Goal: Task Accomplishment & Management: Use online tool/utility

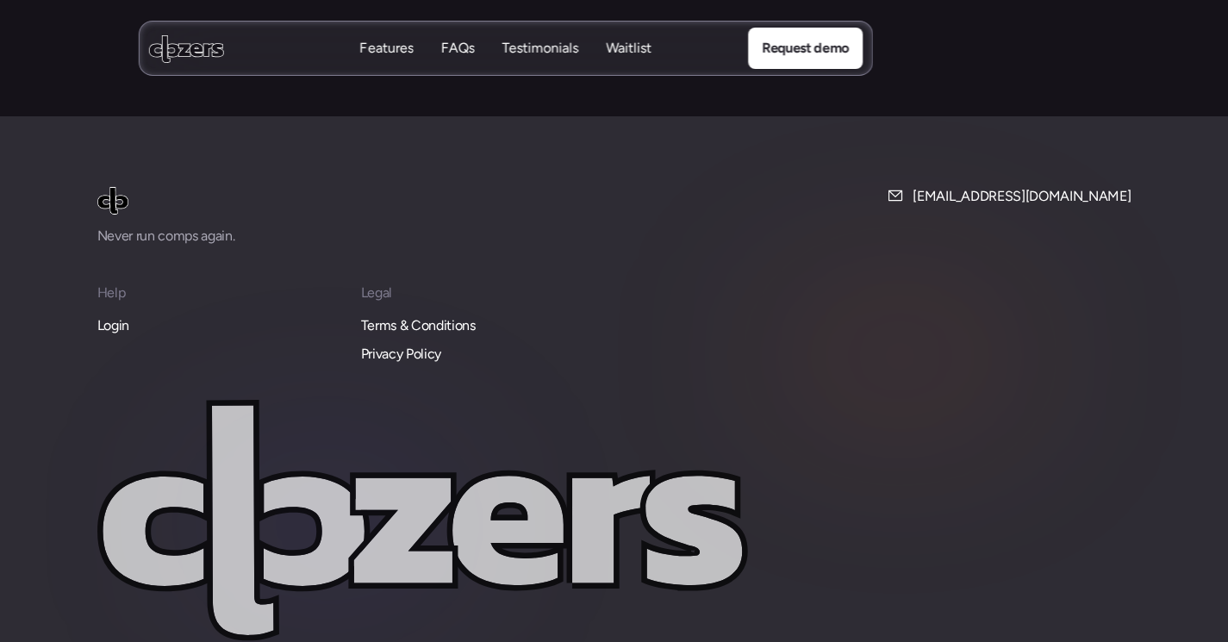
scroll to position [7446, 0]
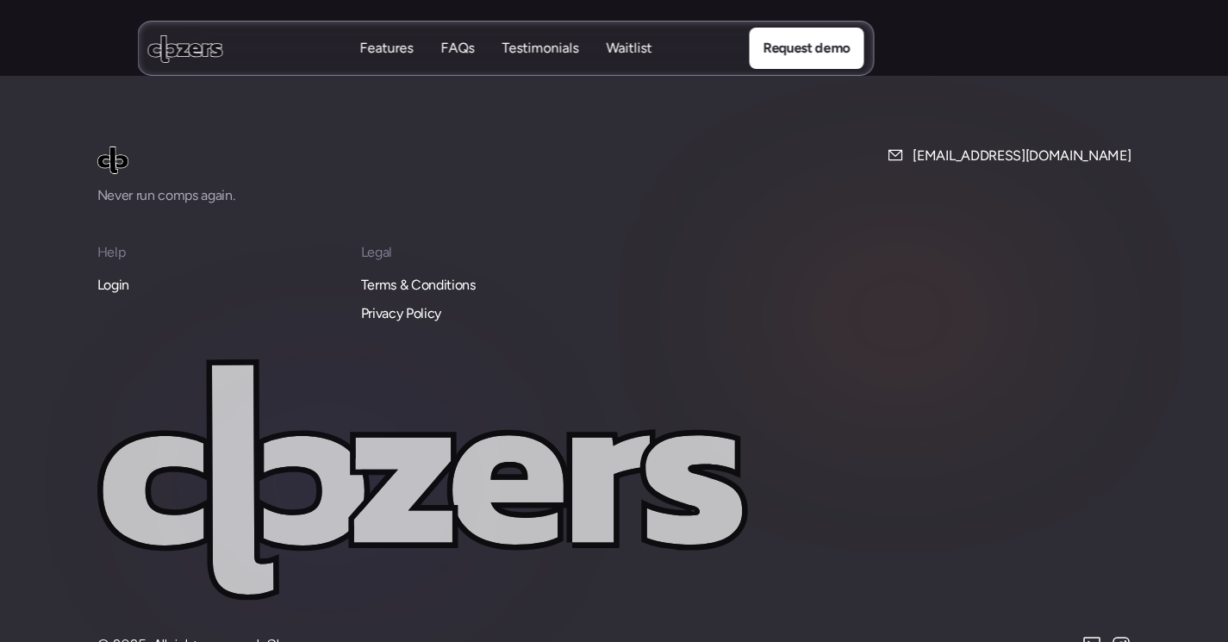
click at [106, 274] on p "Login" at bounding box center [113, 285] width 32 height 22
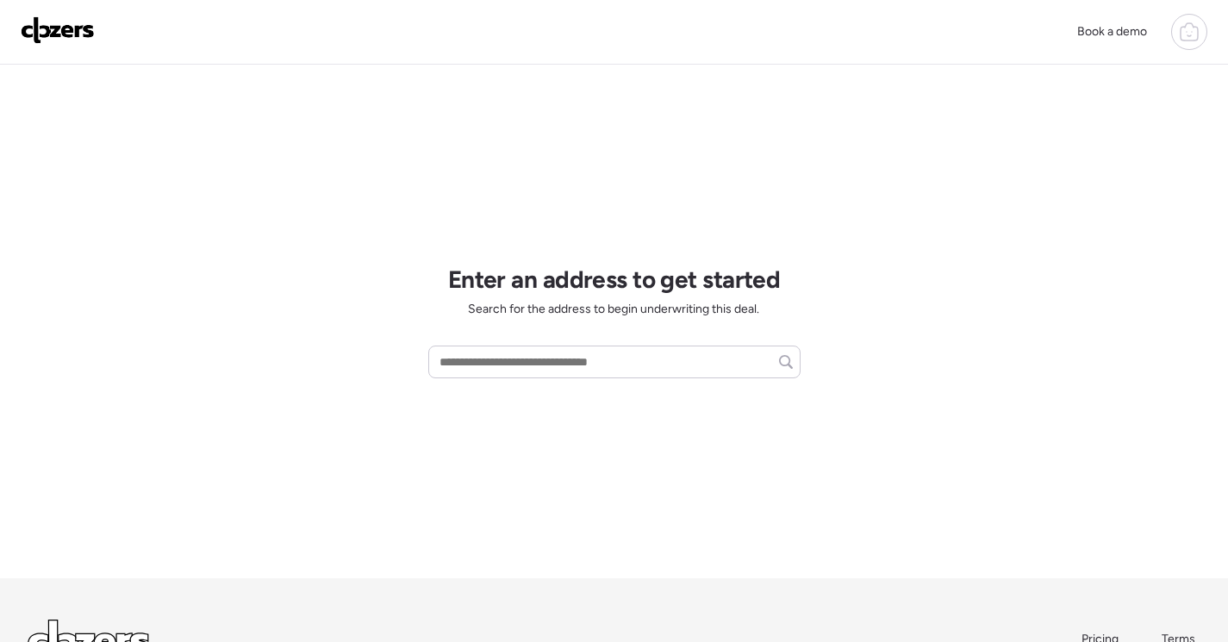
click at [1176, 38] on div at bounding box center [1189, 32] width 36 height 36
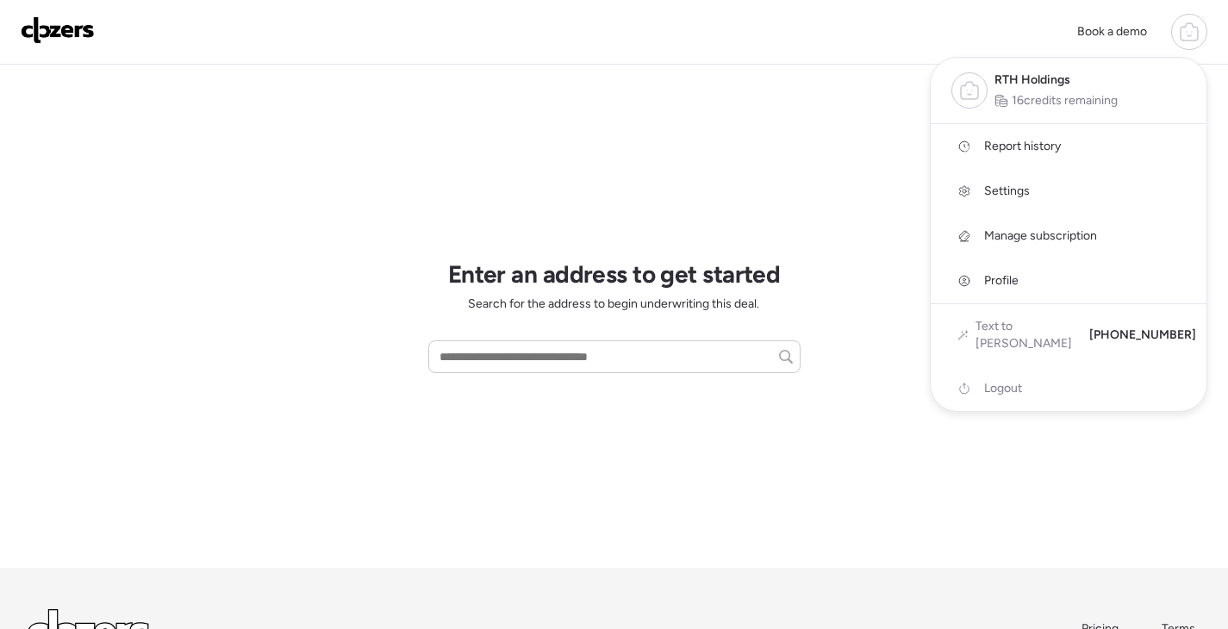
click at [1035, 147] on span "Report history" at bounding box center [1022, 146] width 77 height 17
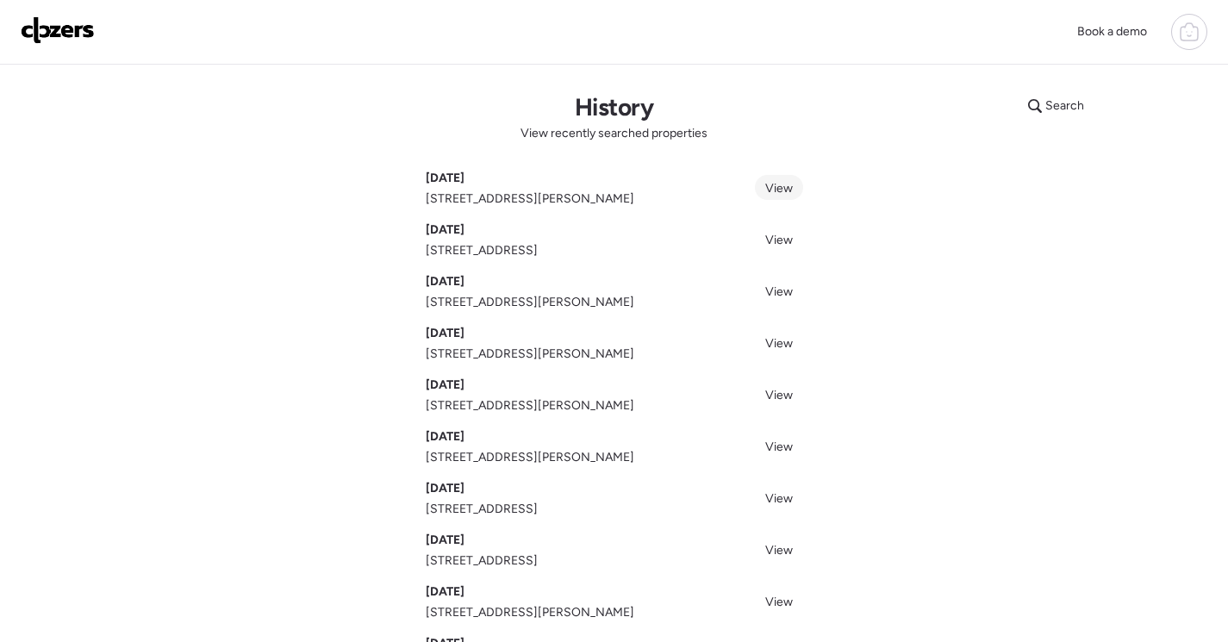
click at [777, 184] on span "View" at bounding box center [779, 188] width 28 height 15
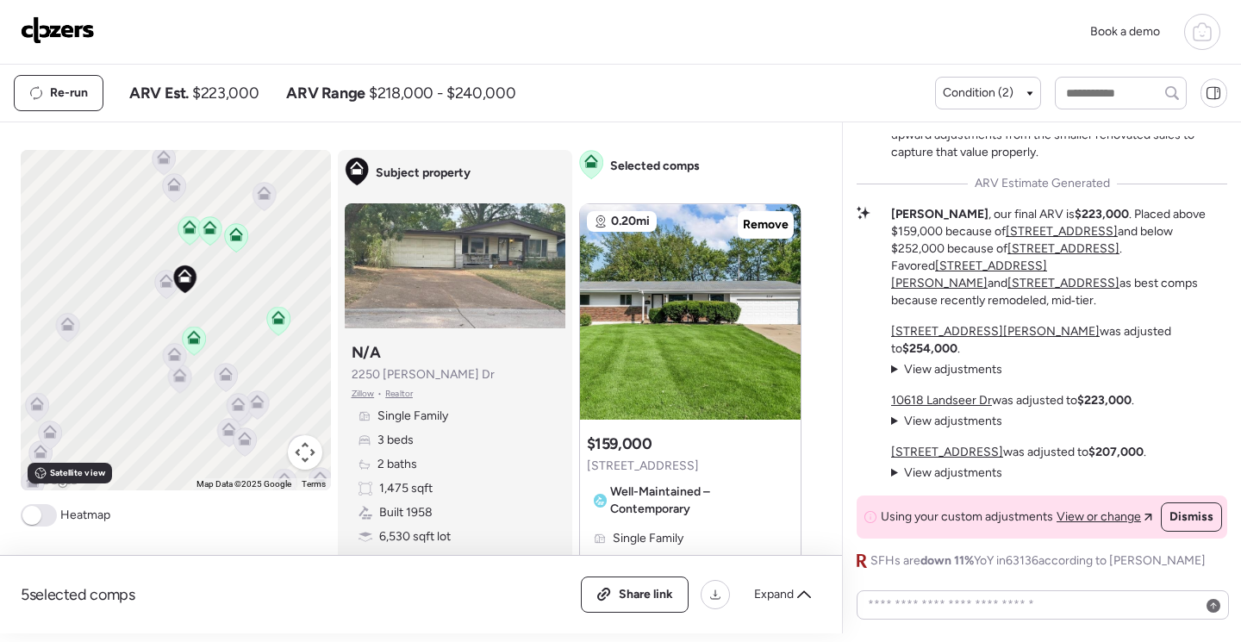
drag, startPoint x: 263, startPoint y: 284, endPoint x: 290, endPoint y: 229, distance: 61.3
click at [290, 229] on div "To activate drag with keyboard, press Alt + Enter. Once in keyboard drag state,…" at bounding box center [176, 320] width 310 height 340
click at [224, 380] on icon at bounding box center [226, 376] width 14 height 14
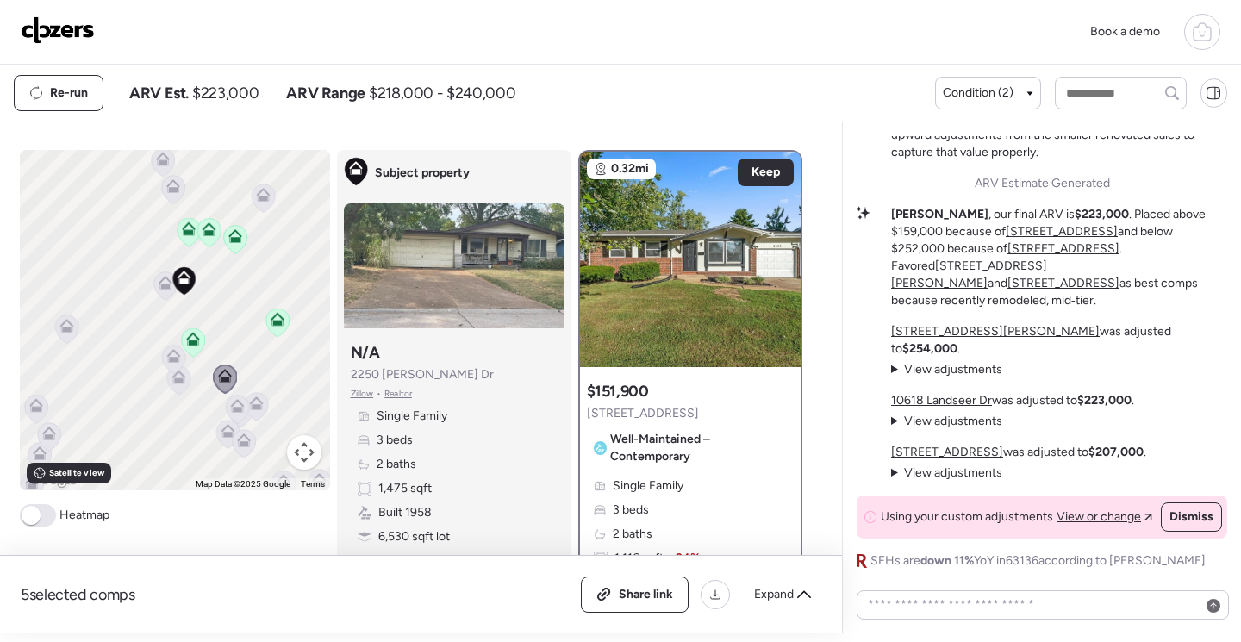
click at [253, 404] on icon at bounding box center [256, 404] width 14 height 14
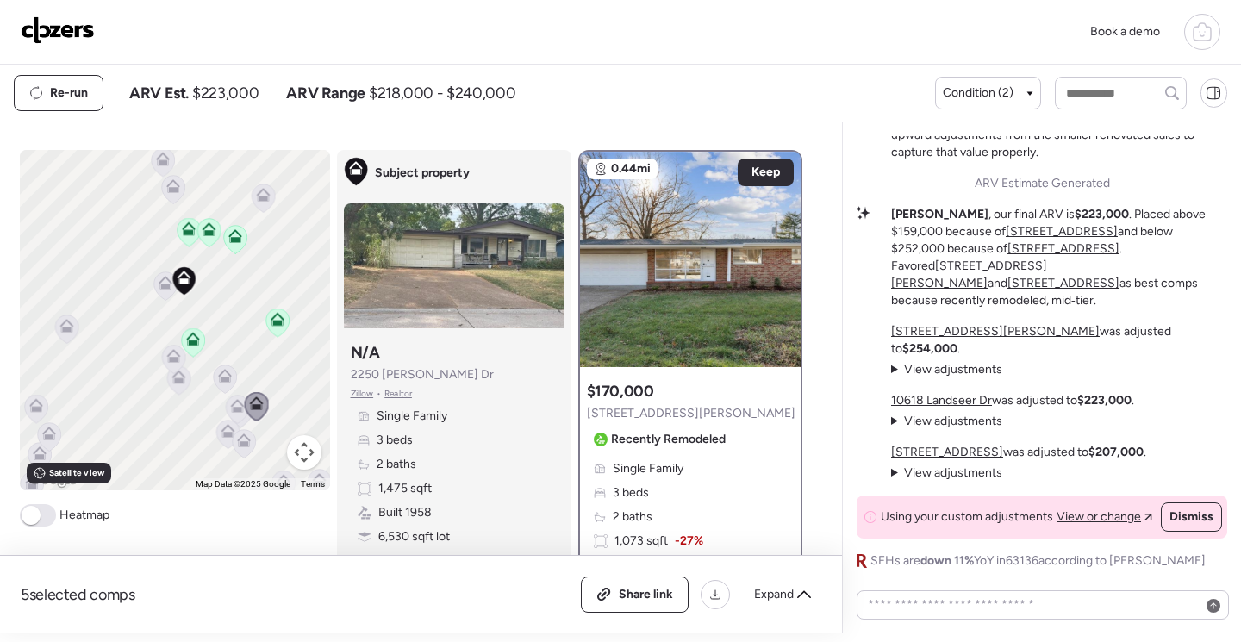
click at [274, 328] on icon at bounding box center [276, 323] width 23 height 28
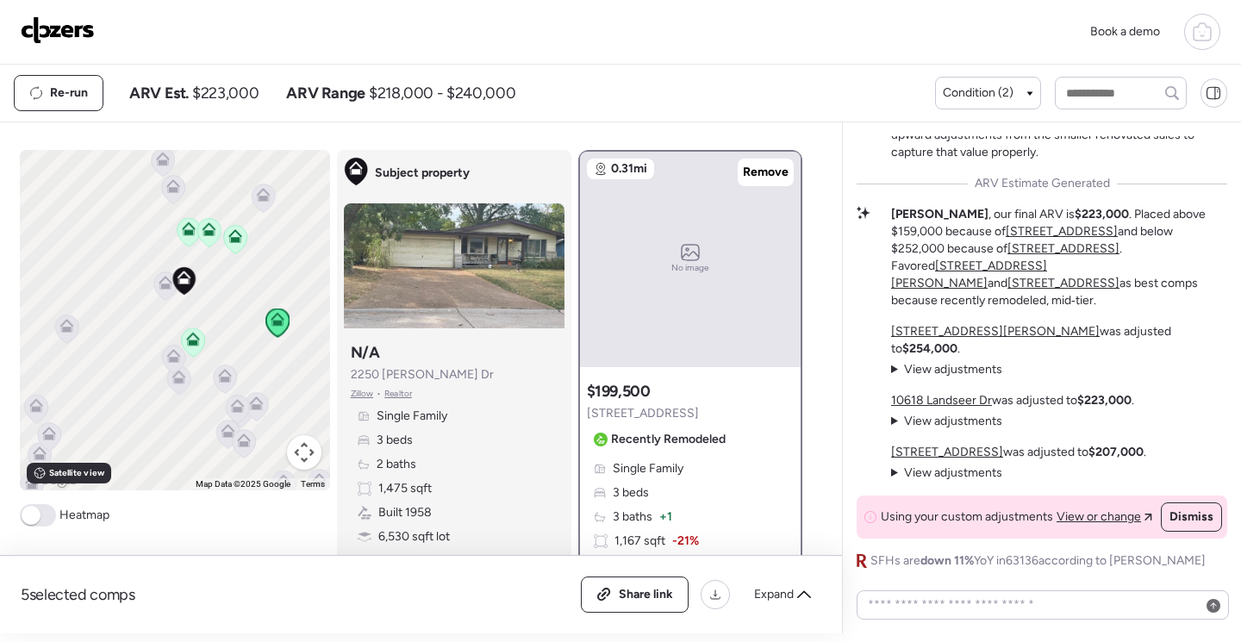
click at [153, 290] on icon at bounding box center [164, 286] width 23 height 28
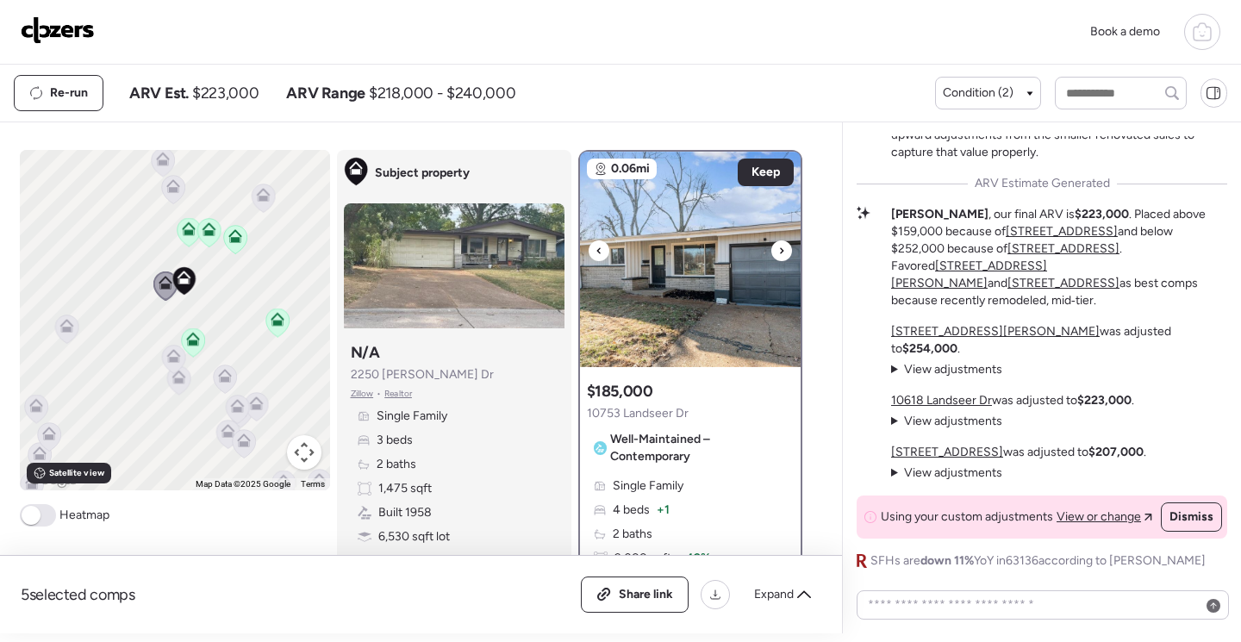
click at [657, 309] on img at bounding box center [690, 259] width 221 height 215
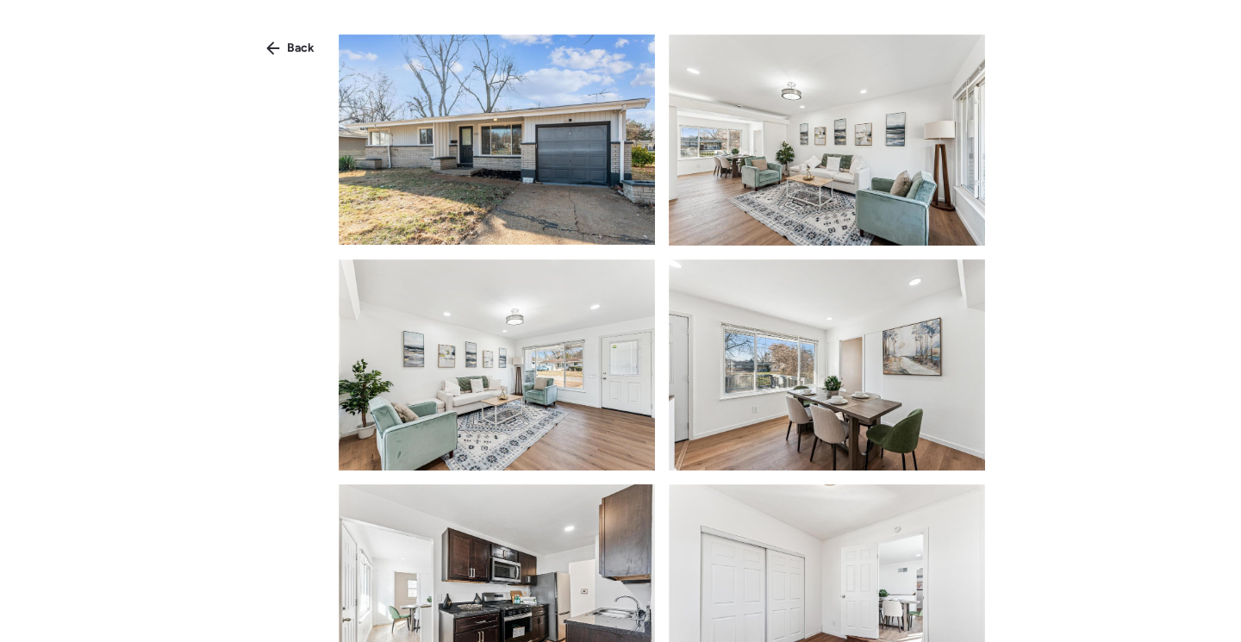
click at [485, 201] on img at bounding box center [497, 139] width 316 height 210
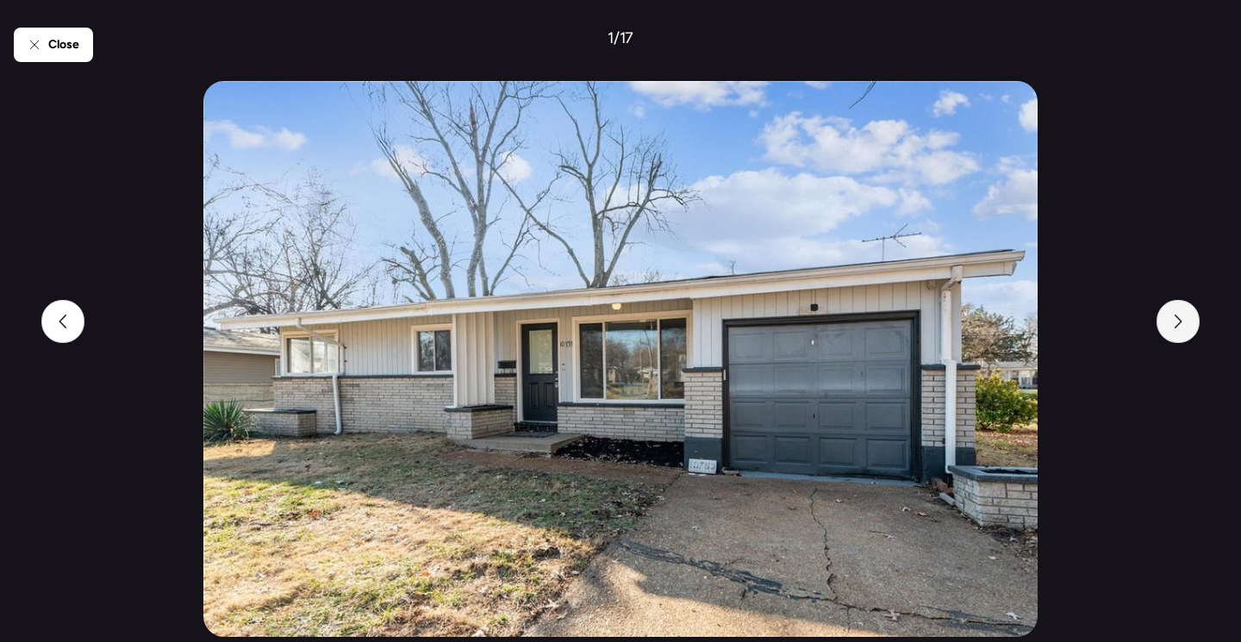
click at [1173, 330] on div at bounding box center [1178, 321] width 43 height 43
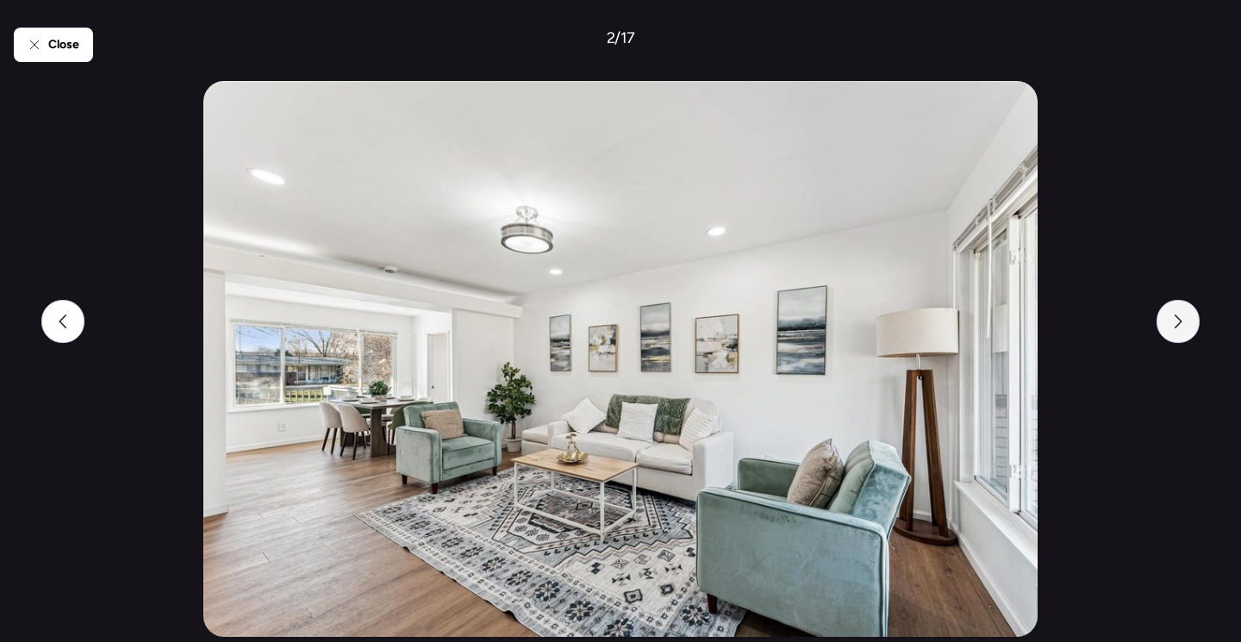
click at [1172, 332] on div at bounding box center [1178, 321] width 43 height 43
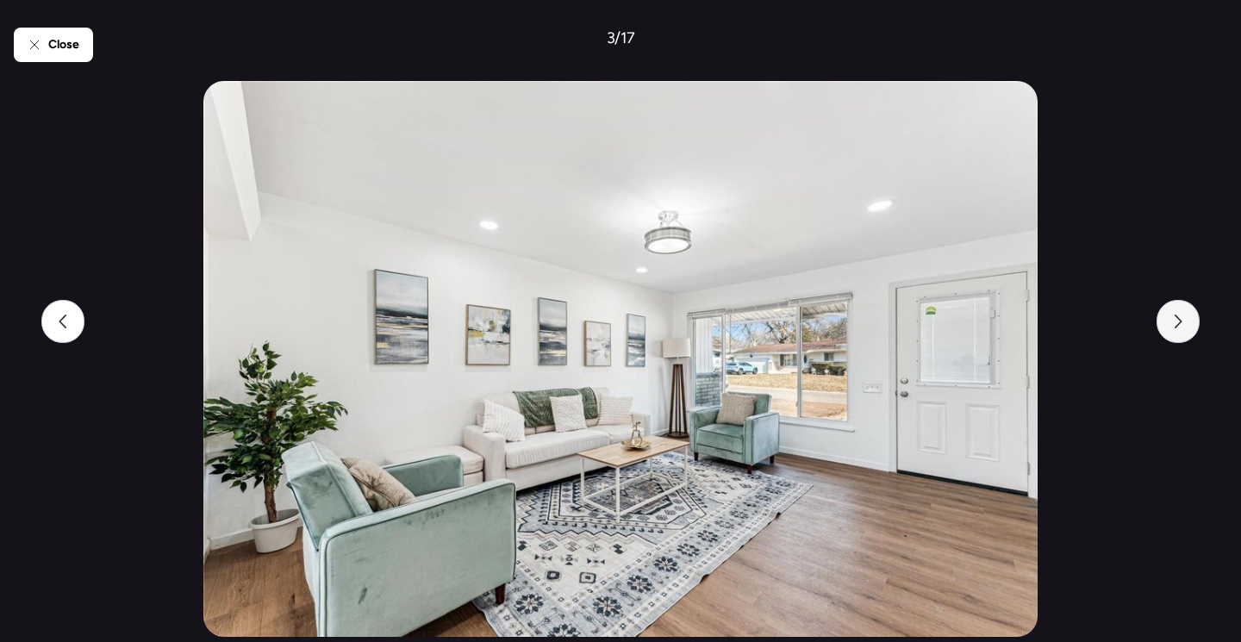
click at [1172, 332] on div at bounding box center [1178, 321] width 43 height 43
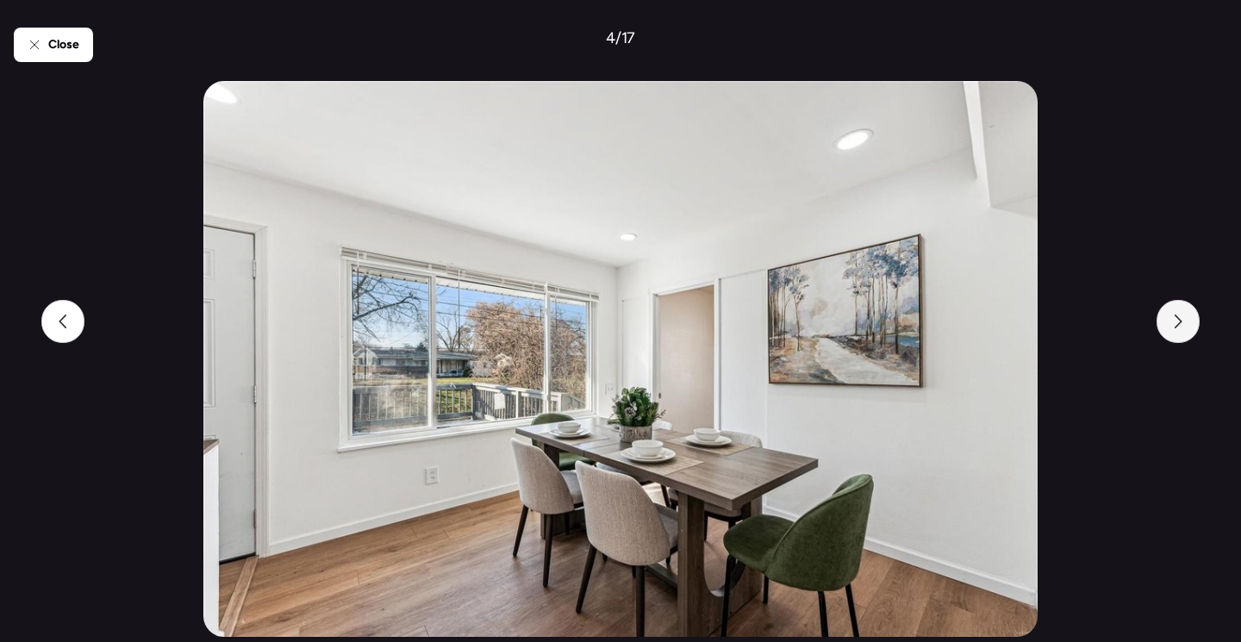
click at [1171, 332] on div at bounding box center [1178, 321] width 43 height 43
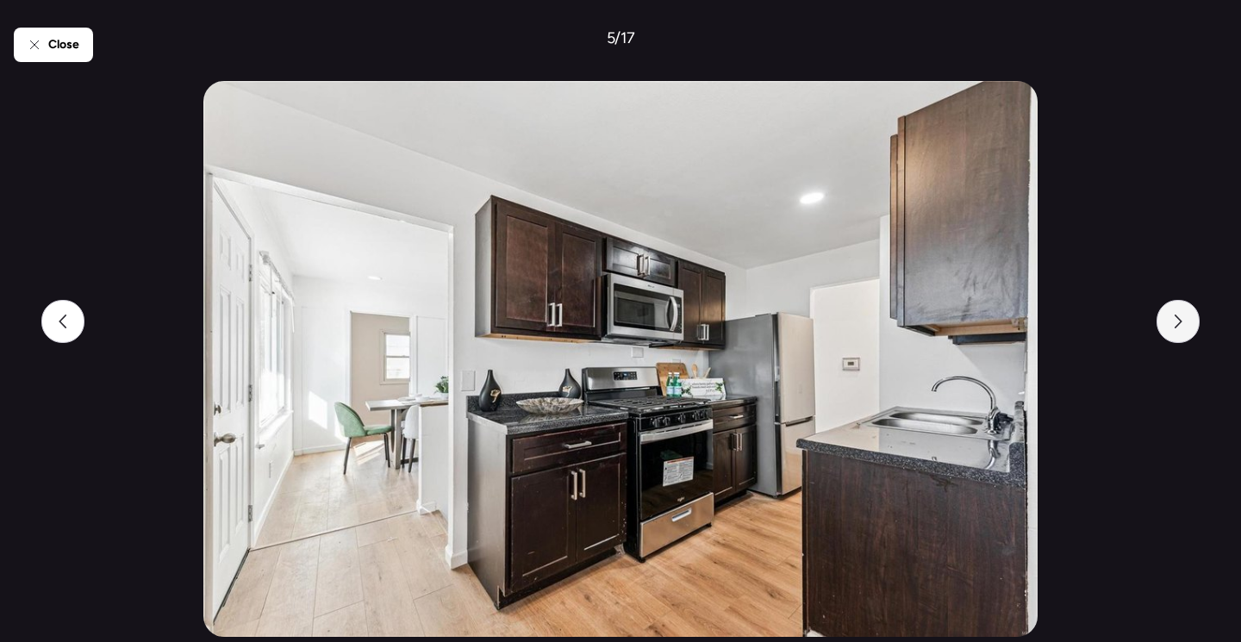
click at [1166, 320] on div at bounding box center [1178, 321] width 43 height 43
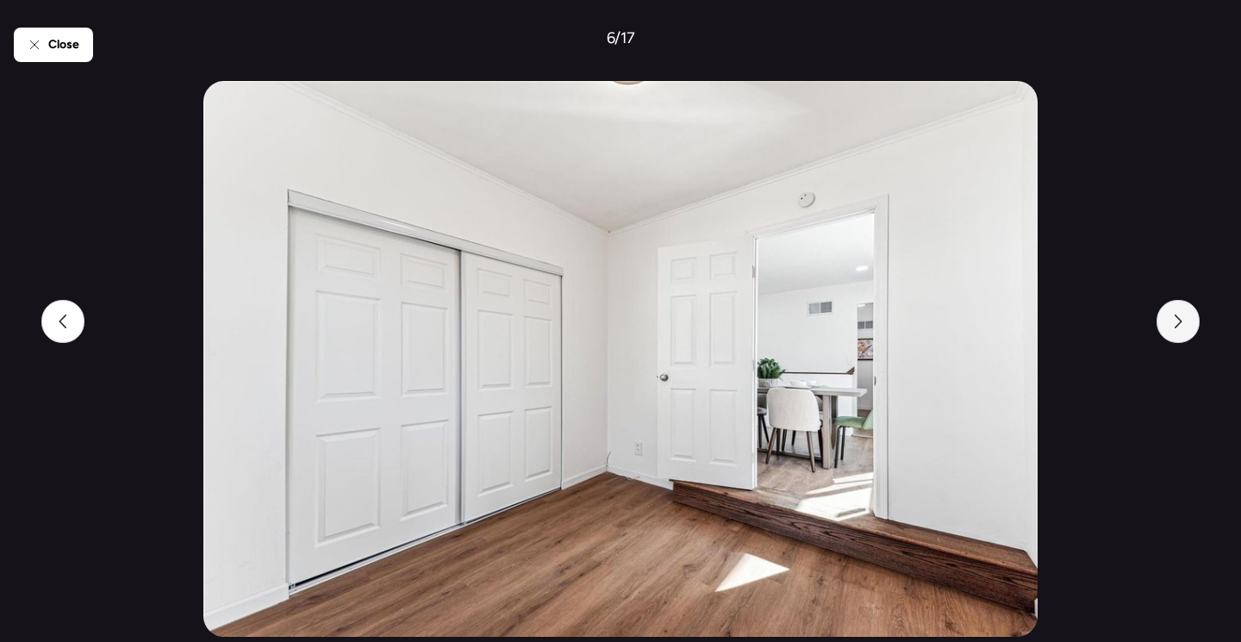
click at [1166, 320] on div at bounding box center [1178, 321] width 43 height 43
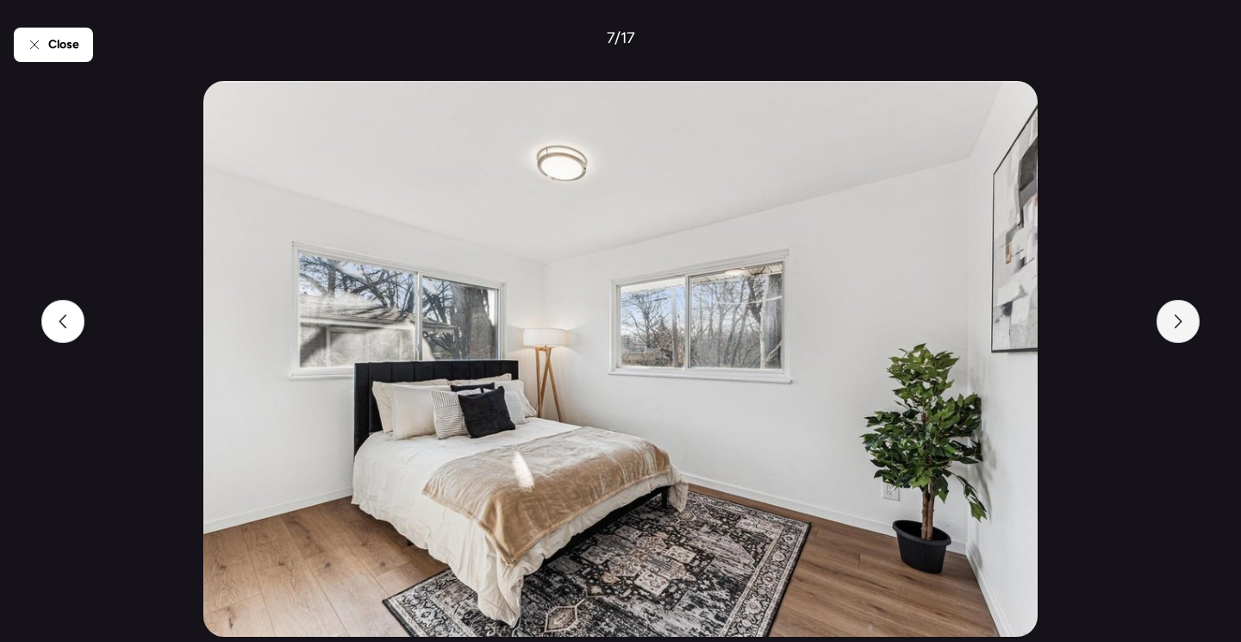
click at [1166, 320] on div at bounding box center [1178, 321] width 43 height 43
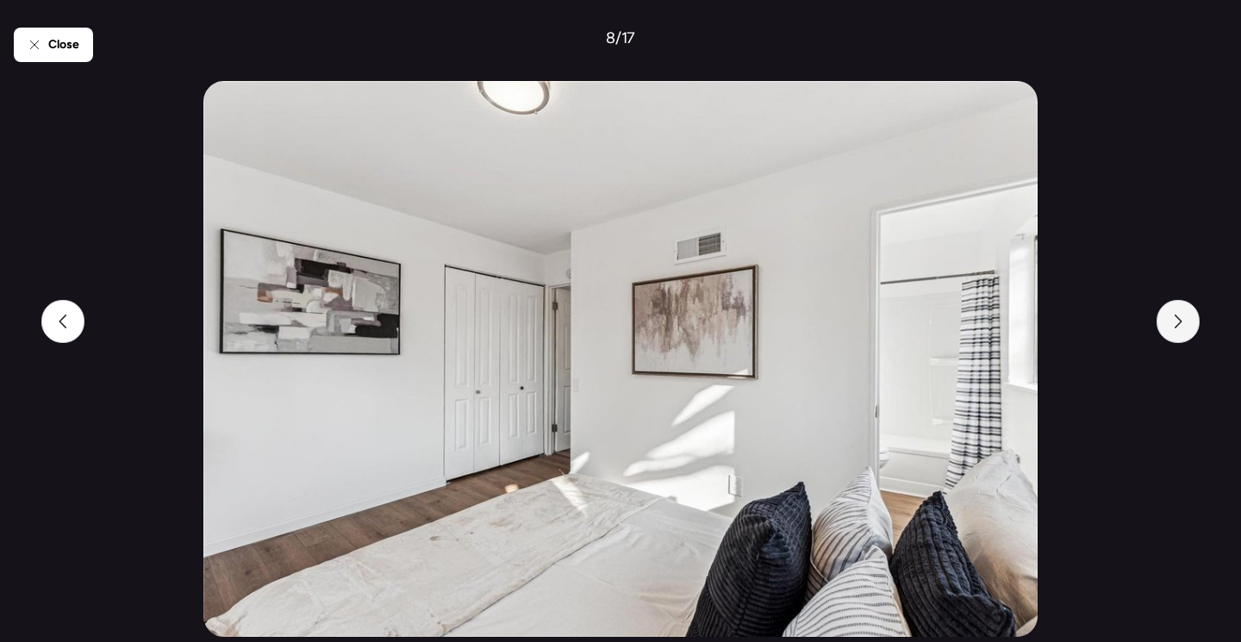
click at [1166, 320] on div at bounding box center [1178, 321] width 43 height 43
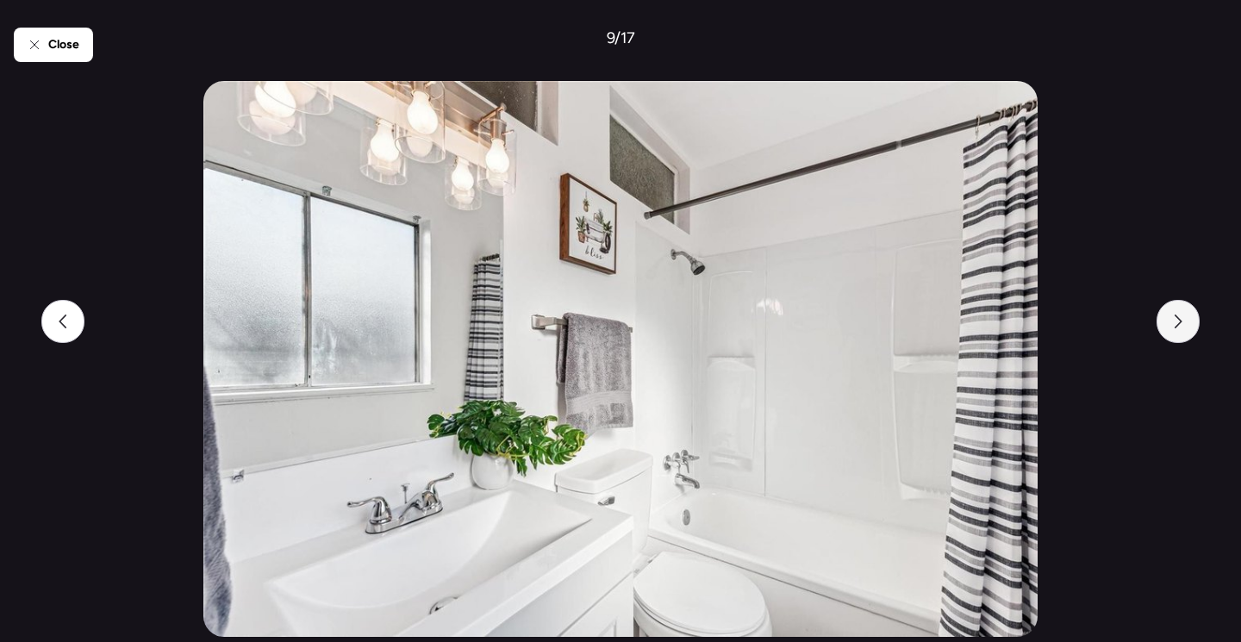
click at [1166, 320] on div at bounding box center [1178, 321] width 43 height 43
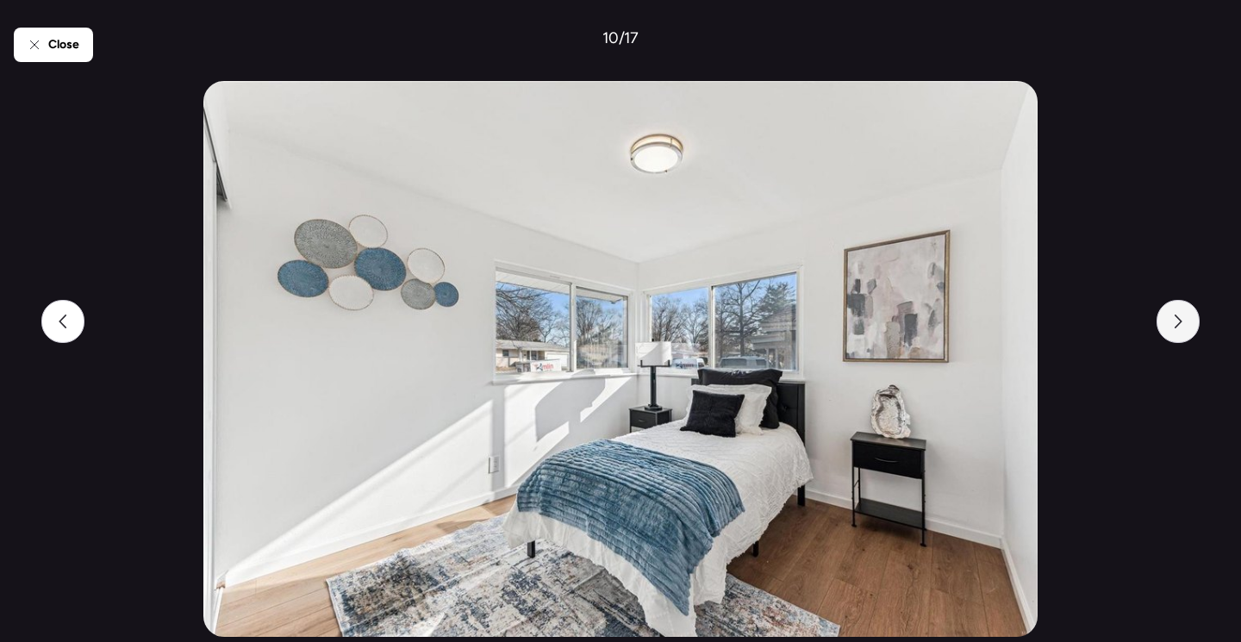
click at [1166, 320] on div at bounding box center [1178, 321] width 43 height 43
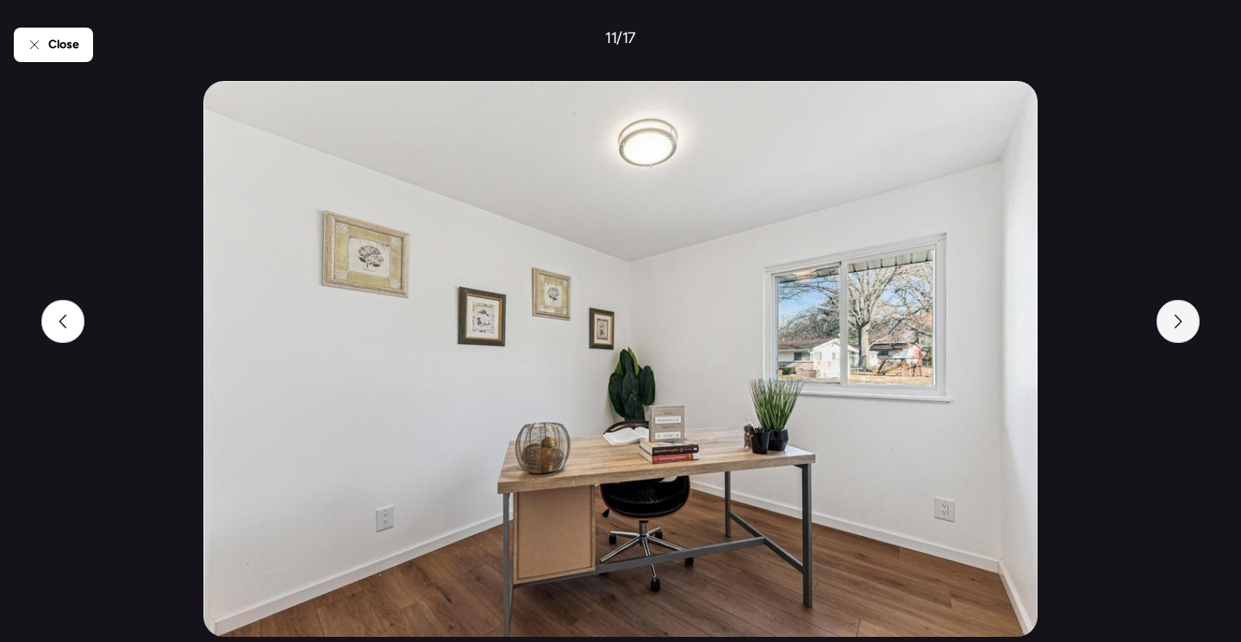
click at [1166, 320] on div at bounding box center [1178, 321] width 43 height 43
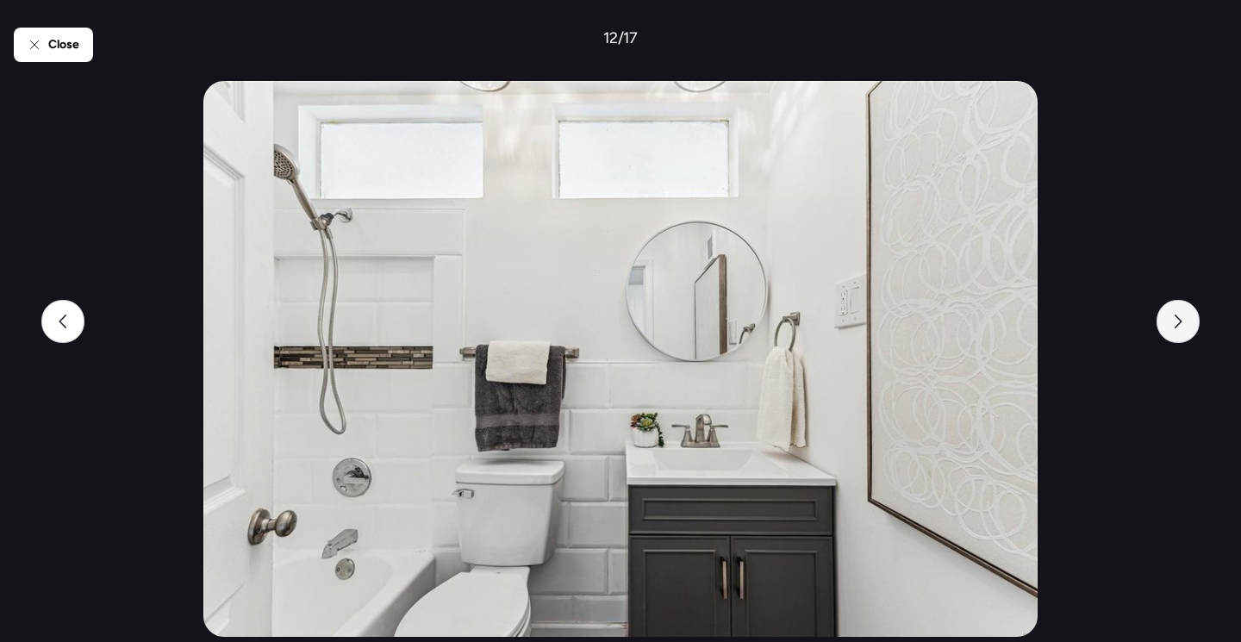
click at [1166, 320] on div at bounding box center [1178, 321] width 43 height 43
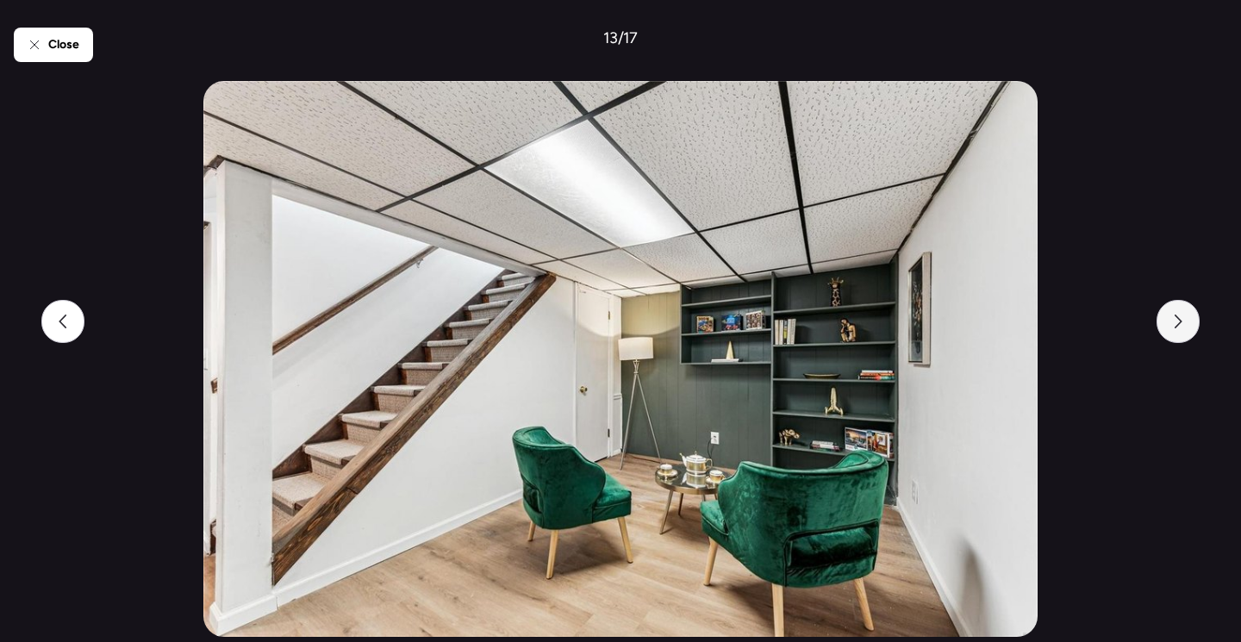
click at [1166, 320] on div at bounding box center [1178, 321] width 43 height 43
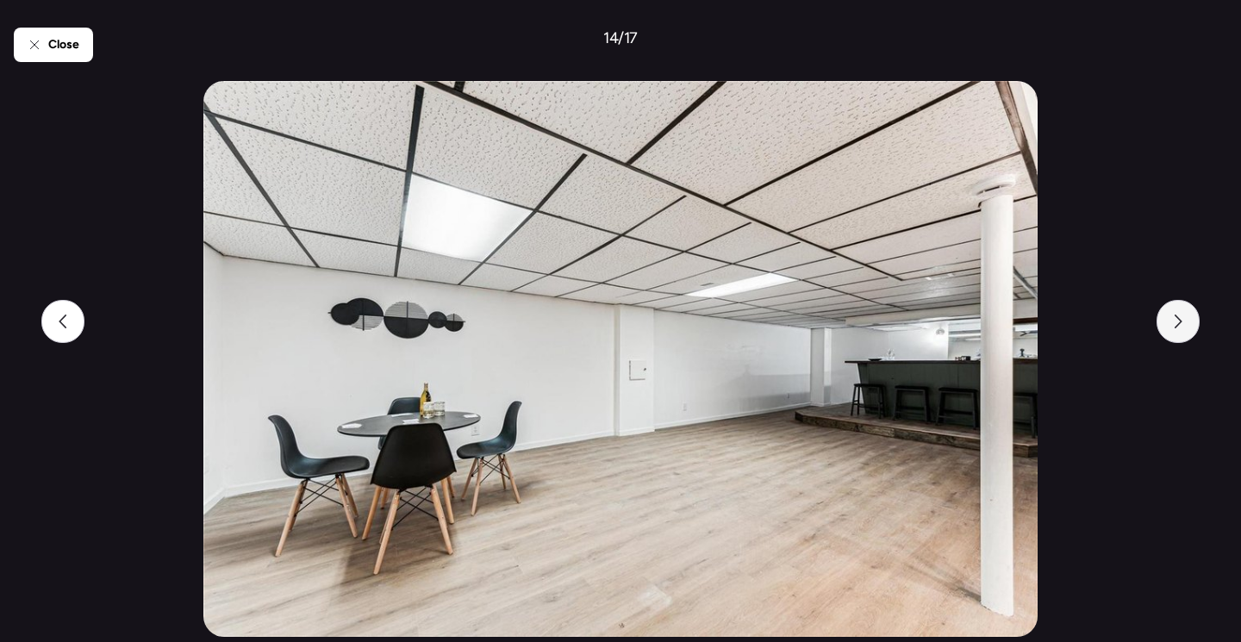
click at [1166, 320] on div at bounding box center [1178, 321] width 43 height 43
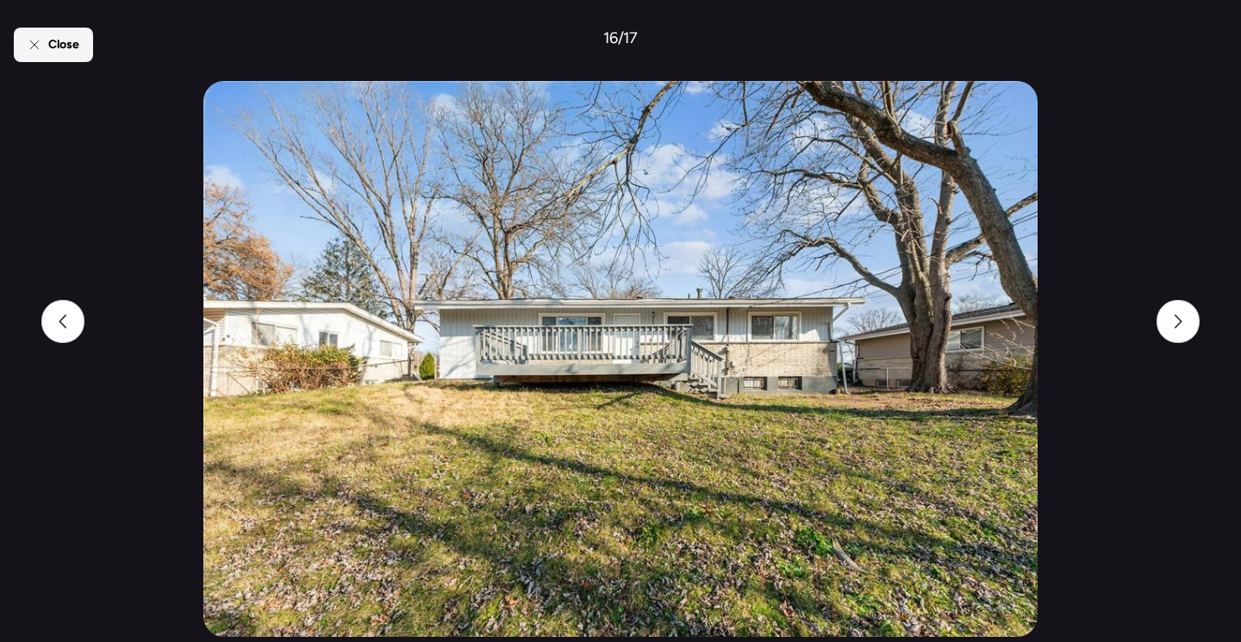
click at [67, 46] on span "Close" at bounding box center [63, 44] width 31 height 17
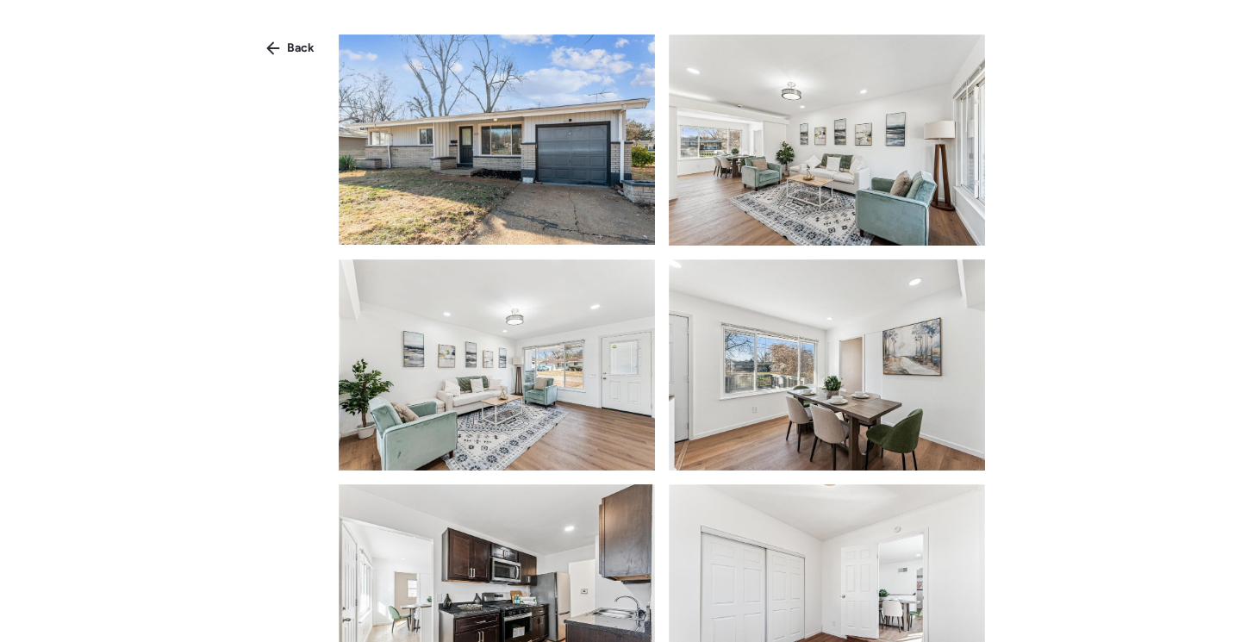
click at [312, 34] on div "Back" at bounding box center [620, 352] width 1241 height 704
click at [302, 45] on span "Back" at bounding box center [301, 48] width 28 height 17
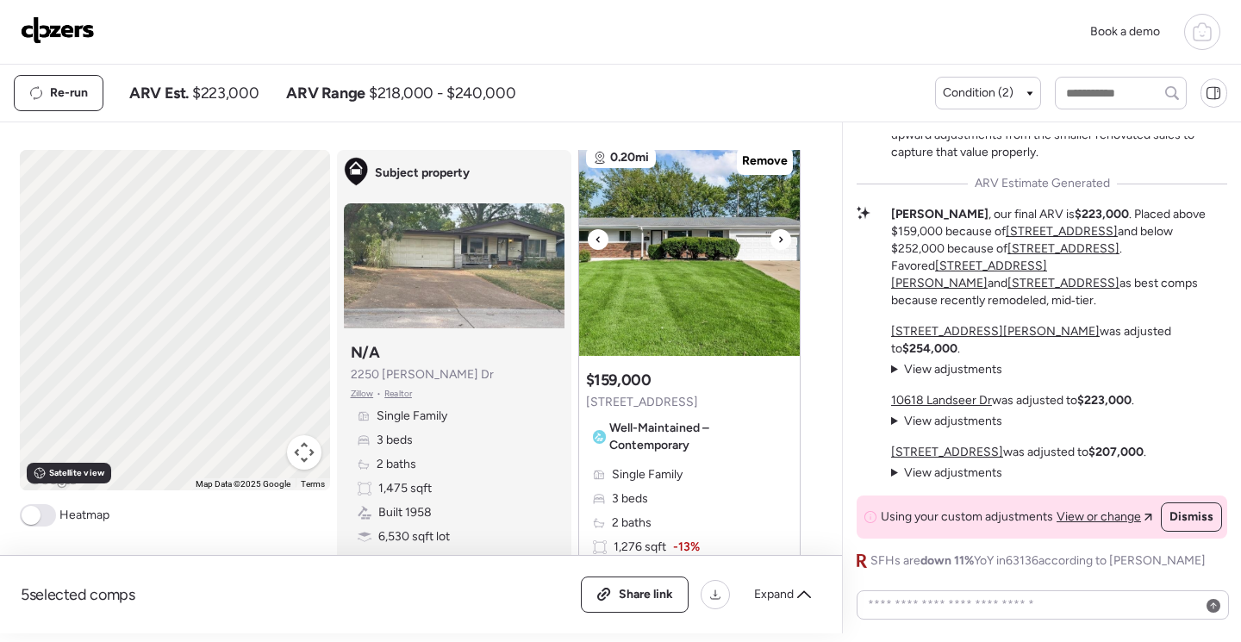
scroll to position [603, 0]
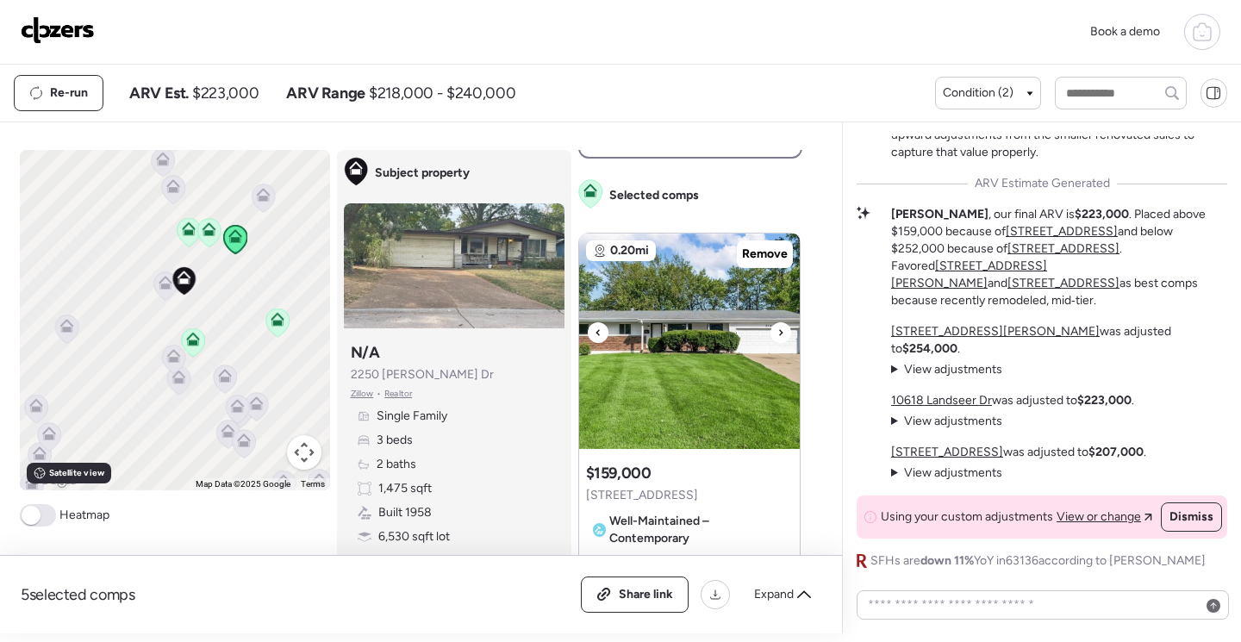
click at [714, 329] on img at bounding box center [689, 341] width 221 height 215
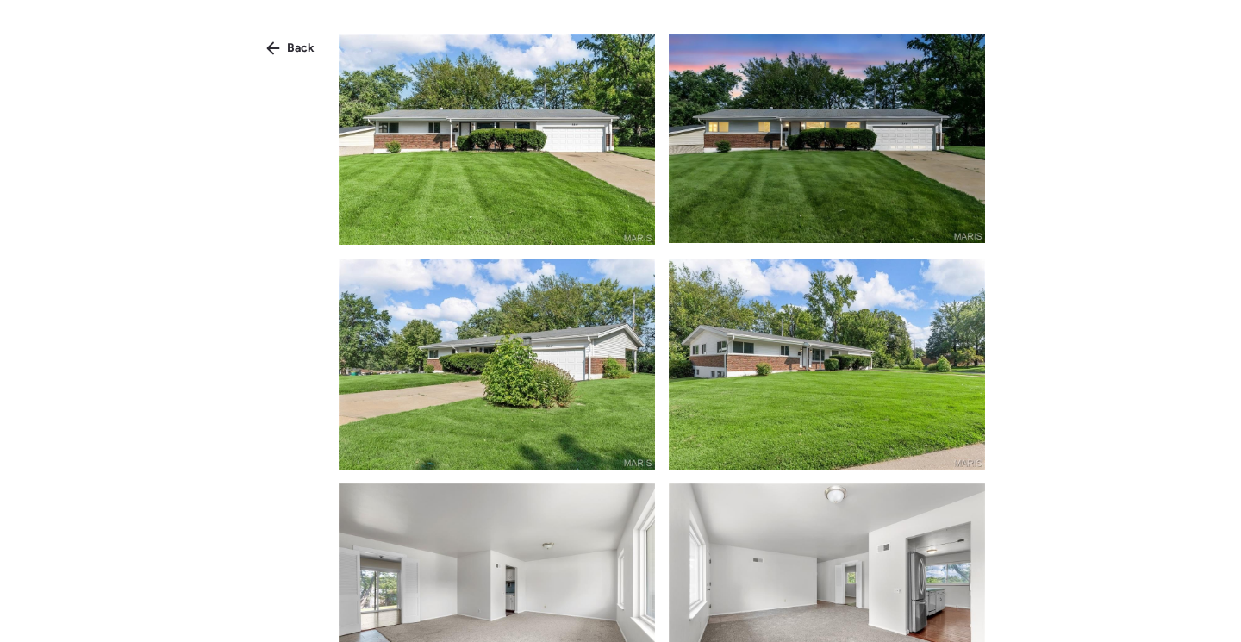
click at [590, 186] on img at bounding box center [497, 139] width 316 height 210
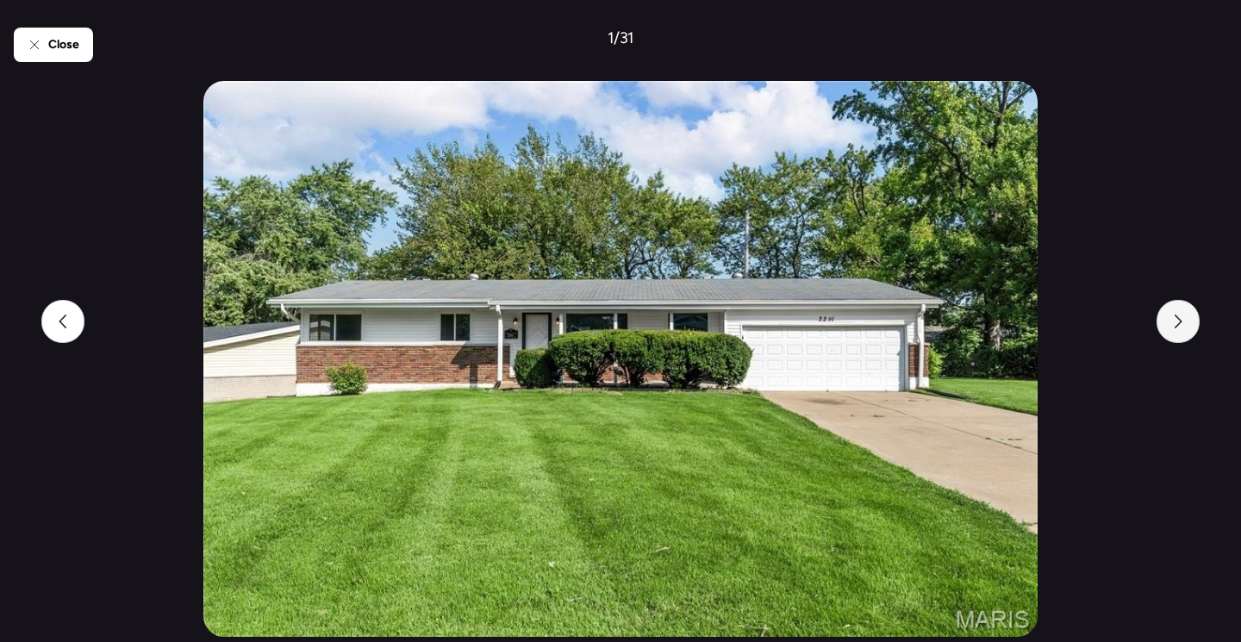
click at [1169, 327] on div at bounding box center [1178, 321] width 43 height 43
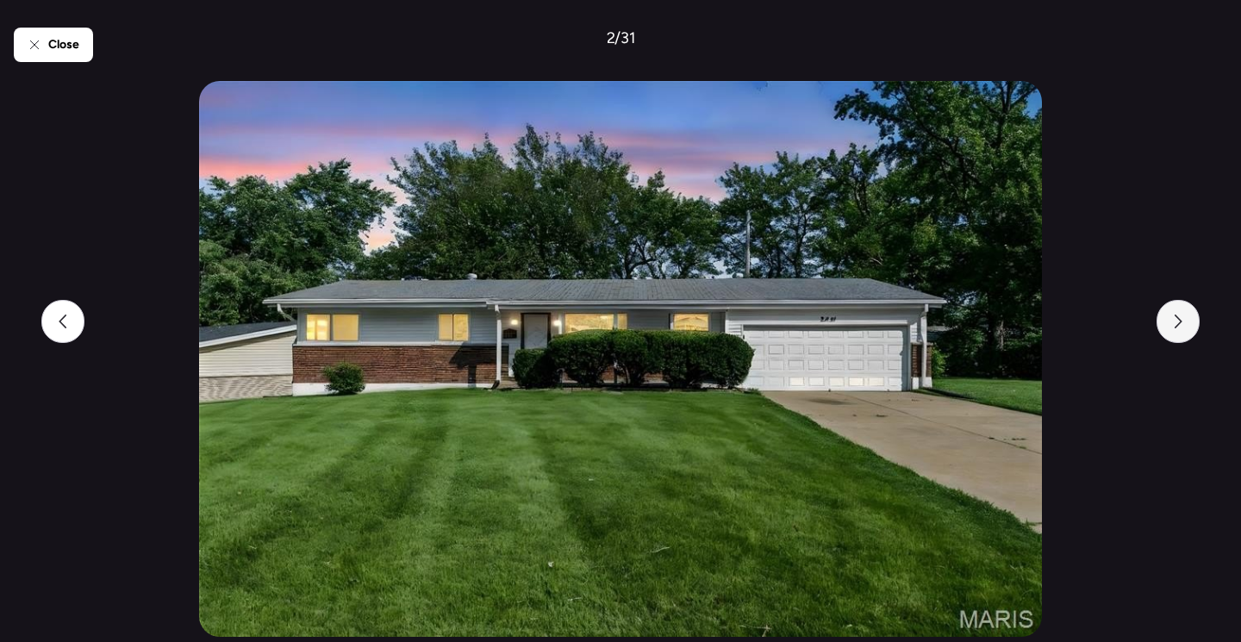
click at [1169, 327] on div at bounding box center [1178, 321] width 43 height 43
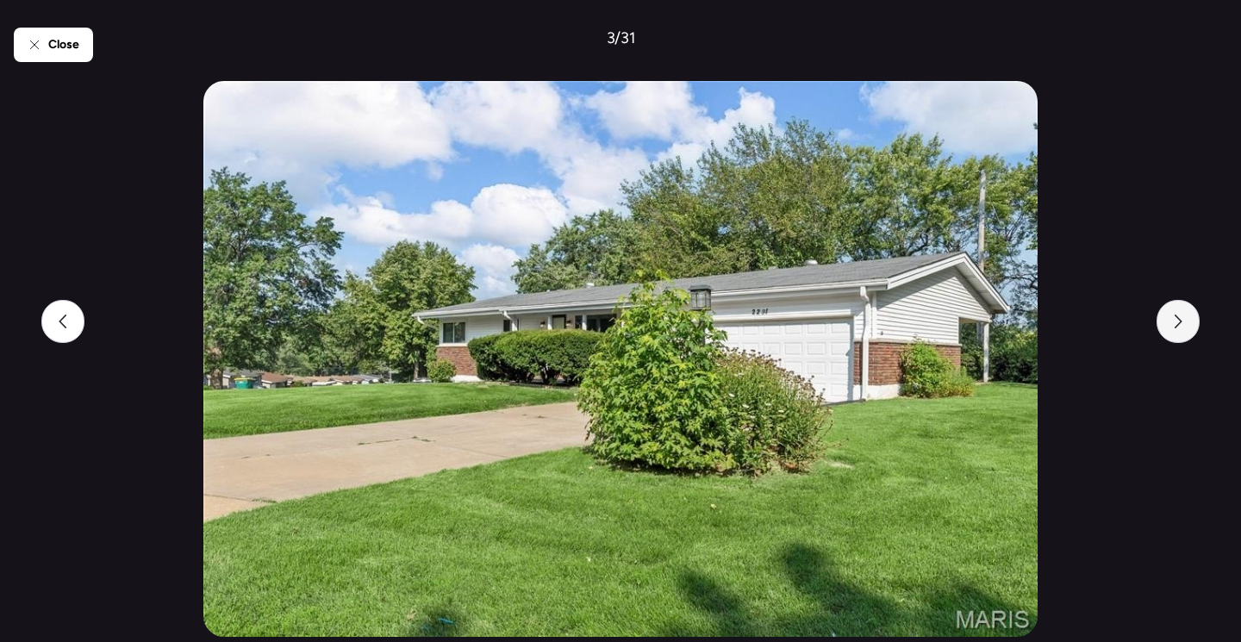
click at [1167, 328] on div at bounding box center [1178, 321] width 43 height 43
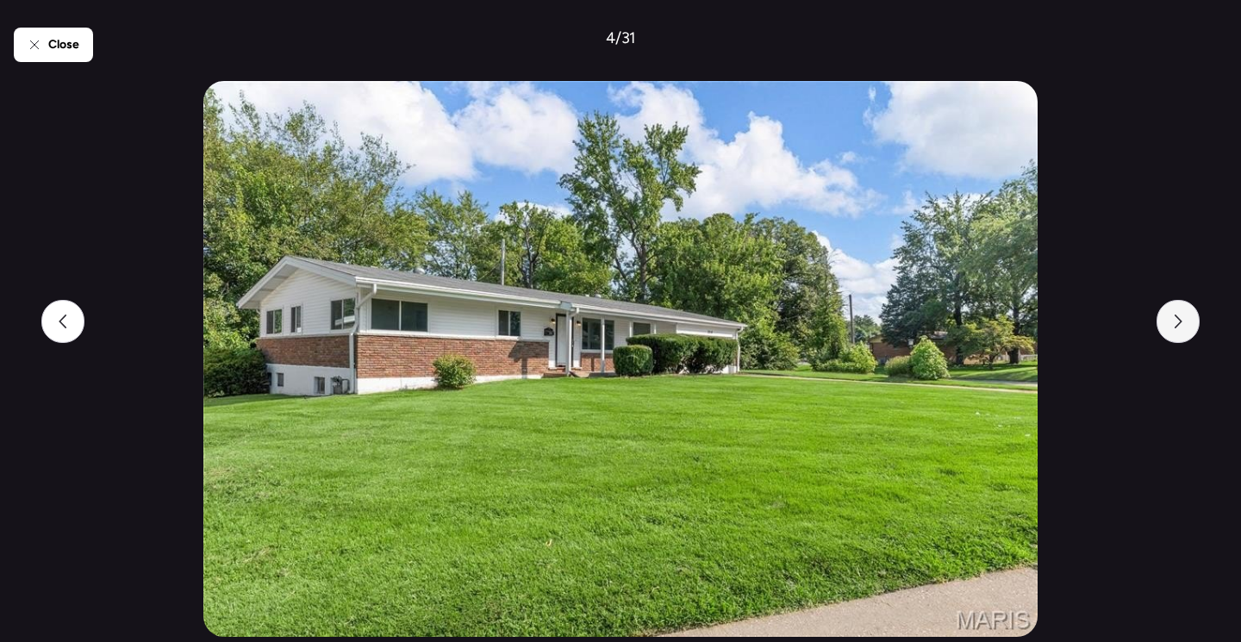
click at [1167, 328] on div at bounding box center [1178, 321] width 43 height 43
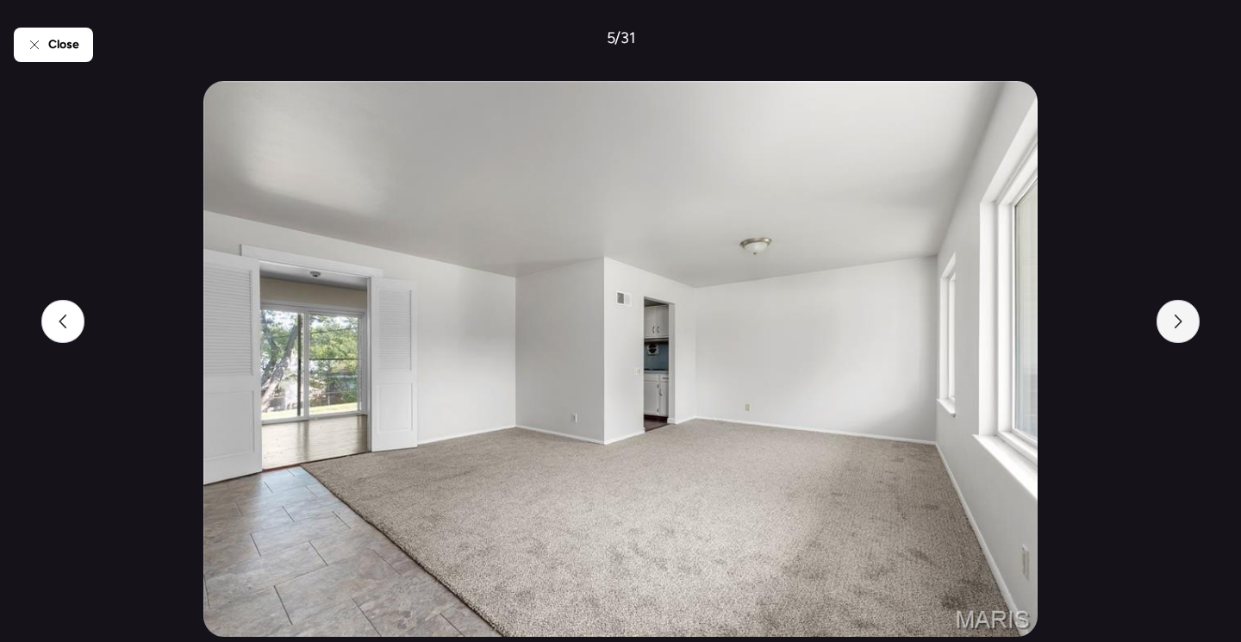
click at [1167, 328] on div at bounding box center [1178, 321] width 43 height 43
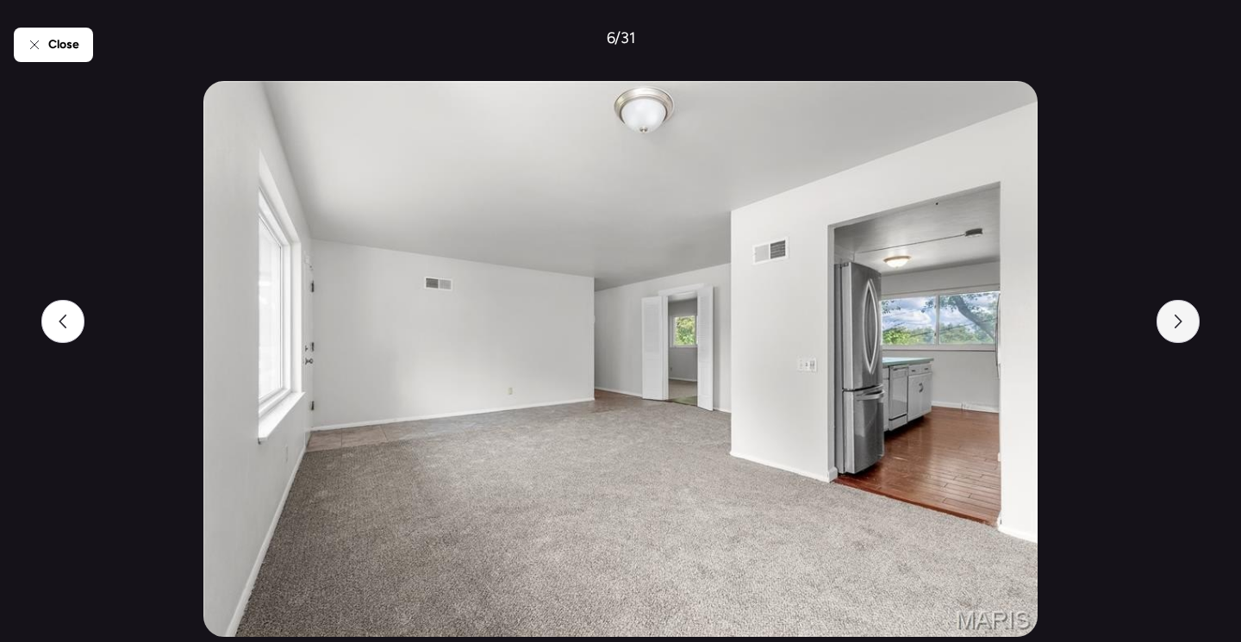
click at [1167, 328] on div at bounding box center [1178, 321] width 43 height 43
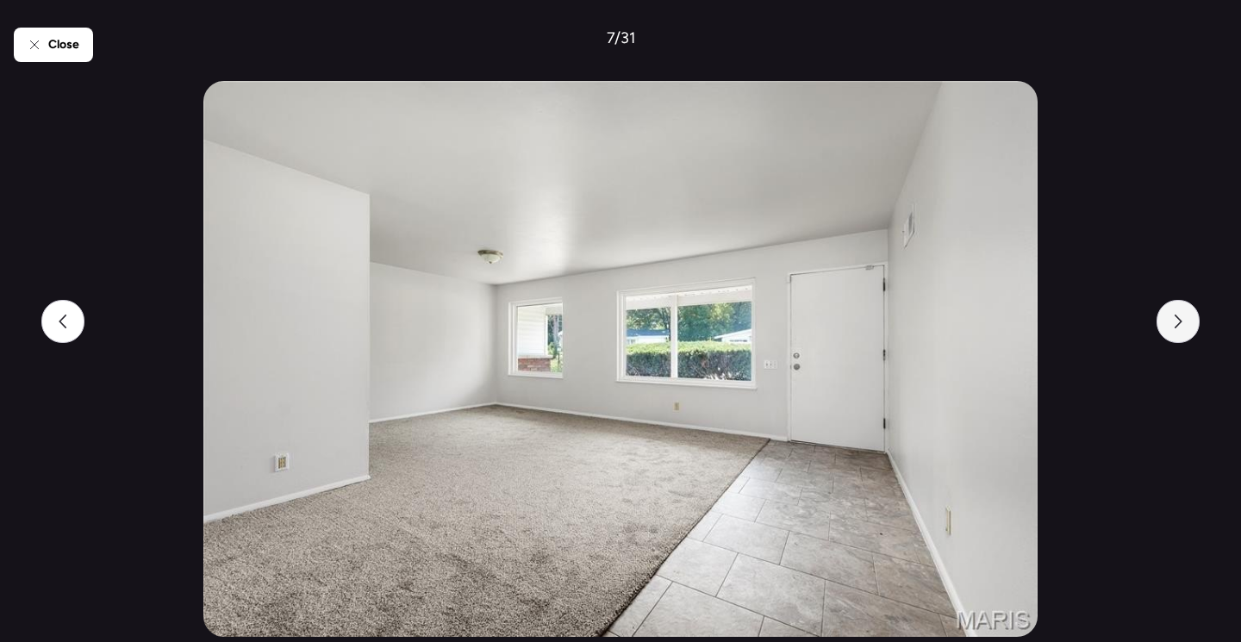
click at [1167, 328] on div at bounding box center [1178, 321] width 43 height 43
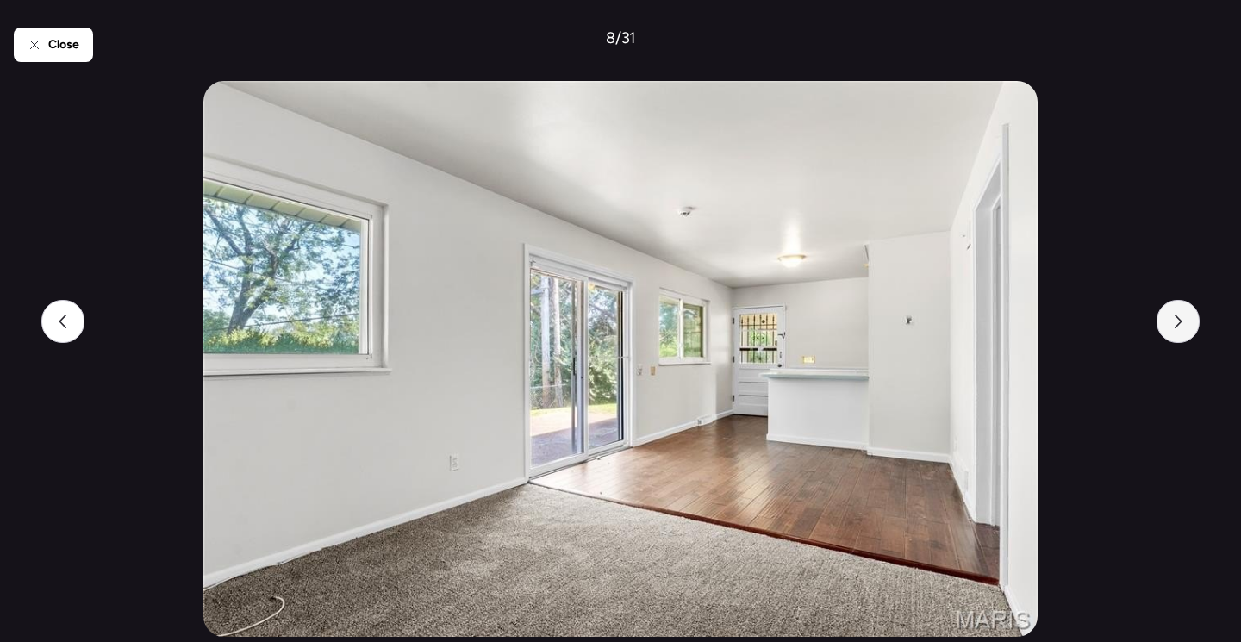
click at [1167, 328] on div at bounding box center [1178, 321] width 43 height 43
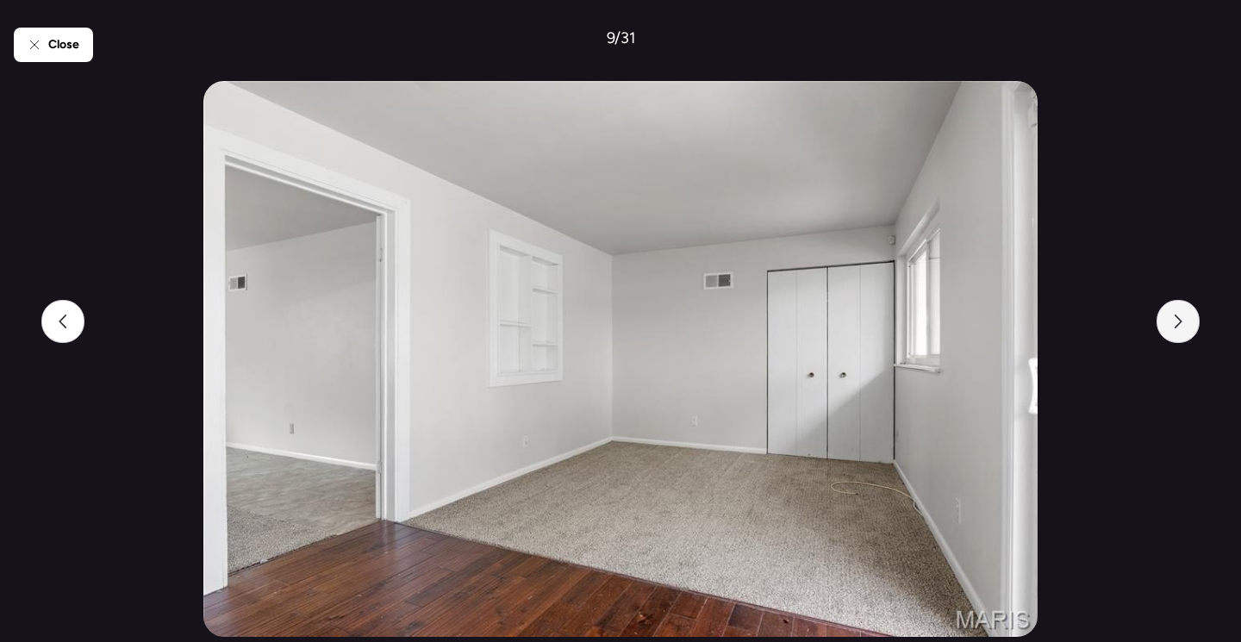
click at [1167, 328] on div at bounding box center [1178, 321] width 43 height 43
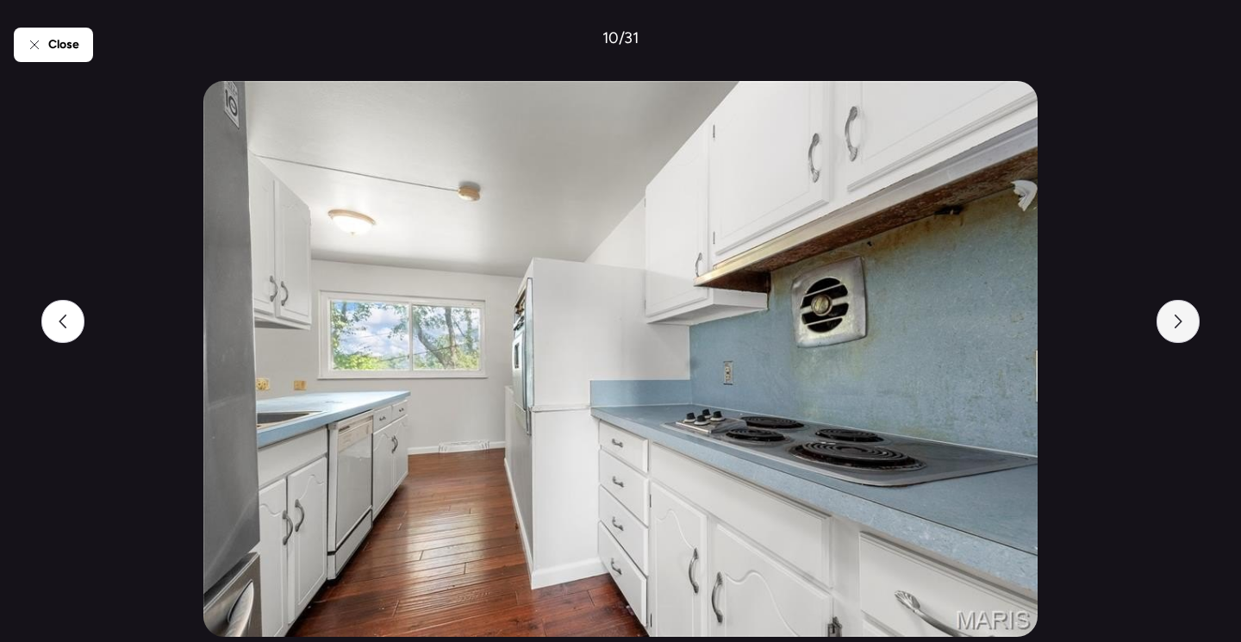
click at [1168, 328] on div at bounding box center [1178, 321] width 43 height 43
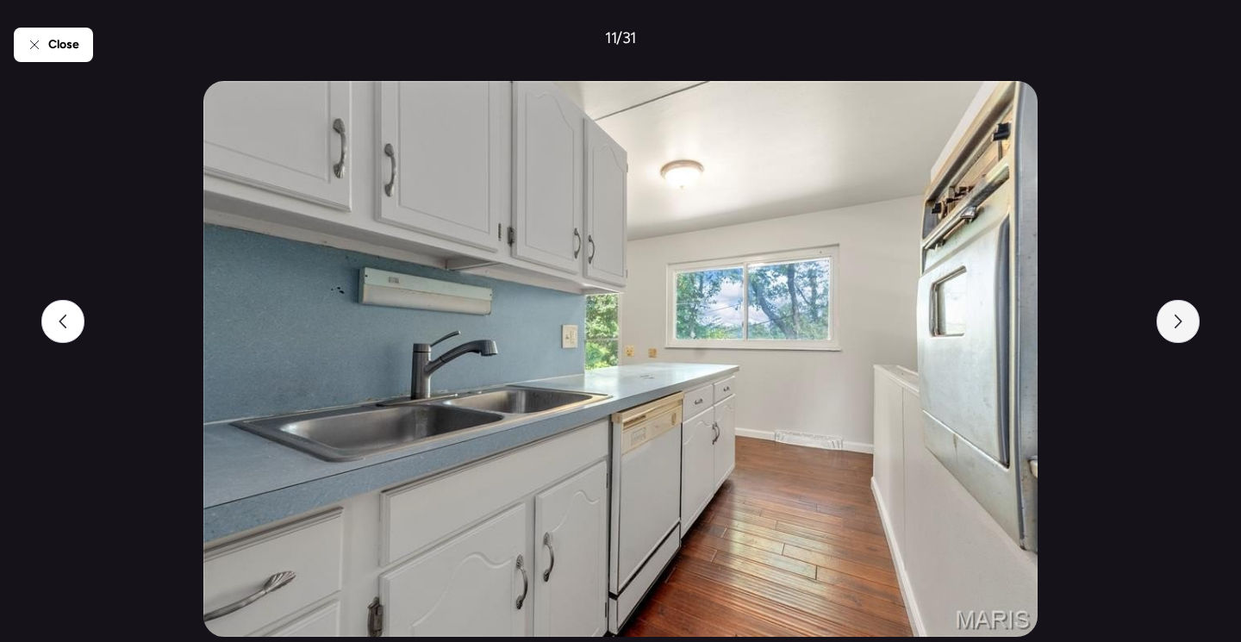
click at [1169, 328] on div at bounding box center [1178, 321] width 43 height 43
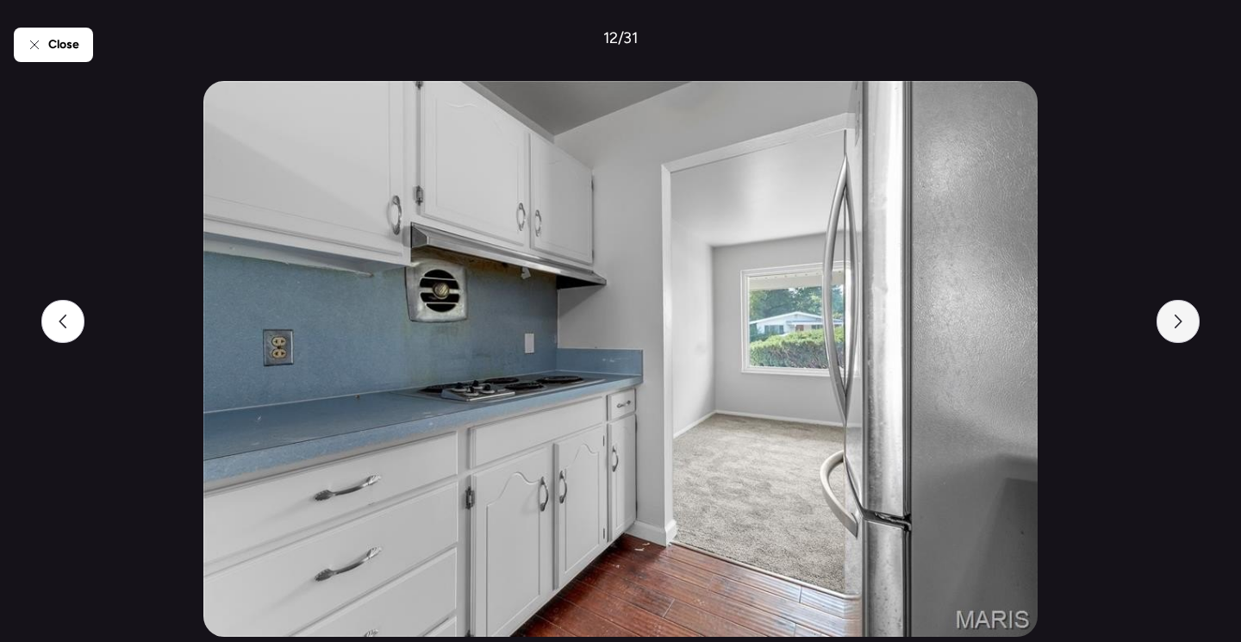
click at [1169, 328] on div at bounding box center [1178, 321] width 43 height 43
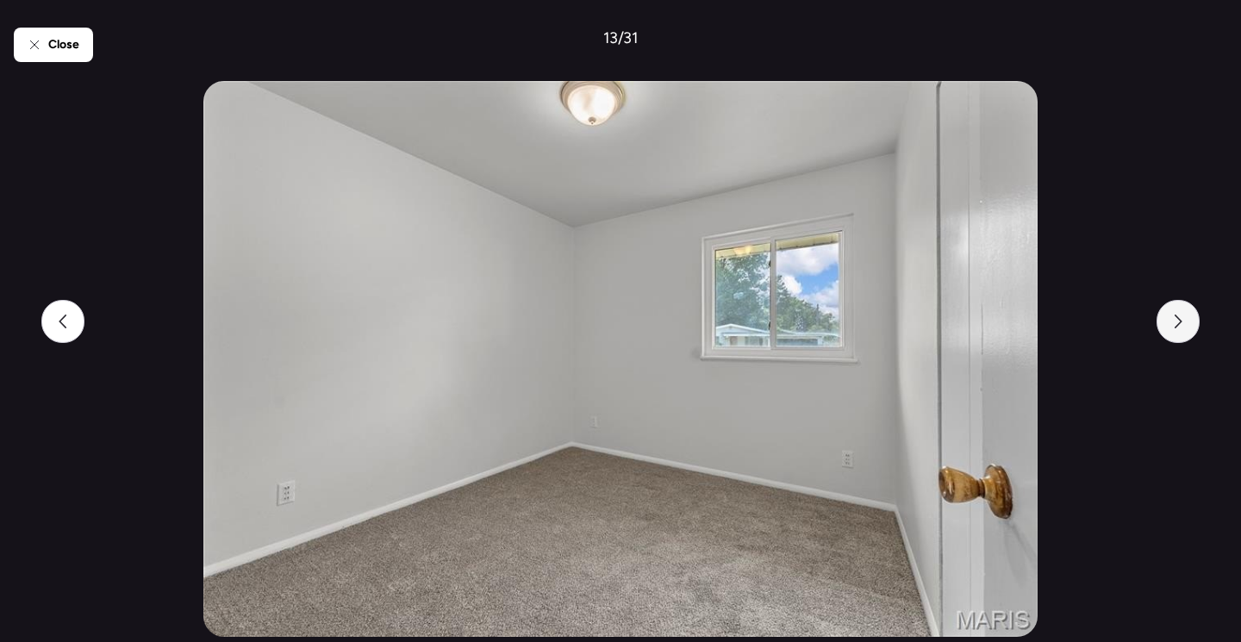
click at [1169, 328] on div at bounding box center [1178, 321] width 43 height 43
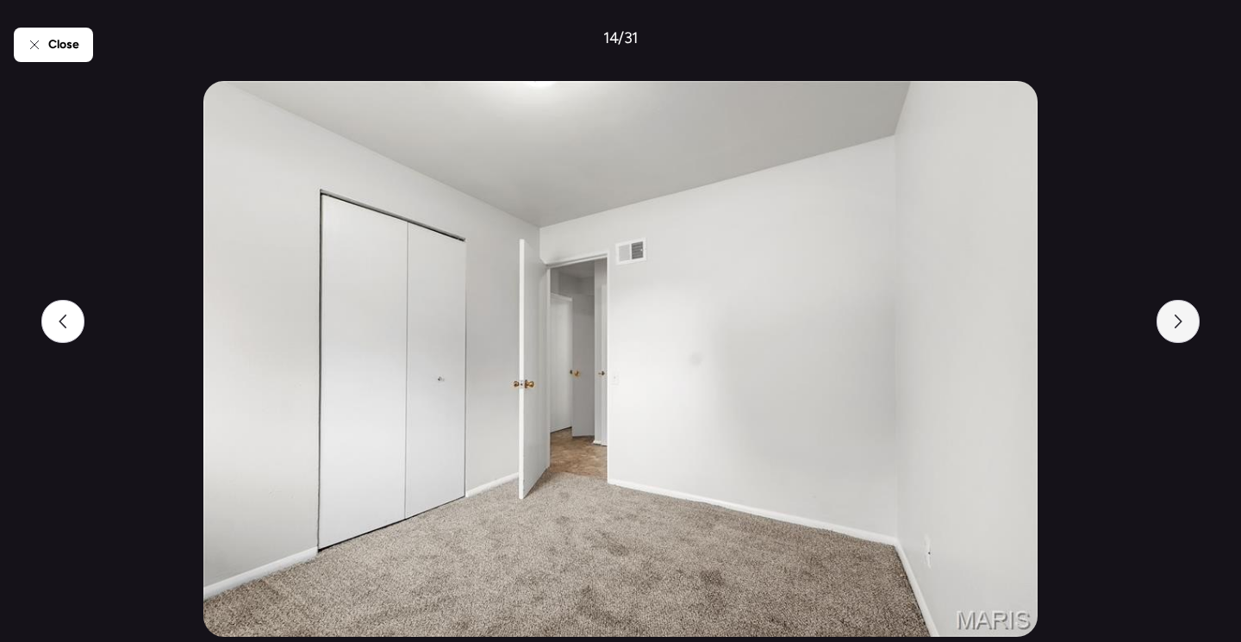
click at [1169, 328] on div at bounding box center [1178, 321] width 43 height 43
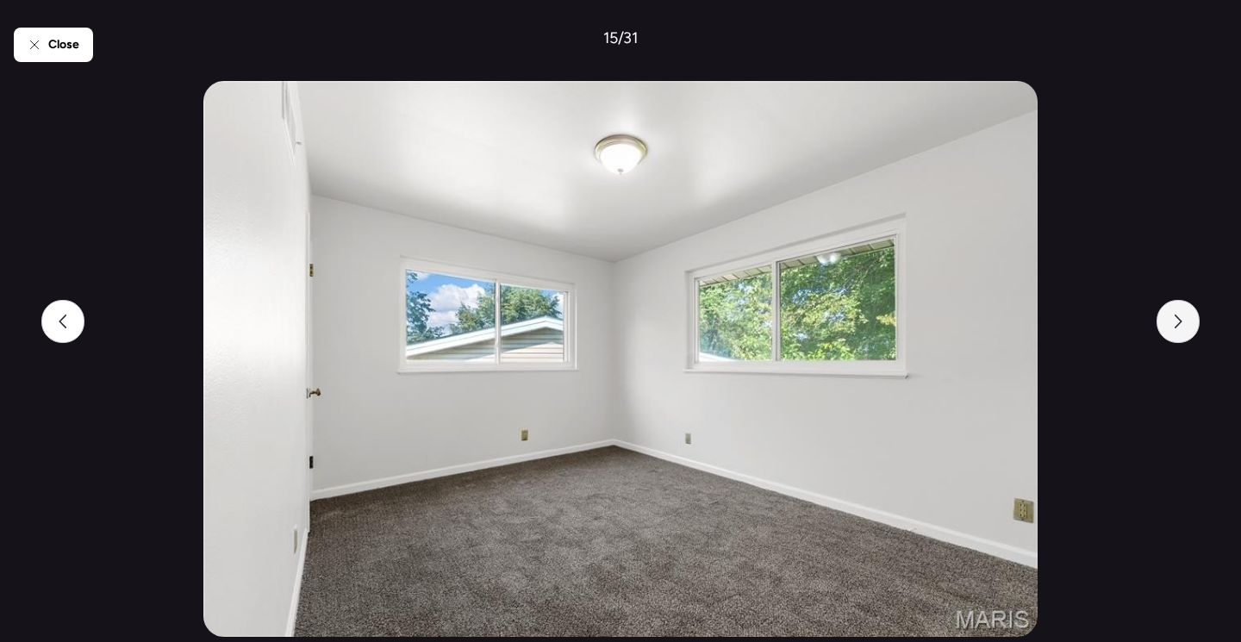
click at [1169, 328] on div at bounding box center [1178, 321] width 43 height 43
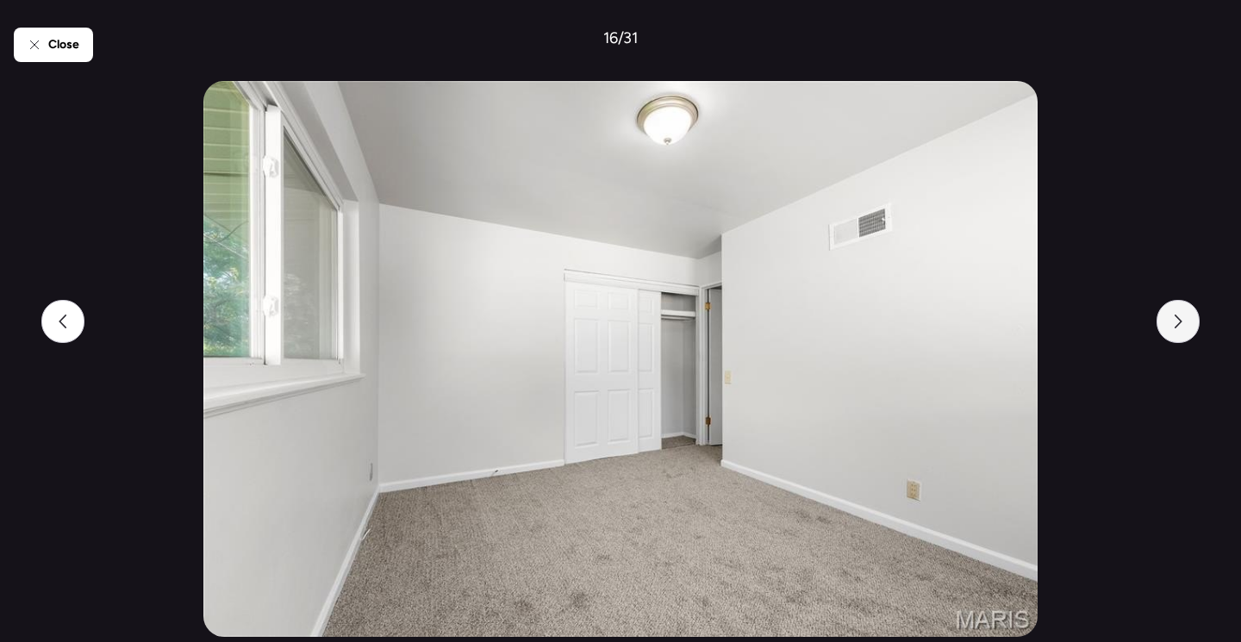
click at [1170, 328] on div at bounding box center [1178, 321] width 43 height 43
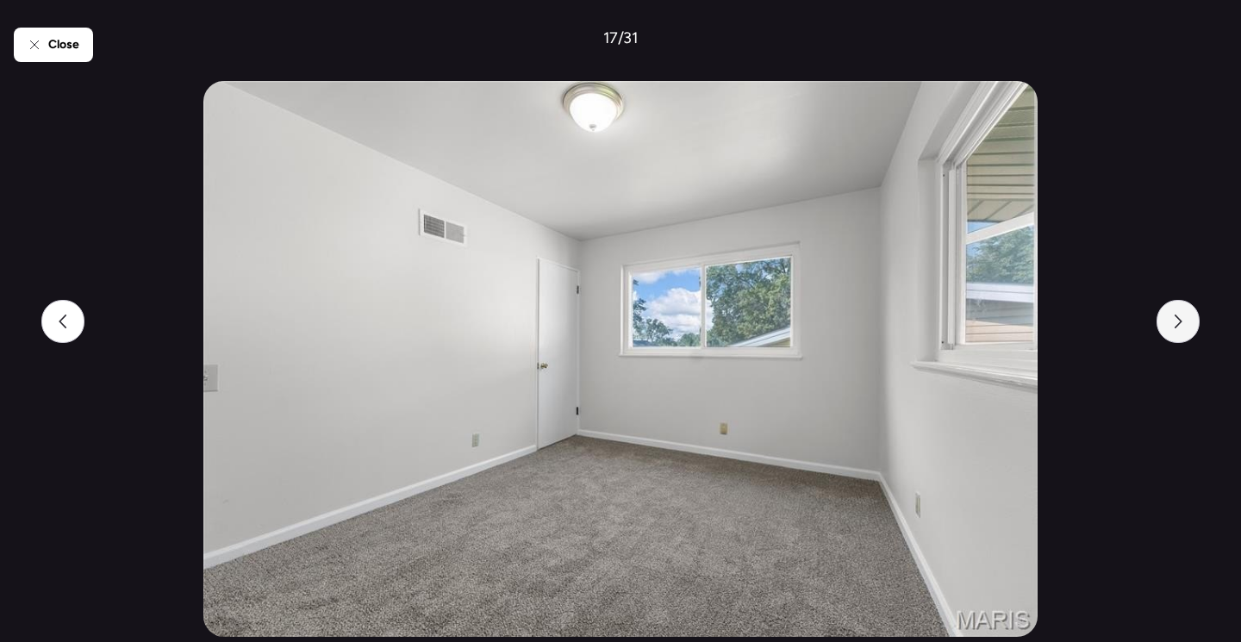
click at [1170, 328] on div at bounding box center [1178, 321] width 43 height 43
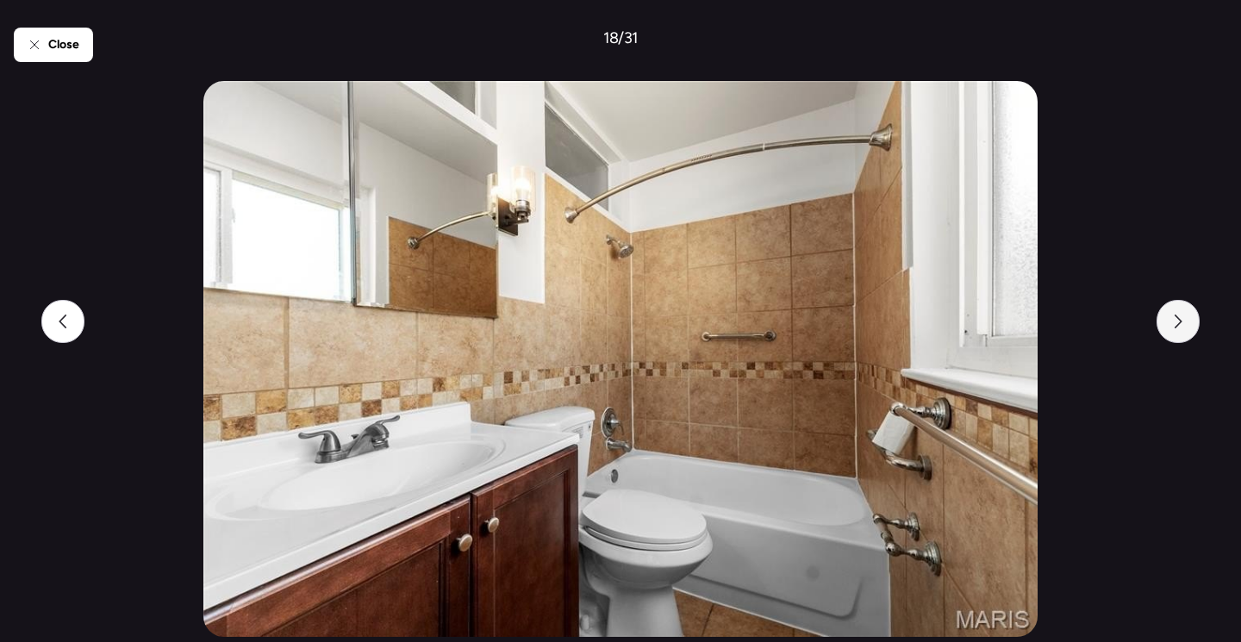
click at [1170, 328] on div at bounding box center [1178, 321] width 43 height 43
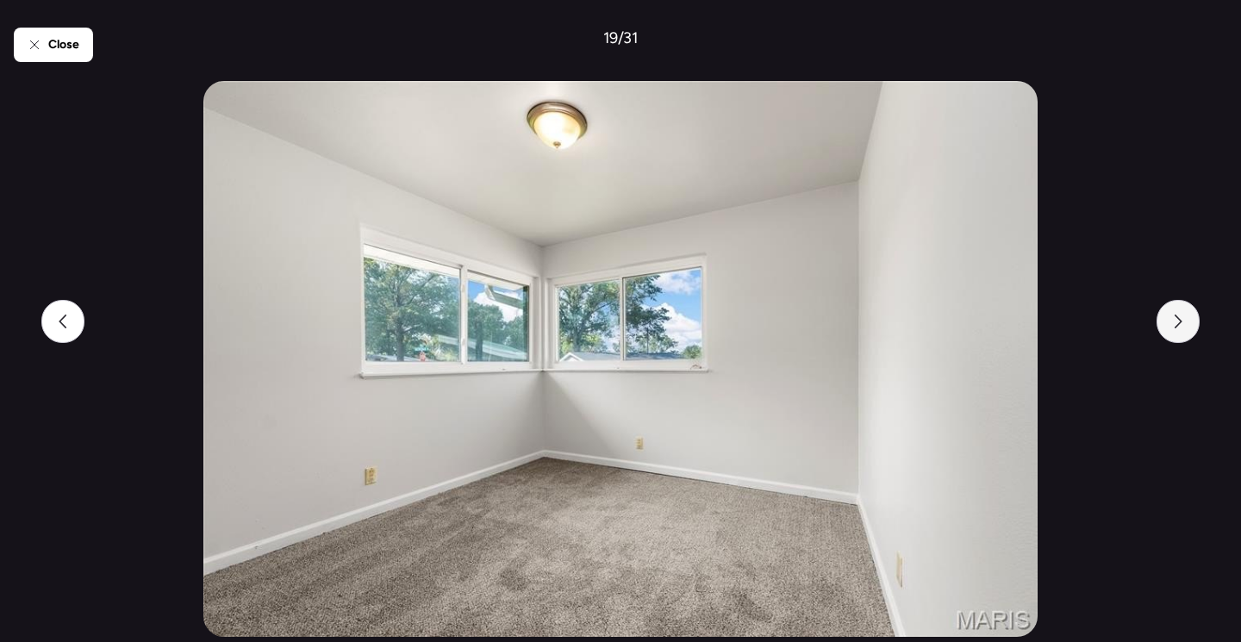
click at [1170, 328] on div at bounding box center [1178, 321] width 43 height 43
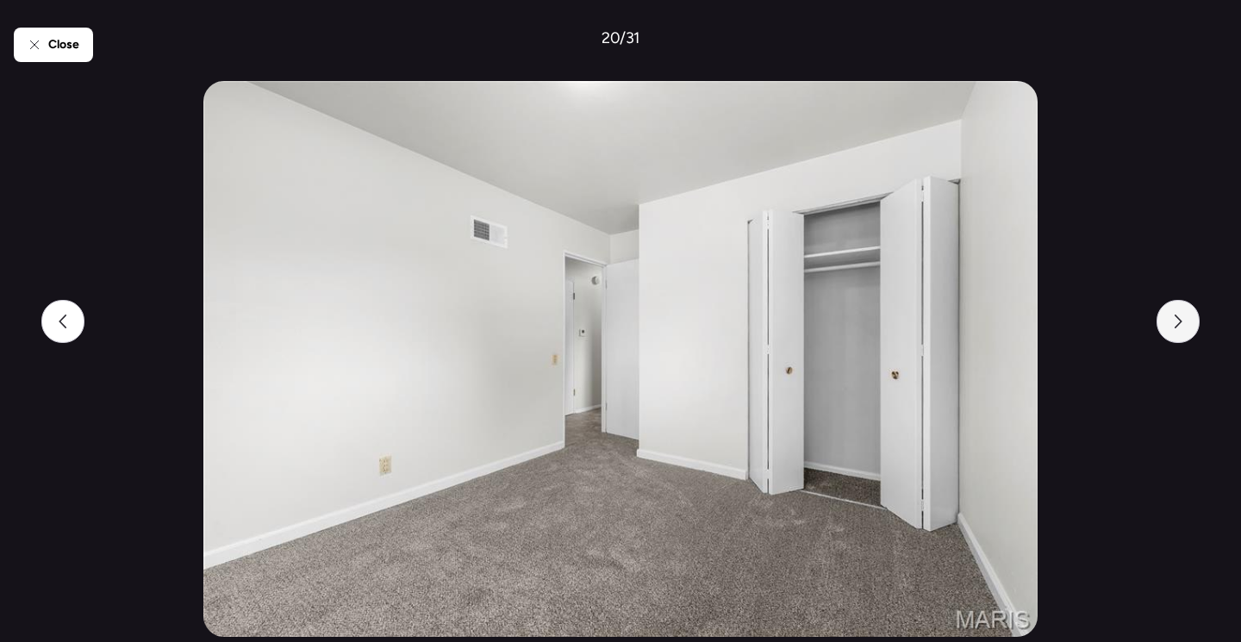
click at [1170, 328] on div at bounding box center [1178, 321] width 43 height 43
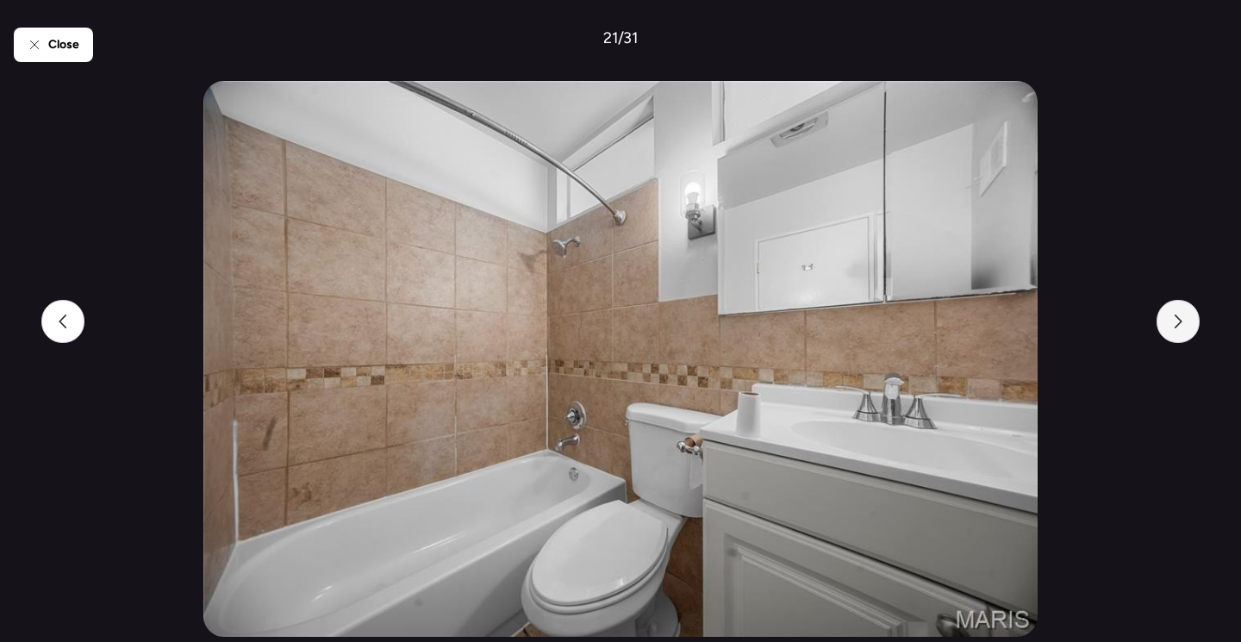
click at [1170, 328] on div at bounding box center [1178, 321] width 43 height 43
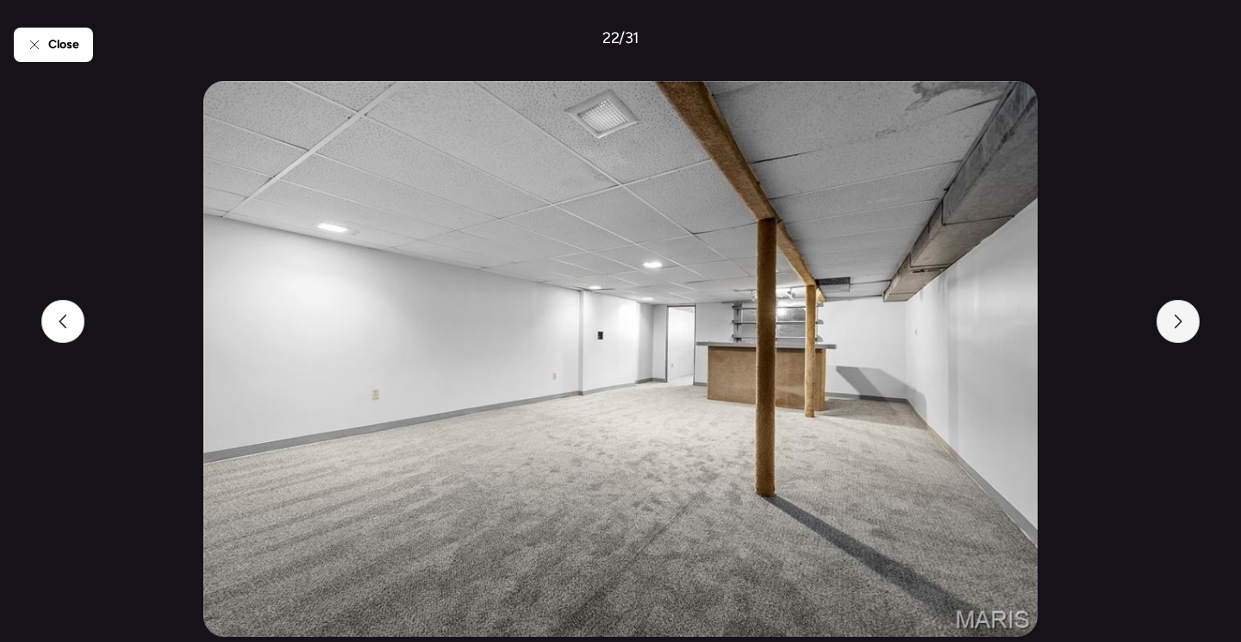
click at [1171, 328] on div at bounding box center [1178, 321] width 43 height 43
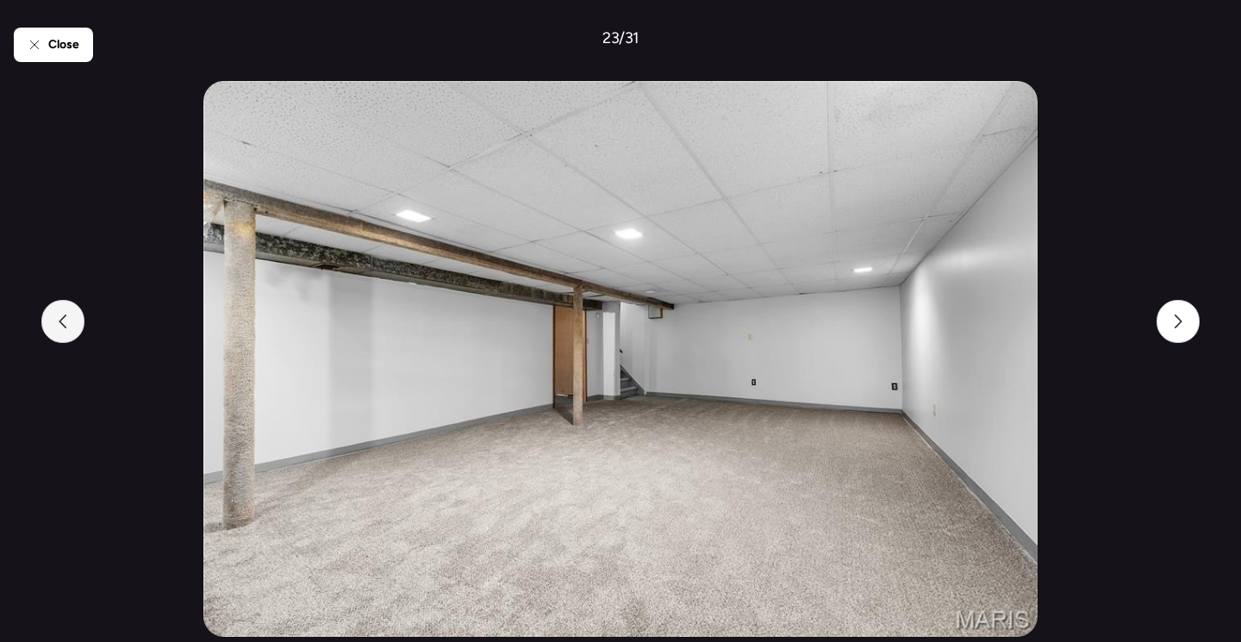
click at [63, 322] on icon at bounding box center [63, 322] width 14 height 14
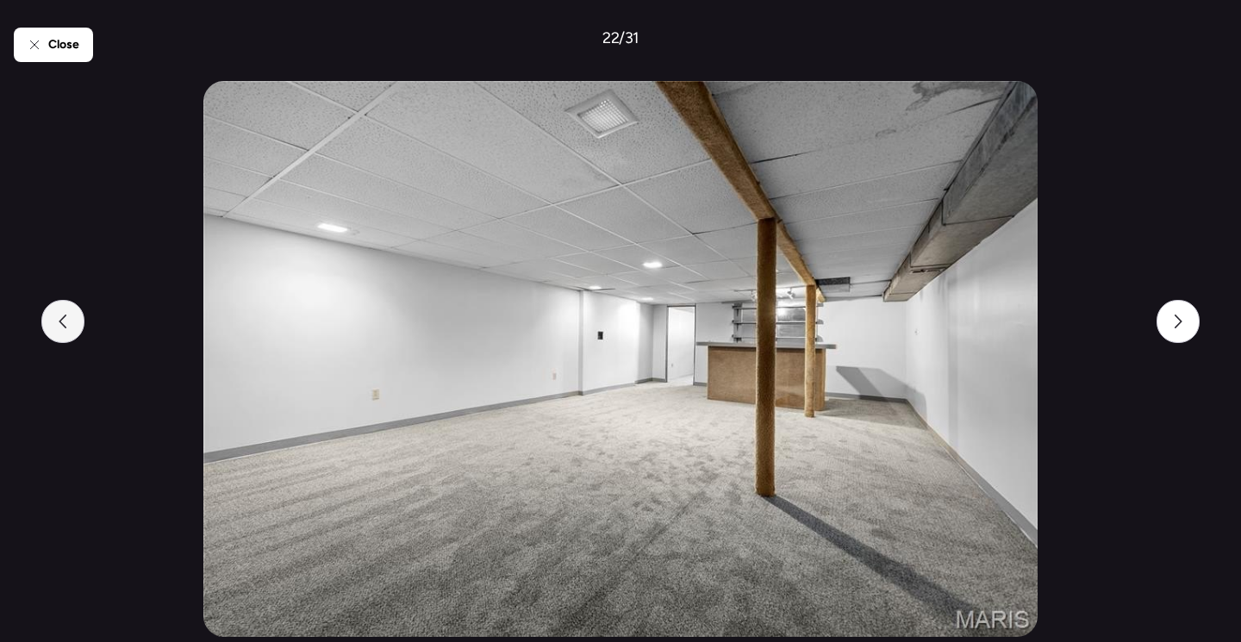
click at [64, 322] on icon at bounding box center [63, 322] width 14 height 14
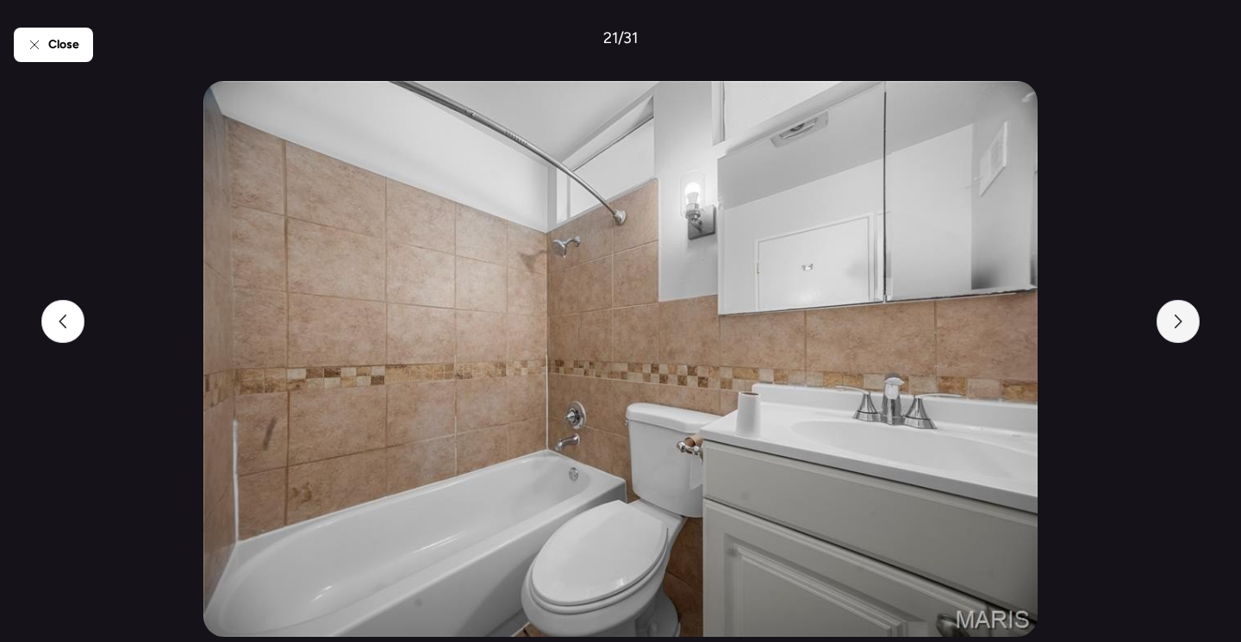
click at [1190, 325] on div at bounding box center [1178, 321] width 43 height 43
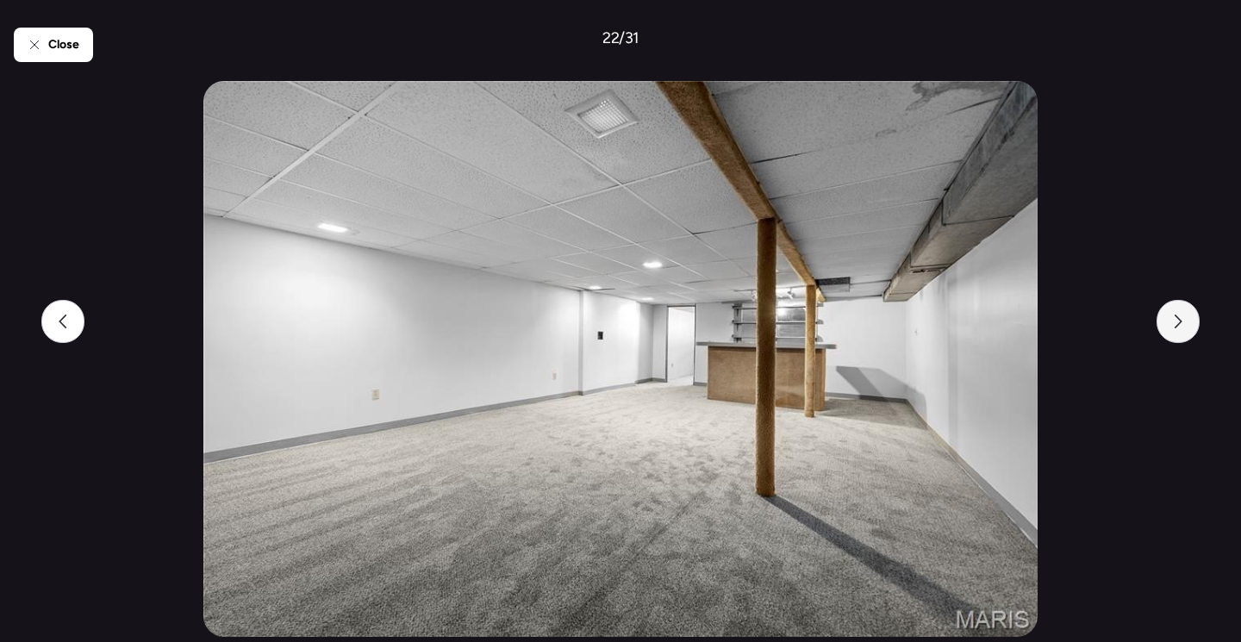
click at [1190, 325] on div at bounding box center [1178, 321] width 43 height 43
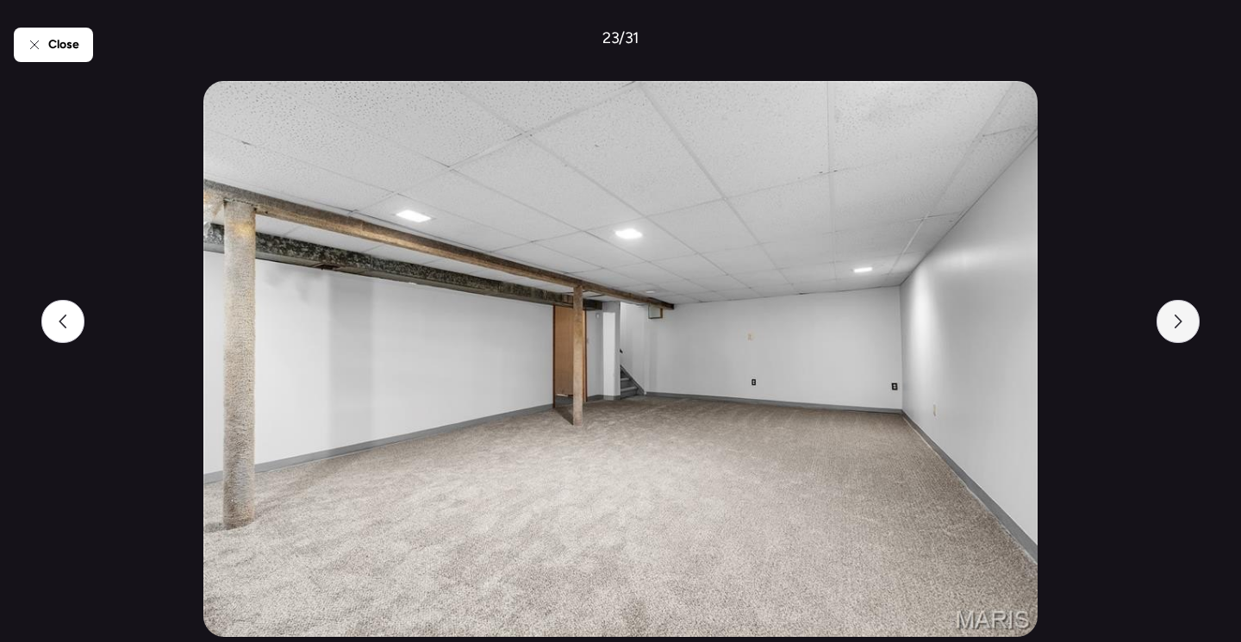
click at [1190, 325] on div at bounding box center [1178, 321] width 43 height 43
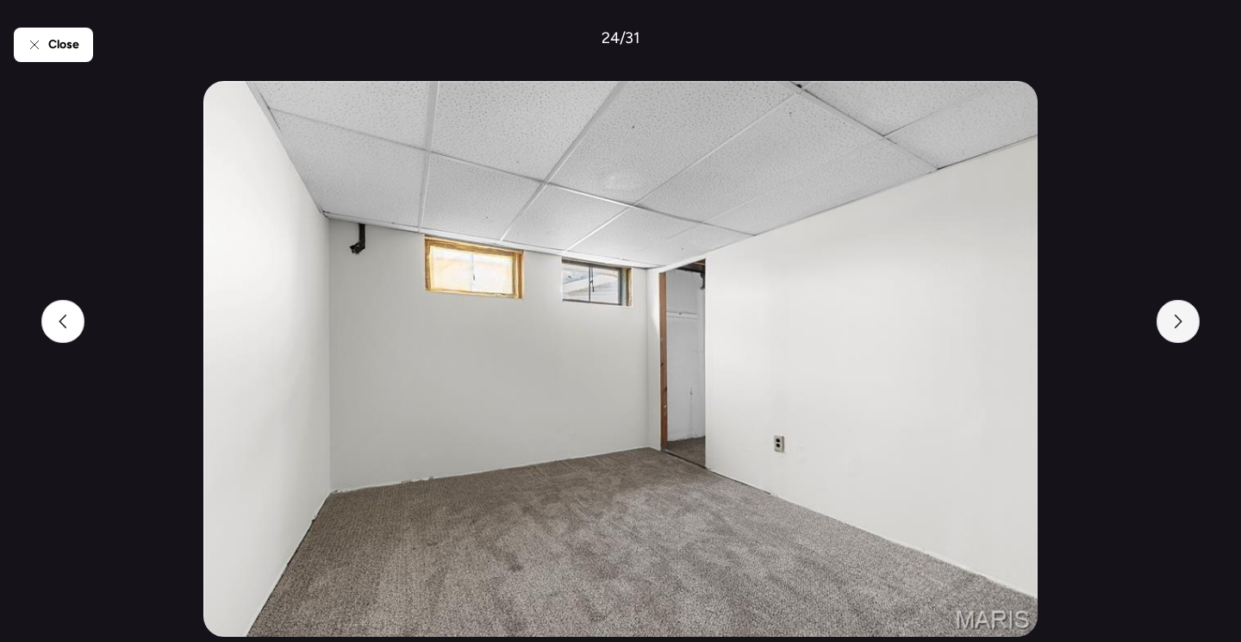
click at [1190, 325] on div at bounding box center [1178, 321] width 43 height 43
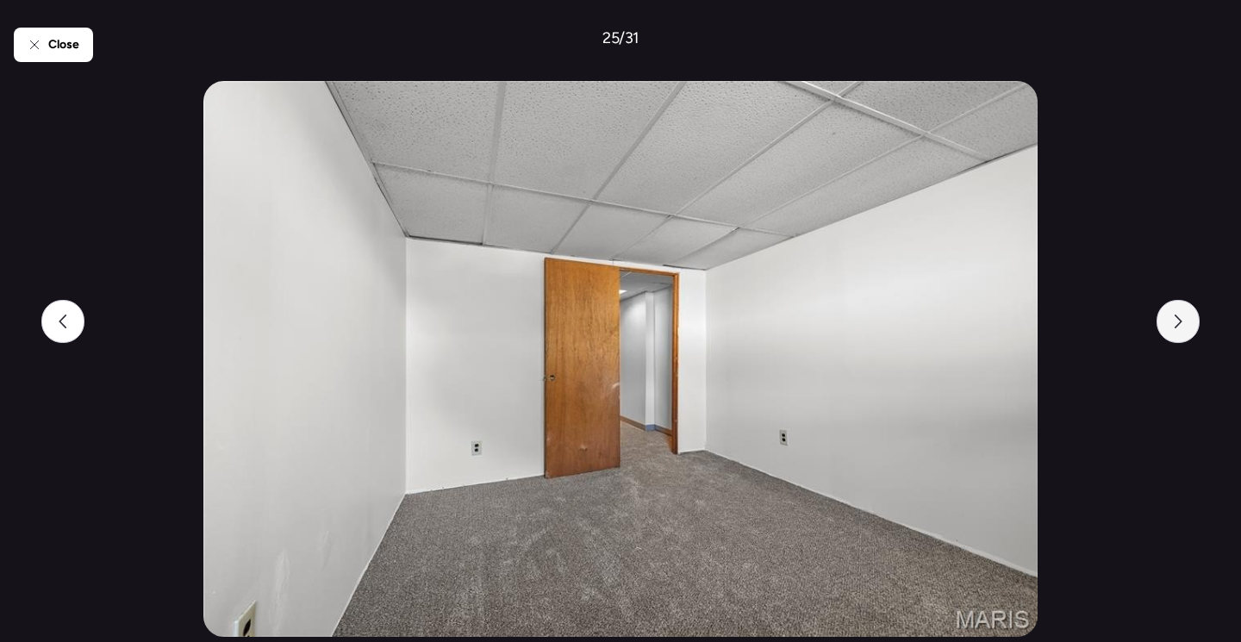
click at [1190, 325] on div at bounding box center [1178, 321] width 43 height 43
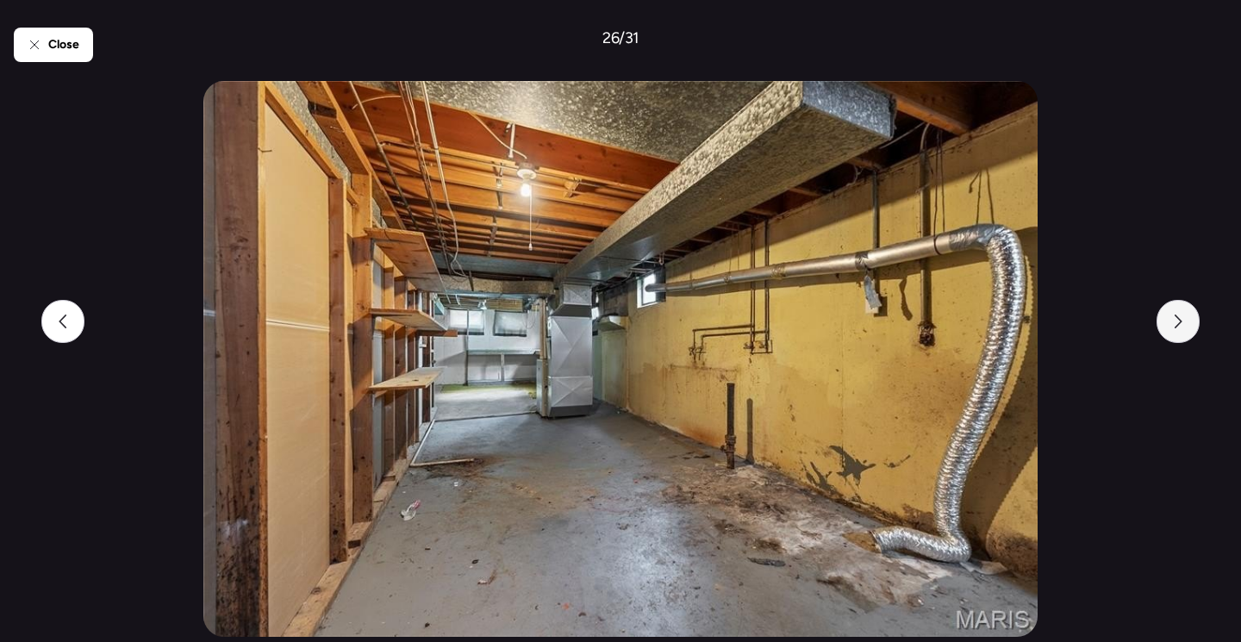
click at [1190, 325] on div at bounding box center [1178, 321] width 43 height 43
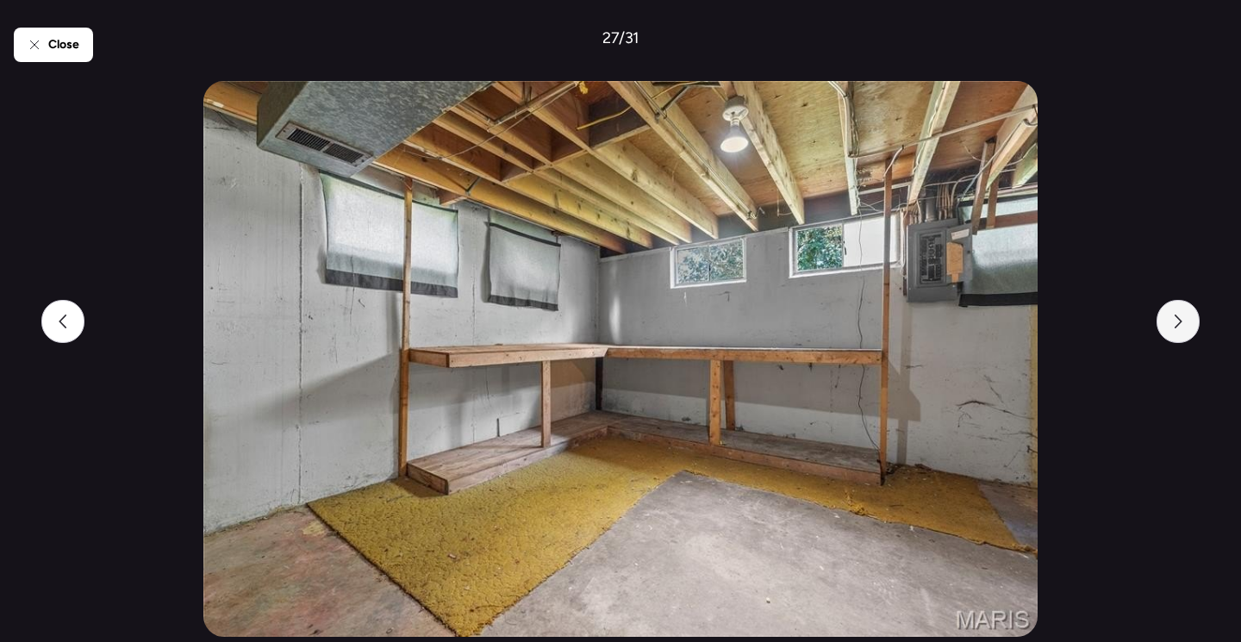
click at [1190, 325] on div at bounding box center [1178, 321] width 43 height 43
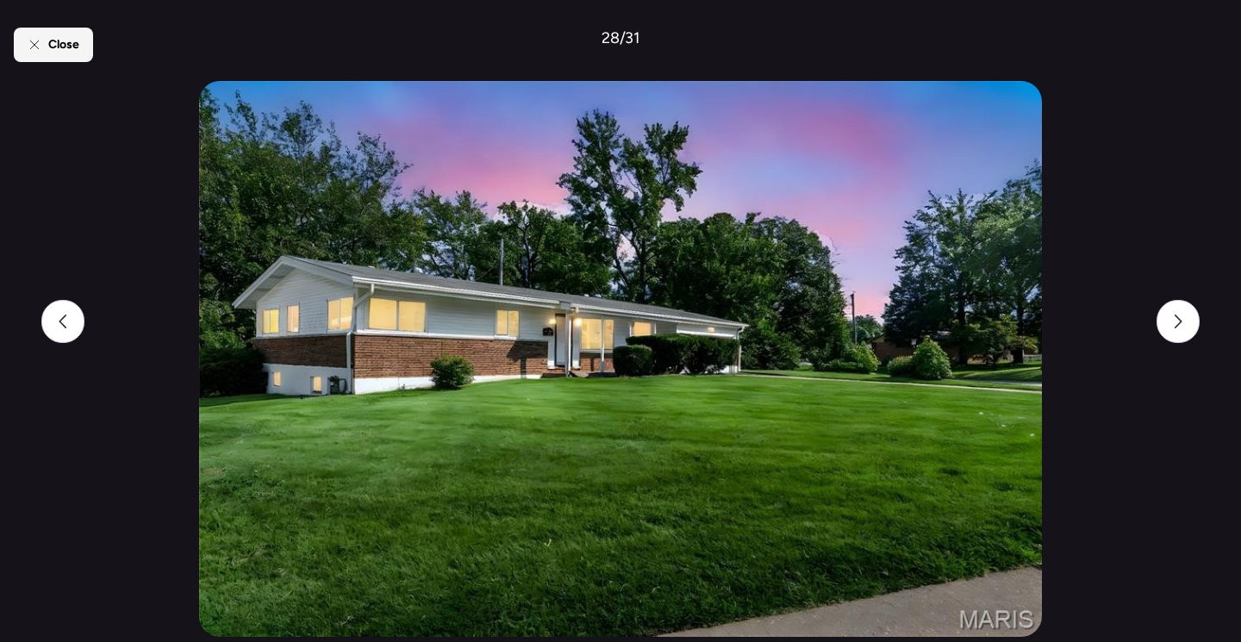
click at [35, 51] on icon at bounding box center [35, 45] width 14 height 14
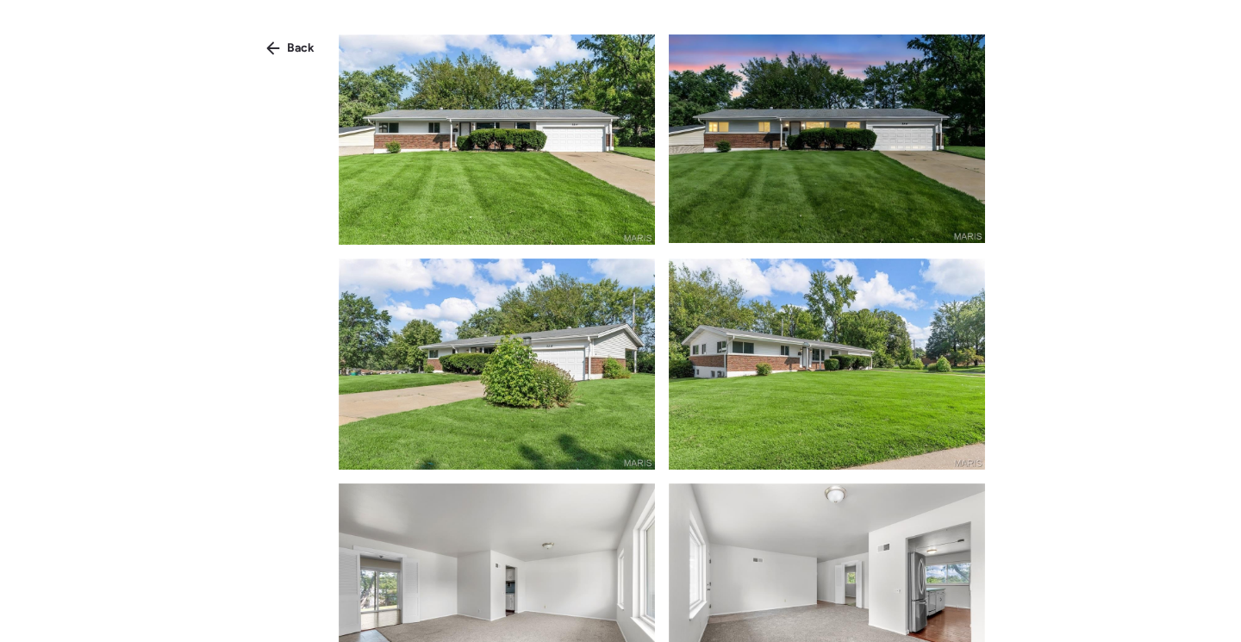
click at [307, 48] on span "Back" at bounding box center [301, 48] width 28 height 17
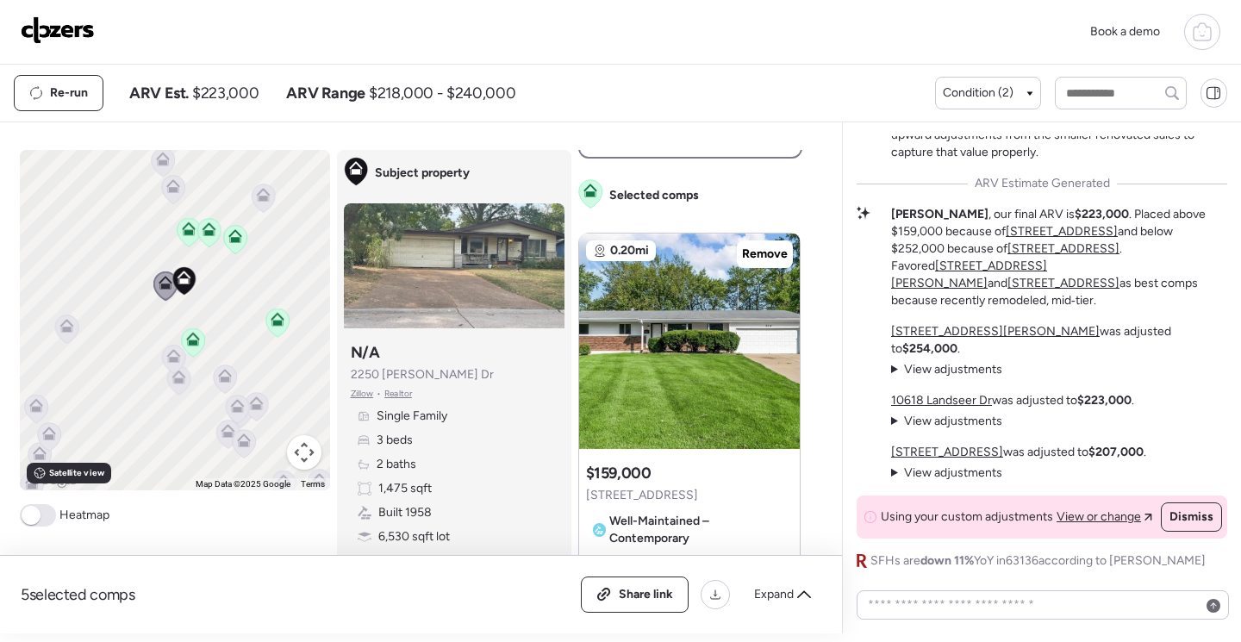
click at [206, 238] on icon at bounding box center [208, 232] width 23 height 28
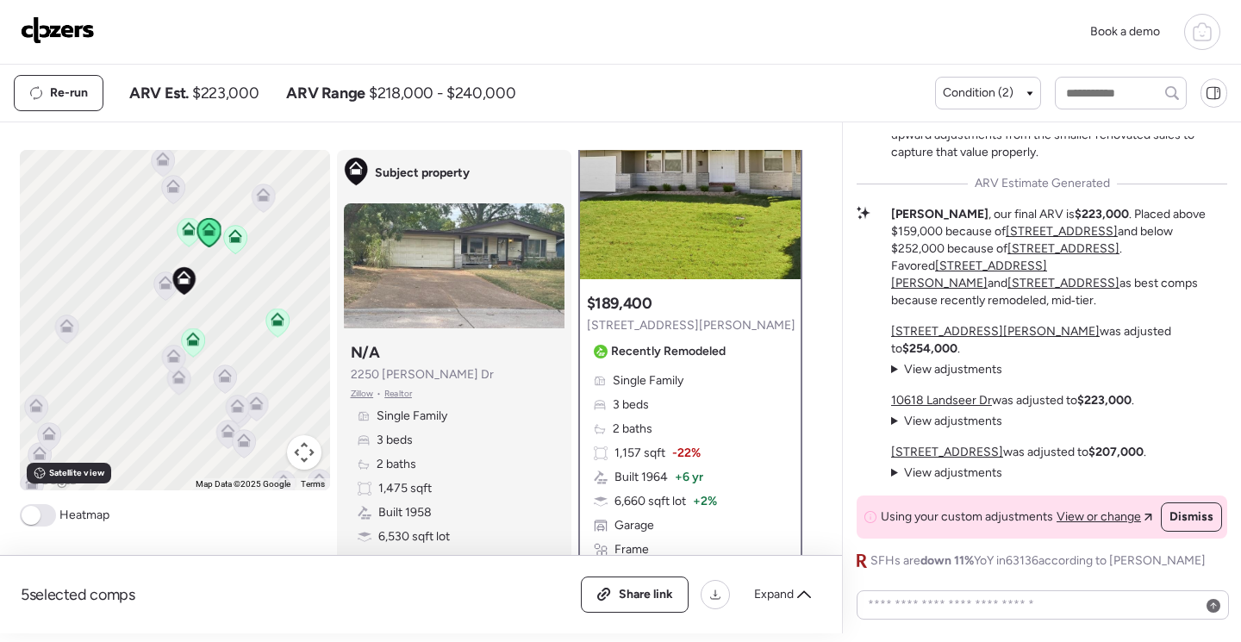
scroll to position [0, 0]
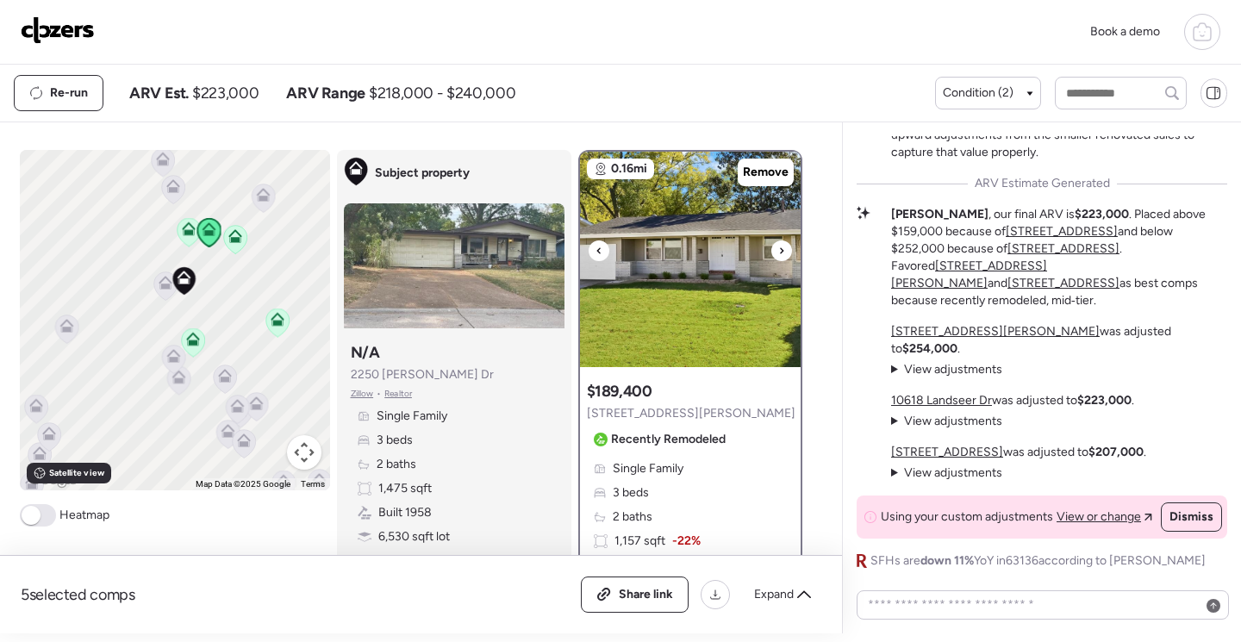
click at [734, 303] on img at bounding box center [690, 259] width 221 height 215
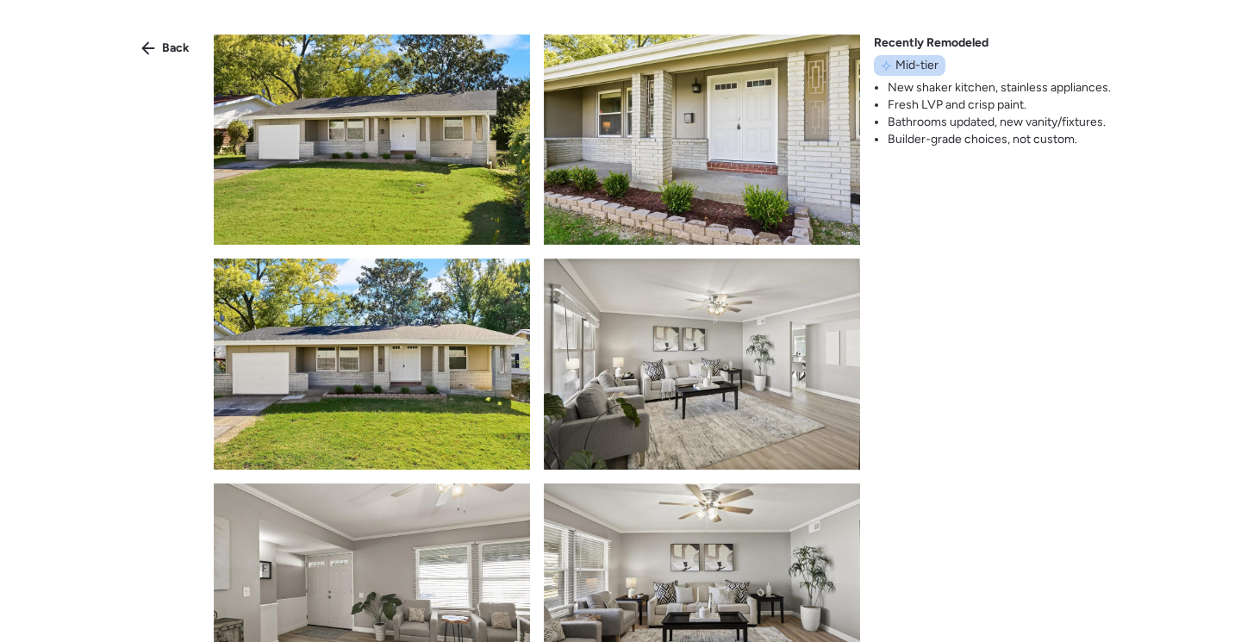
click at [459, 190] on img at bounding box center [372, 139] width 316 height 210
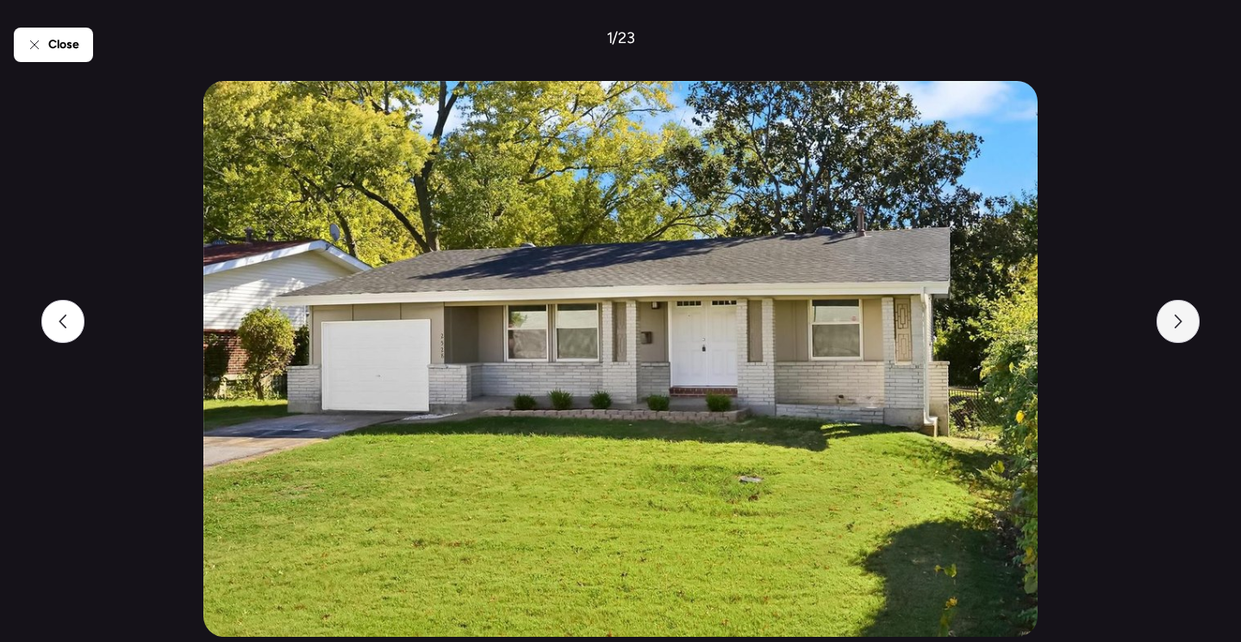
click at [1190, 328] on div at bounding box center [1178, 321] width 43 height 43
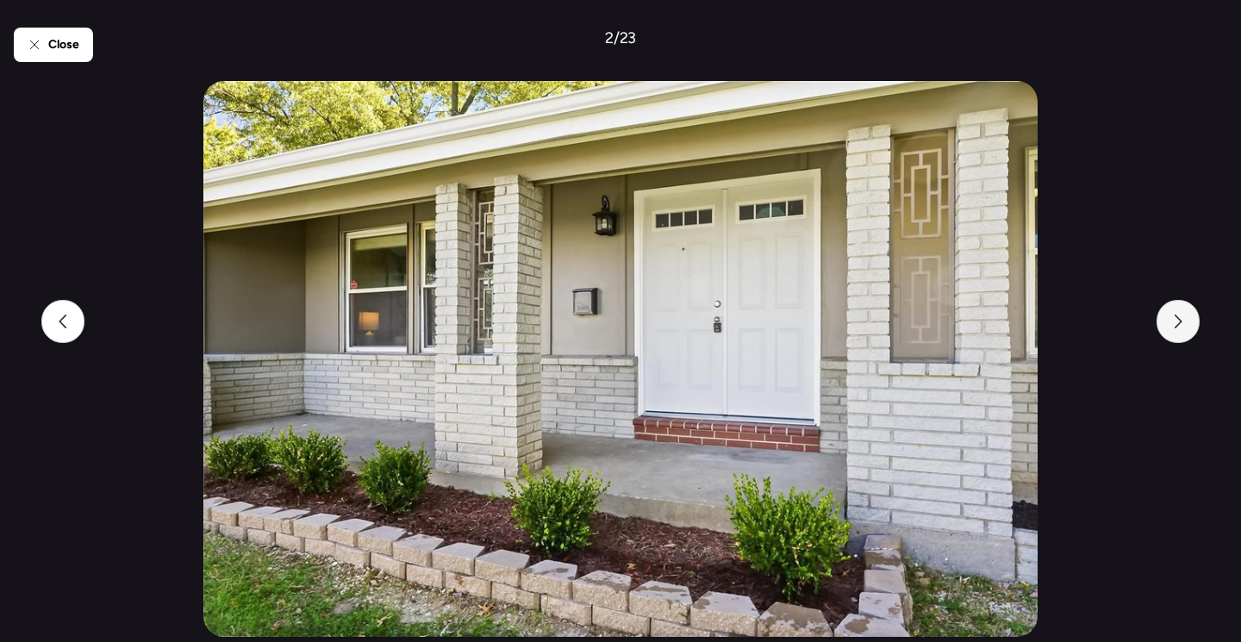
click at [1190, 328] on div at bounding box center [1178, 321] width 43 height 43
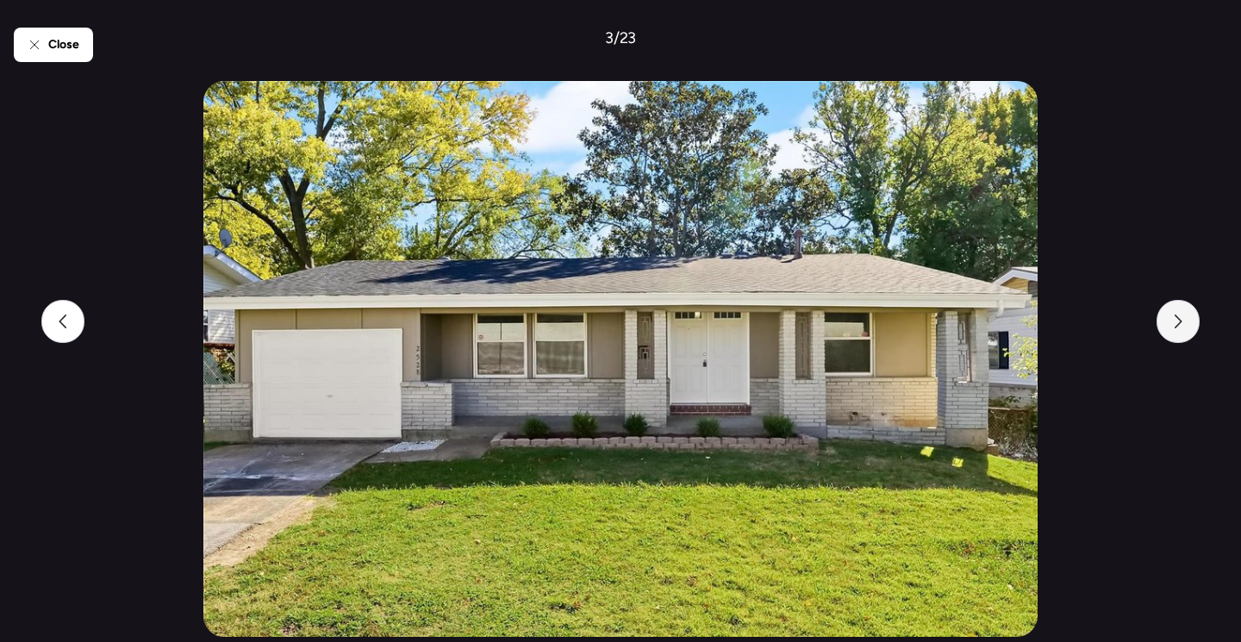
click at [1190, 328] on div at bounding box center [1178, 321] width 43 height 43
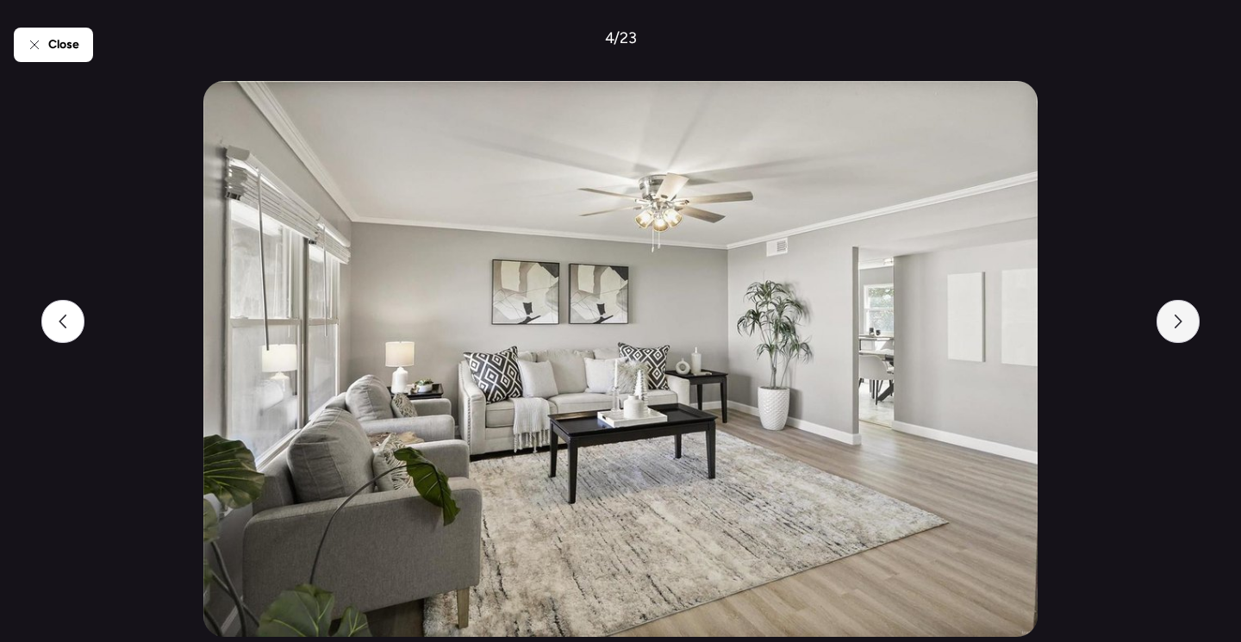
click at [1190, 328] on div at bounding box center [1178, 321] width 43 height 43
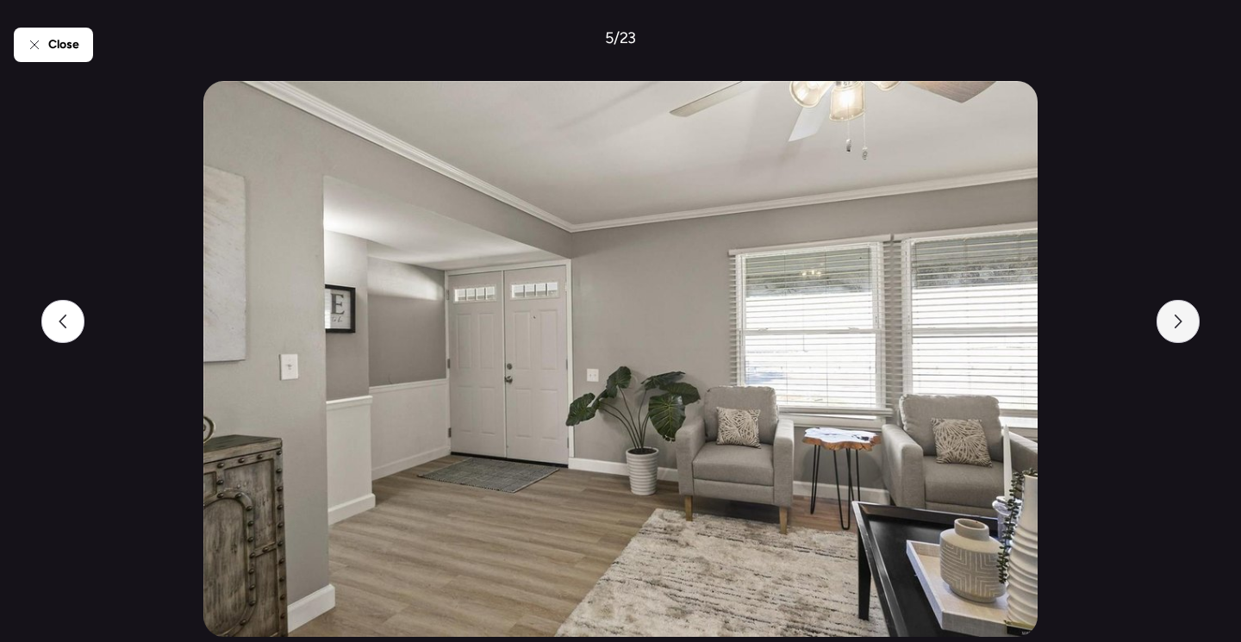
click at [1190, 328] on div at bounding box center [1178, 321] width 43 height 43
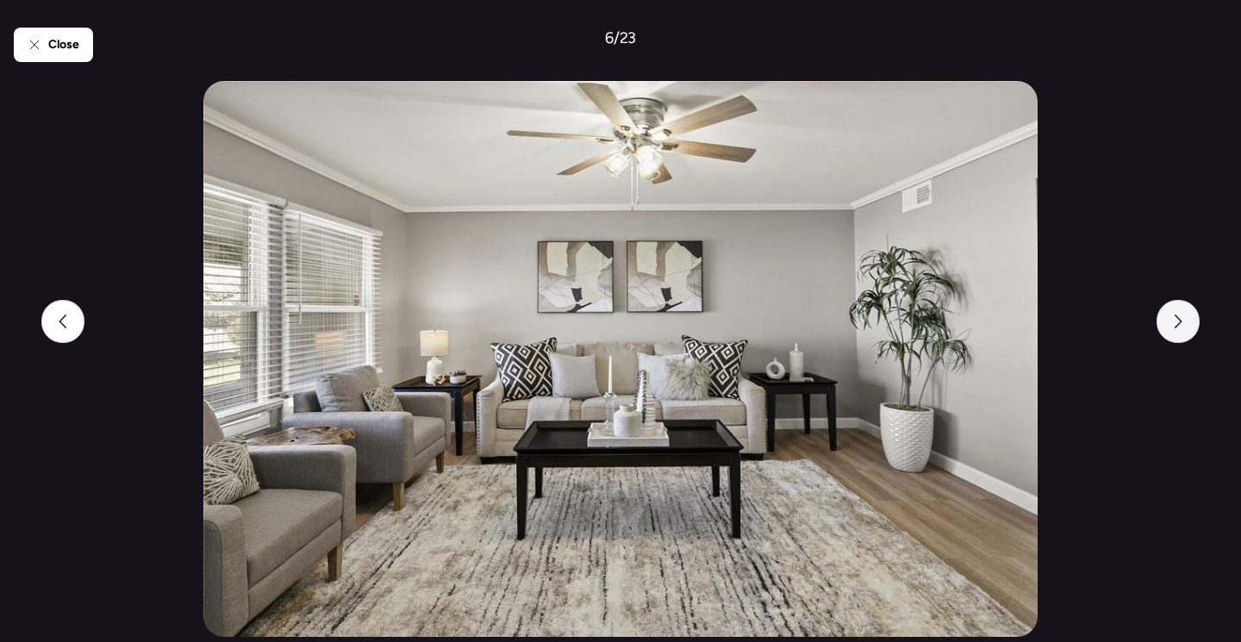
click at [1190, 328] on div at bounding box center [1178, 321] width 43 height 43
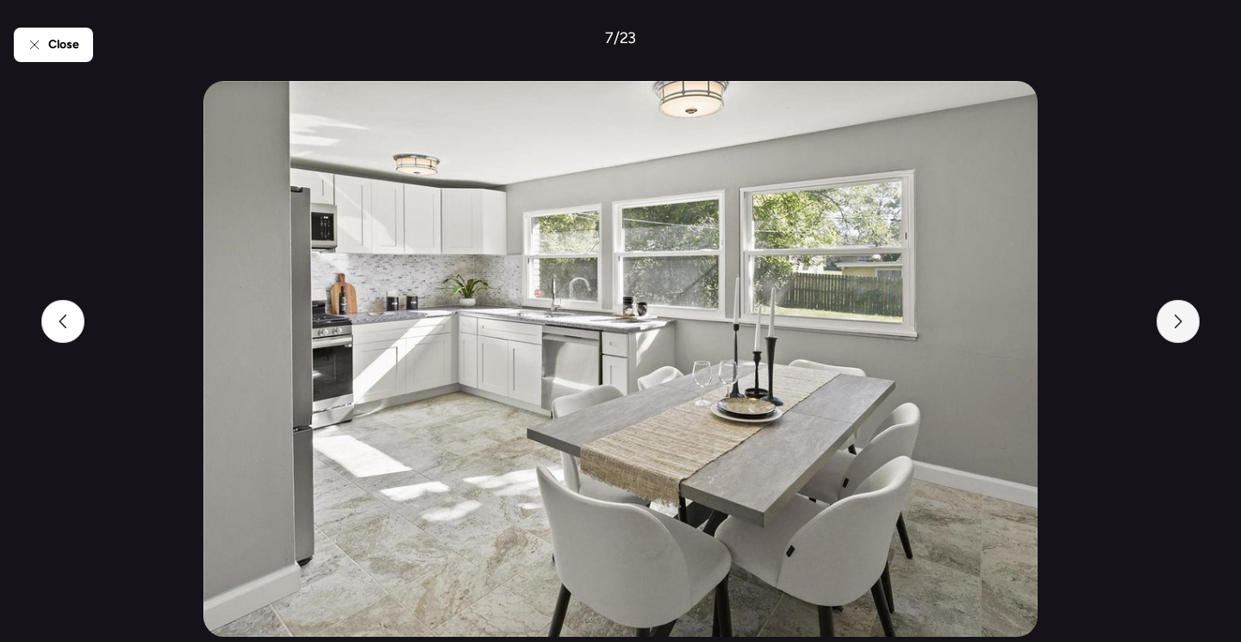
click at [1190, 328] on div at bounding box center [1178, 321] width 43 height 43
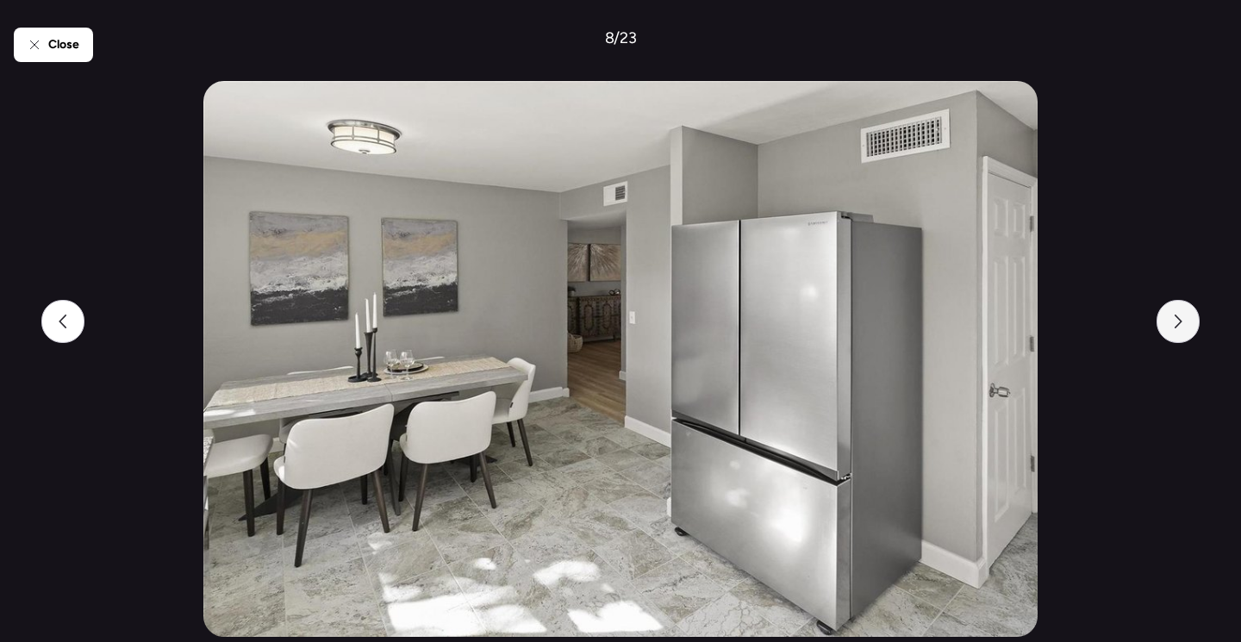
click at [1190, 328] on div at bounding box center [1178, 321] width 43 height 43
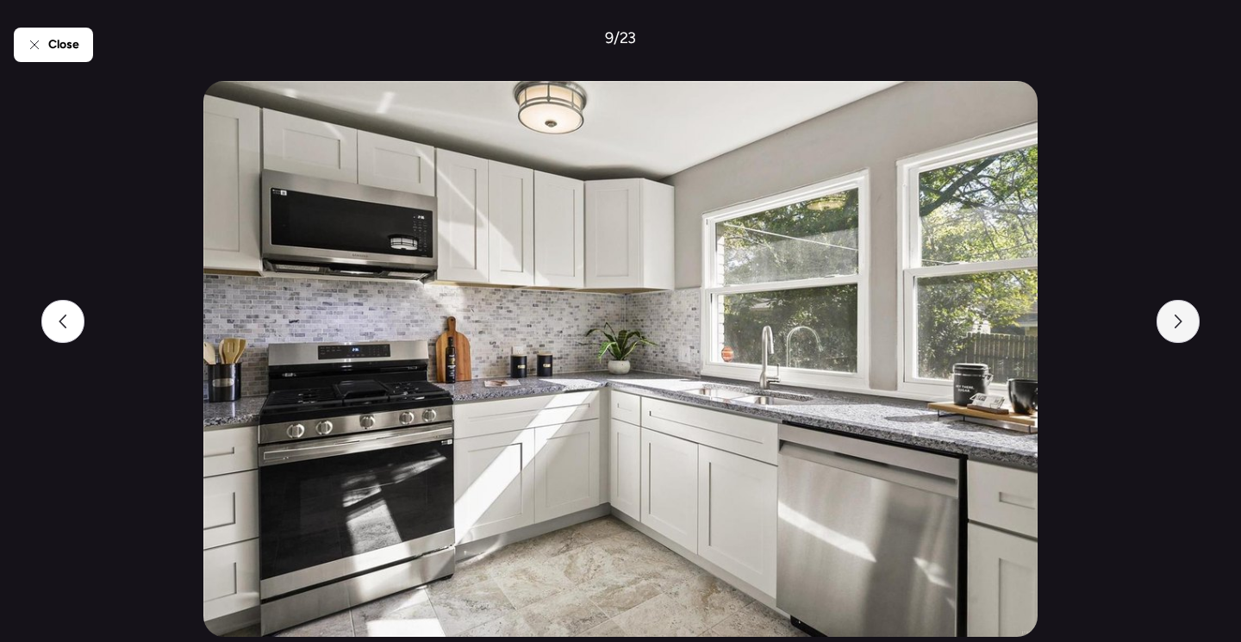
click at [1190, 328] on div at bounding box center [1178, 321] width 43 height 43
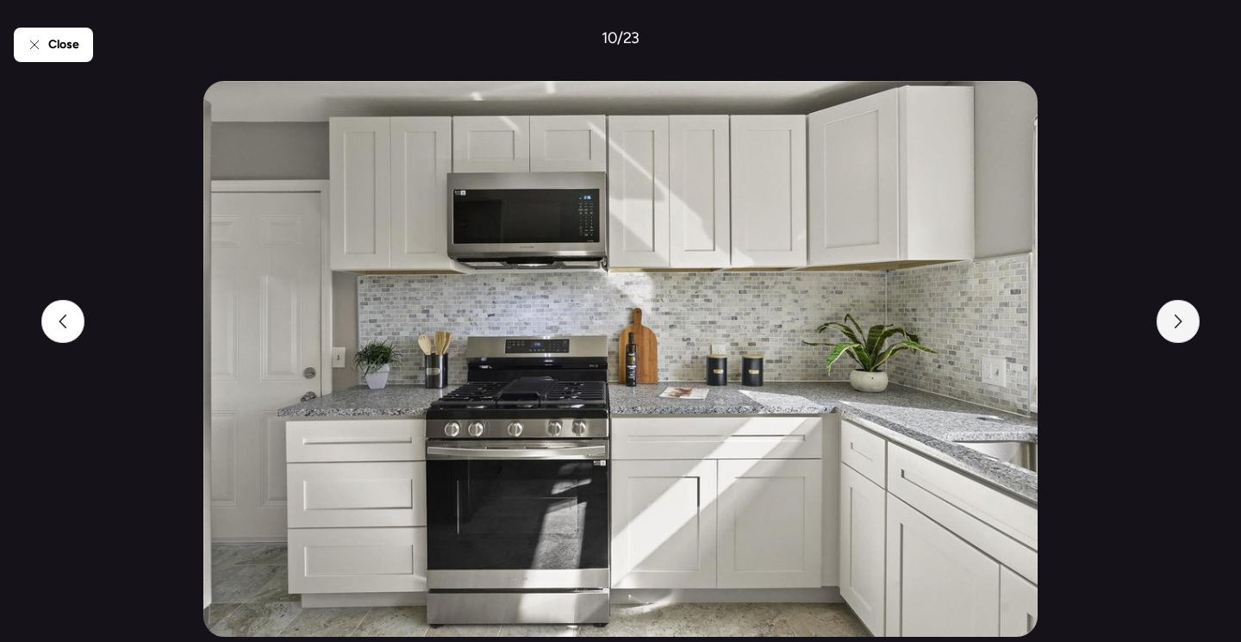
click at [1190, 328] on div at bounding box center [1178, 321] width 43 height 43
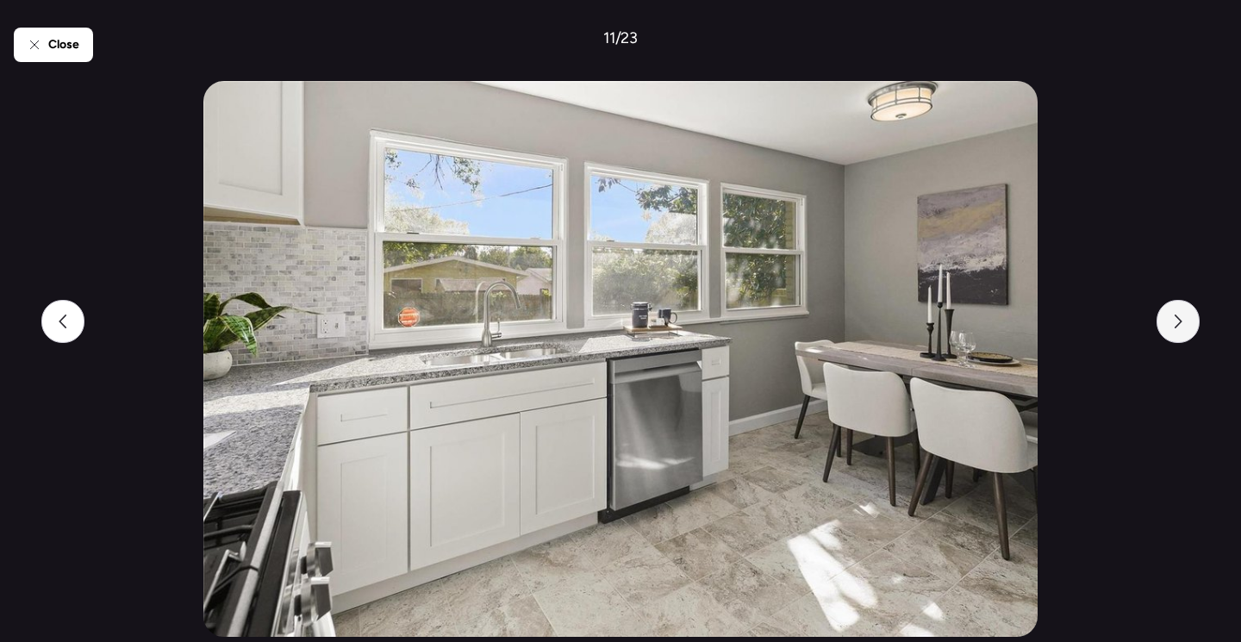
click at [1190, 328] on div at bounding box center [1178, 321] width 43 height 43
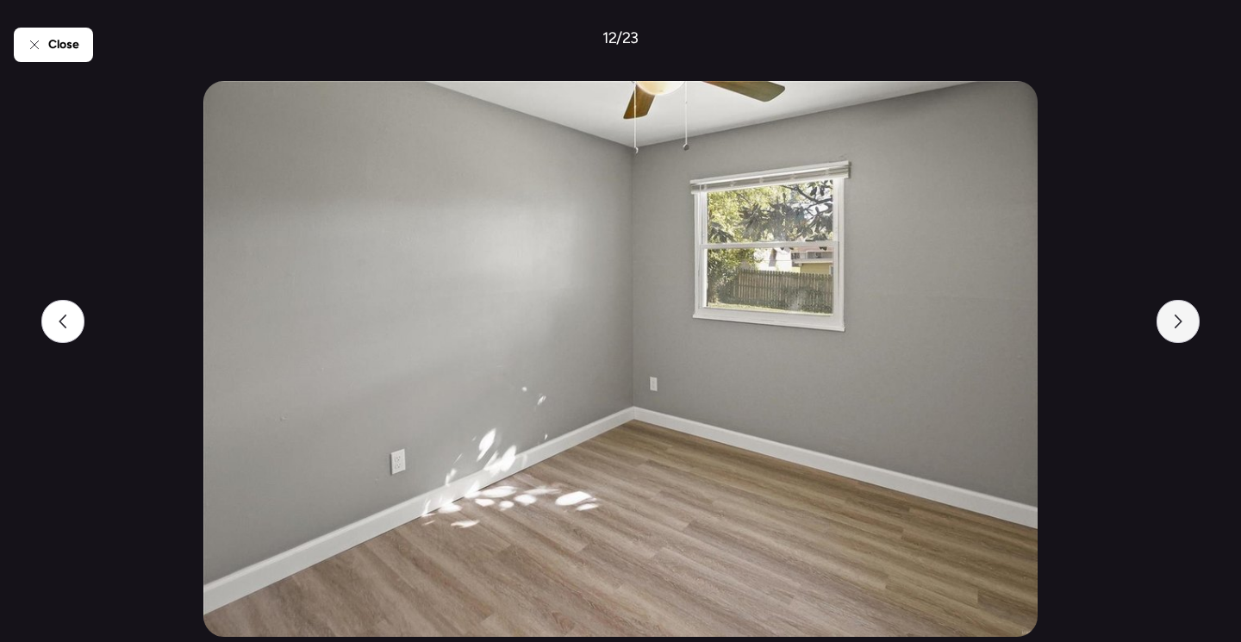
click at [1190, 328] on div at bounding box center [1178, 321] width 43 height 43
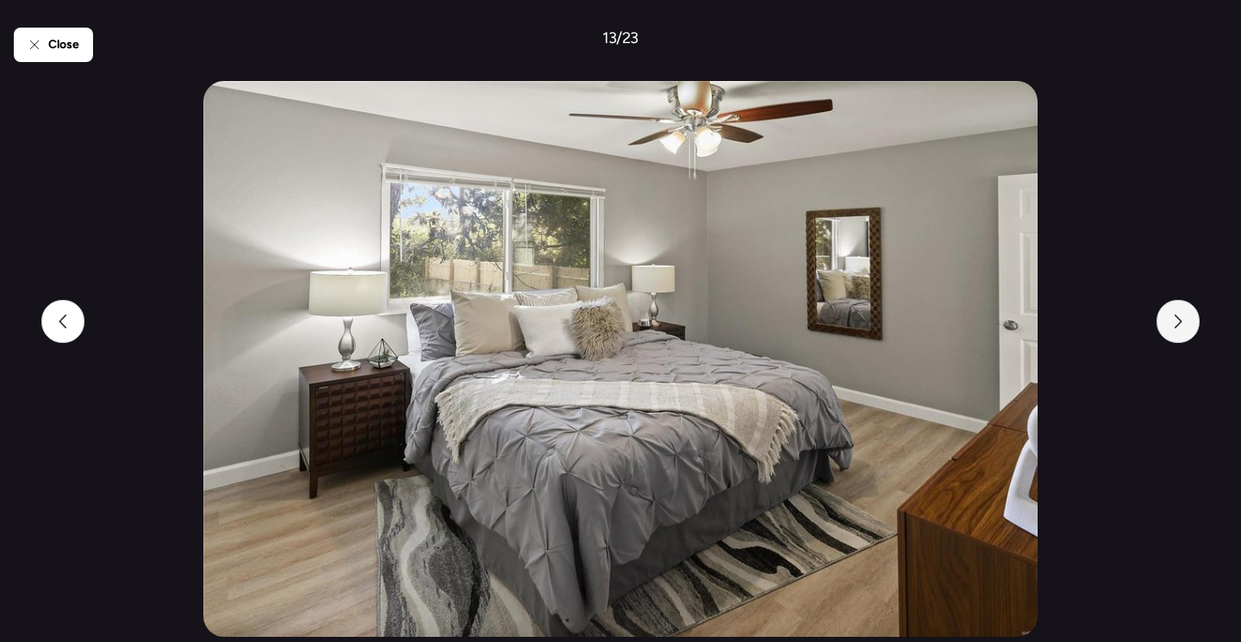
click at [1190, 328] on div at bounding box center [1178, 321] width 43 height 43
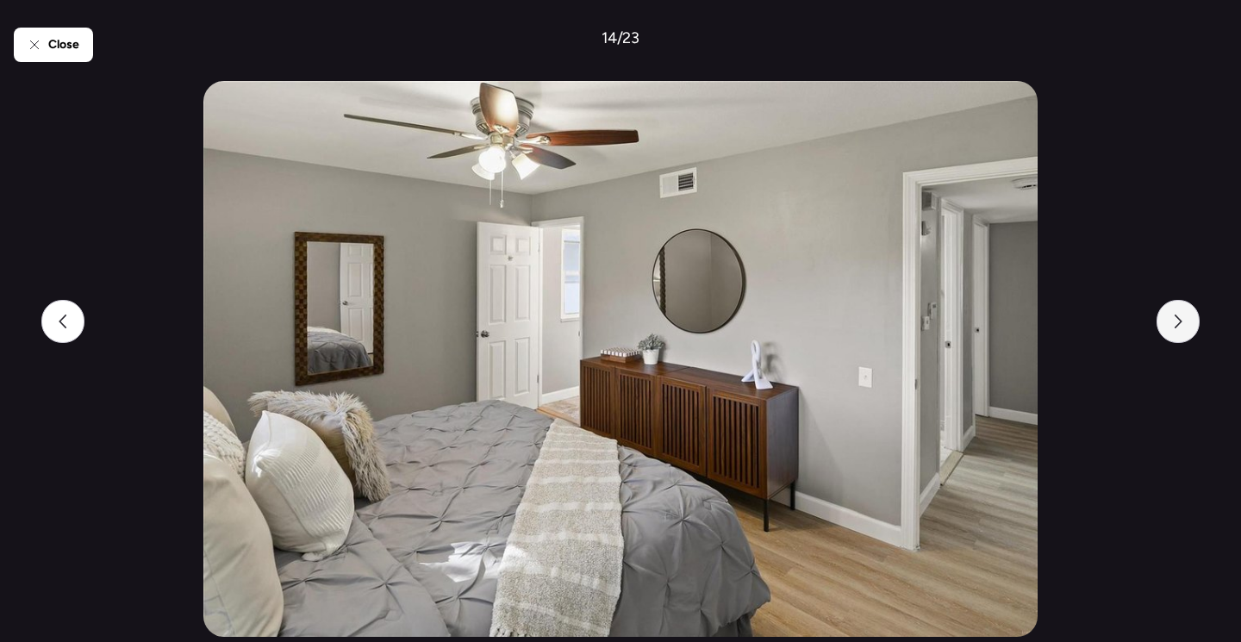
click at [1190, 328] on div at bounding box center [1178, 321] width 43 height 43
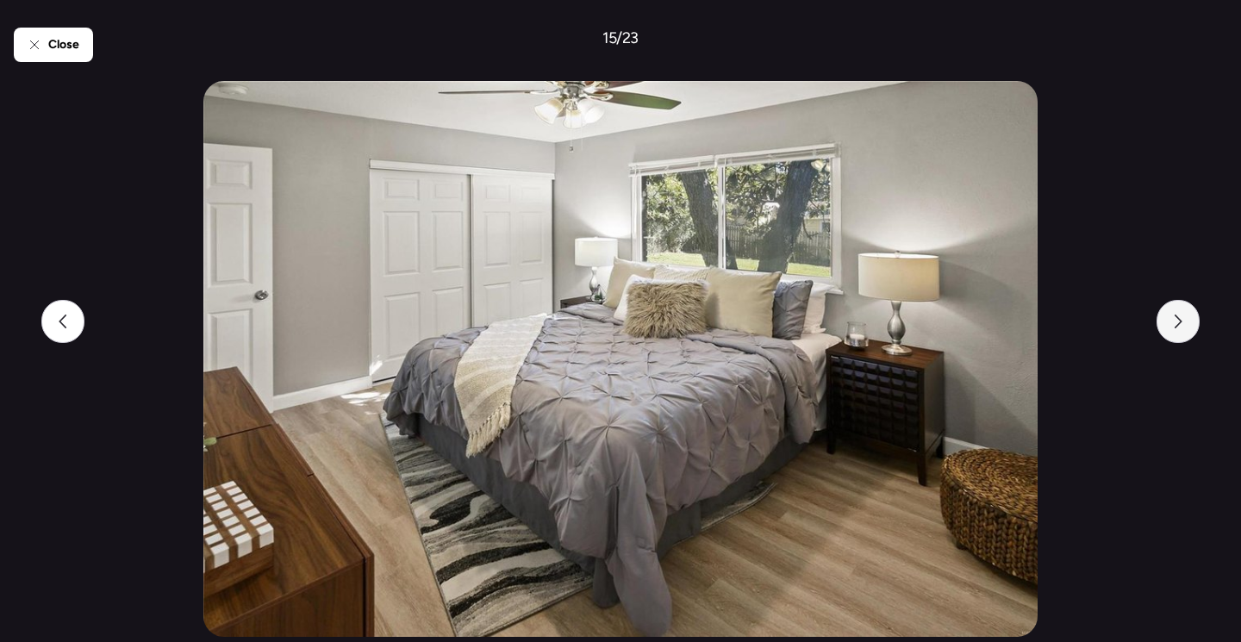
click at [1190, 328] on div at bounding box center [1178, 321] width 43 height 43
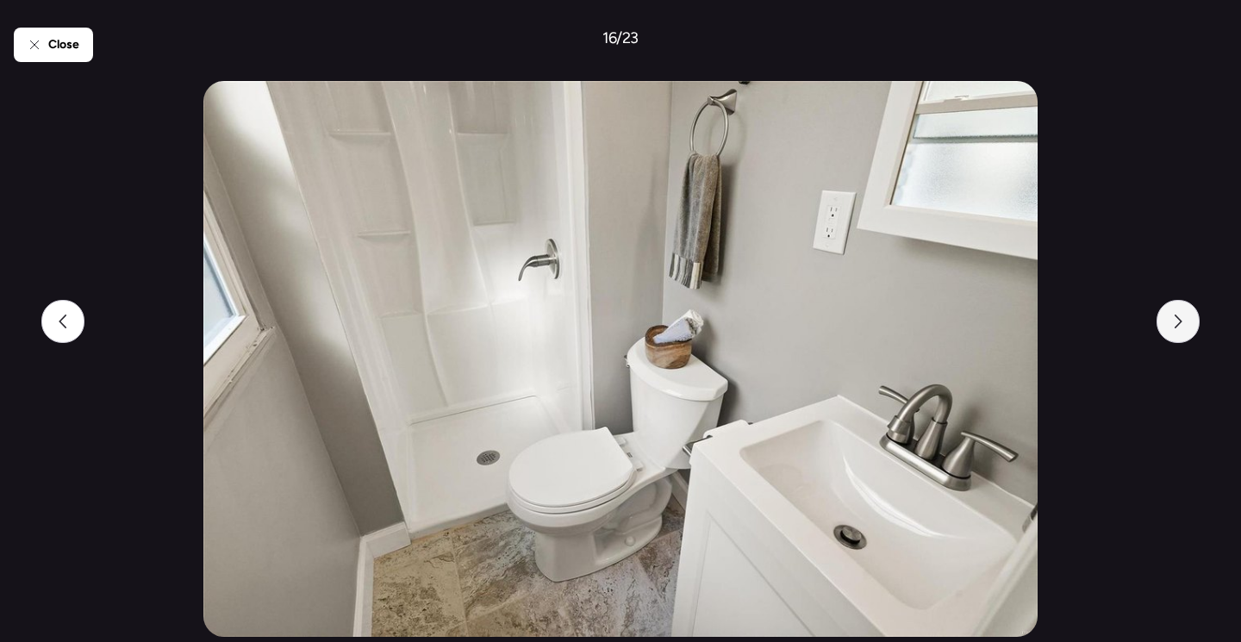
click at [1190, 328] on div at bounding box center [1178, 321] width 43 height 43
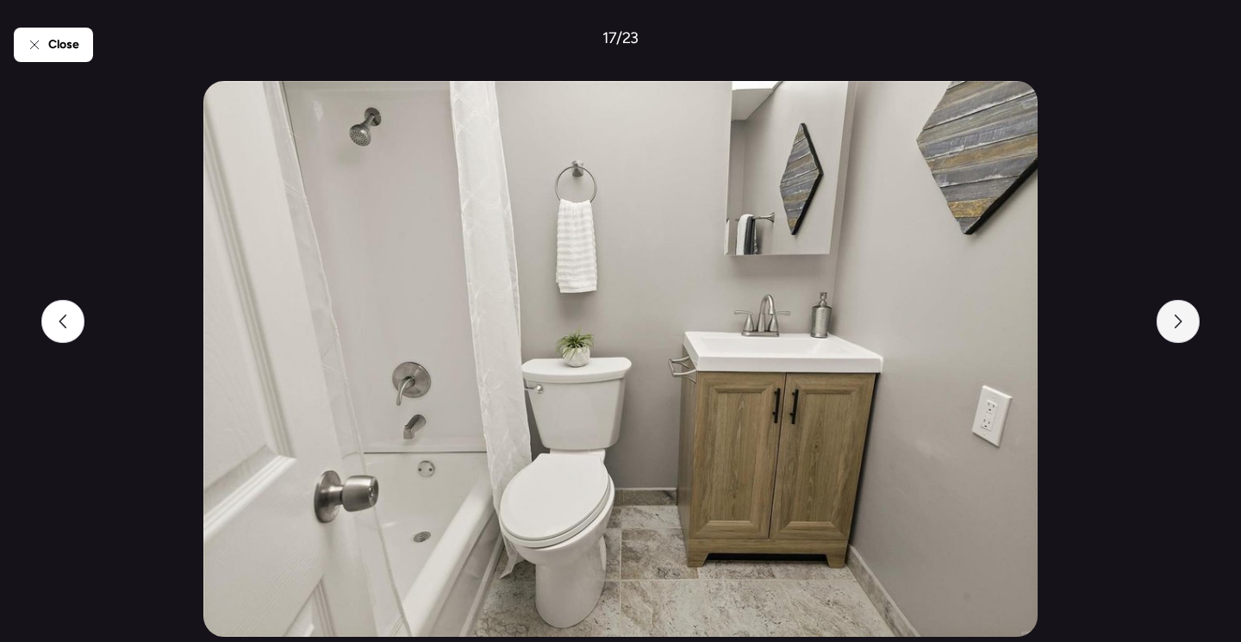
click at [1190, 328] on div at bounding box center [1178, 321] width 43 height 43
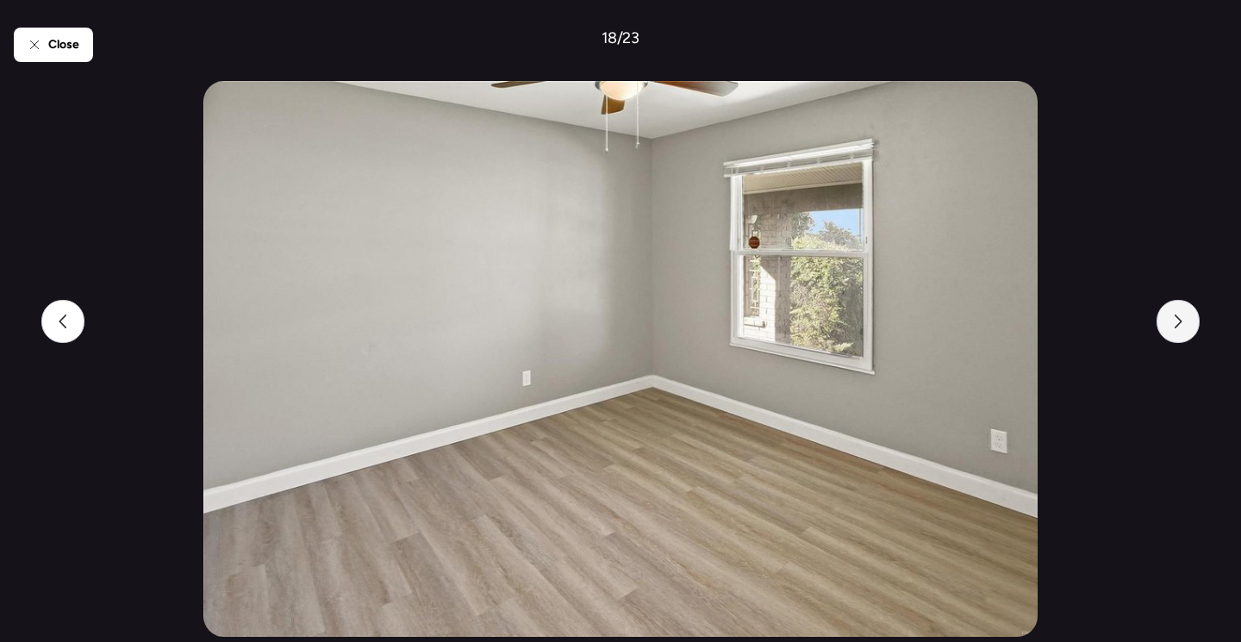
click at [1190, 328] on div at bounding box center [1178, 321] width 43 height 43
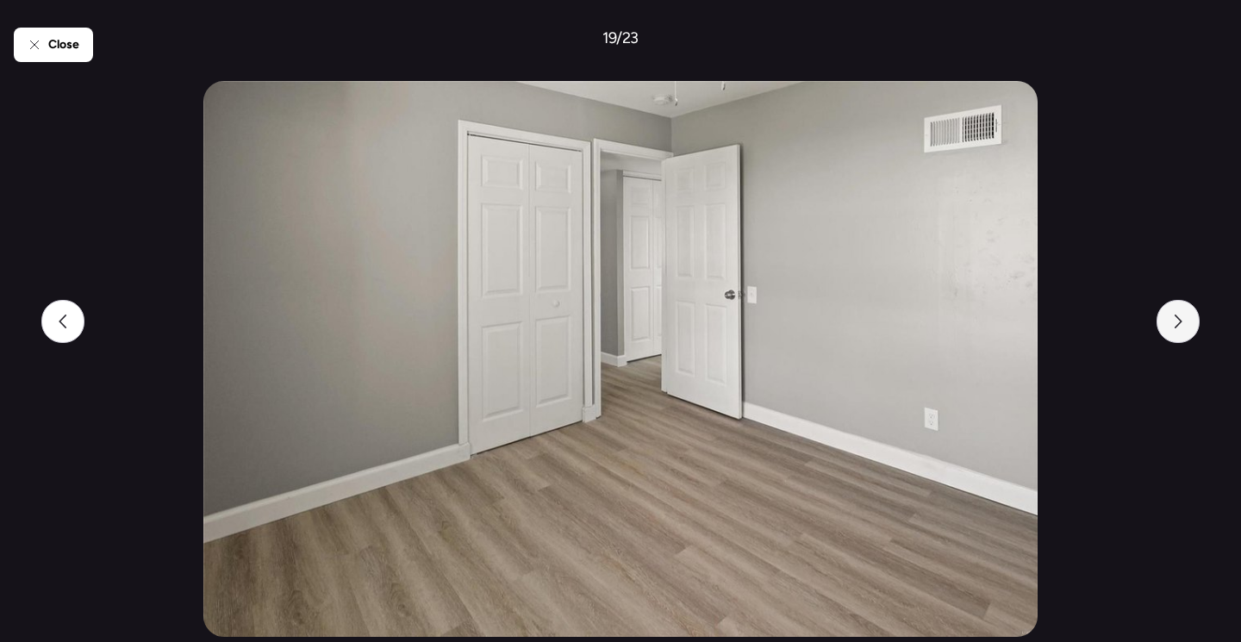
click at [1190, 328] on div at bounding box center [1178, 321] width 43 height 43
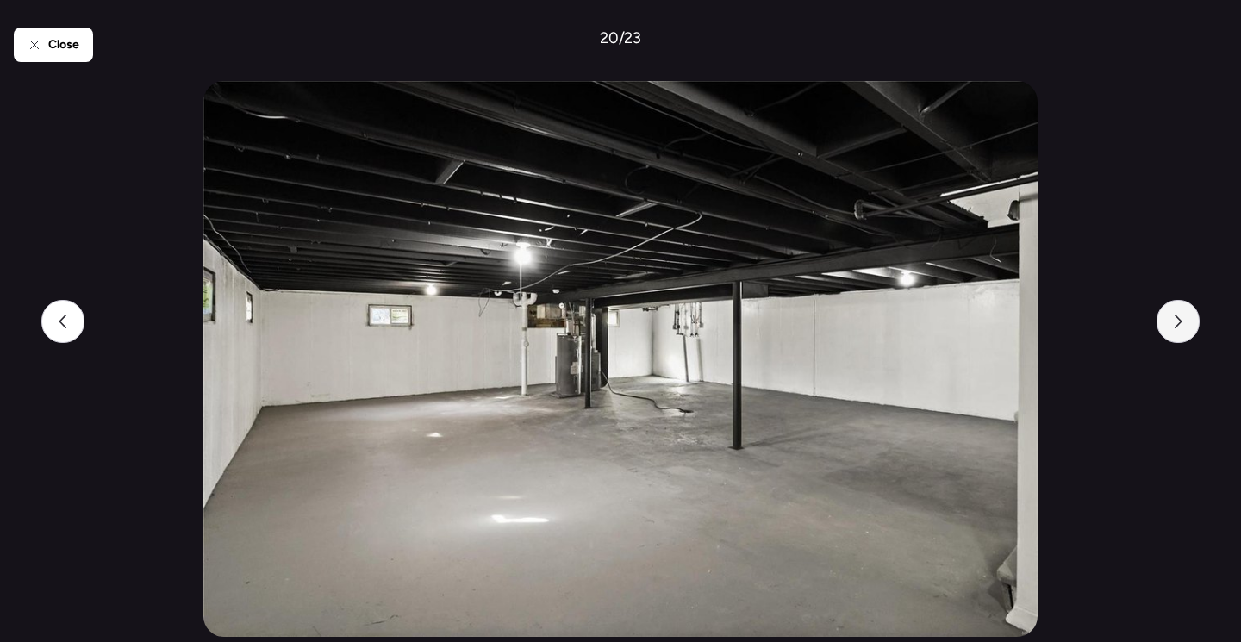
click at [1190, 328] on div at bounding box center [1178, 321] width 43 height 43
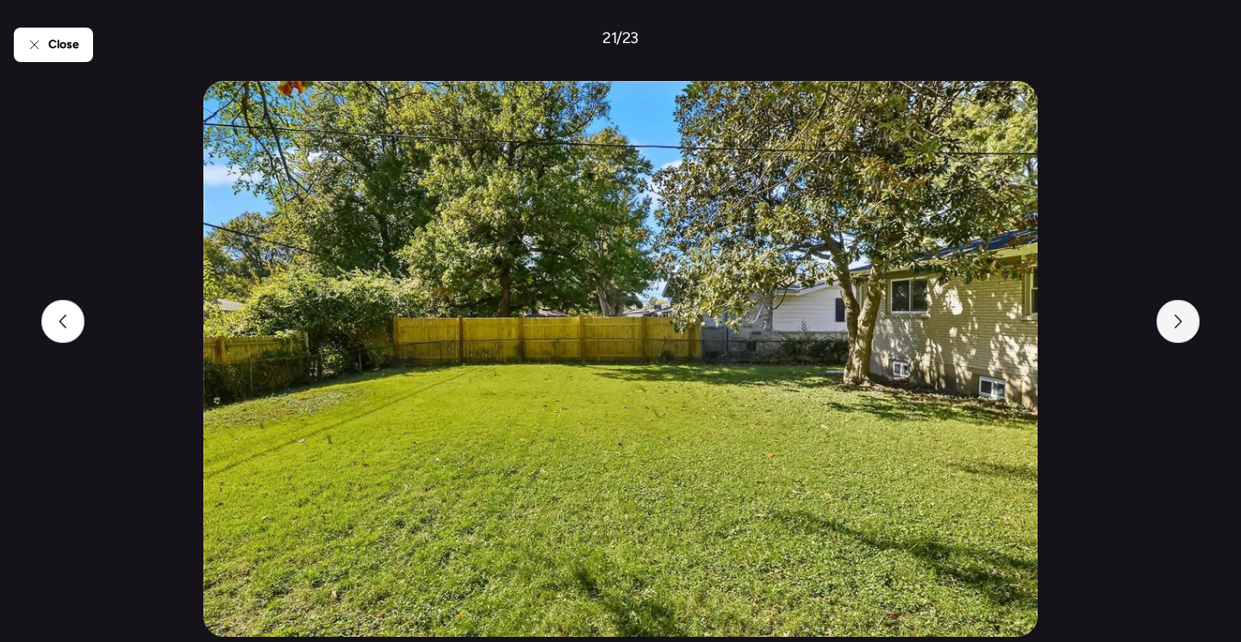
click at [1190, 328] on div at bounding box center [1178, 321] width 43 height 43
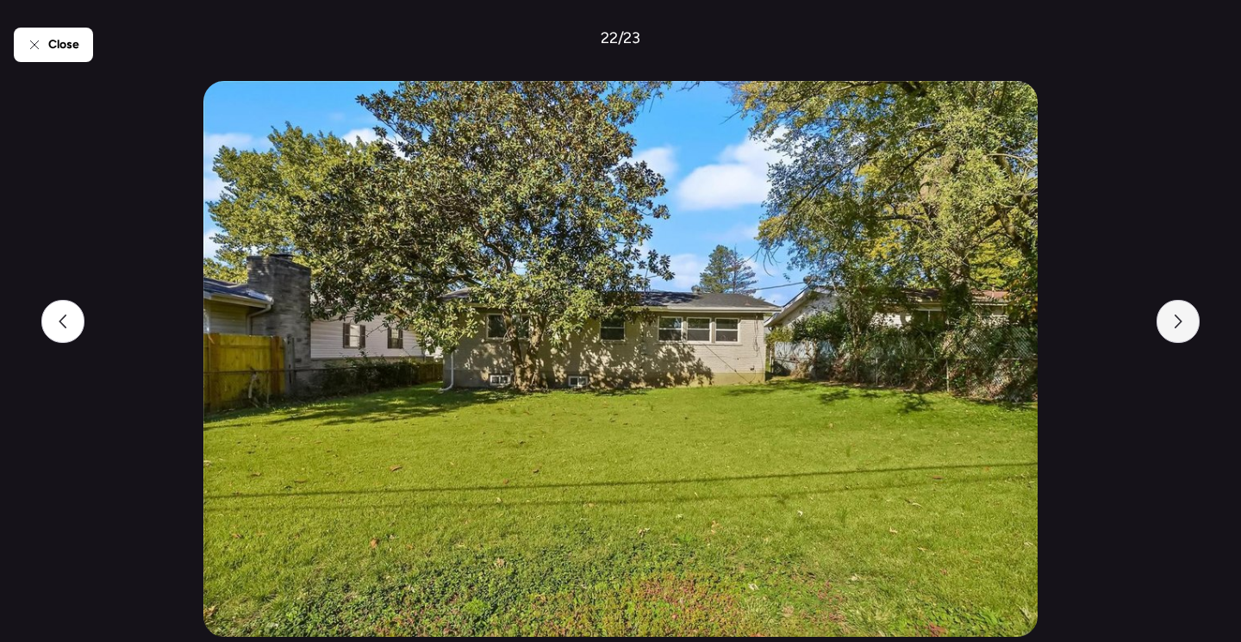
click at [1190, 328] on div at bounding box center [1178, 321] width 43 height 43
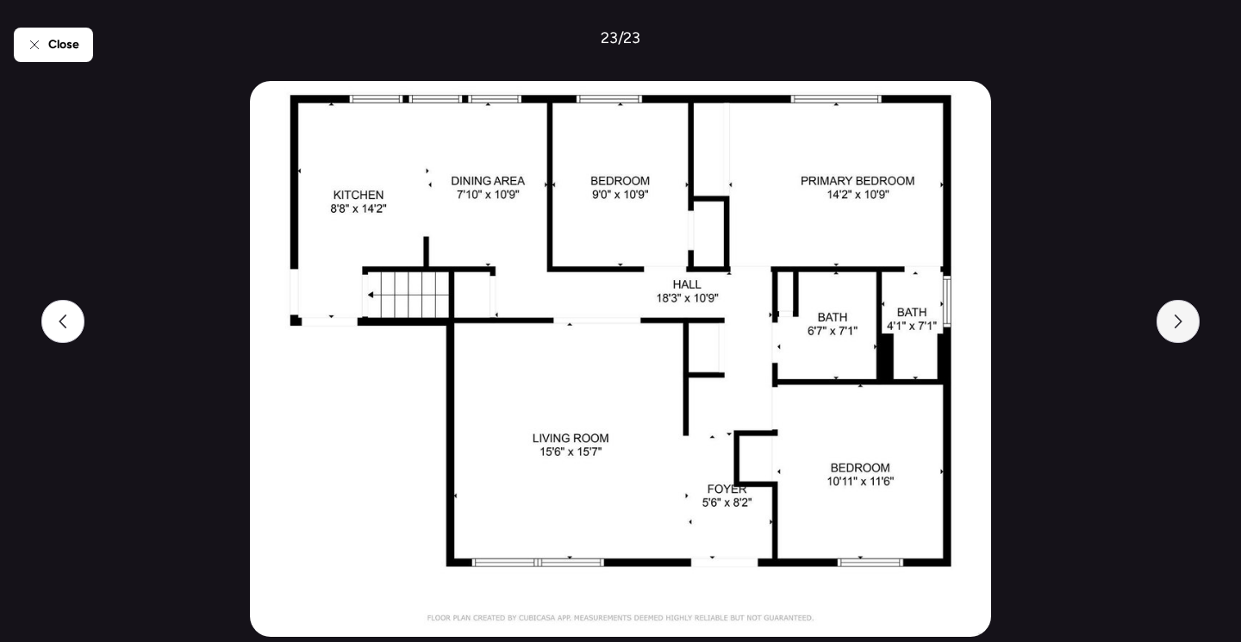
click at [1190, 328] on div at bounding box center [1178, 321] width 43 height 43
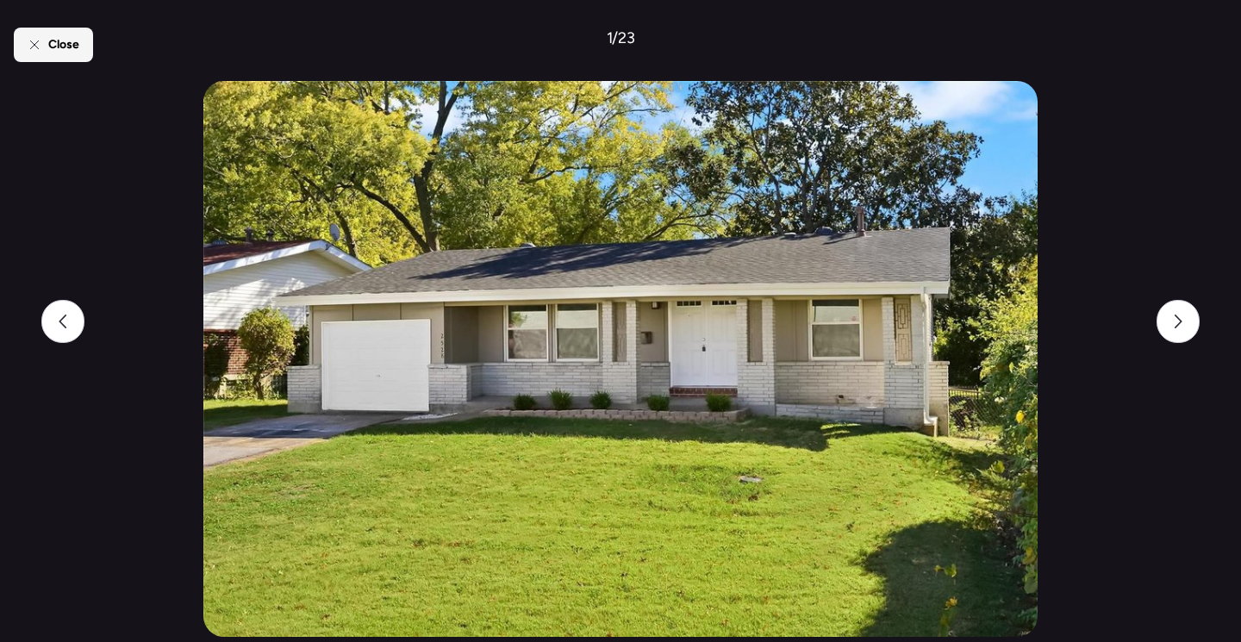
click at [54, 41] on span "Close" at bounding box center [63, 44] width 31 height 17
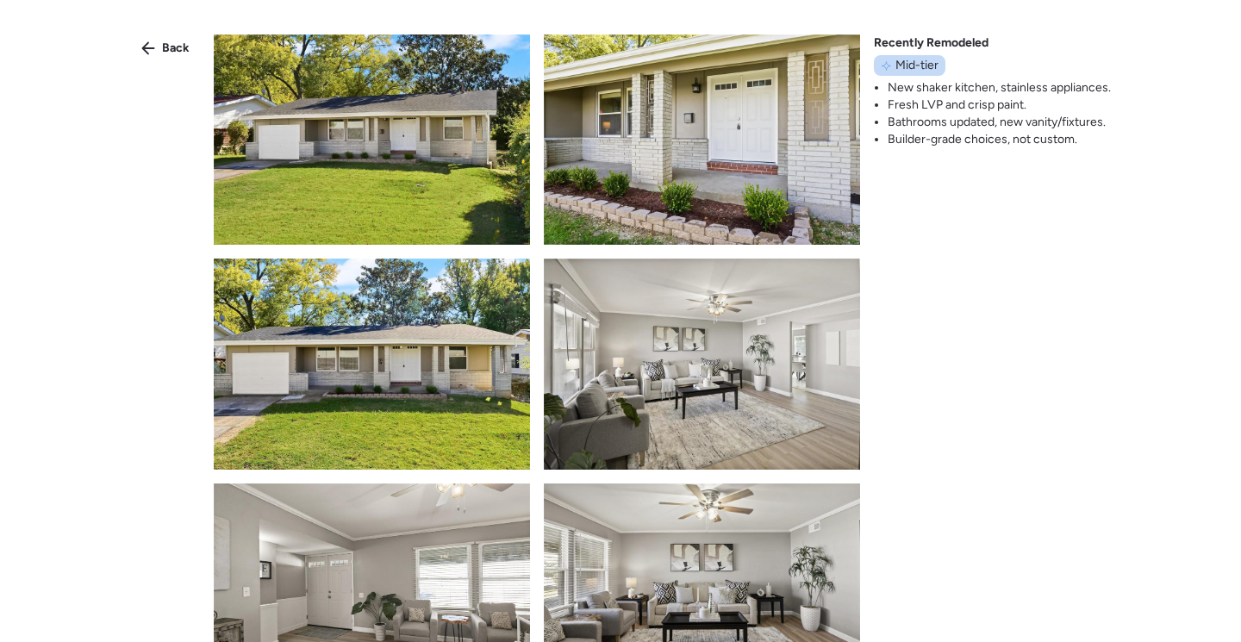
click at [172, 53] on span "Back" at bounding box center [176, 48] width 28 height 17
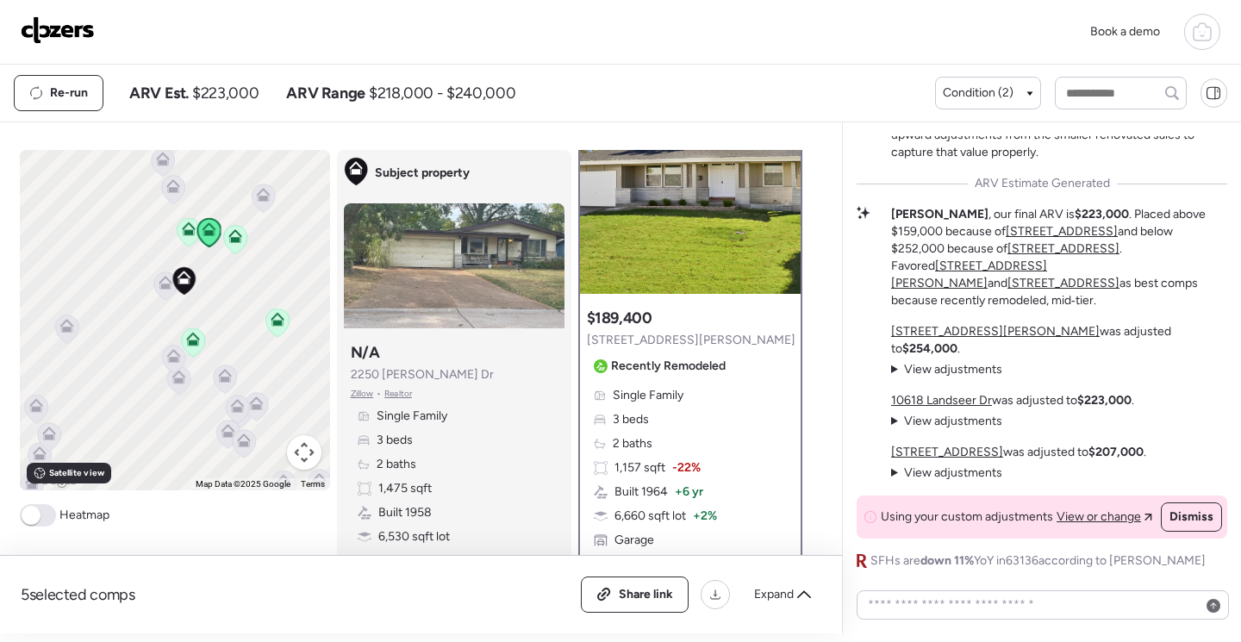
scroll to position [431, 0]
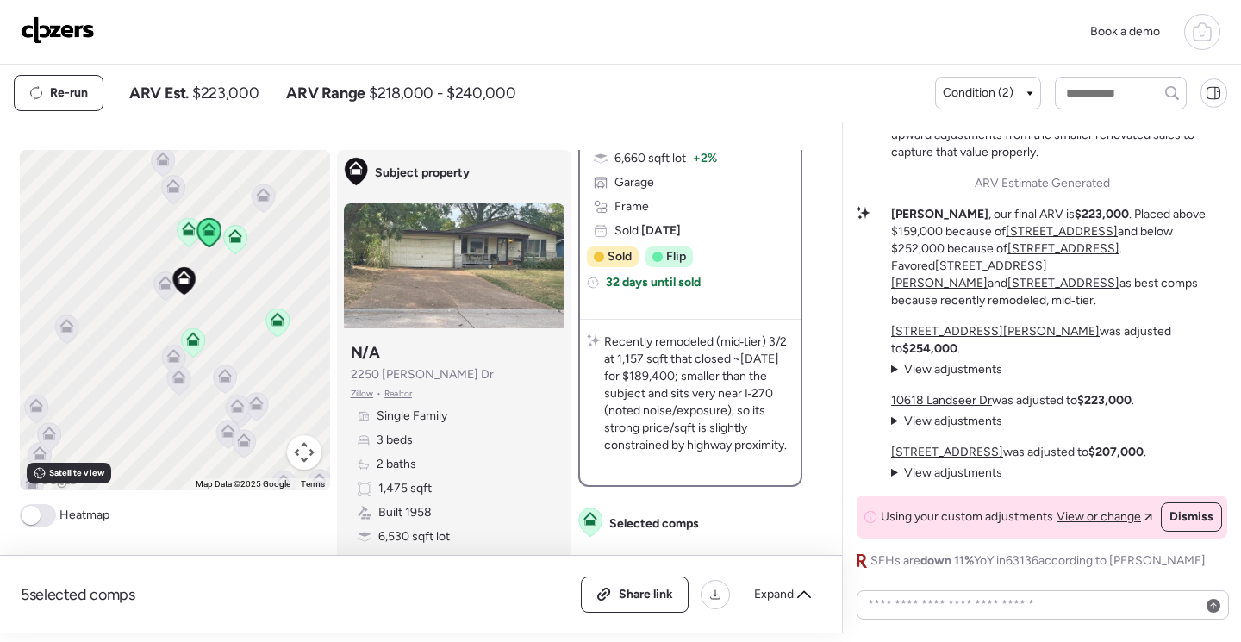
click at [186, 237] on icon at bounding box center [188, 232] width 23 height 28
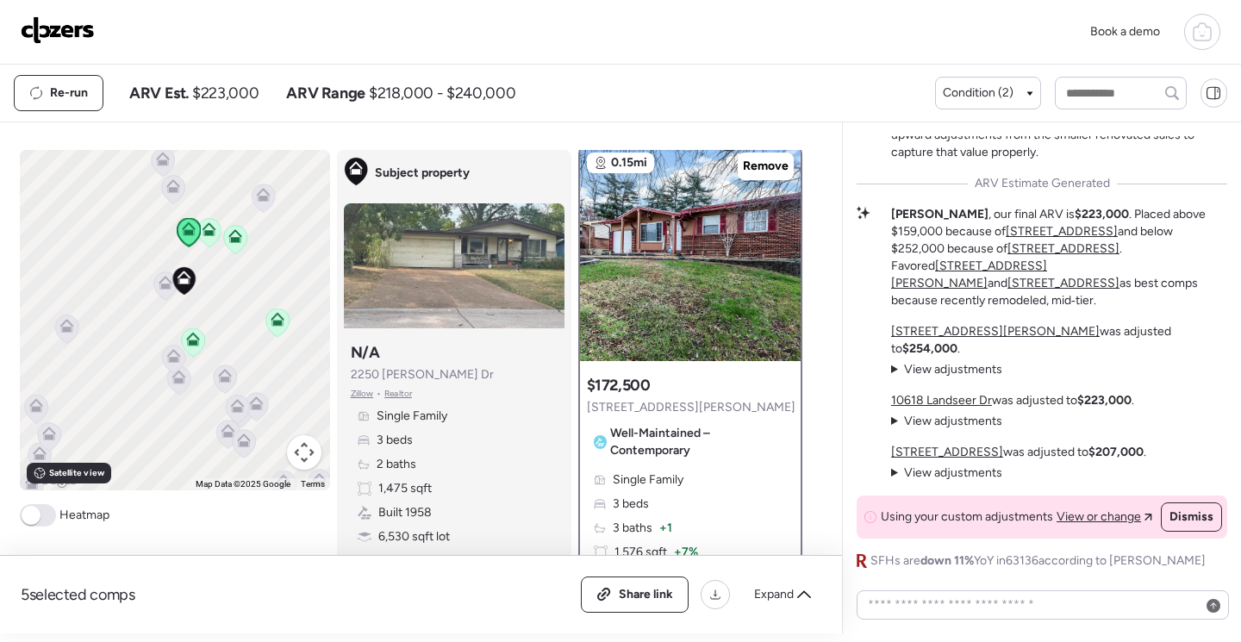
scroll to position [0, 0]
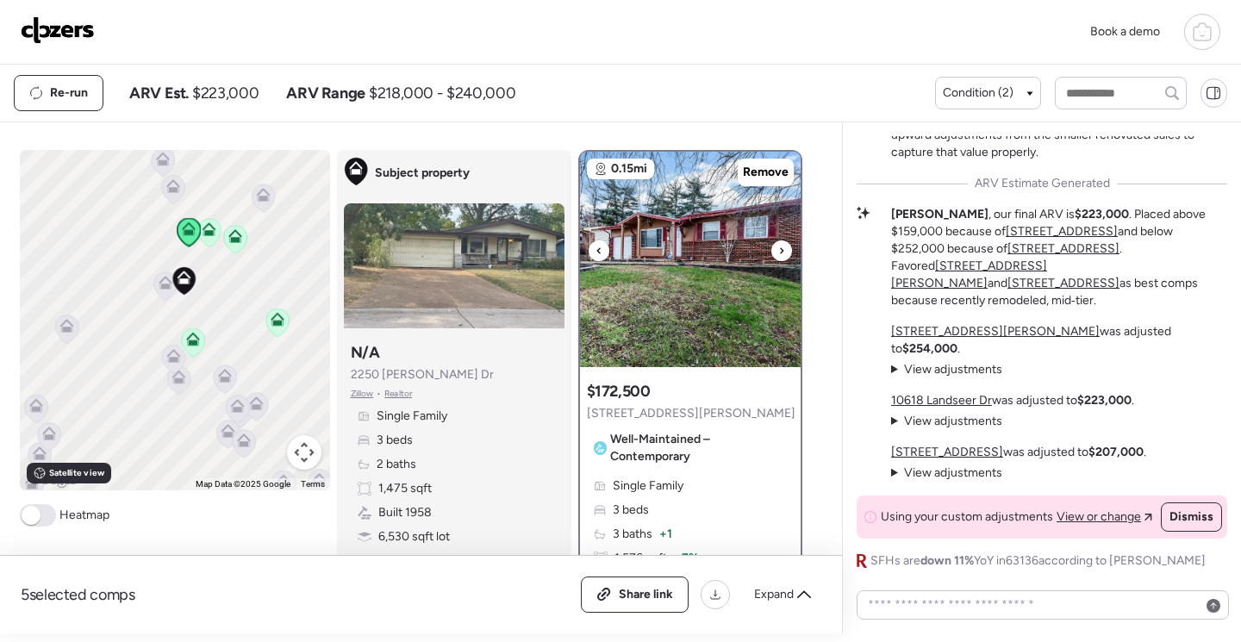
click at [718, 330] on img at bounding box center [690, 259] width 221 height 215
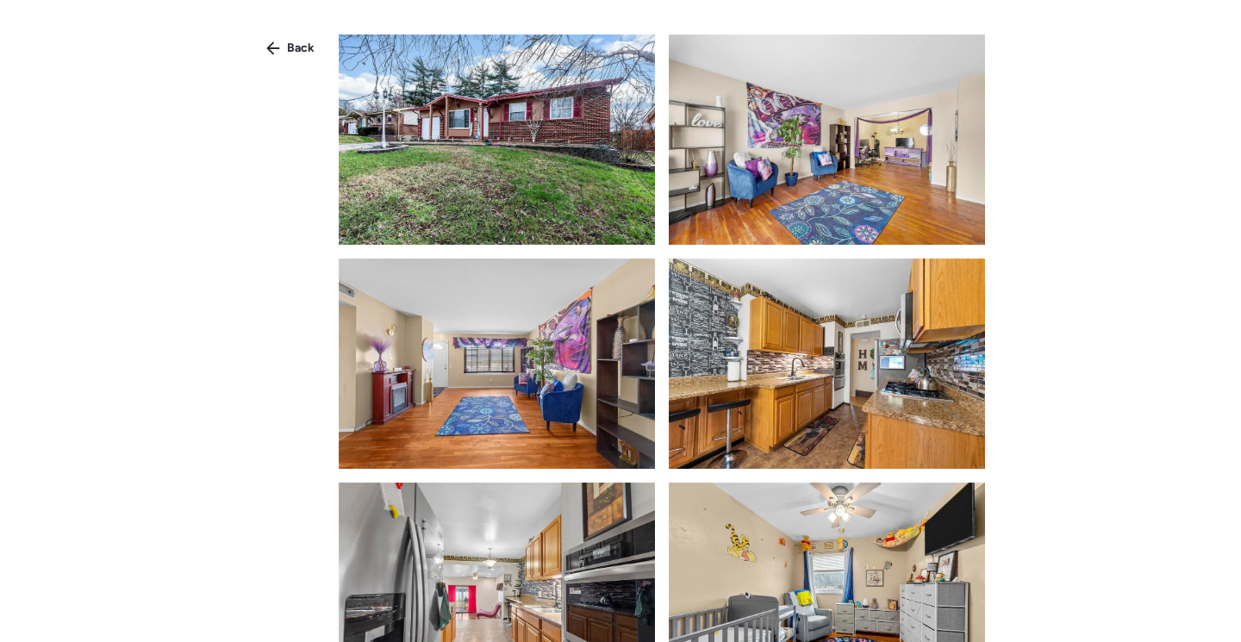
click at [488, 186] on img at bounding box center [497, 139] width 316 height 210
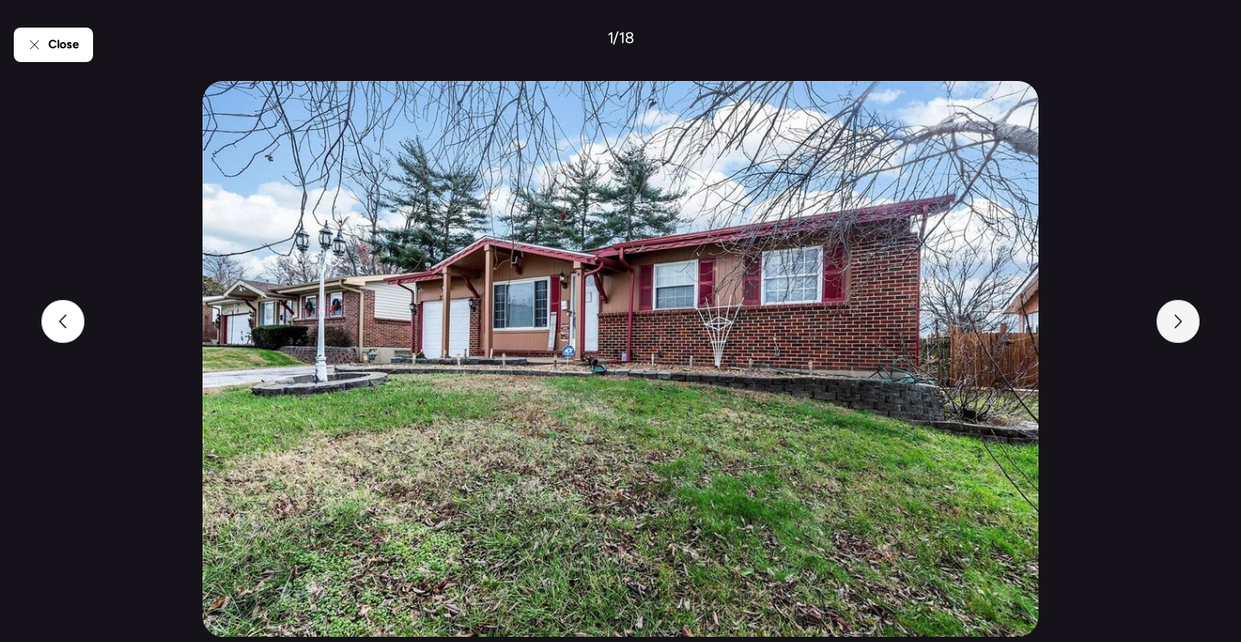
click at [1171, 328] on div at bounding box center [1178, 321] width 43 height 43
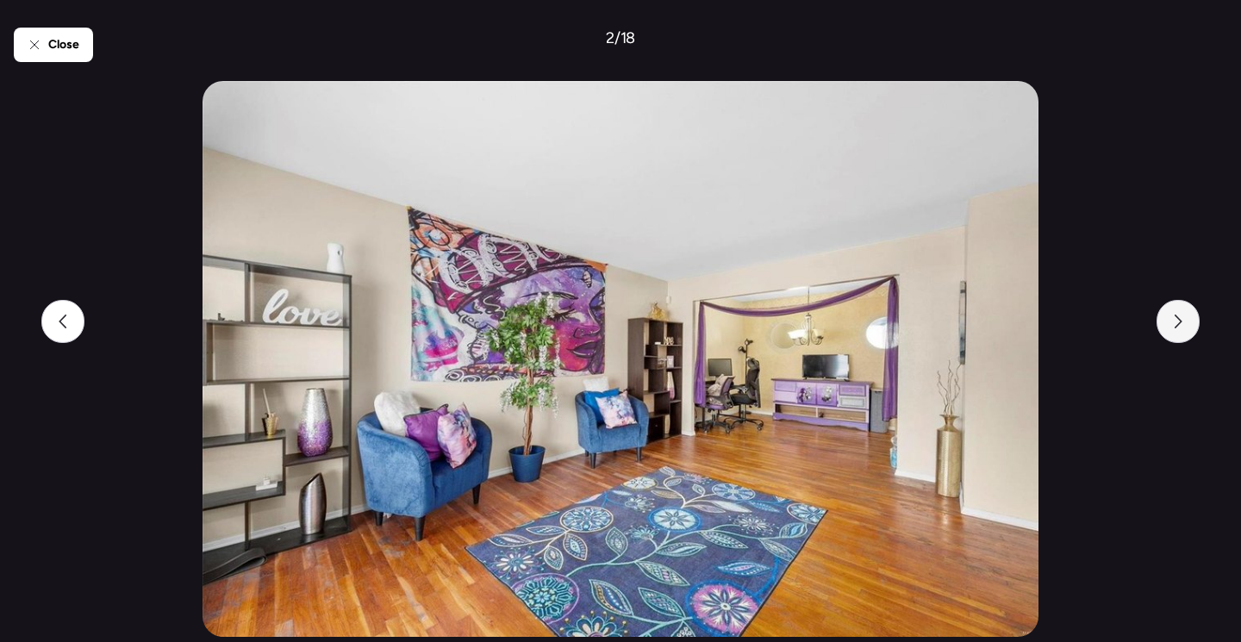
click at [1171, 328] on div at bounding box center [1178, 321] width 43 height 43
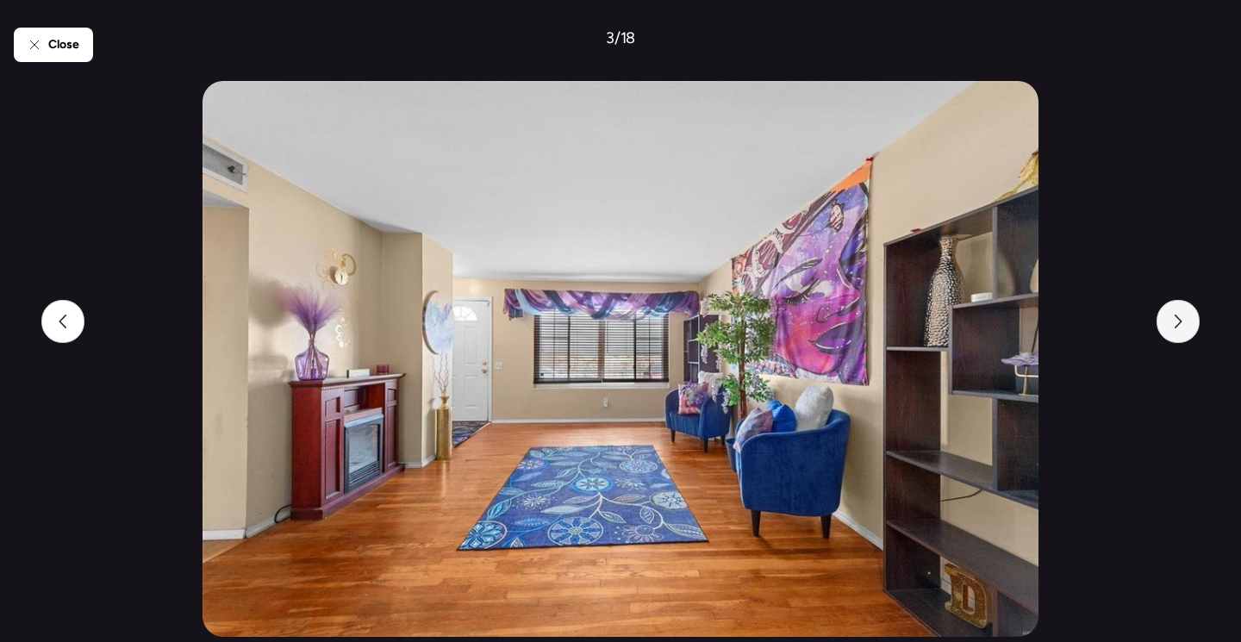
click at [1171, 328] on div at bounding box center [1178, 321] width 43 height 43
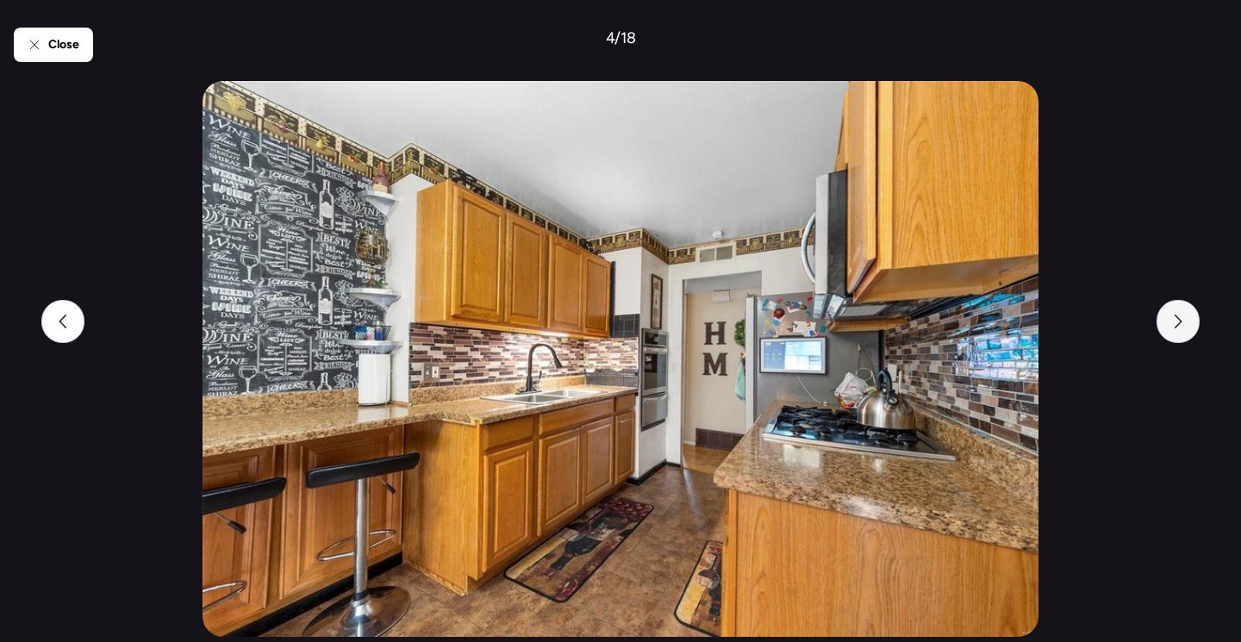
click at [1171, 328] on div at bounding box center [1178, 321] width 43 height 43
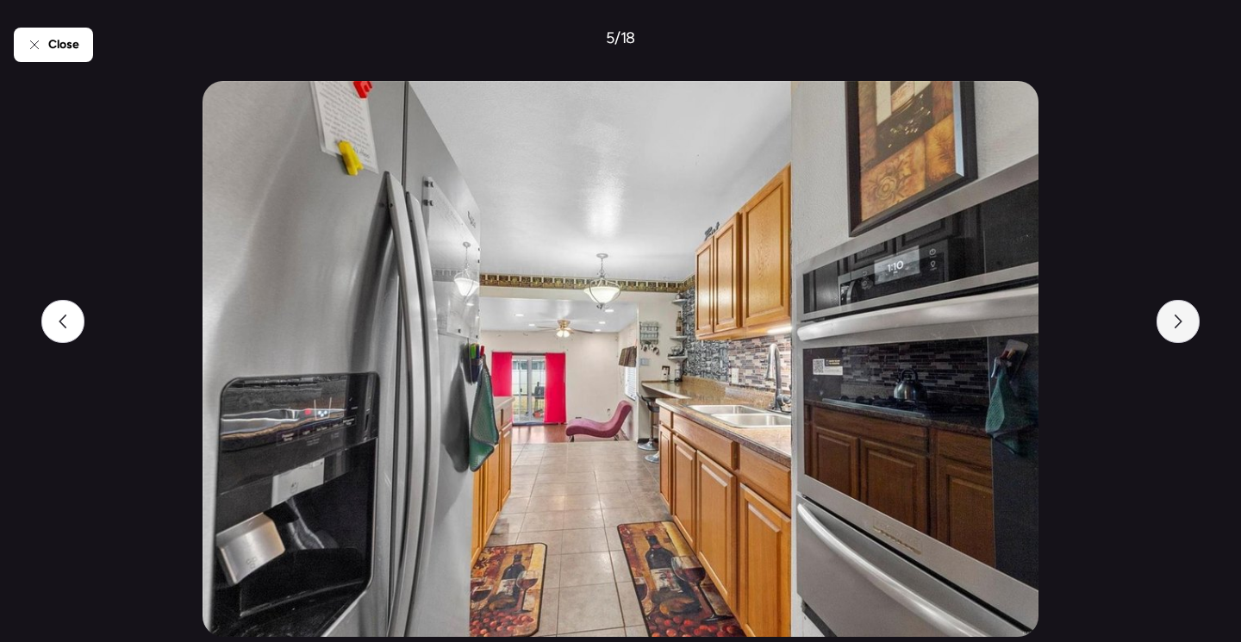
click at [1171, 328] on div at bounding box center [1178, 321] width 43 height 43
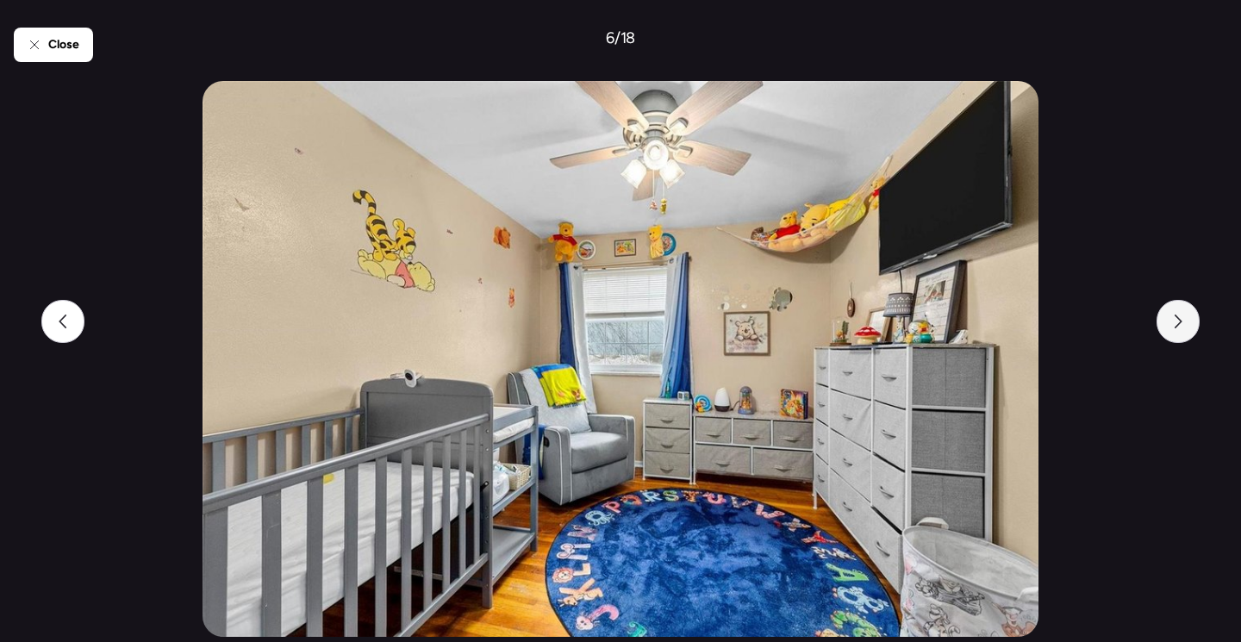
click at [1171, 328] on div at bounding box center [1178, 321] width 43 height 43
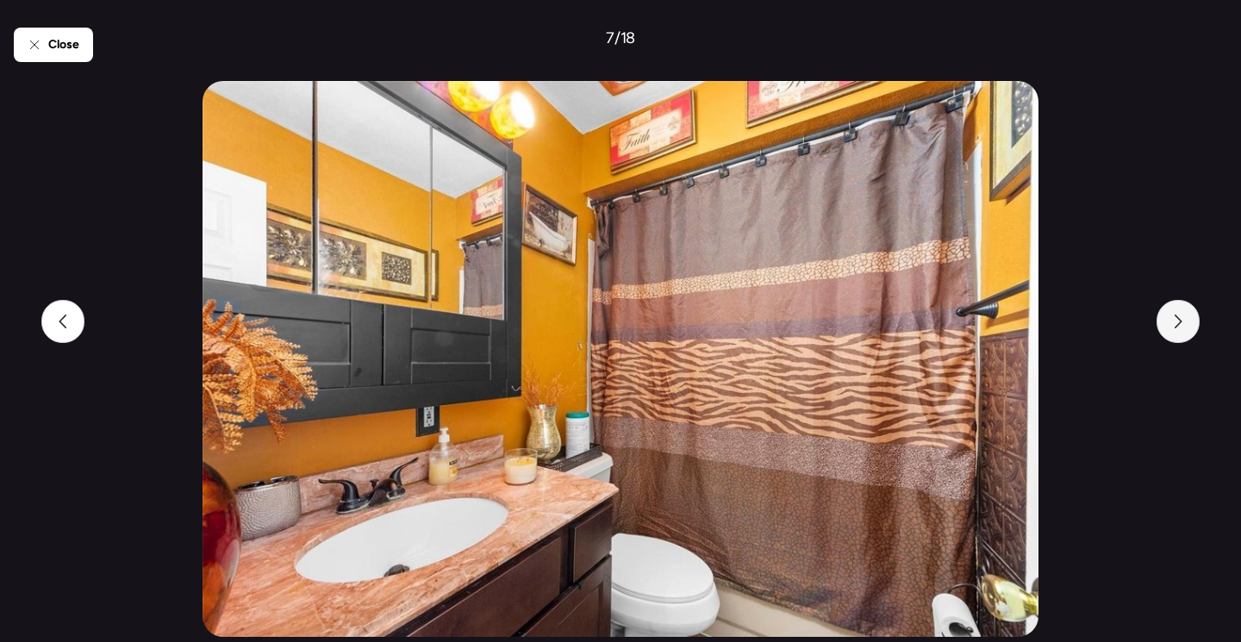
click at [1171, 328] on div at bounding box center [1178, 321] width 43 height 43
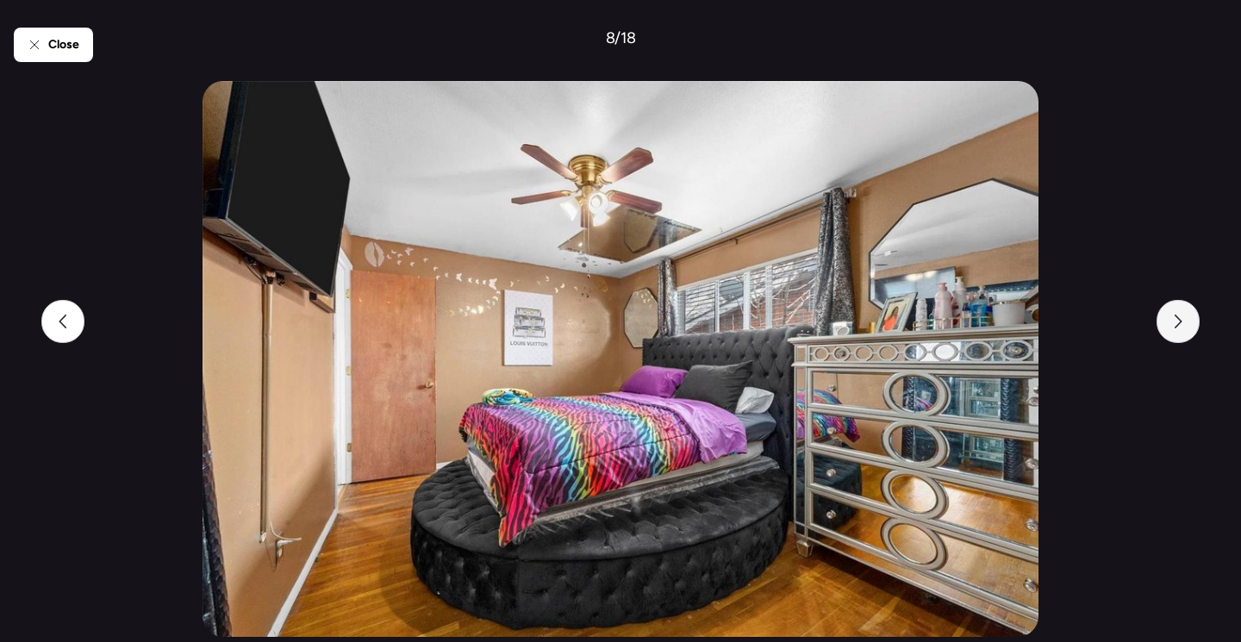
click at [1171, 328] on div at bounding box center [1178, 321] width 43 height 43
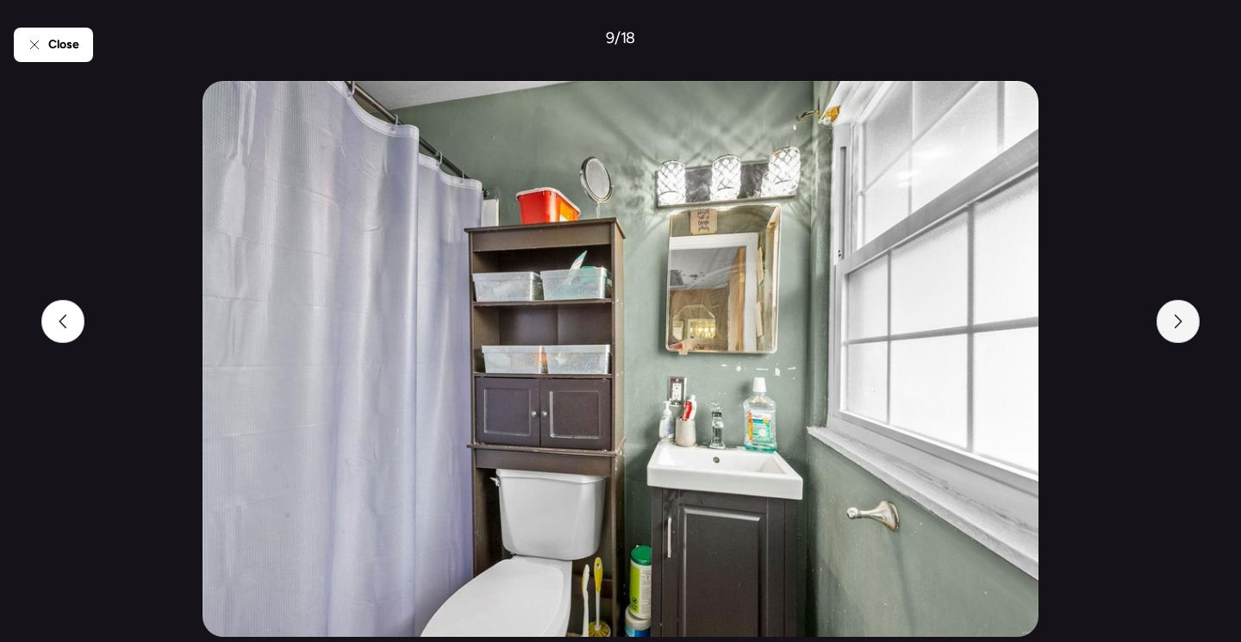
click at [1171, 328] on div at bounding box center [1178, 321] width 43 height 43
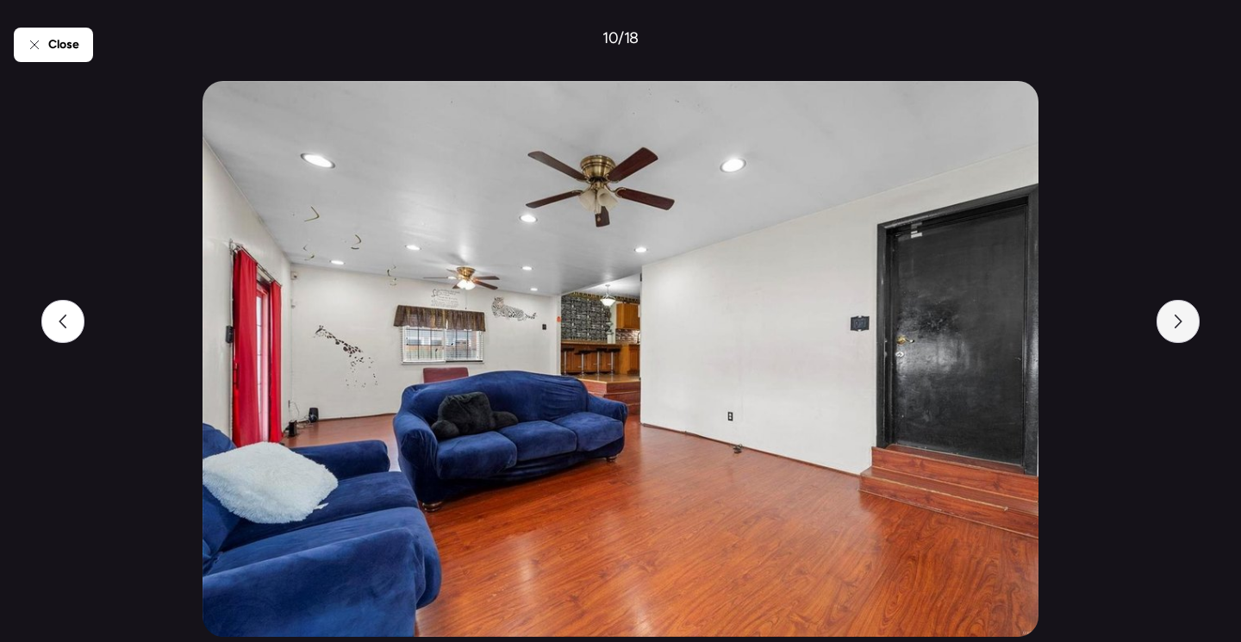
click at [1171, 328] on div at bounding box center [1178, 321] width 43 height 43
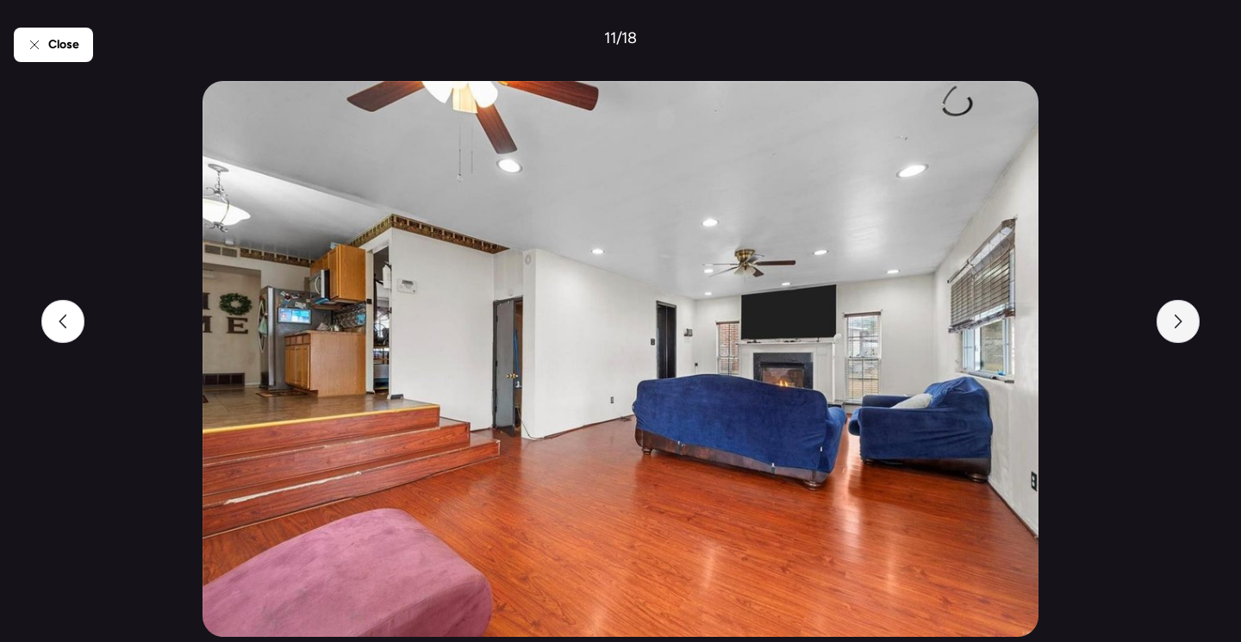
click at [1171, 328] on div at bounding box center [1178, 321] width 43 height 43
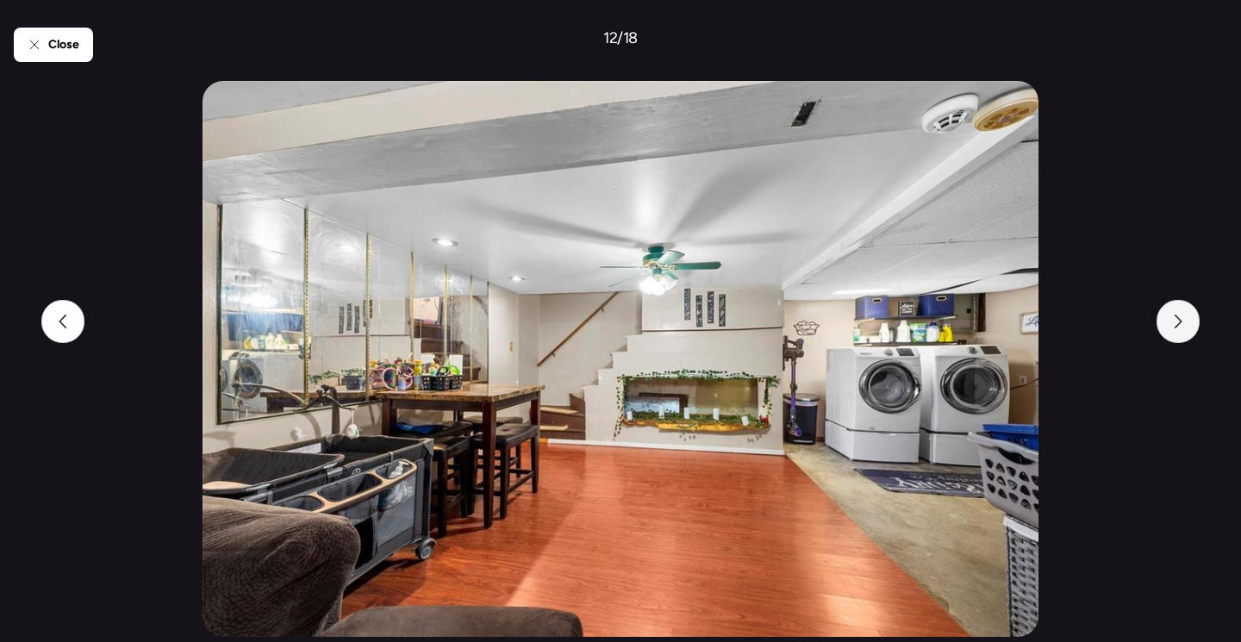
click at [1171, 328] on div at bounding box center [1178, 321] width 43 height 43
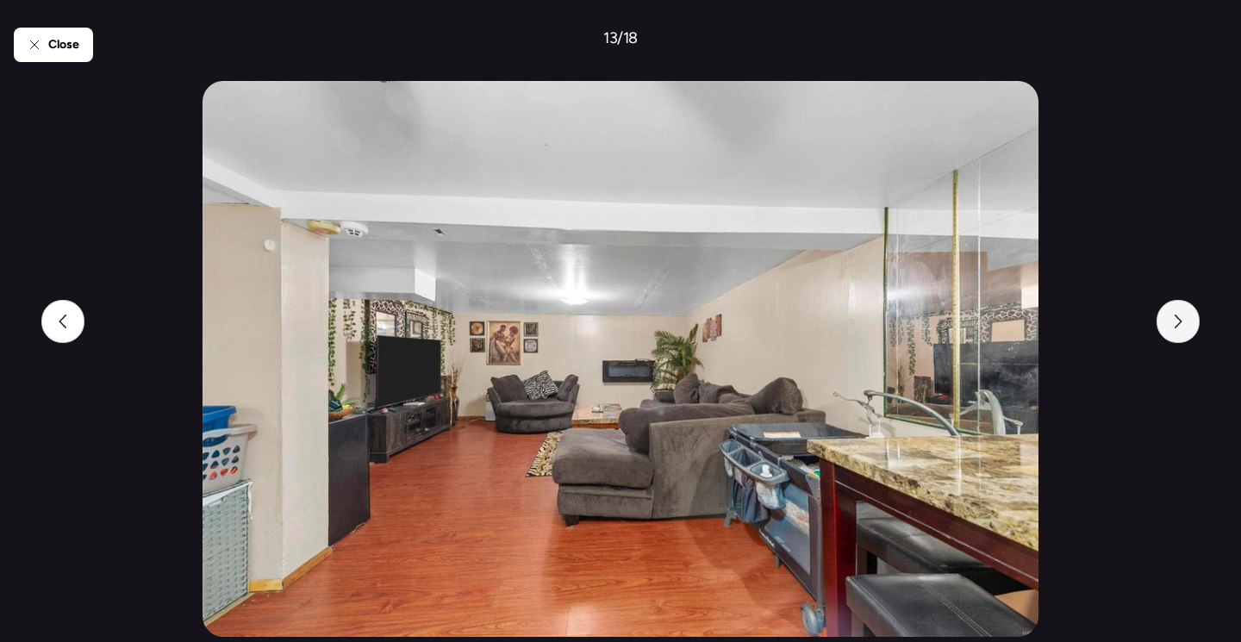
click at [1171, 328] on div at bounding box center [1178, 321] width 43 height 43
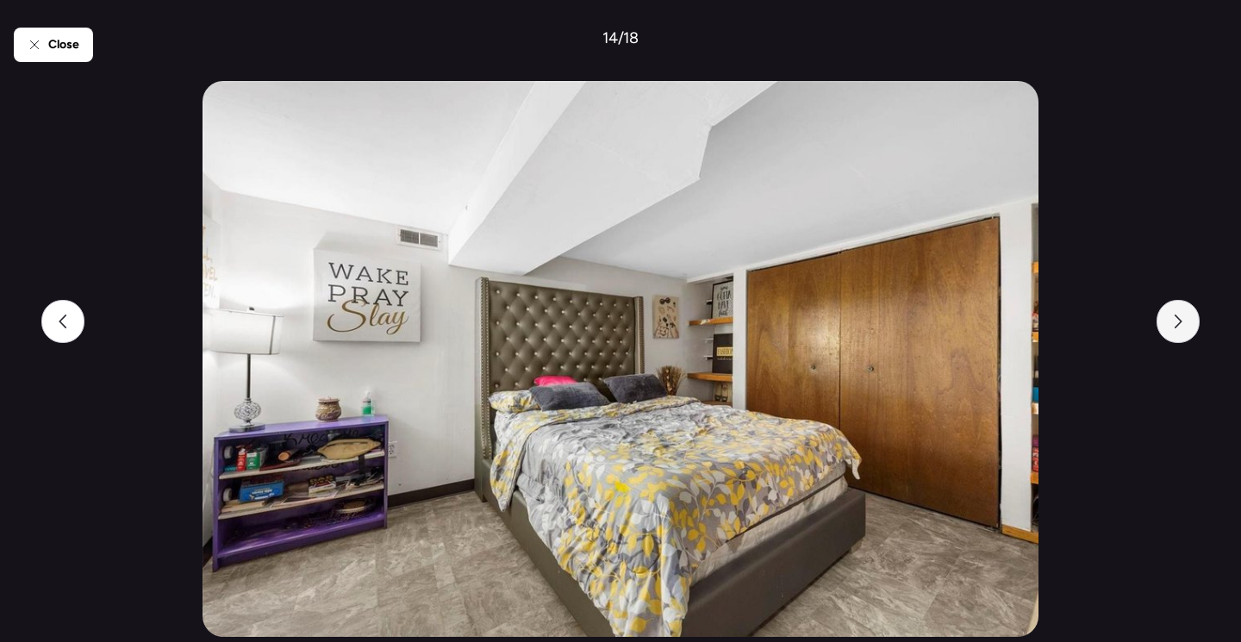
click at [1171, 328] on div at bounding box center [1178, 321] width 43 height 43
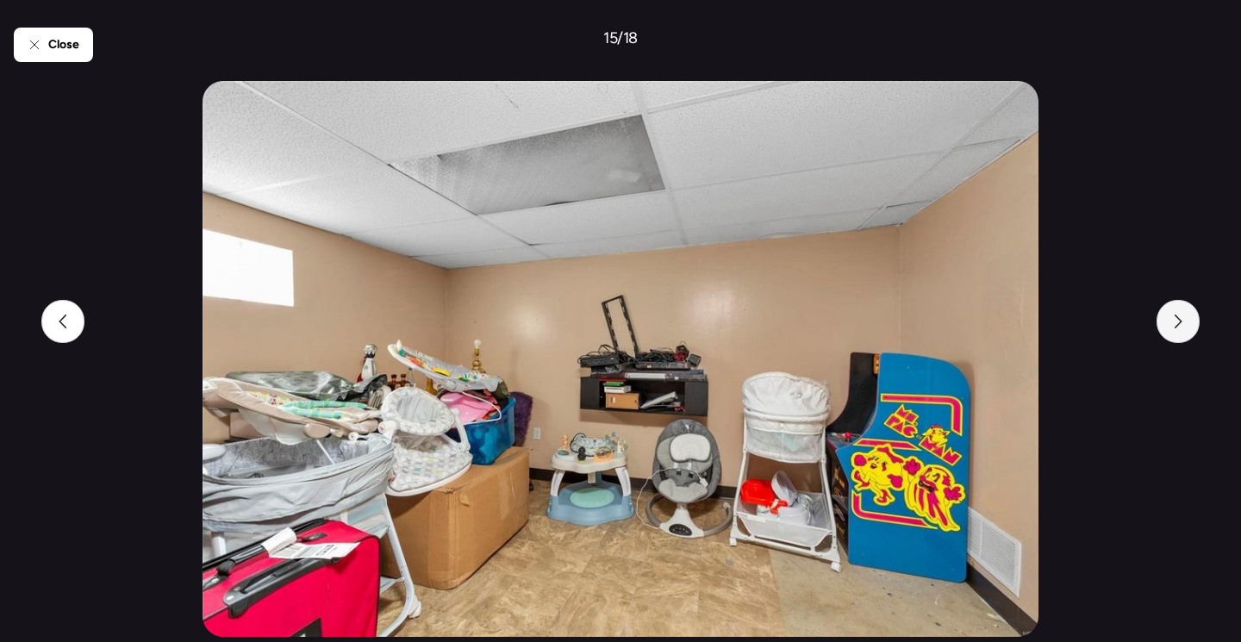
click at [1171, 328] on div at bounding box center [1178, 321] width 43 height 43
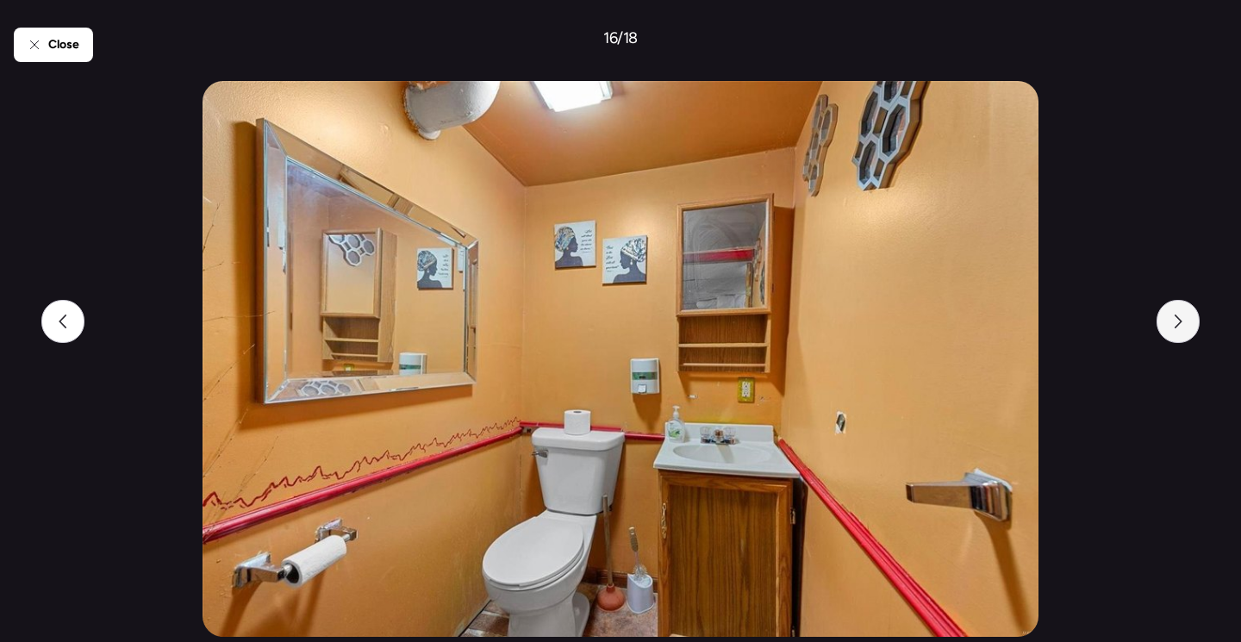
click at [1171, 328] on div at bounding box center [1178, 321] width 43 height 43
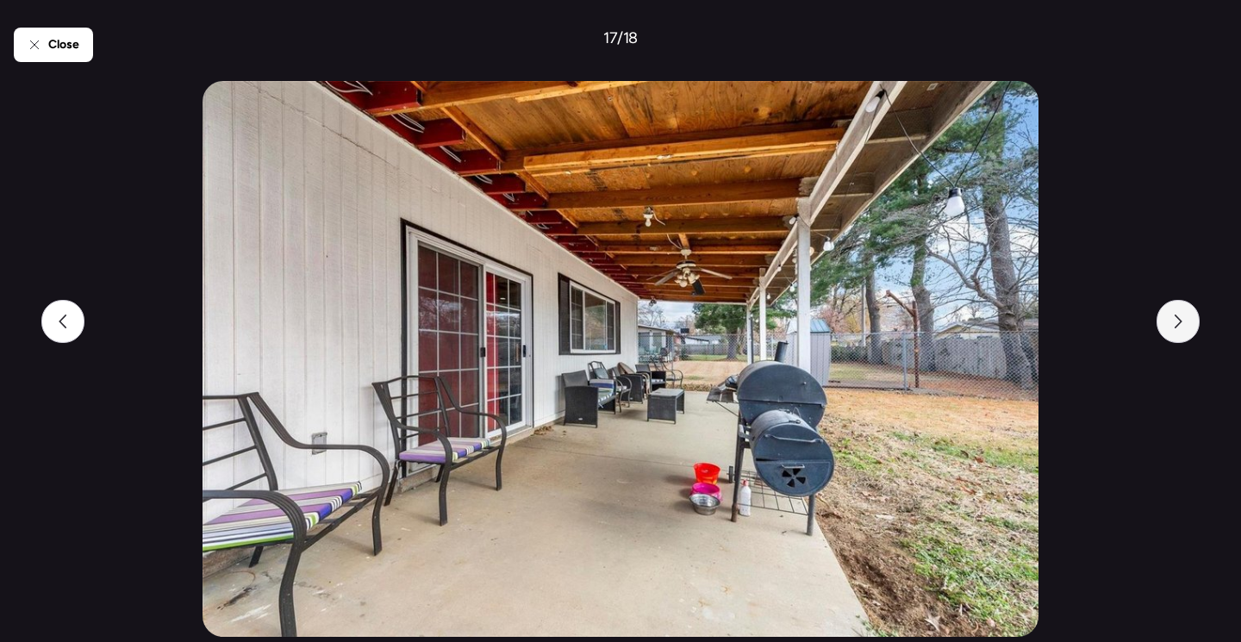
click at [1171, 328] on div at bounding box center [1178, 321] width 43 height 43
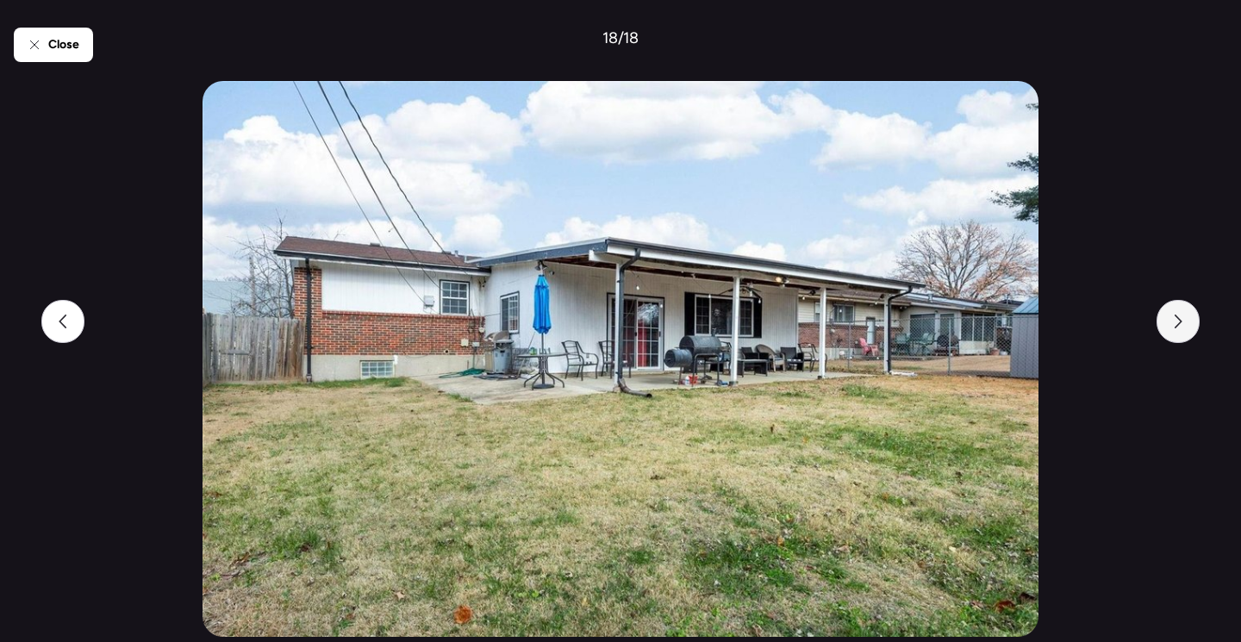
click at [1171, 328] on div at bounding box center [1178, 321] width 43 height 43
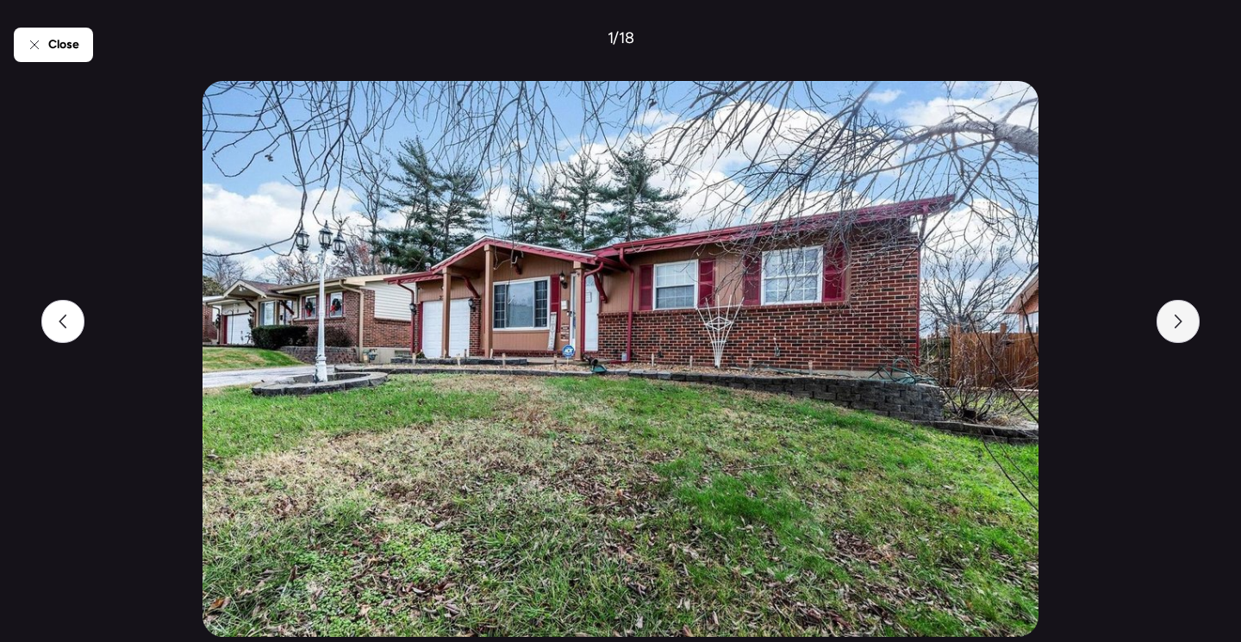
click at [1171, 328] on div at bounding box center [1178, 321] width 43 height 43
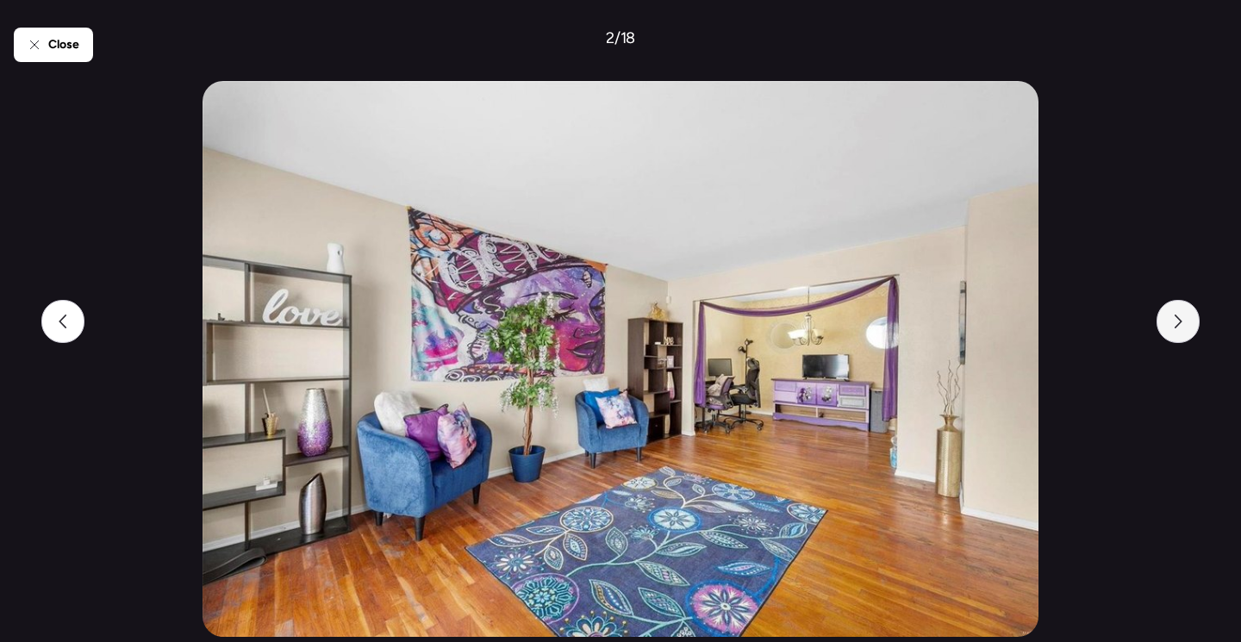
click at [1171, 328] on div at bounding box center [1178, 321] width 43 height 43
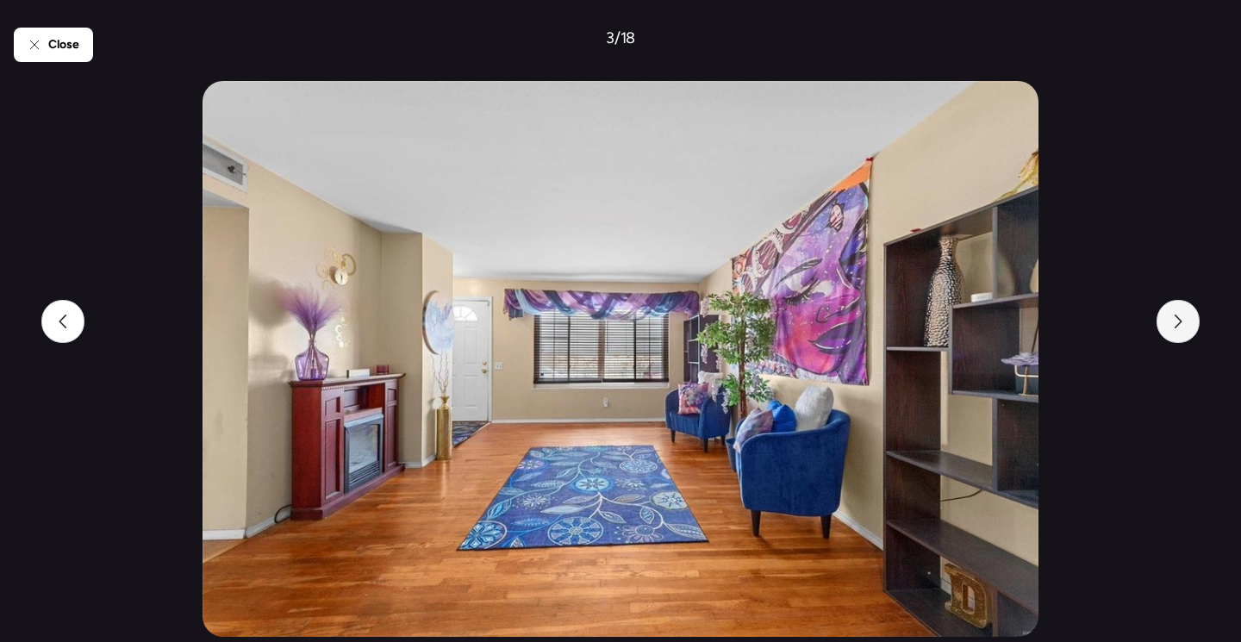
click at [1171, 328] on div at bounding box center [1178, 321] width 43 height 43
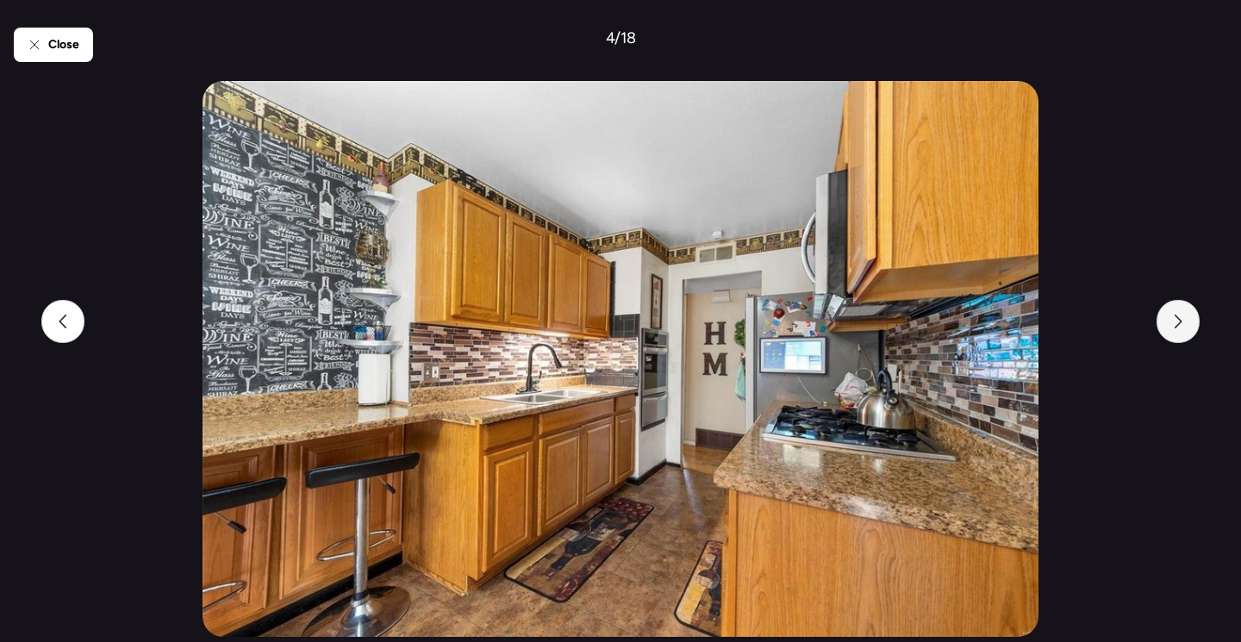
click at [1171, 328] on div at bounding box center [1178, 321] width 43 height 43
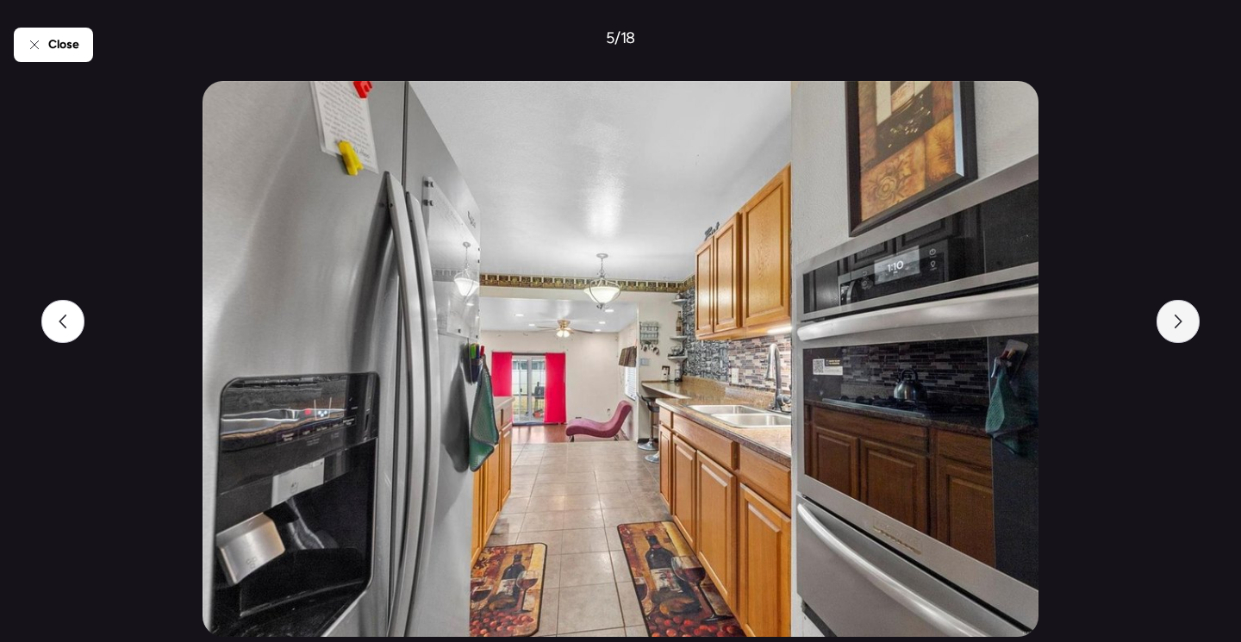
click at [1171, 328] on div at bounding box center [1178, 321] width 43 height 43
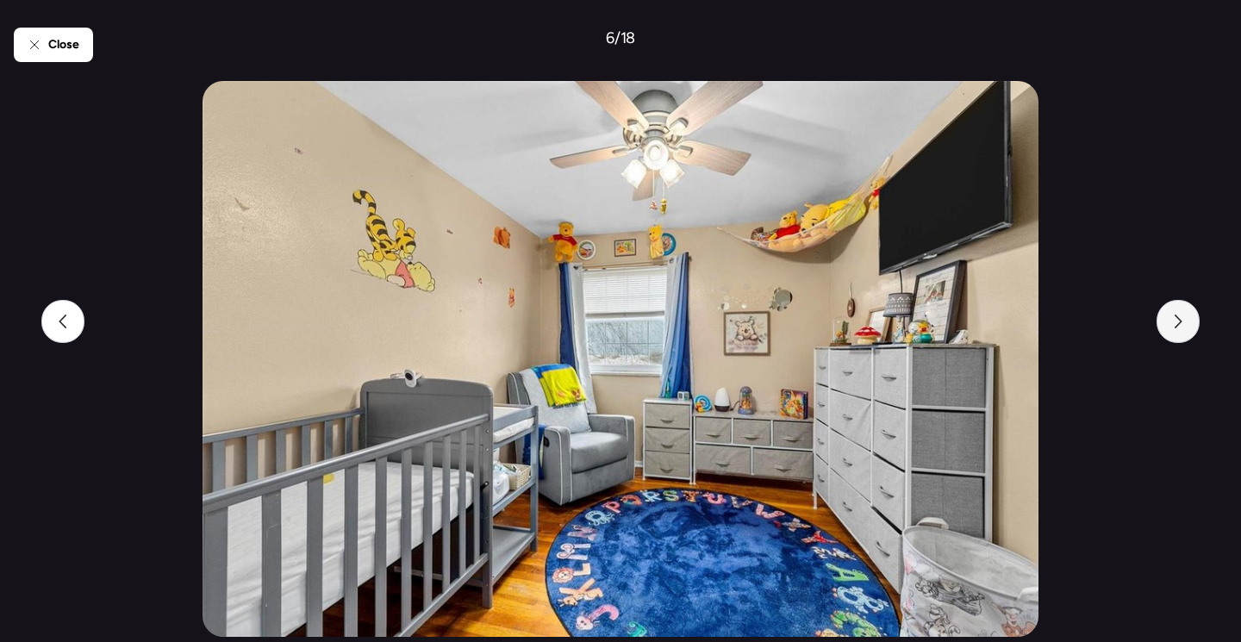
click at [1171, 328] on div at bounding box center [1178, 321] width 43 height 43
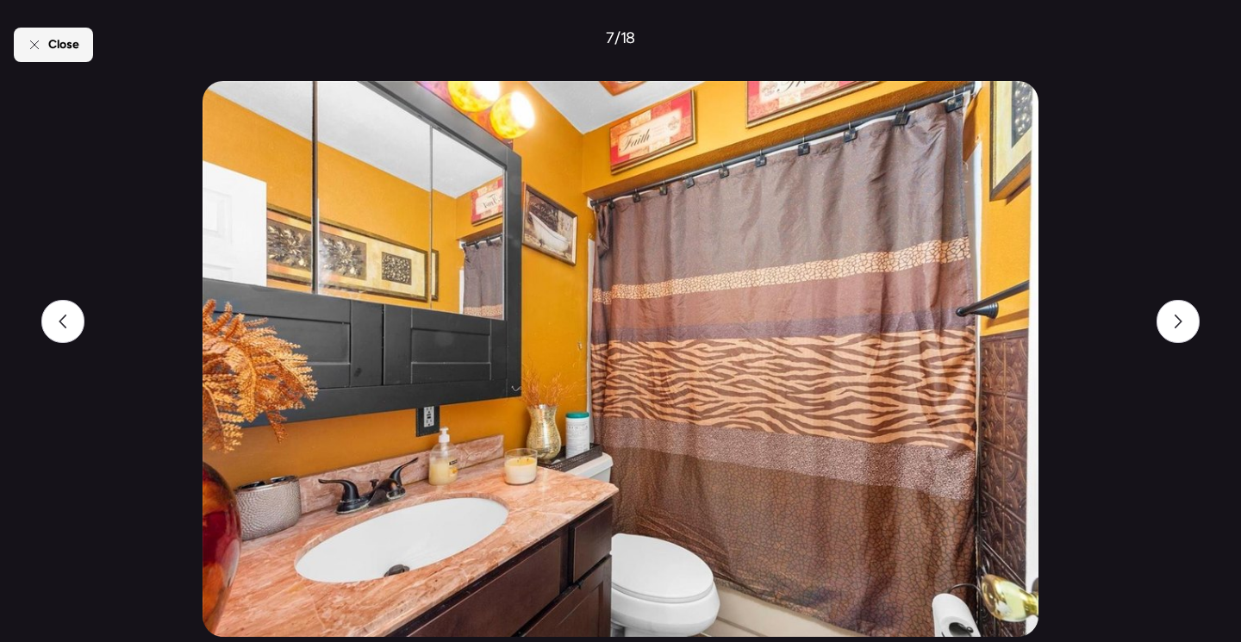
click at [59, 40] on span "Close" at bounding box center [63, 44] width 31 height 17
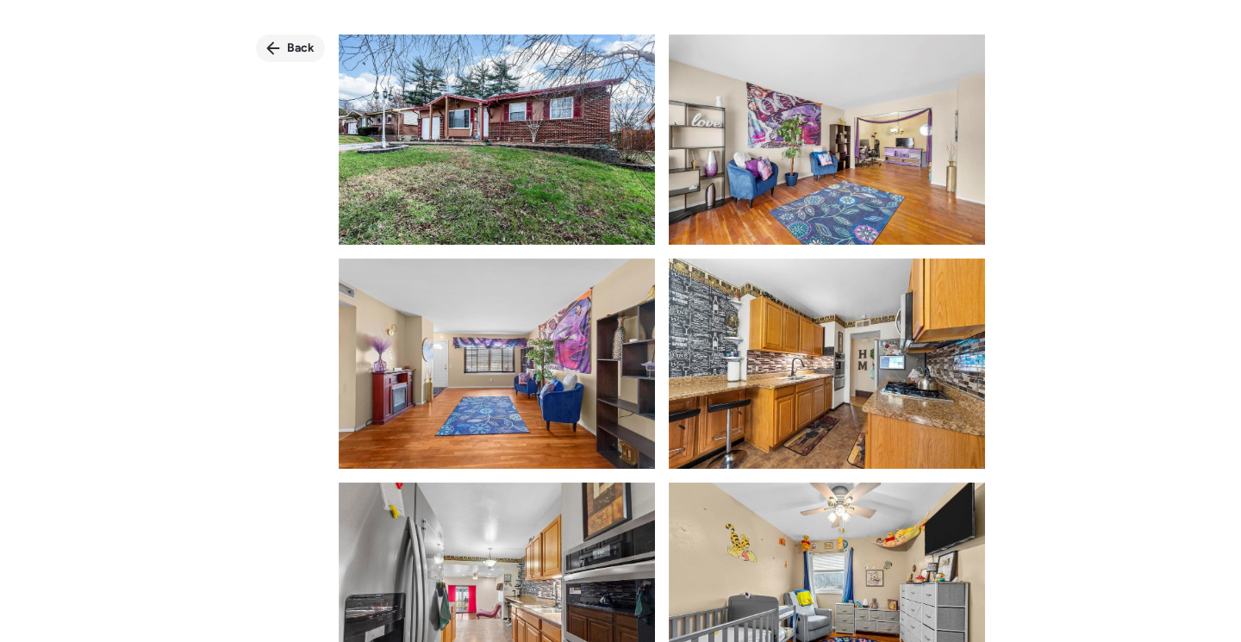
click at [294, 48] on span "Back" at bounding box center [301, 48] width 28 height 17
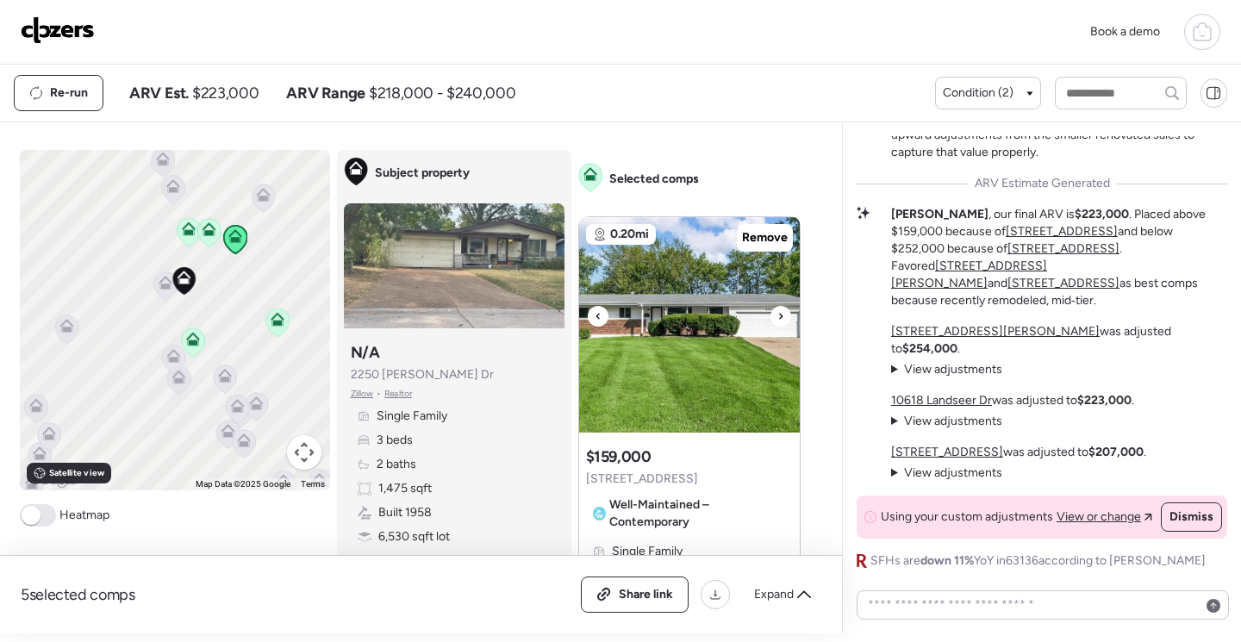
scroll to position [1121, 0]
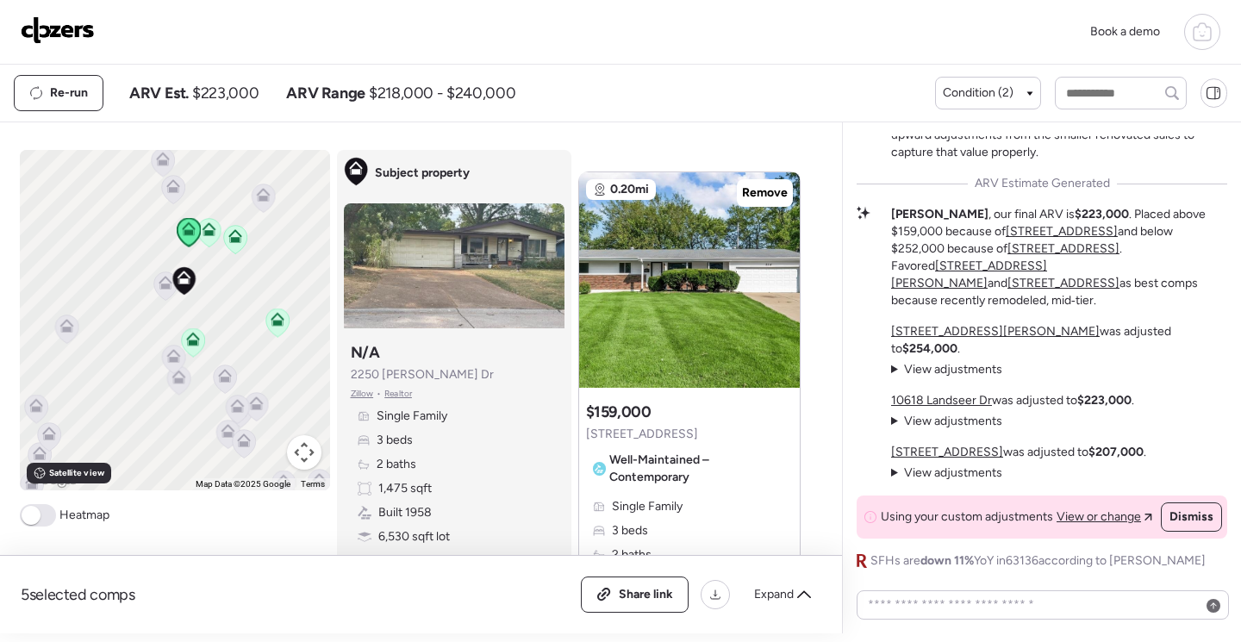
click at [187, 341] on icon at bounding box center [192, 342] width 11 height 5
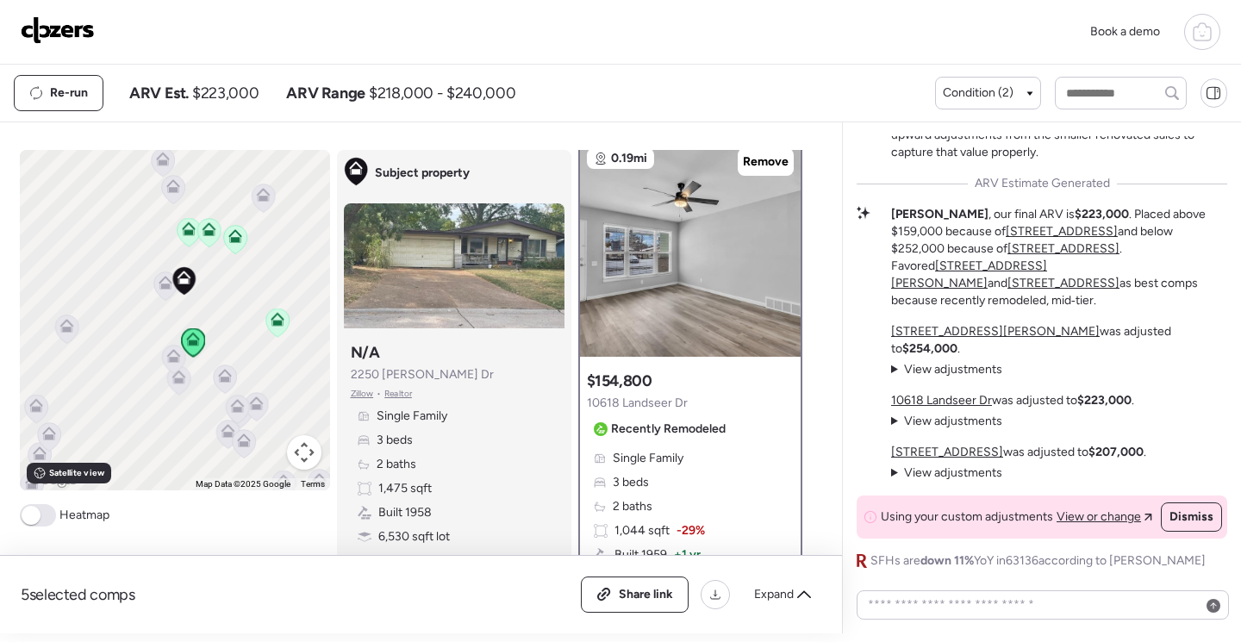
scroll to position [0, 0]
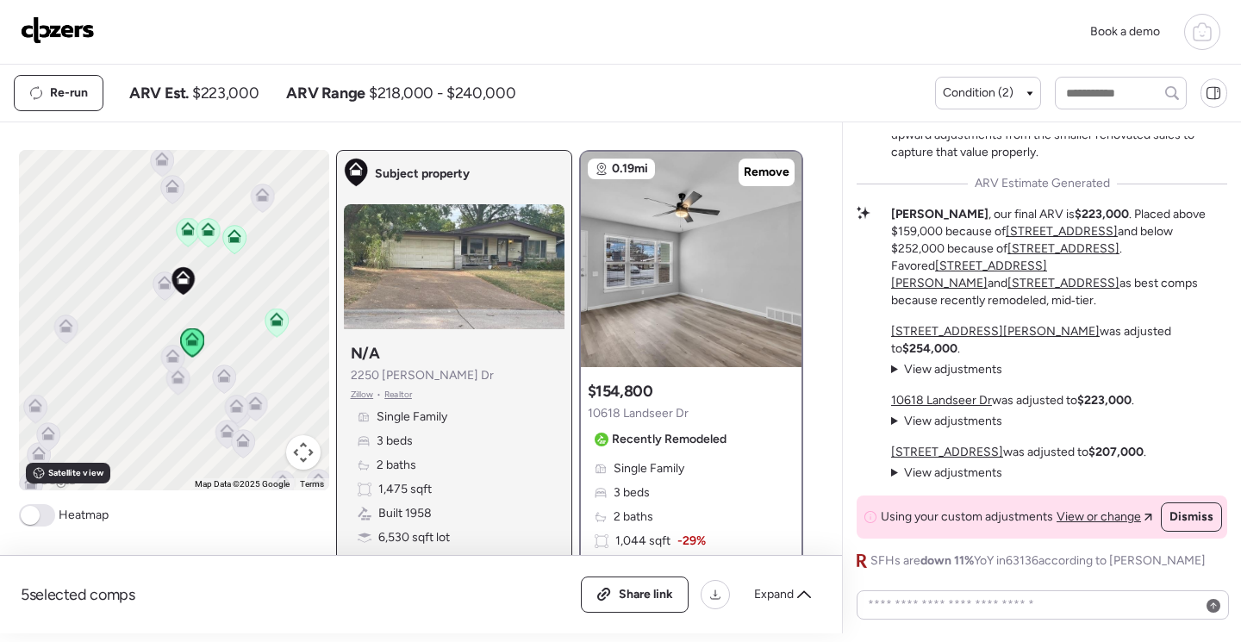
click at [176, 279] on icon at bounding box center [183, 278] width 14 height 14
click at [459, 274] on img at bounding box center [454, 265] width 221 height 125
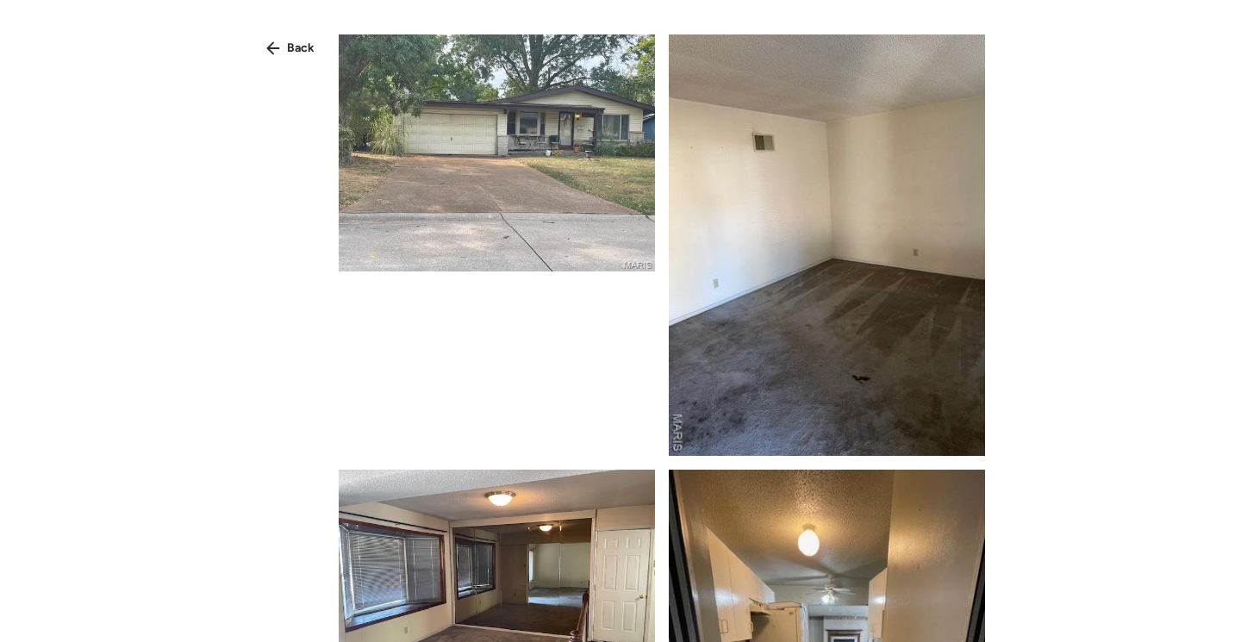
click at [491, 228] on img at bounding box center [497, 152] width 316 height 237
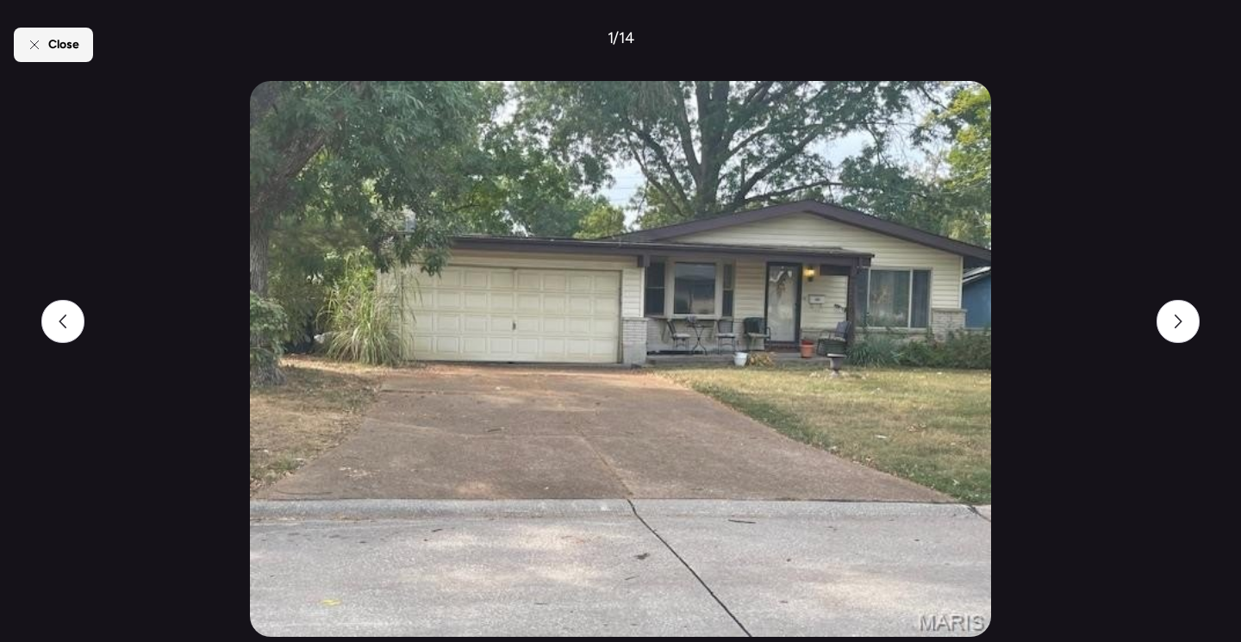
click at [47, 41] on div "Close" at bounding box center [53, 45] width 79 height 34
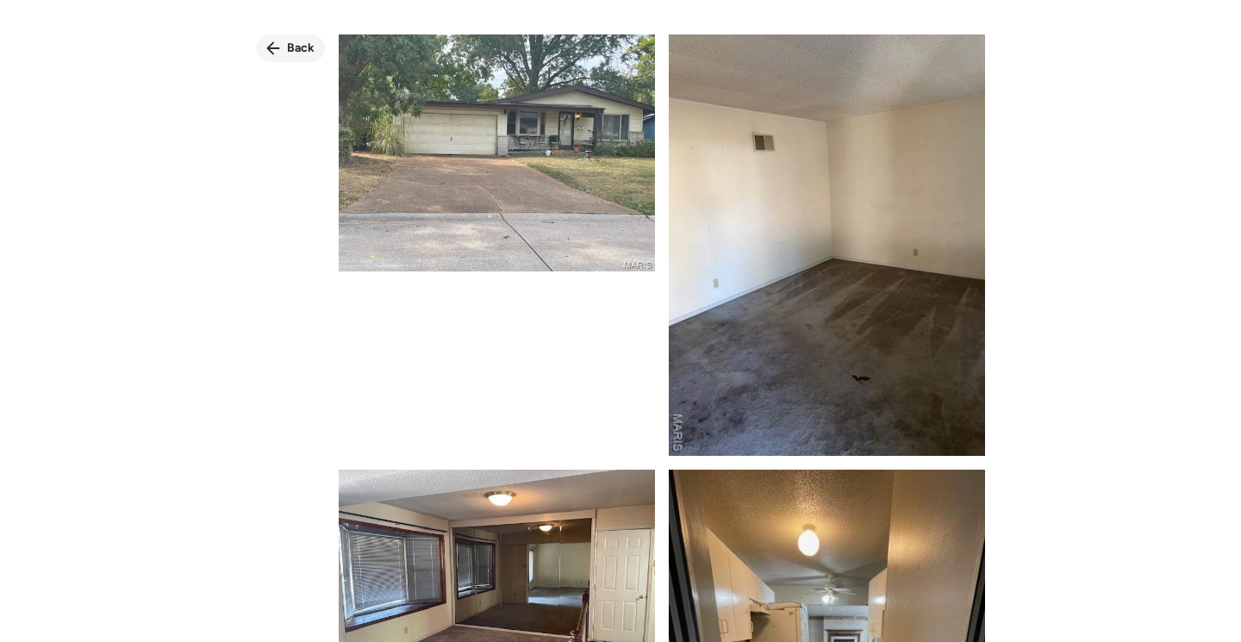
click at [294, 50] on span "Back" at bounding box center [301, 48] width 28 height 17
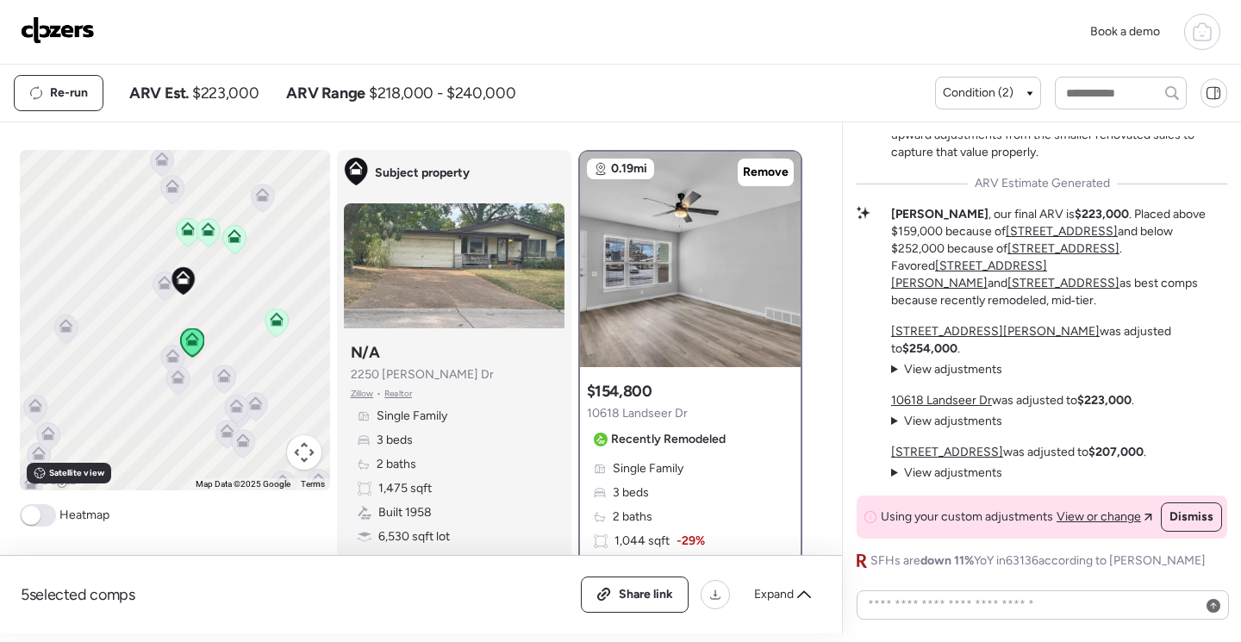
click at [273, 324] on icon at bounding box center [276, 322] width 11 height 5
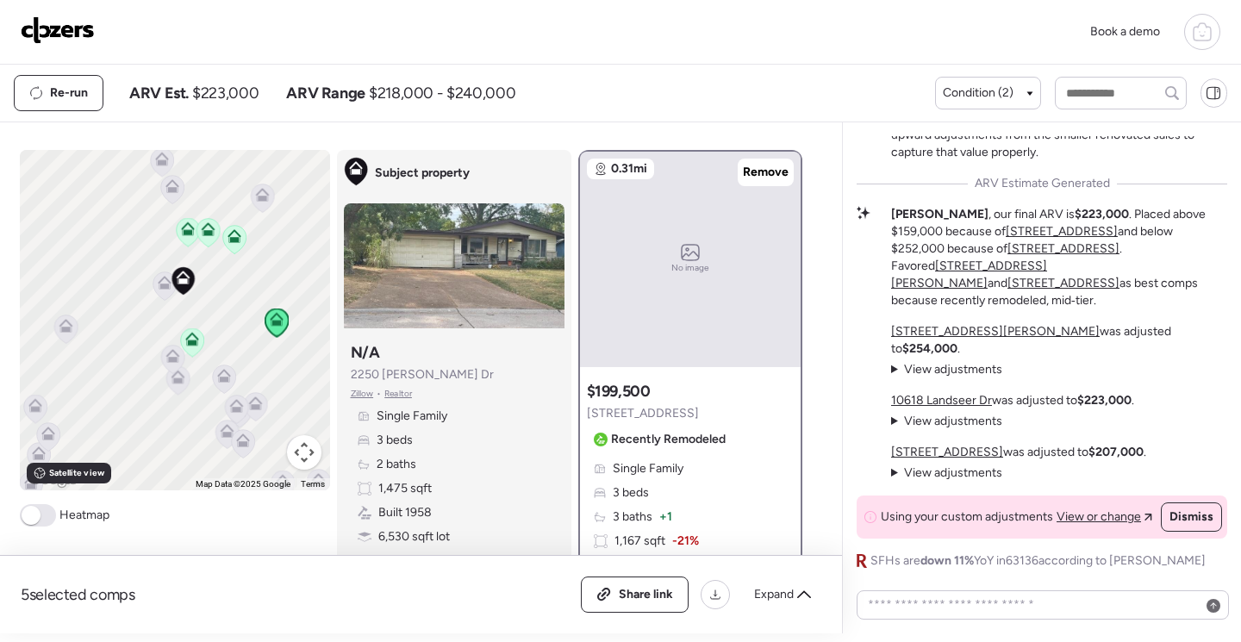
drag, startPoint x: 687, startPoint y: 413, endPoint x: 577, endPoint y: 419, distance: 110.5
click at [580, 419] on div "Suggested comp $199,500 [STREET_ADDRESS] Recently Remodeled Single Family 3 bed…" at bounding box center [690, 558] width 221 height 369
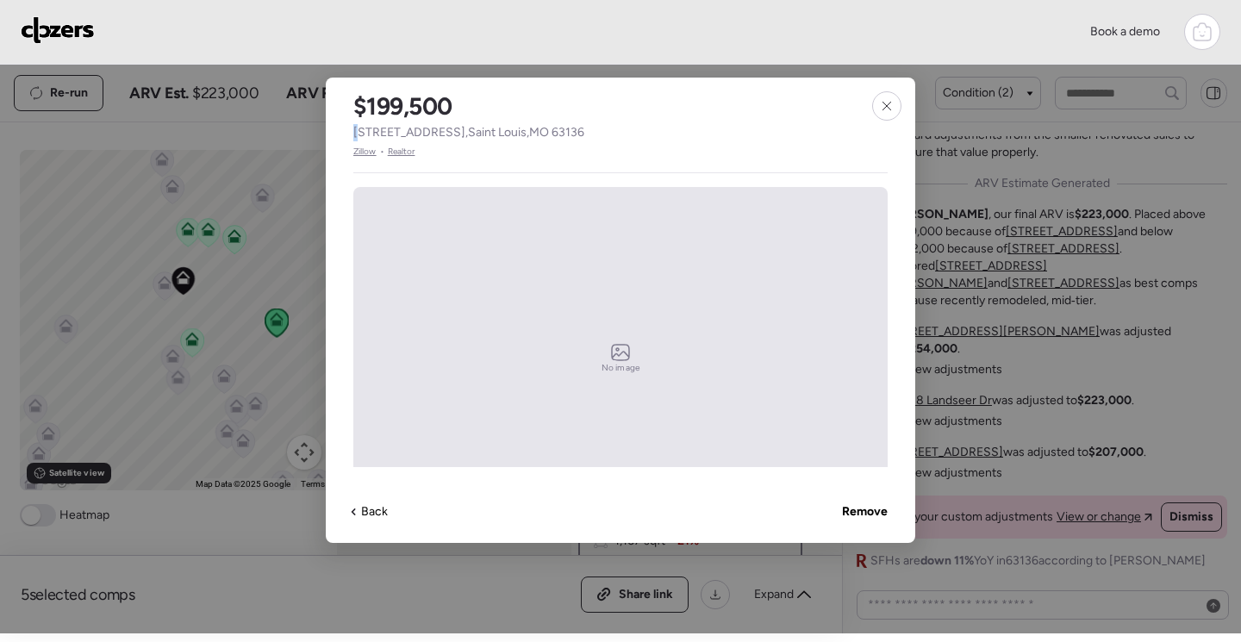
click at [359, 134] on span "[STREET_ADDRESS]" at bounding box center [468, 132] width 231 height 17
drag, startPoint x: 359, startPoint y: 134, endPoint x: 360, endPoint y: 153, distance: 19.0
click at [360, 153] on span "Zillow" at bounding box center [364, 152] width 23 height 14
click at [889, 105] on icon at bounding box center [887, 106] width 14 height 14
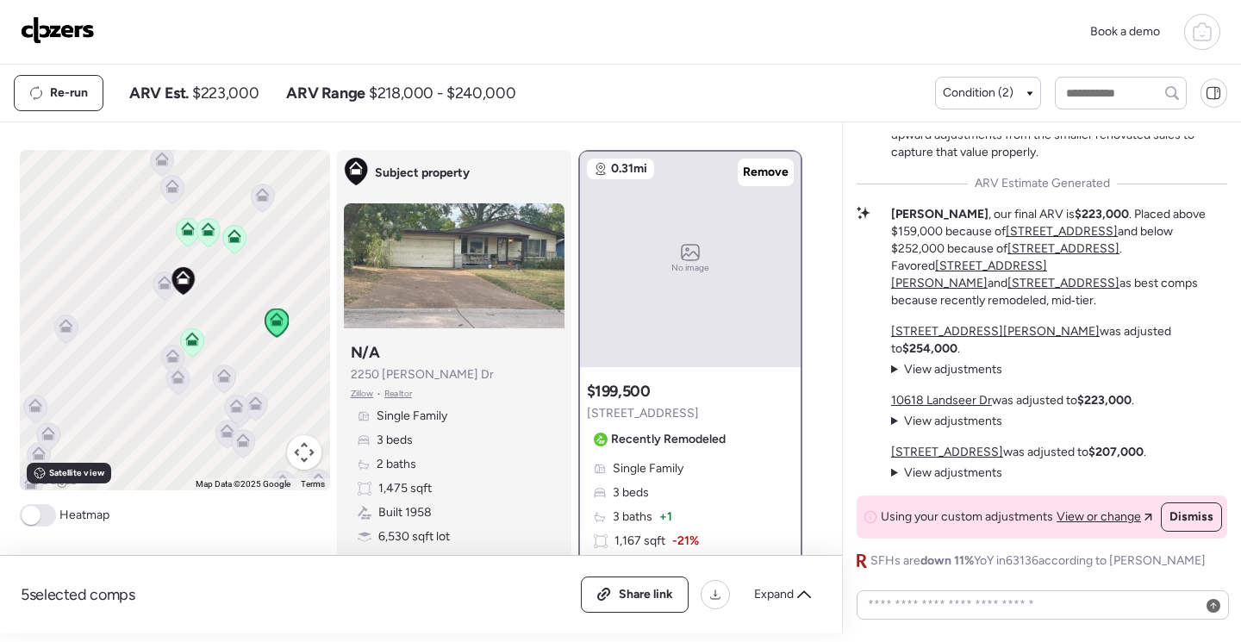
click at [190, 338] on icon at bounding box center [191, 336] width 13 height 8
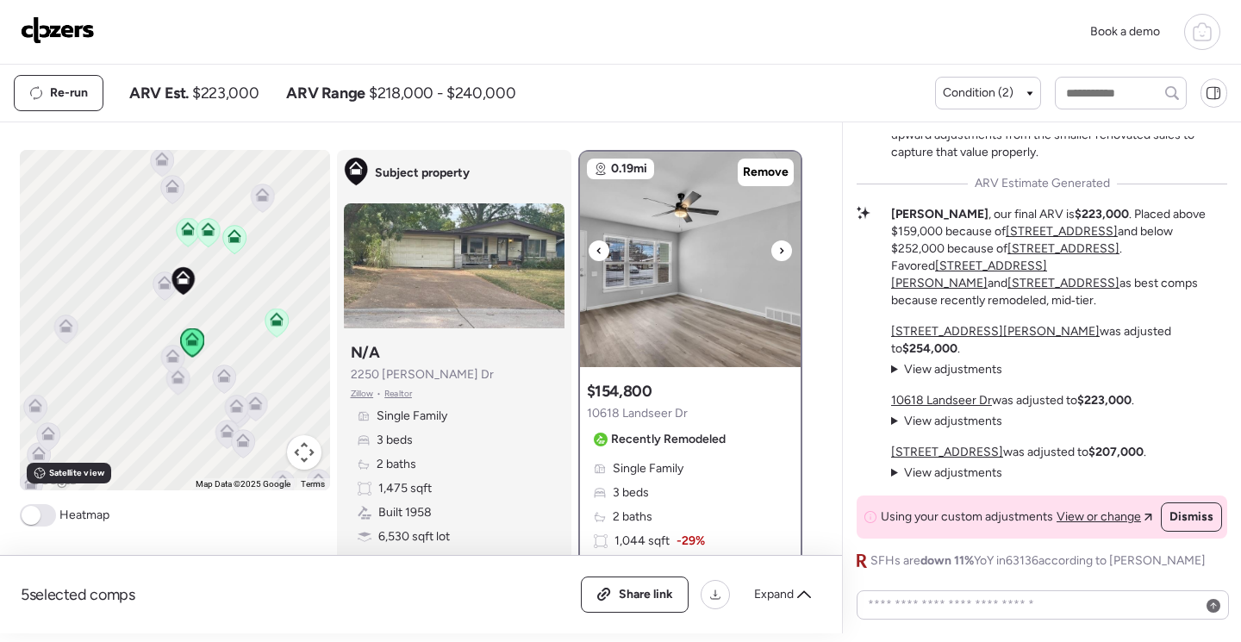
click at [715, 311] on img at bounding box center [690, 259] width 221 height 215
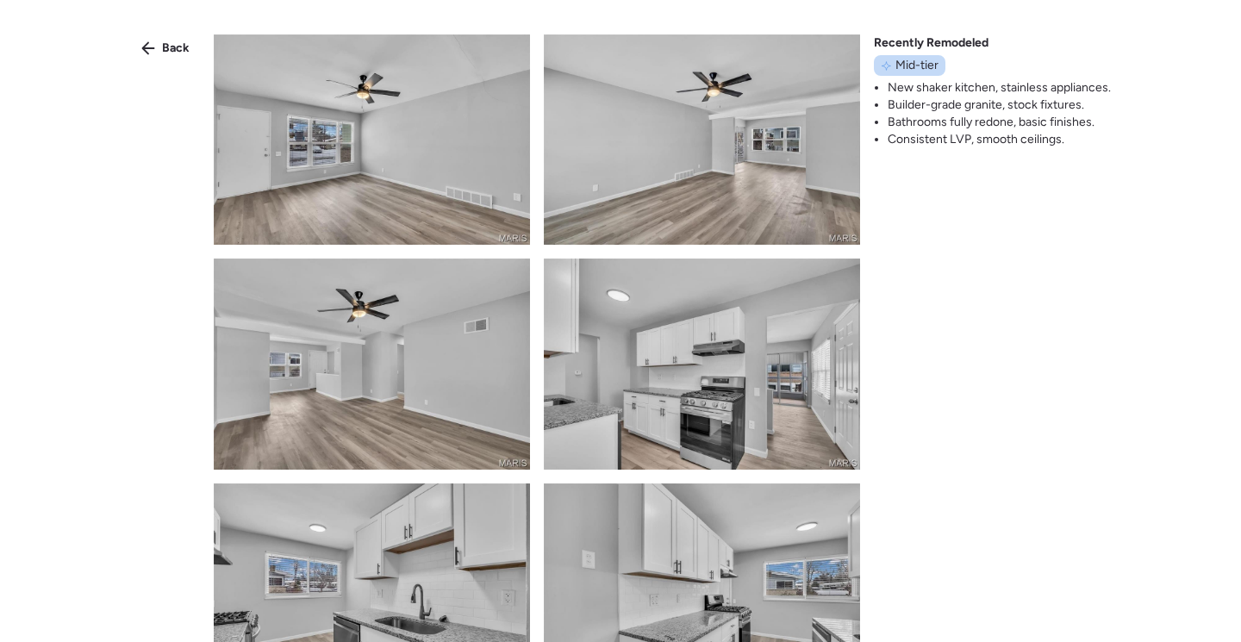
click at [492, 214] on img at bounding box center [372, 139] width 316 height 210
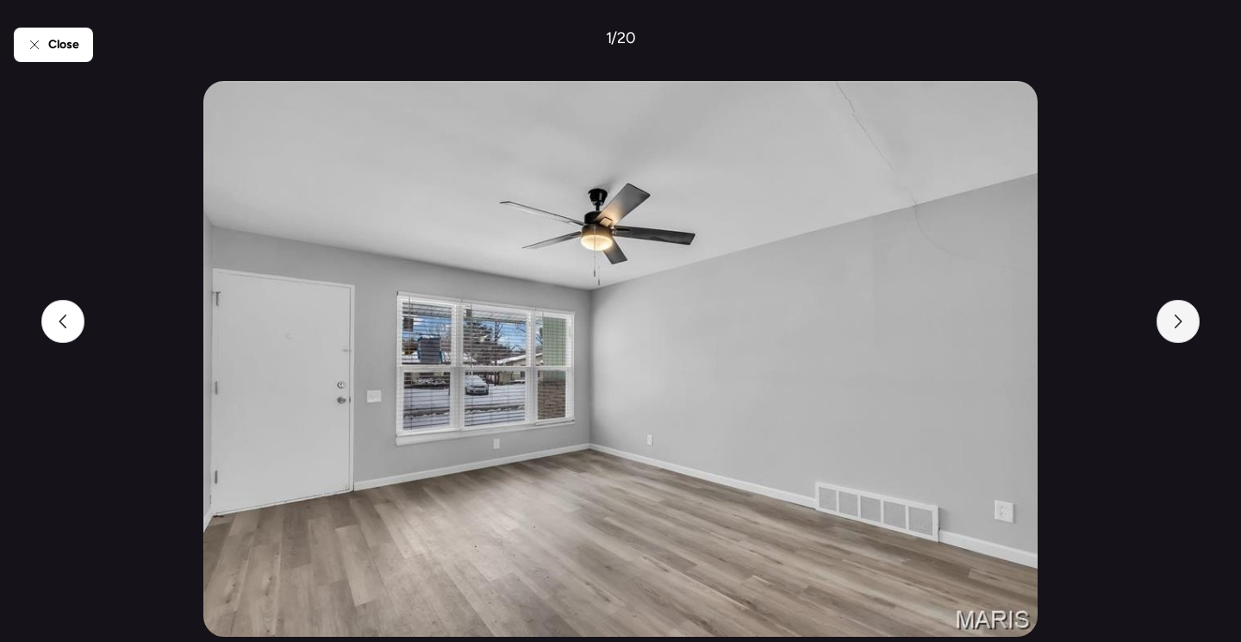
click at [1177, 324] on icon at bounding box center [1179, 322] width 8 height 14
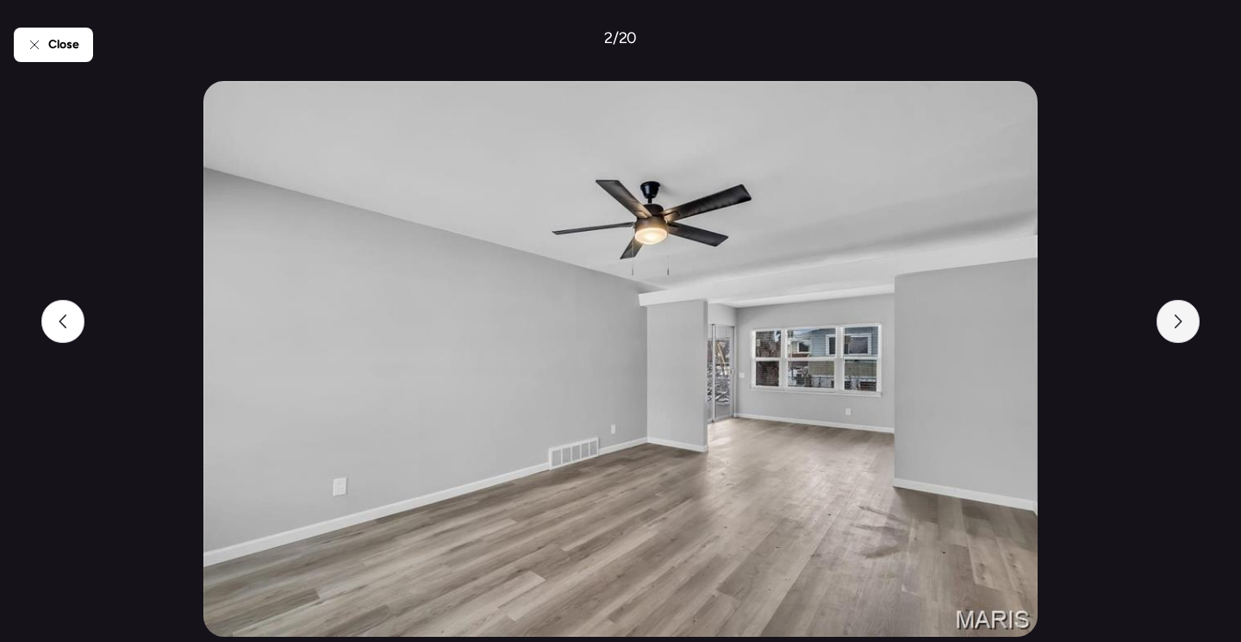
click at [1177, 326] on icon at bounding box center [1178, 322] width 14 height 14
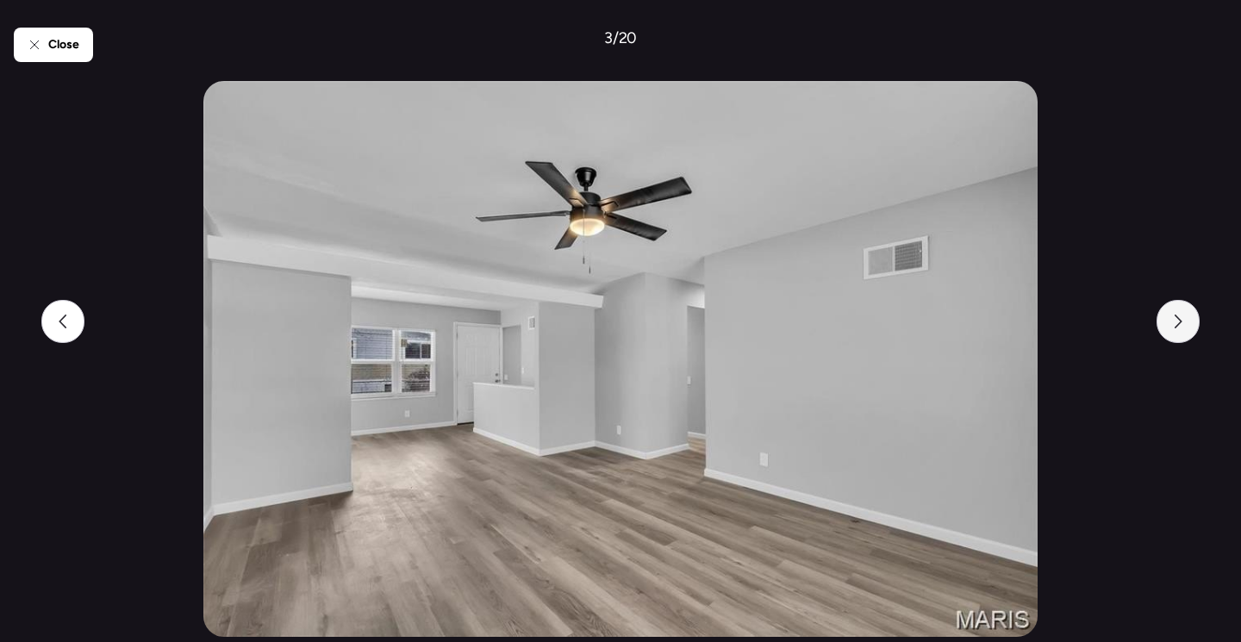
click at [1177, 326] on icon at bounding box center [1178, 322] width 14 height 14
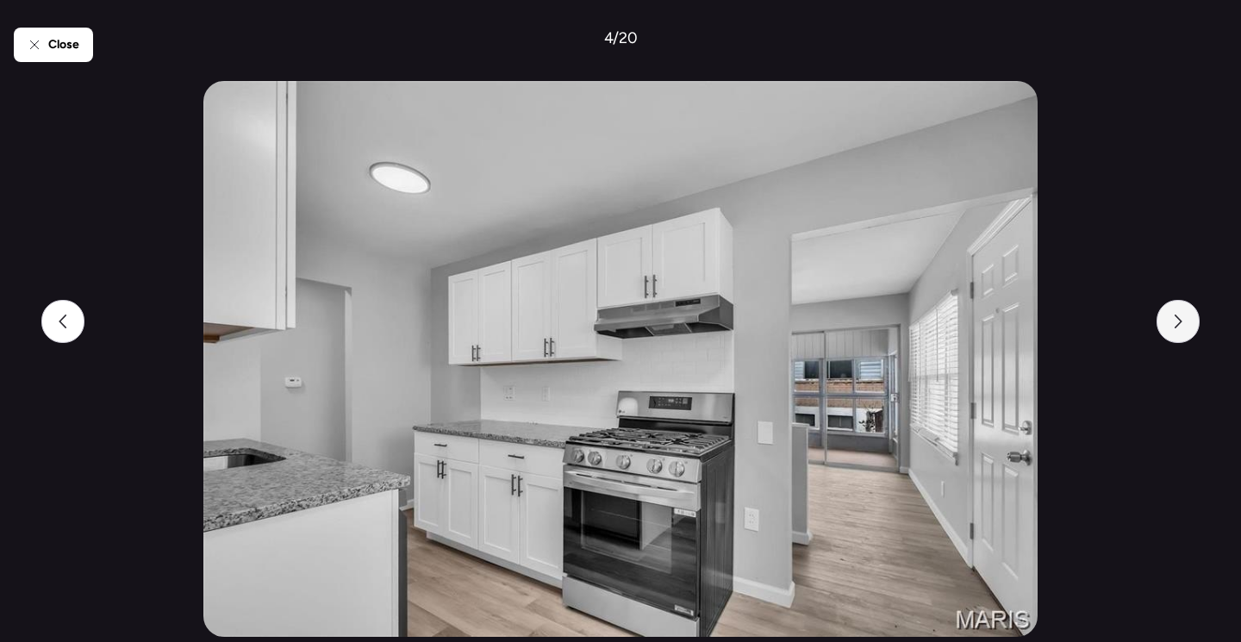
click at [1177, 326] on icon at bounding box center [1178, 322] width 14 height 14
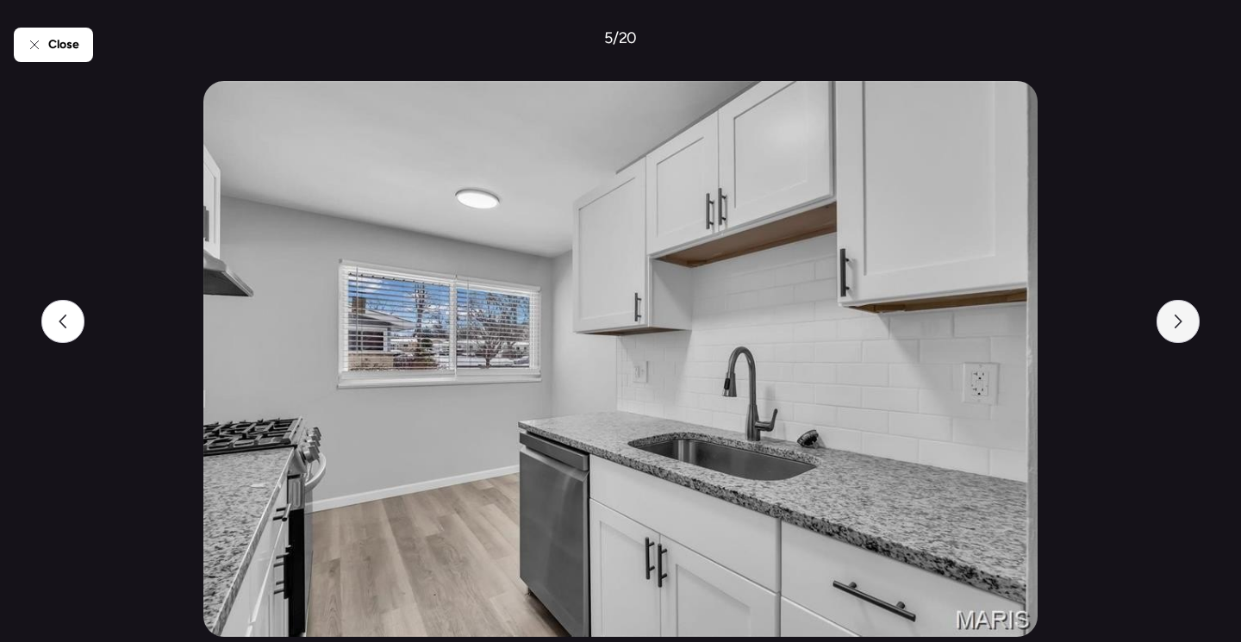
click at [1177, 326] on icon at bounding box center [1178, 322] width 14 height 14
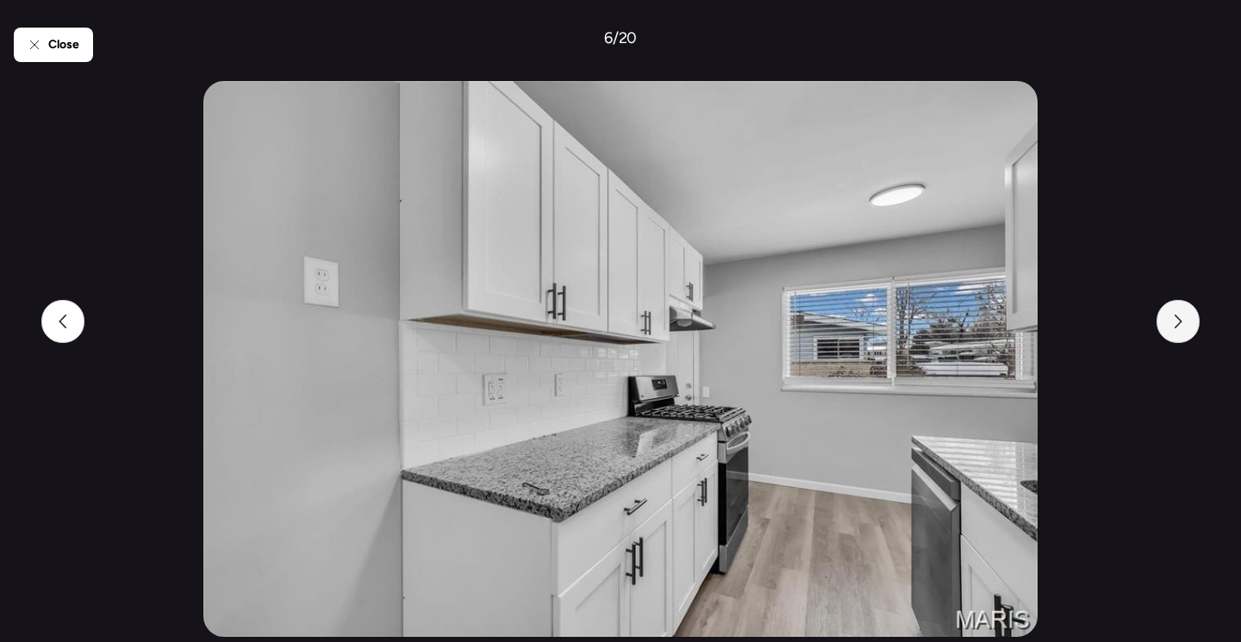
click at [1177, 326] on icon at bounding box center [1178, 322] width 14 height 14
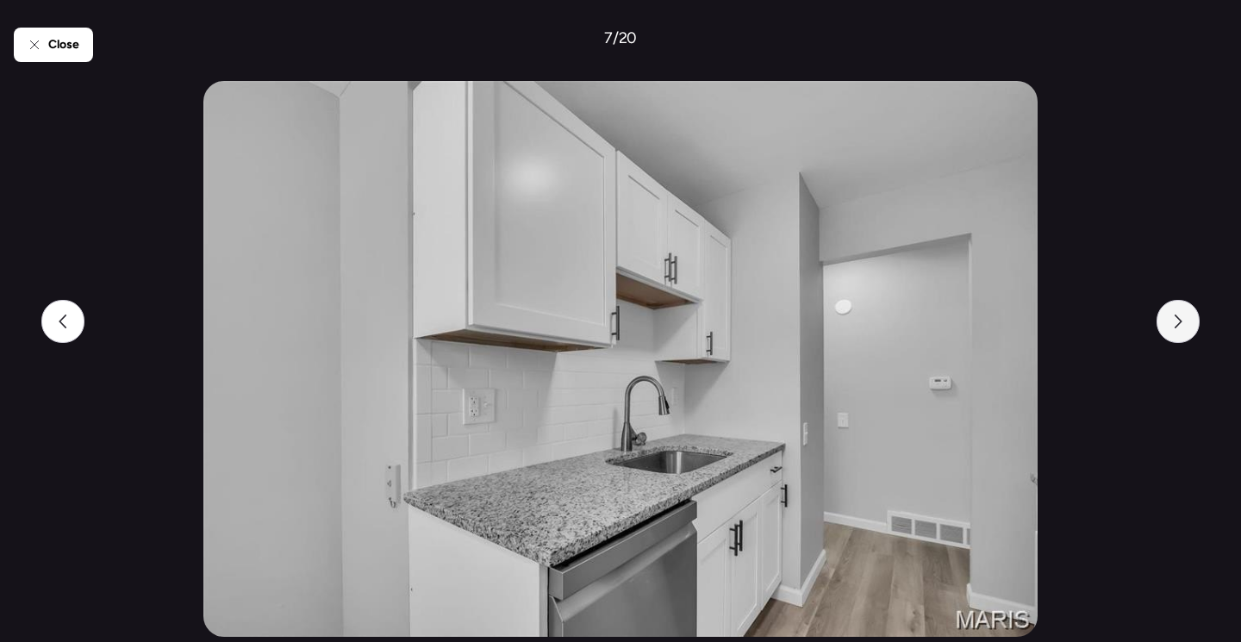
click at [1177, 326] on icon at bounding box center [1178, 322] width 14 height 14
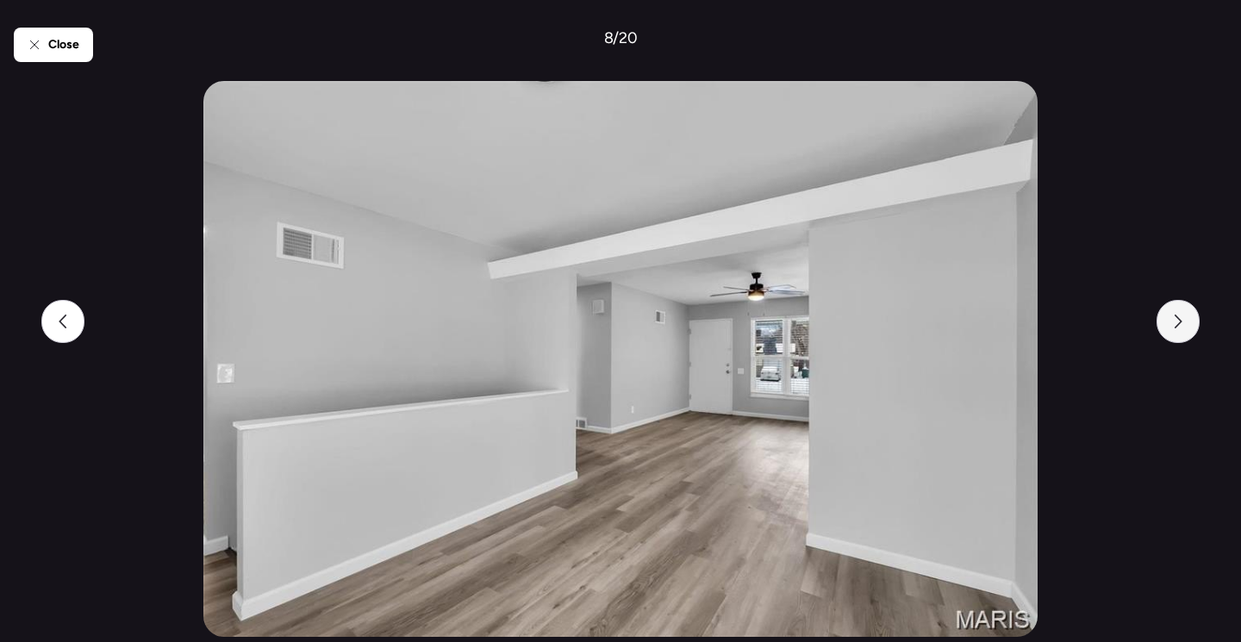
click at [1177, 326] on icon at bounding box center [1178, 322] width 14 height 14
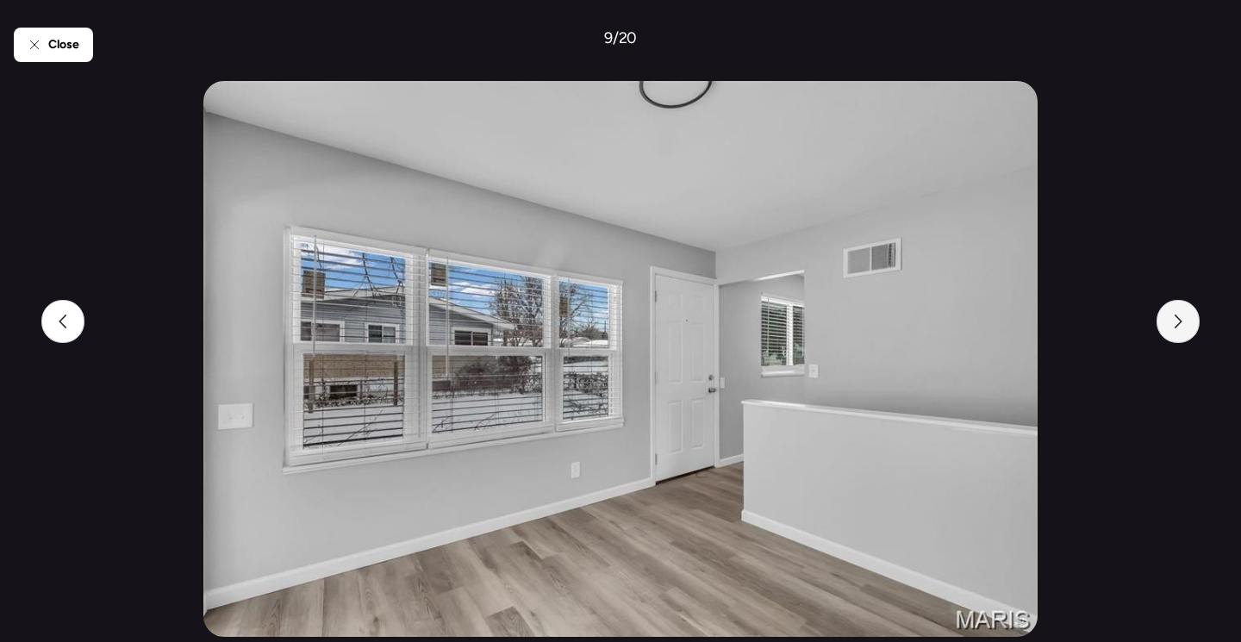
click at [1177, 326] on icon at bounding box center [1178, 322] width 14 height 14
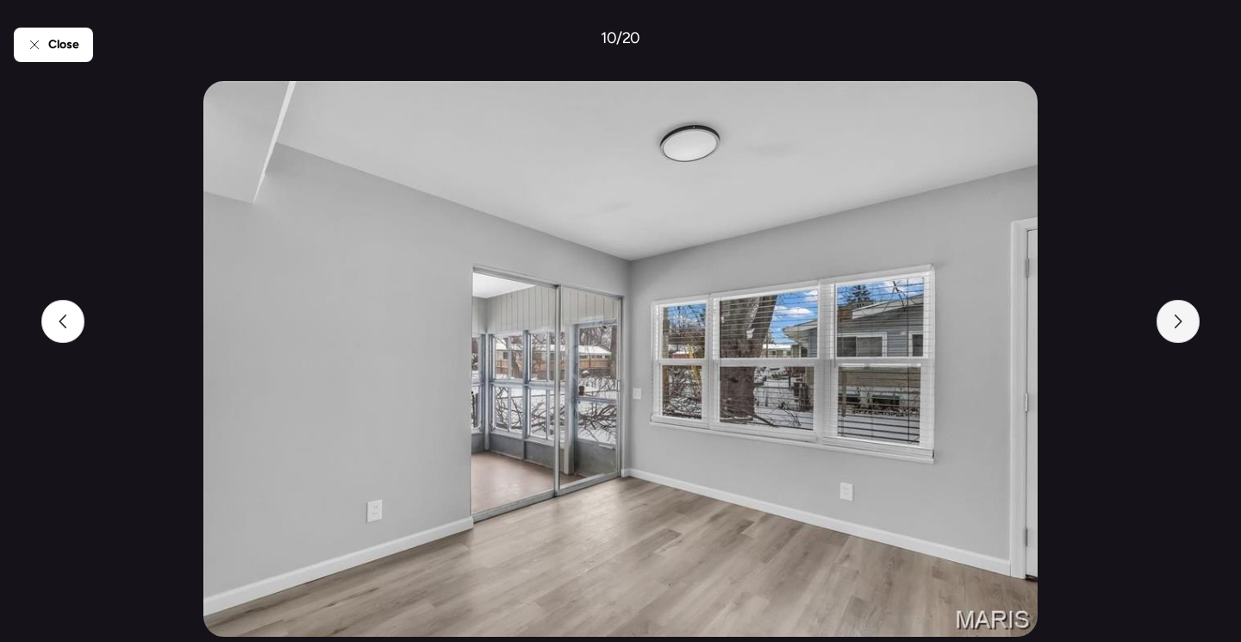
click at [1177, 326] on icon at bounding box center [1178, 322] width 14 height 14
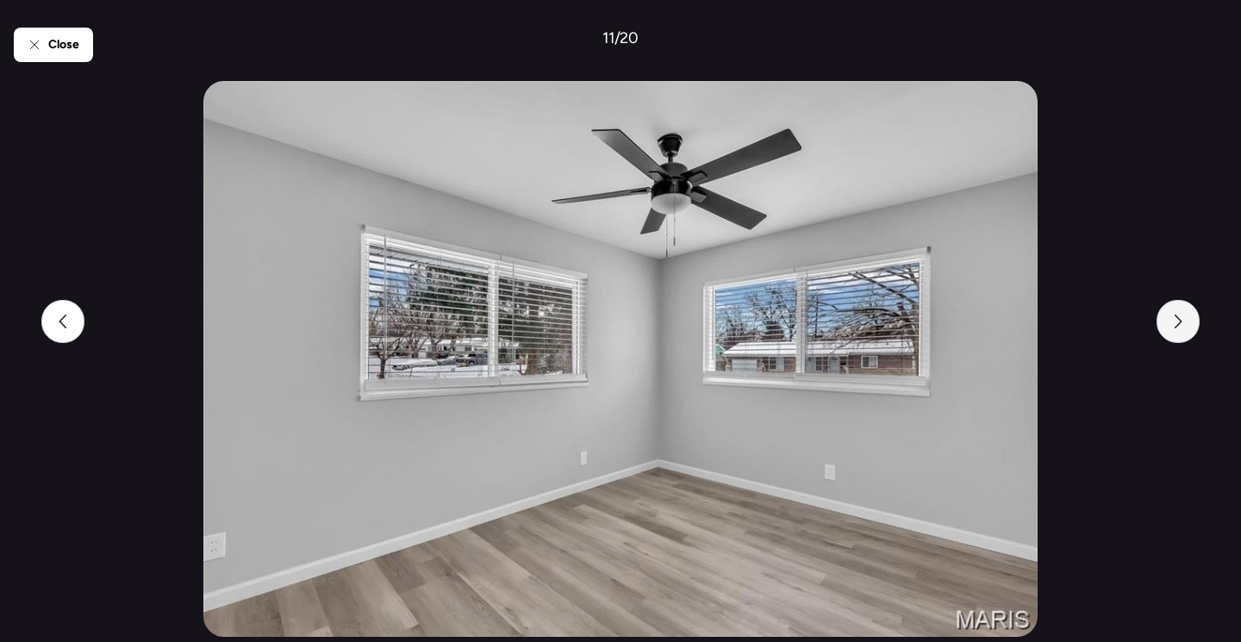
click at [1177, 326] on icon at bounding box center [1178, 322] width 14 height 14
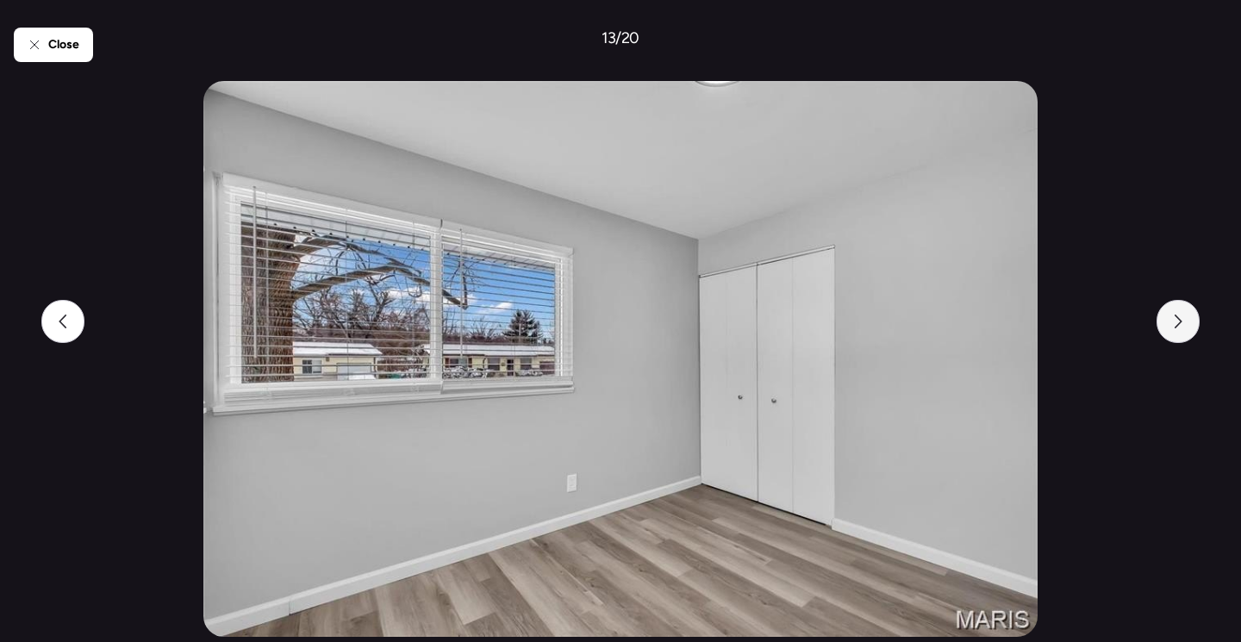
click at [1177, 332] on div at bounding box center [1178, 321] width 43 height 43
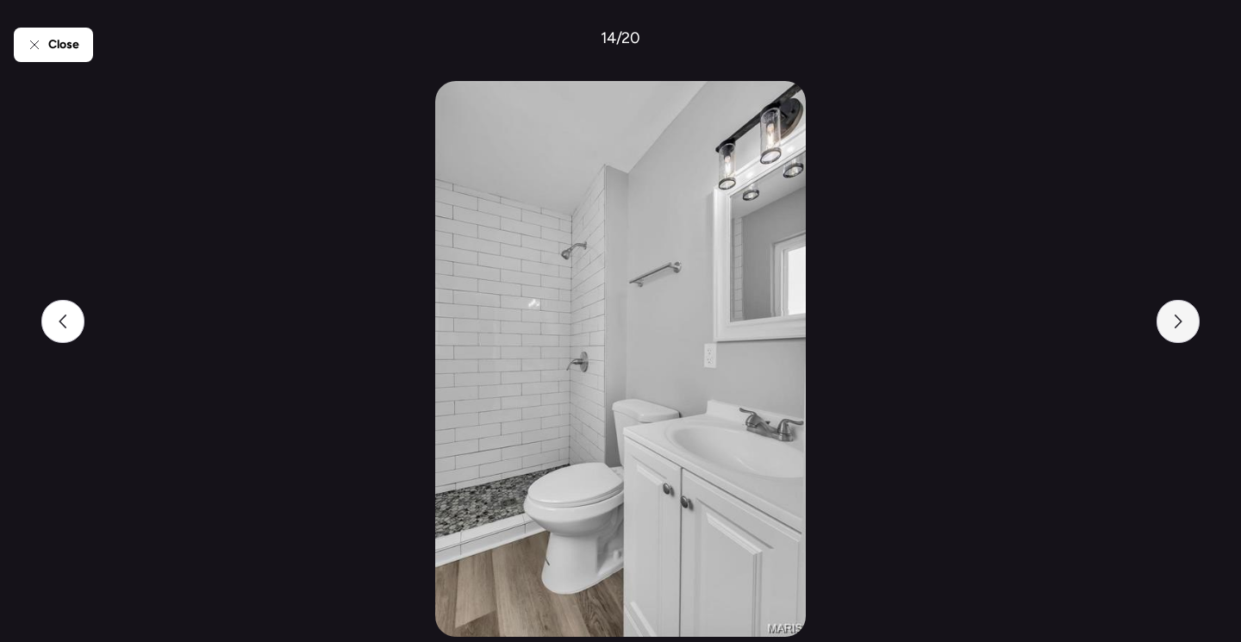
click at [1177, 332] on div at bounding box center [1178, 321] width 43 height 43
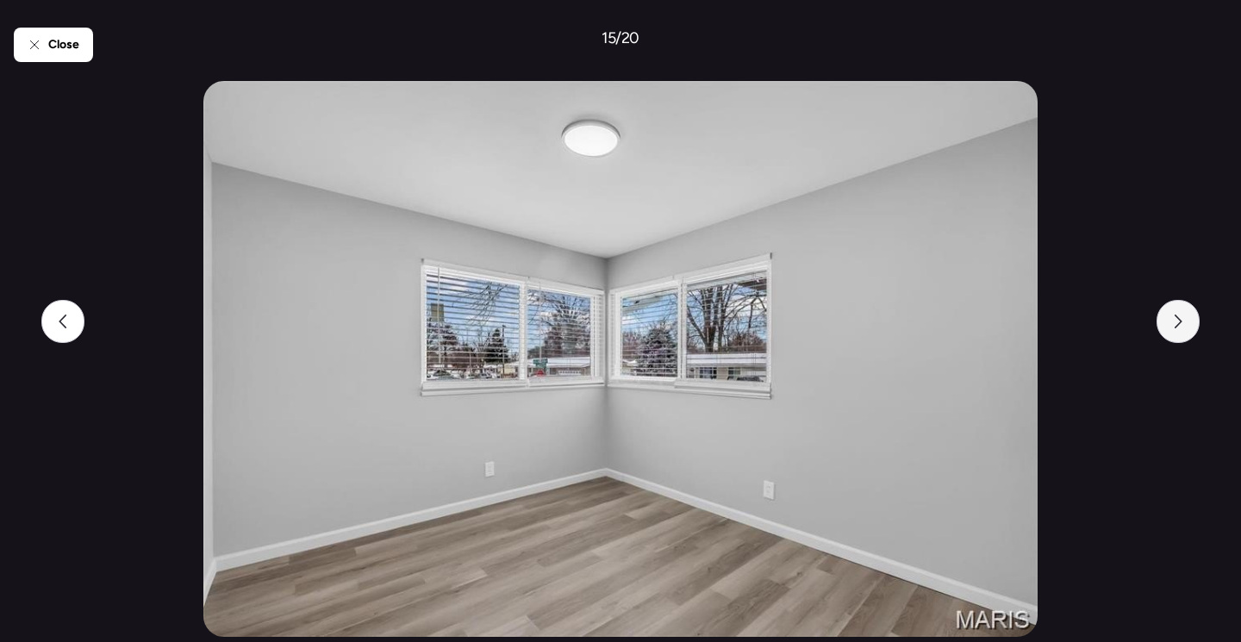
click at [1177, 332] on div at bounding box center [1178, 321] width 43 height 43
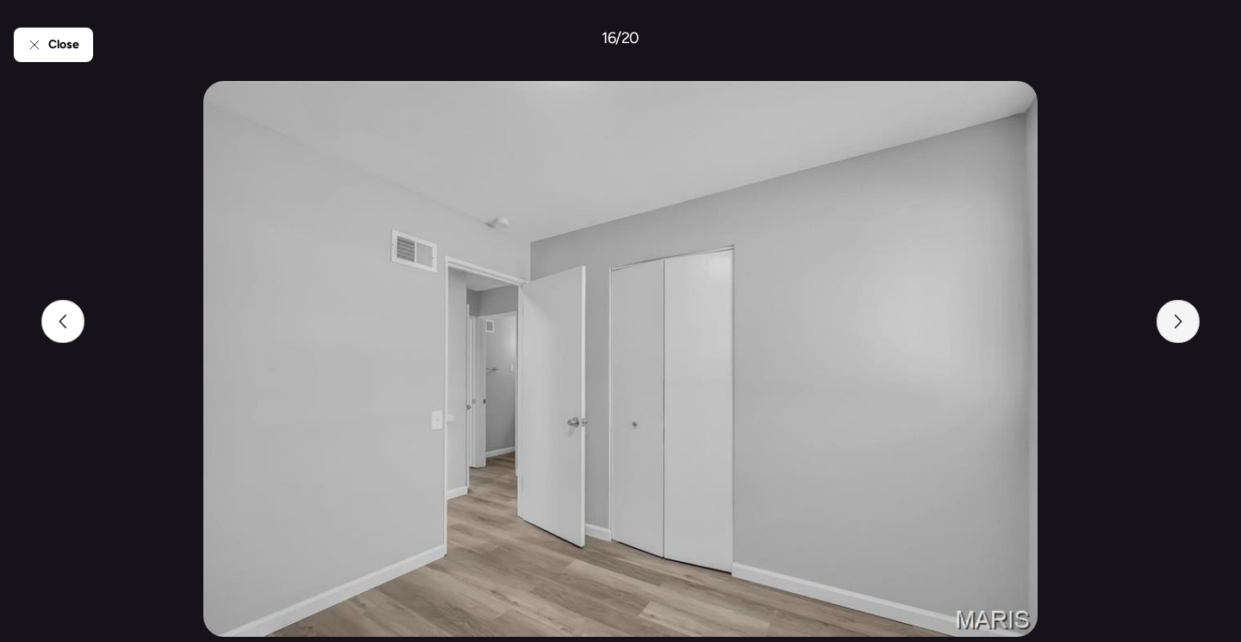
click at [1177, 332] on div at bounding box center [1178, 321] width 43 height 43
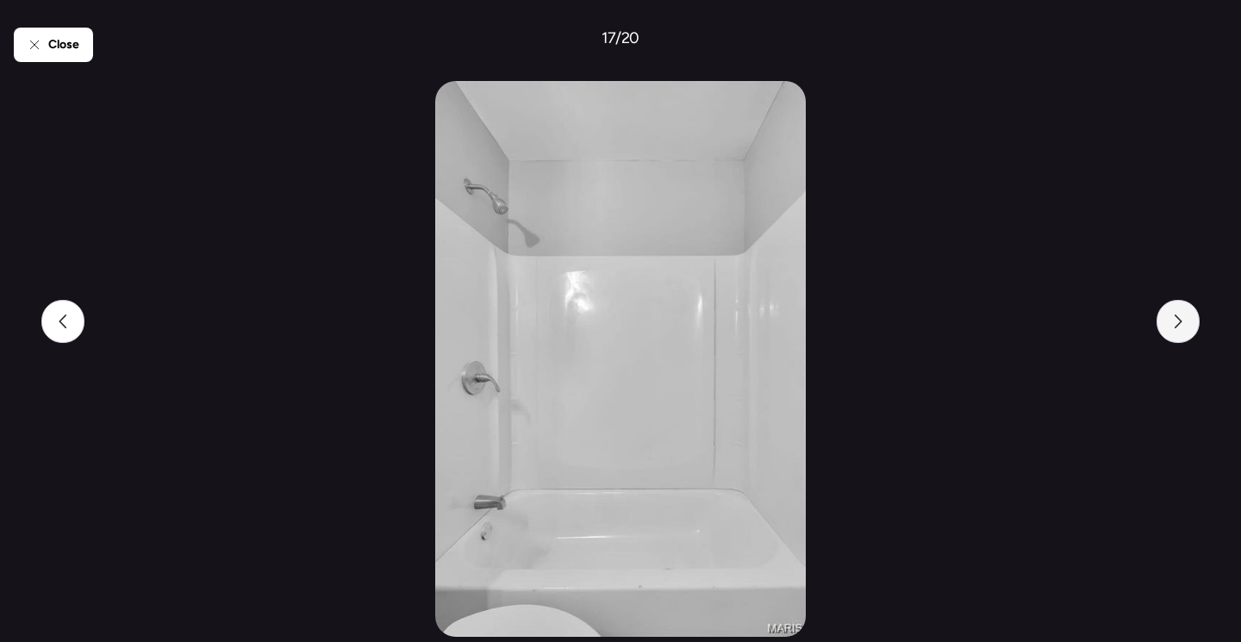
click at [1177, 332] on div at bounding box center [1178, 321] width 43 height 43
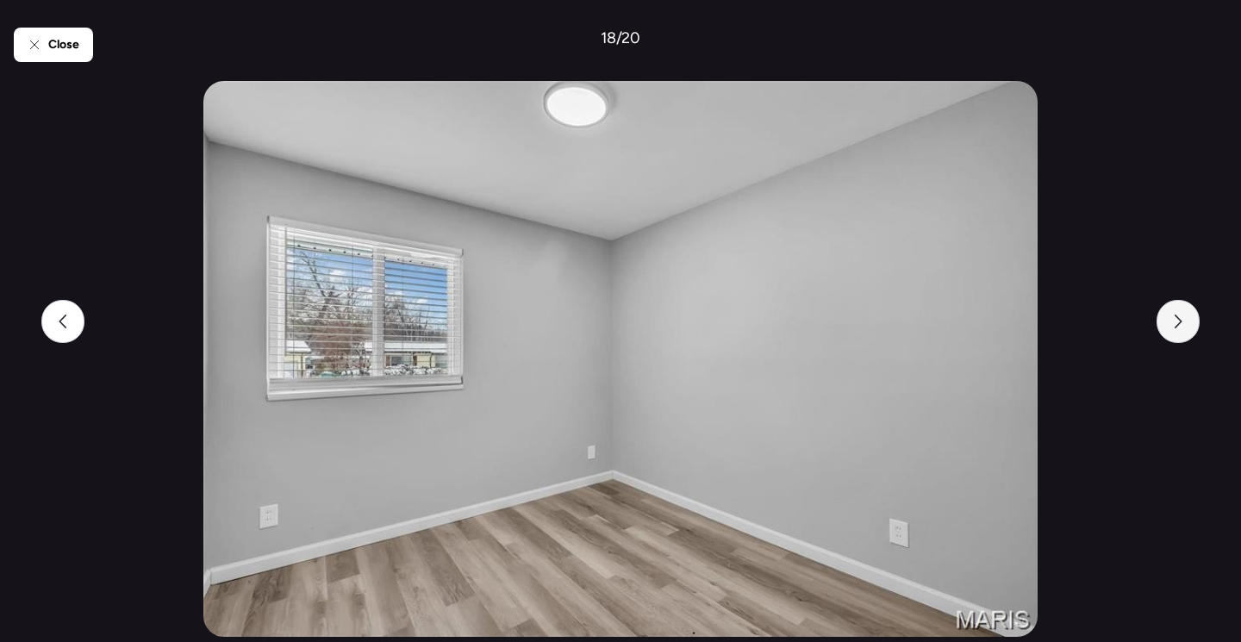
click at [1177, 332] on div at bounding box center [1178, 321] width 43 height 43
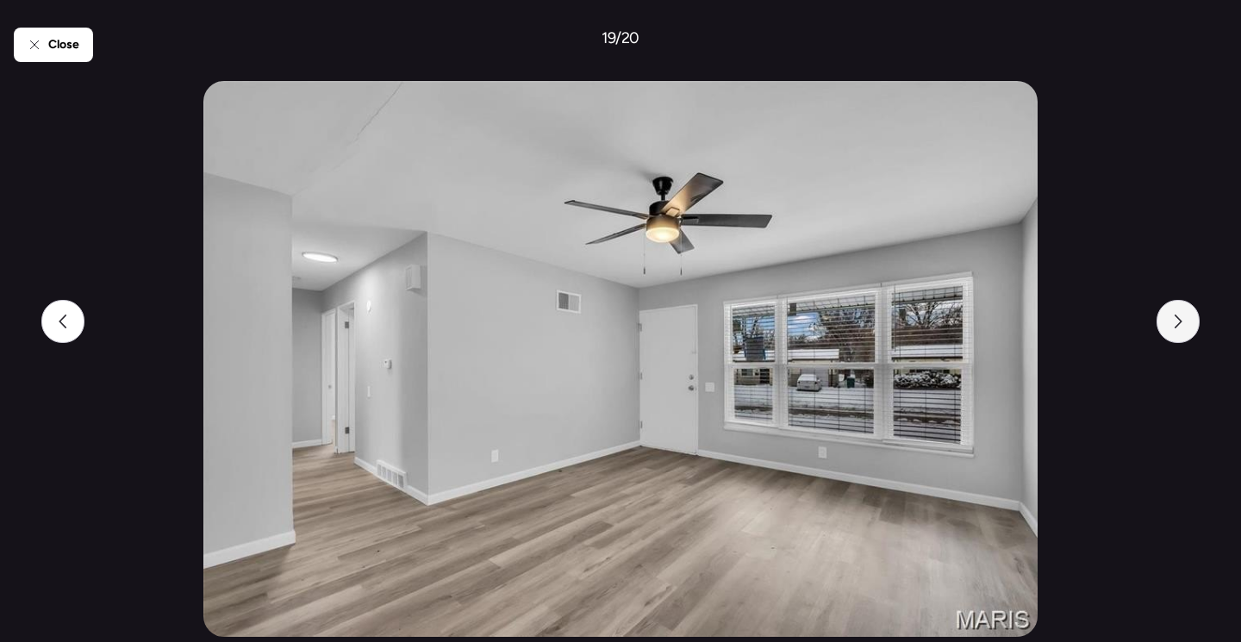
click at [1177, 332] on div at bounding box center [1178, 321] width 43 height 43
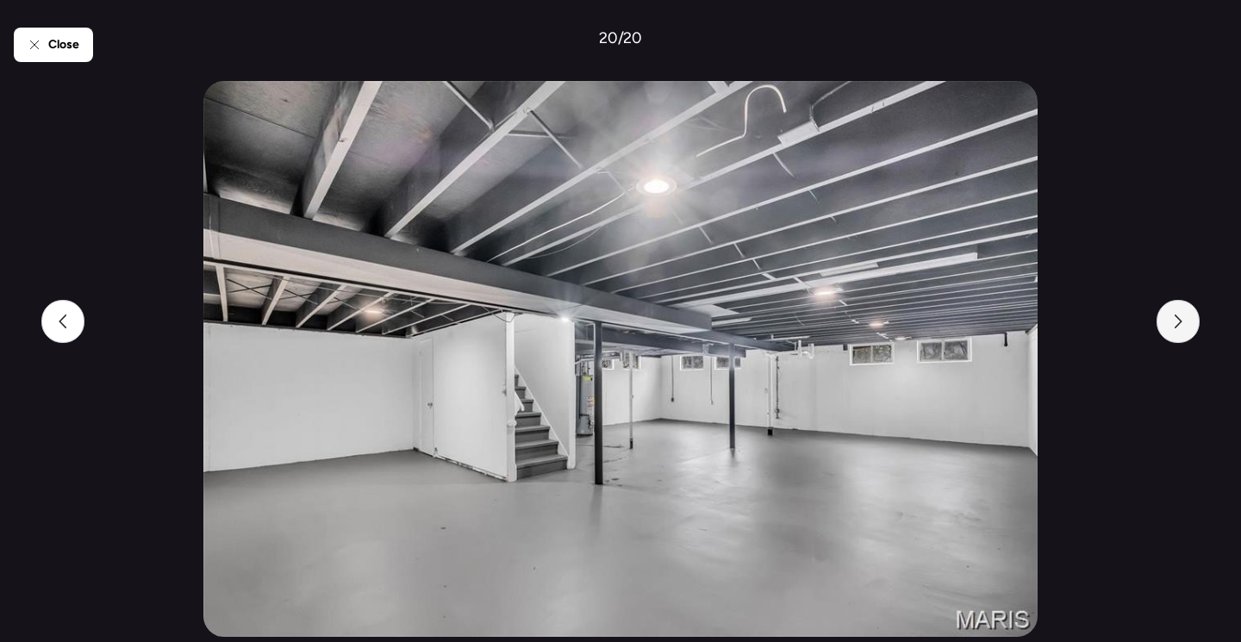
click at [1177, 332] on div at bounding box center [1178, 321] width 43 height 43
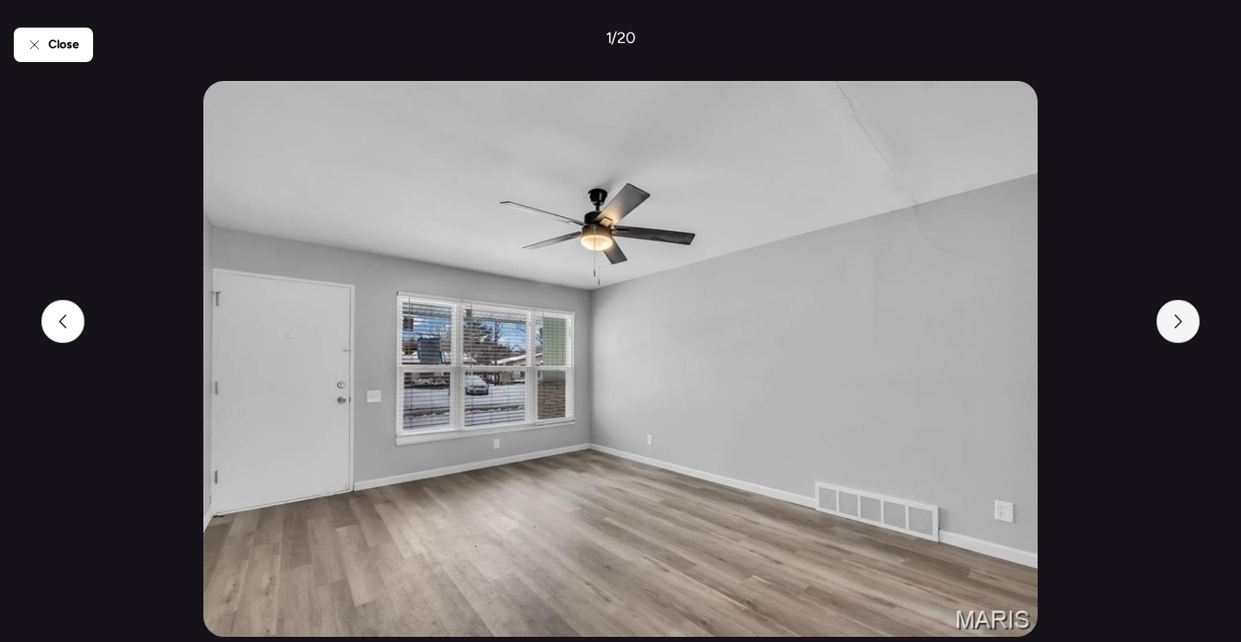
click at [1177, 332] on div at bounding box center [1178, 321] width 43 height 43
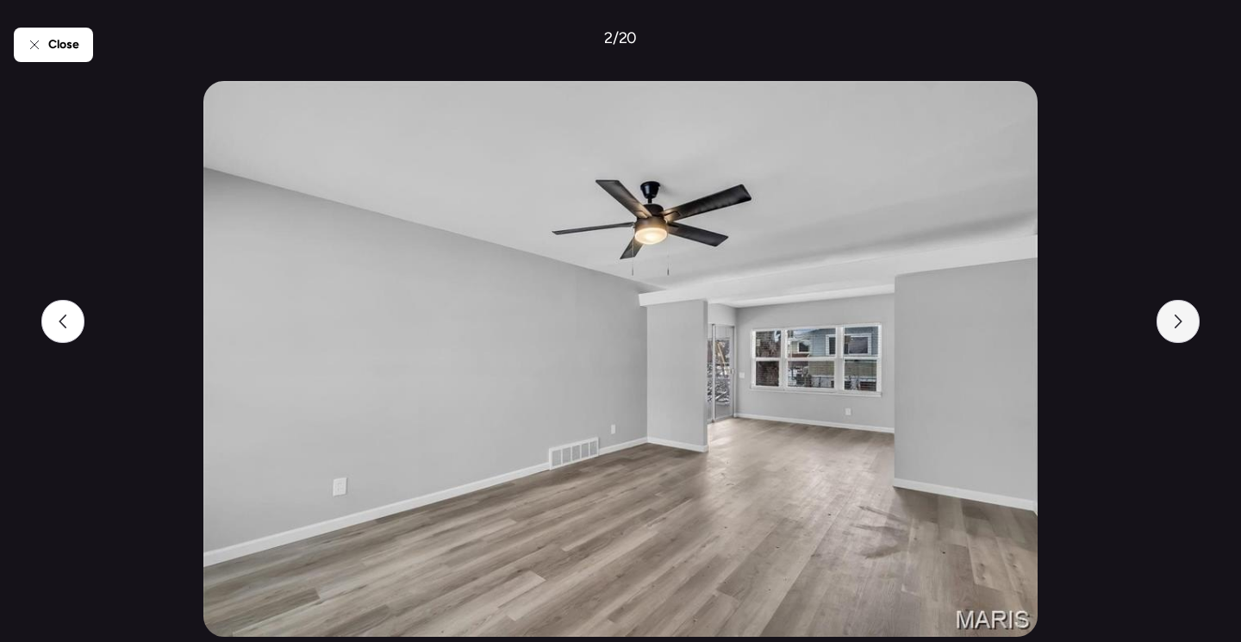
click at [1177, 332] on div at bounding box center [1178, 321] width 43 height 43
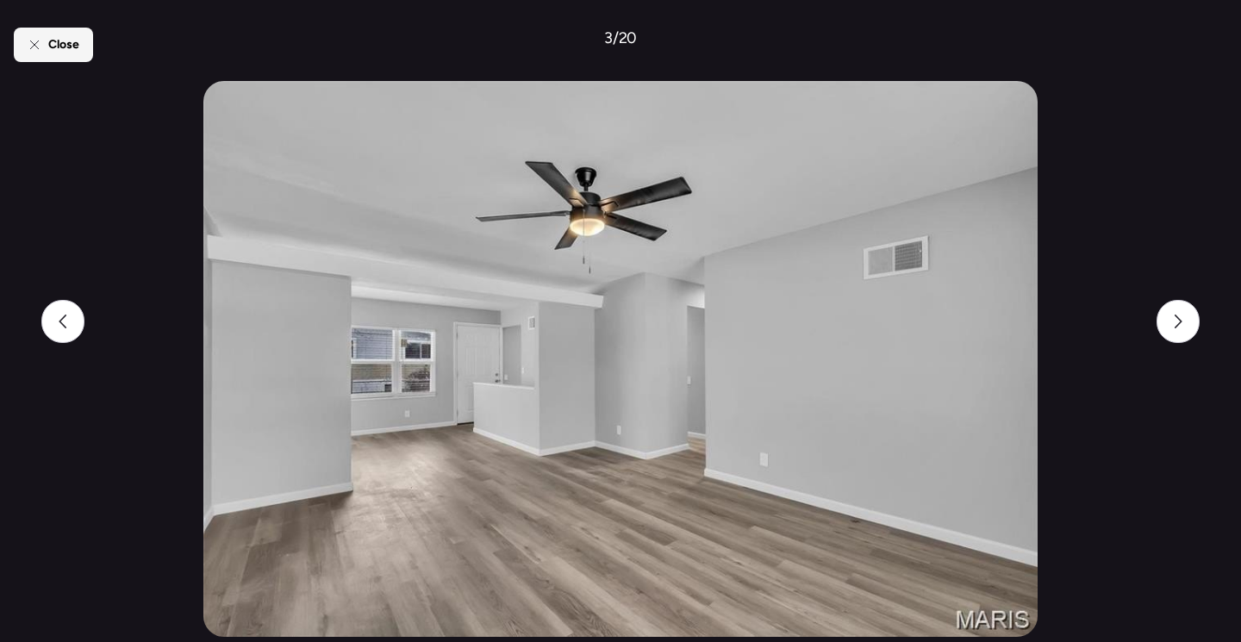
click at [63, 43] on span "Close" at bounding box center [63, 44] width 31 height 17
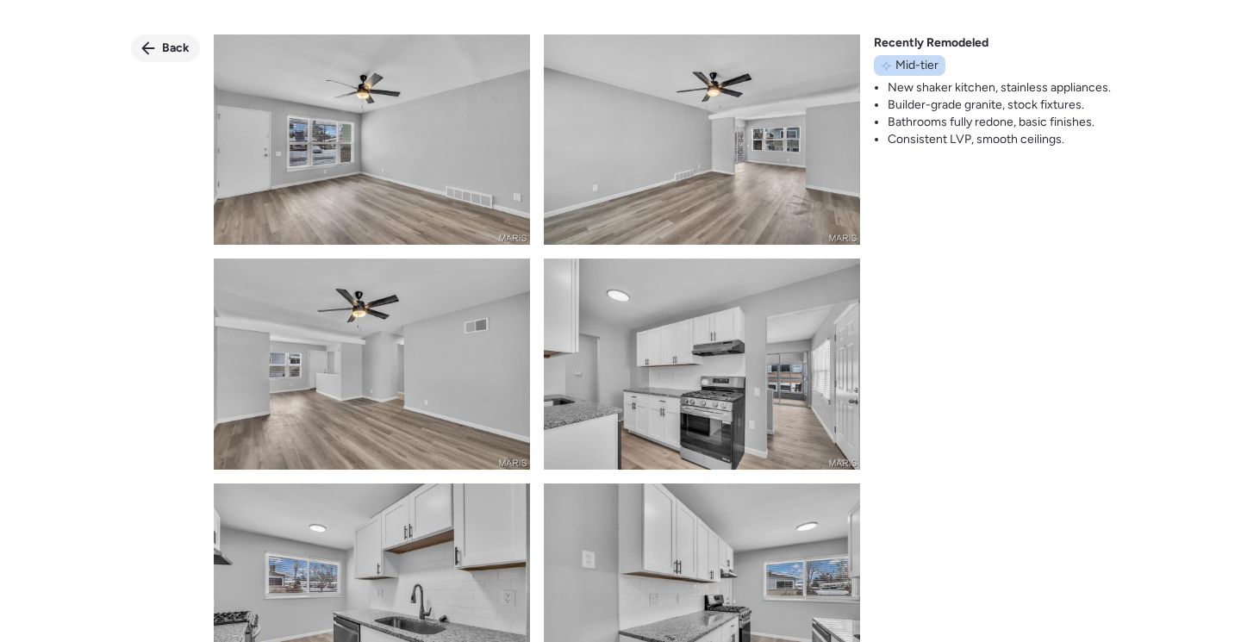
click at [172, 41] on span "Back" at bounding box center [176, 48] width 28 height 17
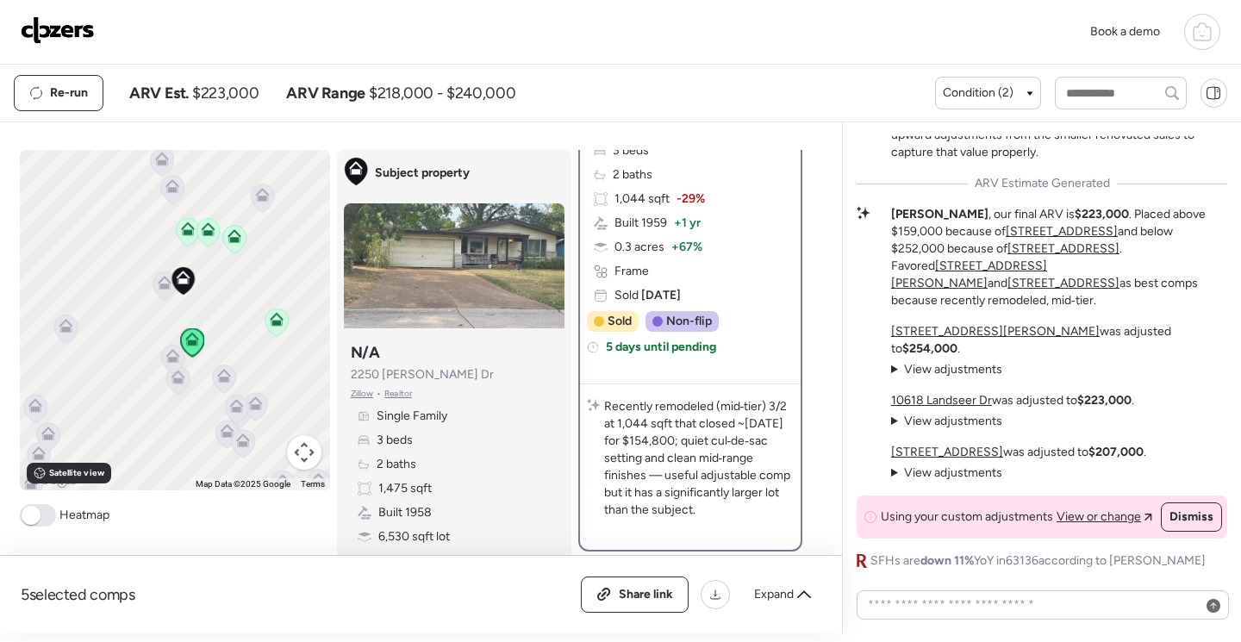
scroll to position [345, 0]
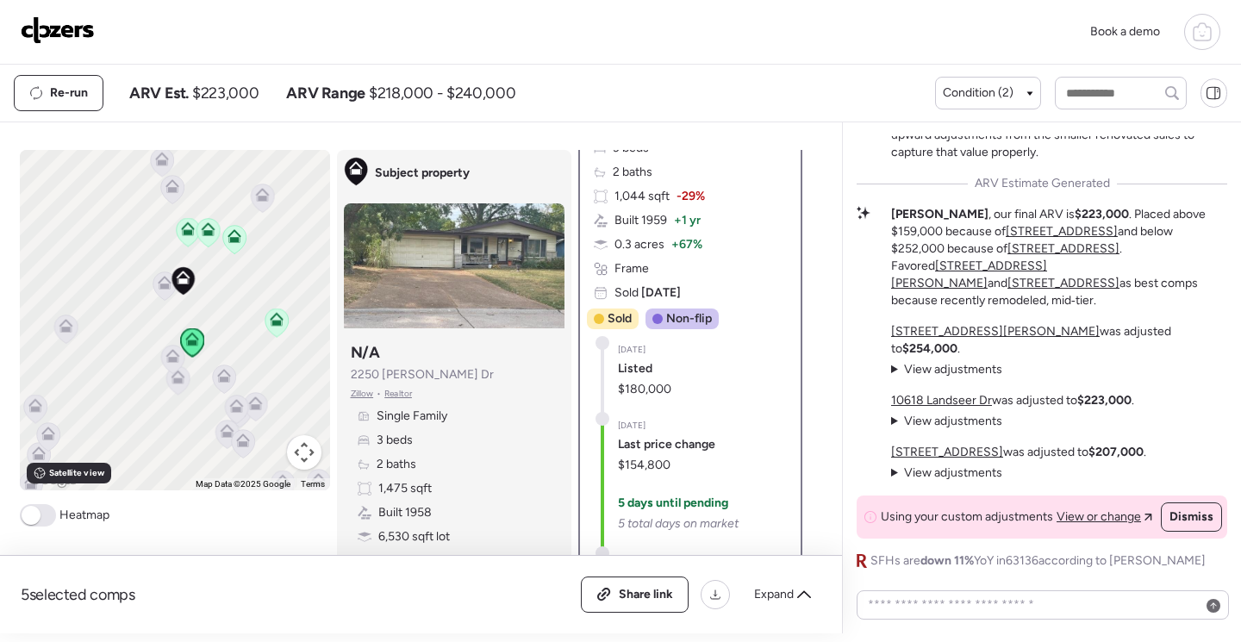
click at [181, 228] on icon at bounding box center [188, 229] width 14 height 14
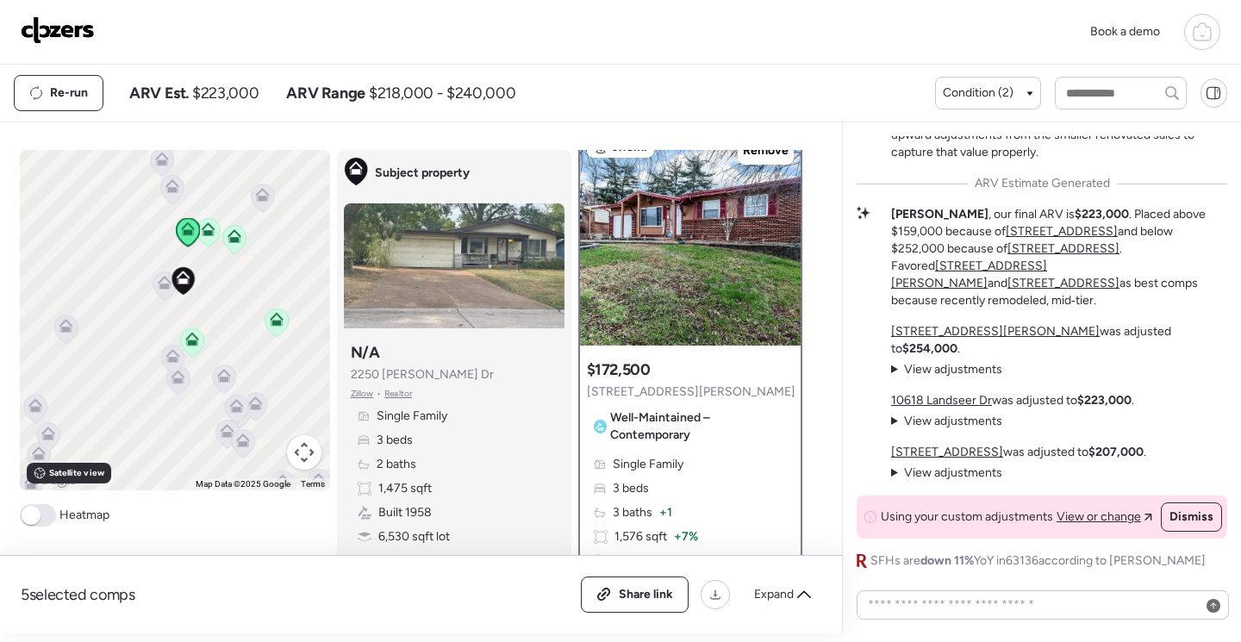
scroll to position [0, 0]
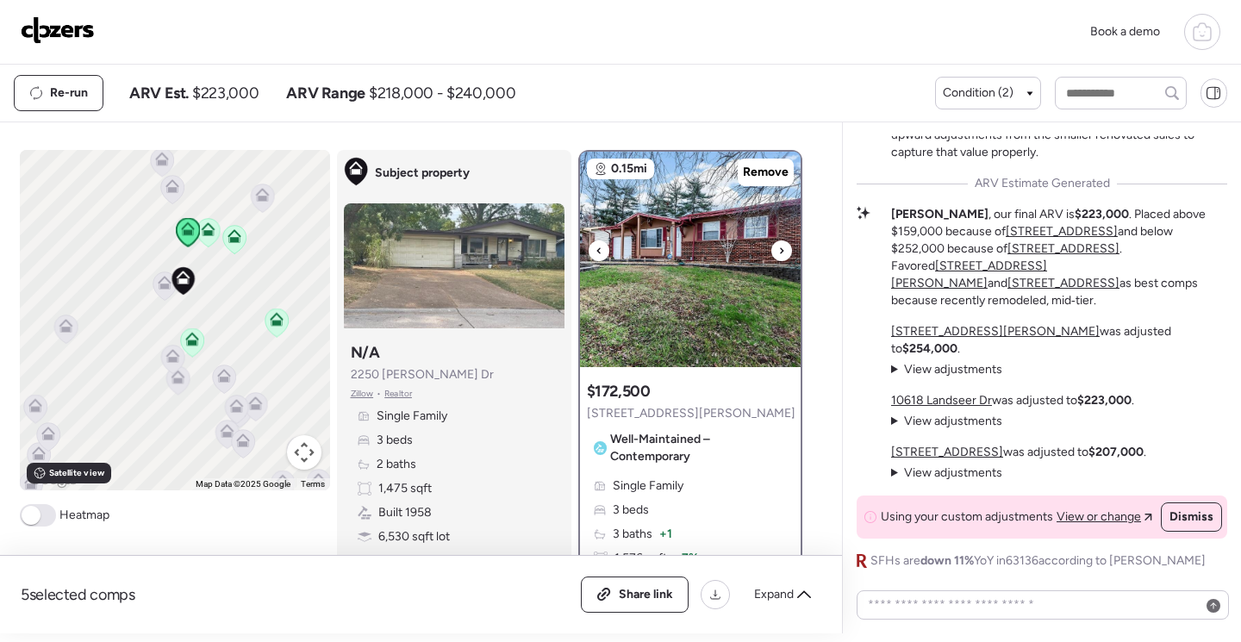
click at [704, 265] on img at bounding box center [690, 259] width 221 height 215
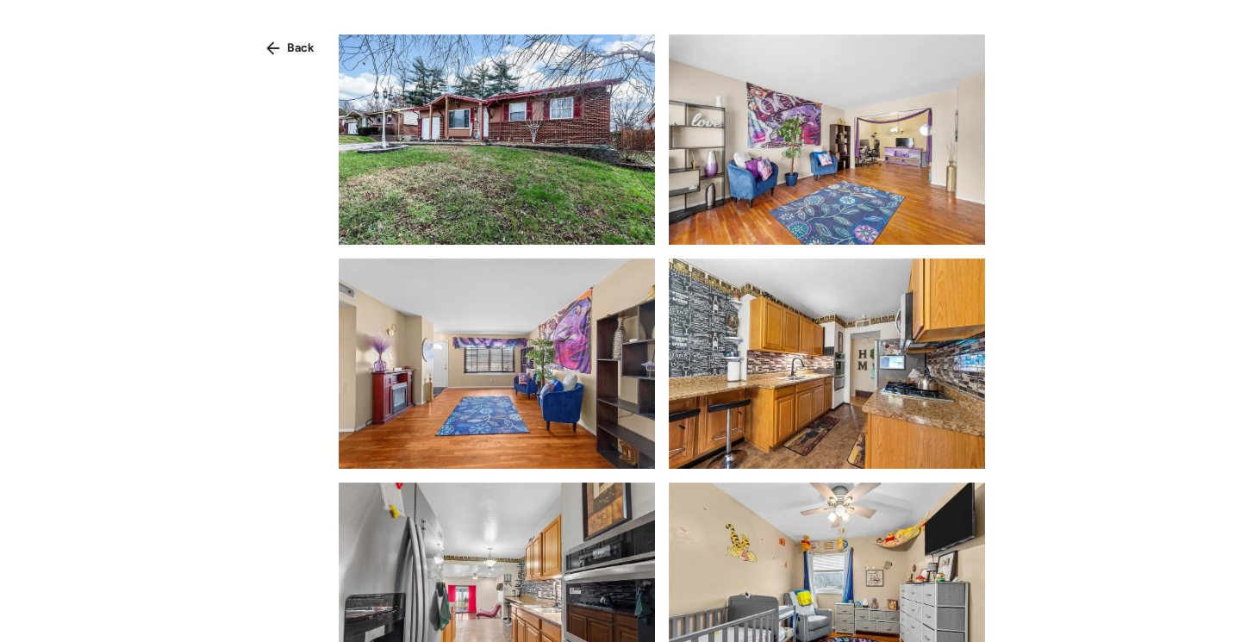
click at [576, 194] on img at bounding box center [497, 139] width 316 height 210
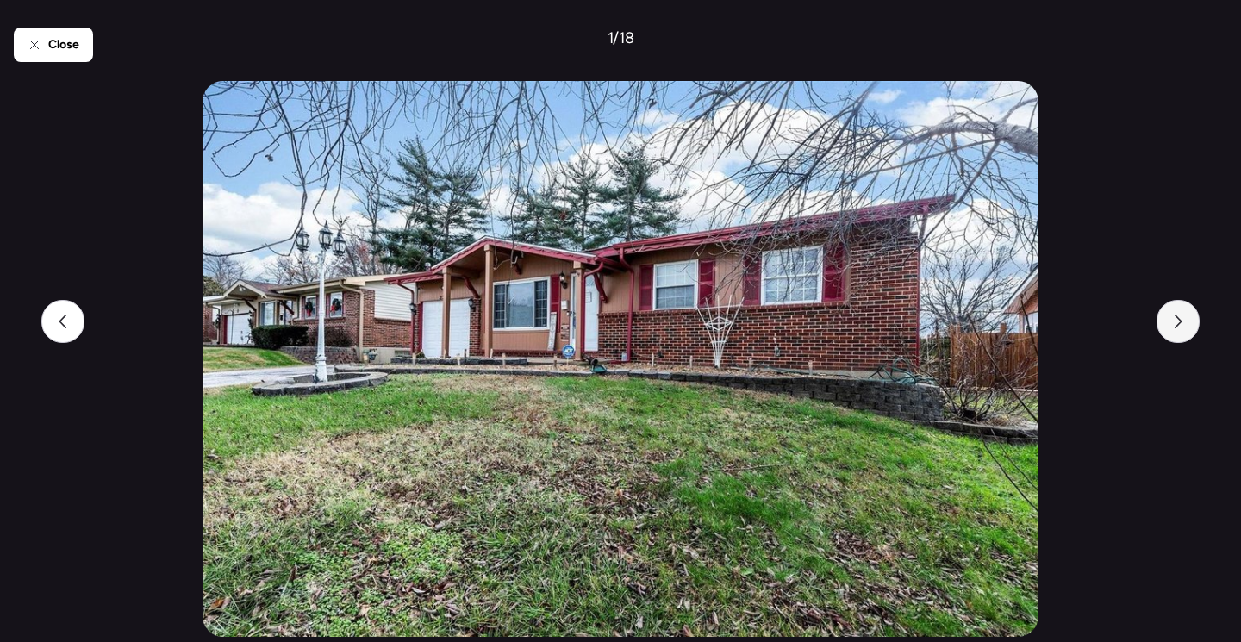
click at [1186, 334] on div at bounding box center [1178, 321] width 43 height 43
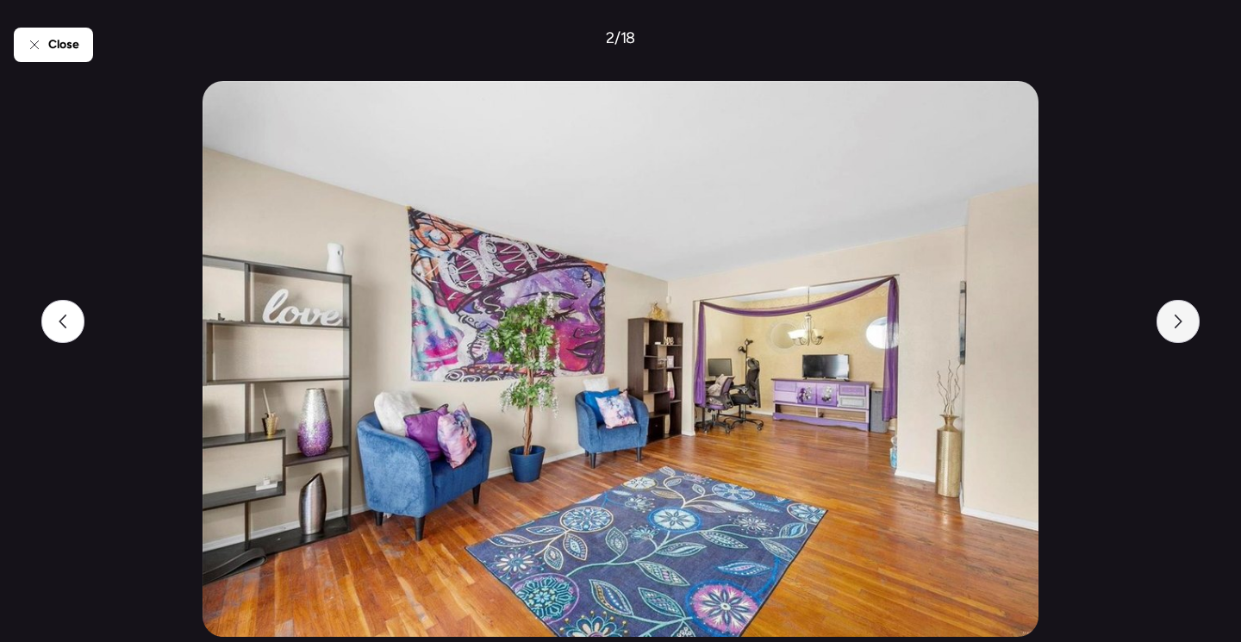
click at [1186, 334] on div at bounding box center [1178, 321] width 43 height 43
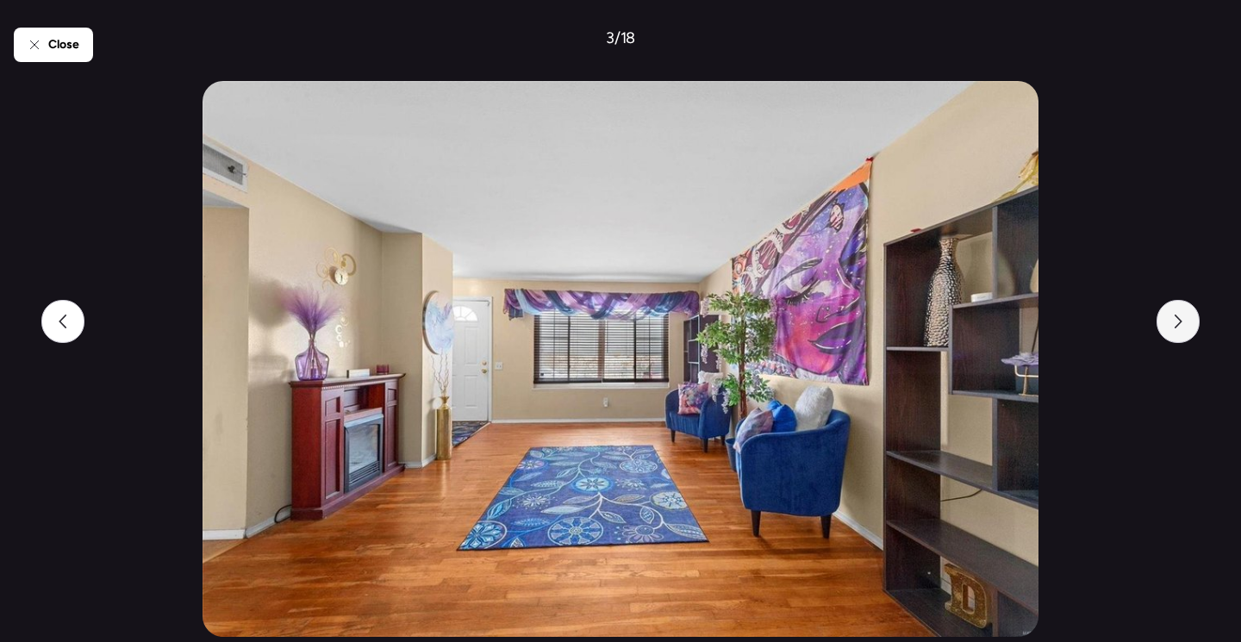
click at [1185, 335] on div at bounding box center [1178, 321] width 43 height 43
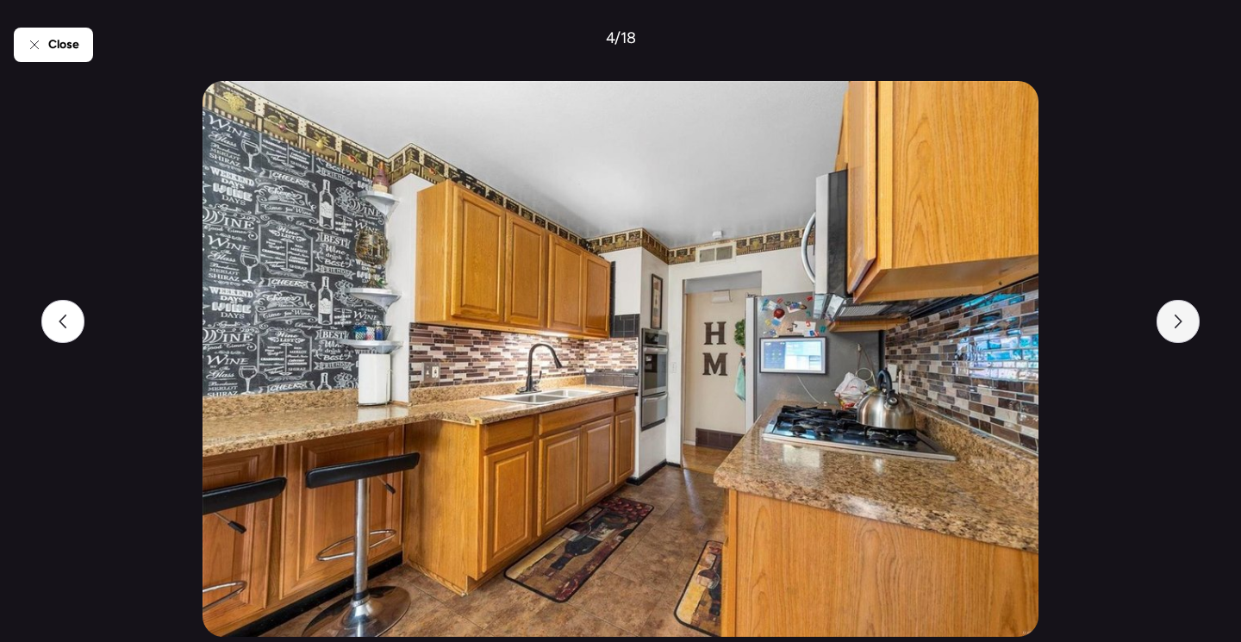
click at [1183, 336] on div at bounding box center [1178, 321] width 43 height 43
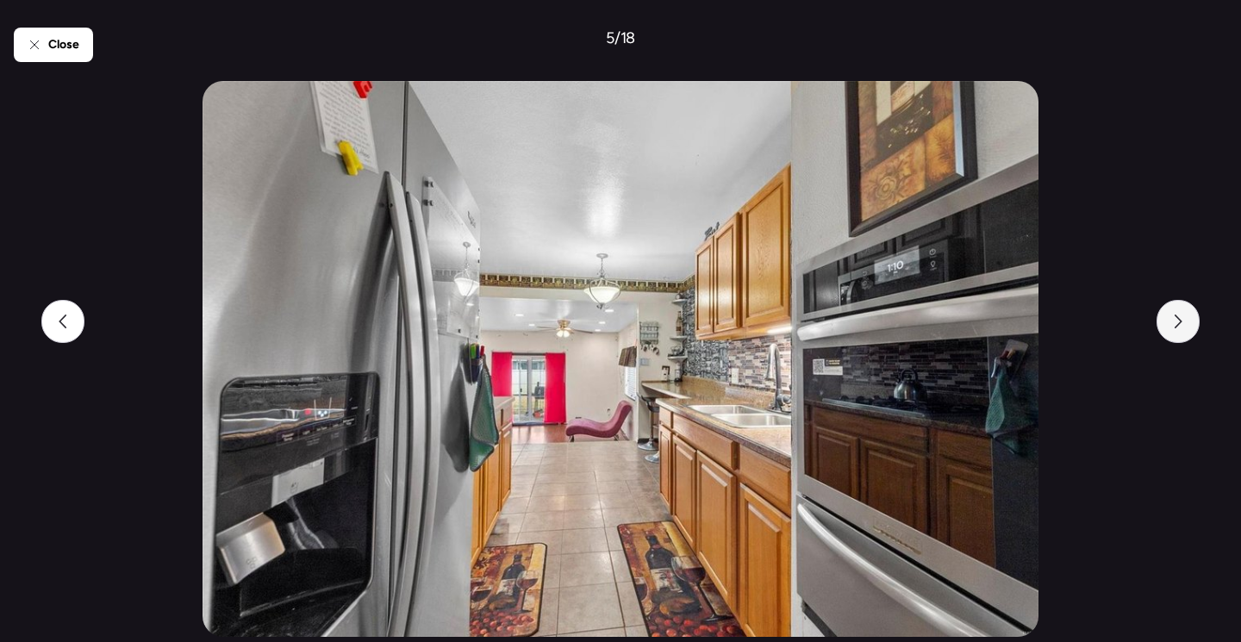
click at [1183, 336] on div at bounding box center [1178, 321] width 43 height 43
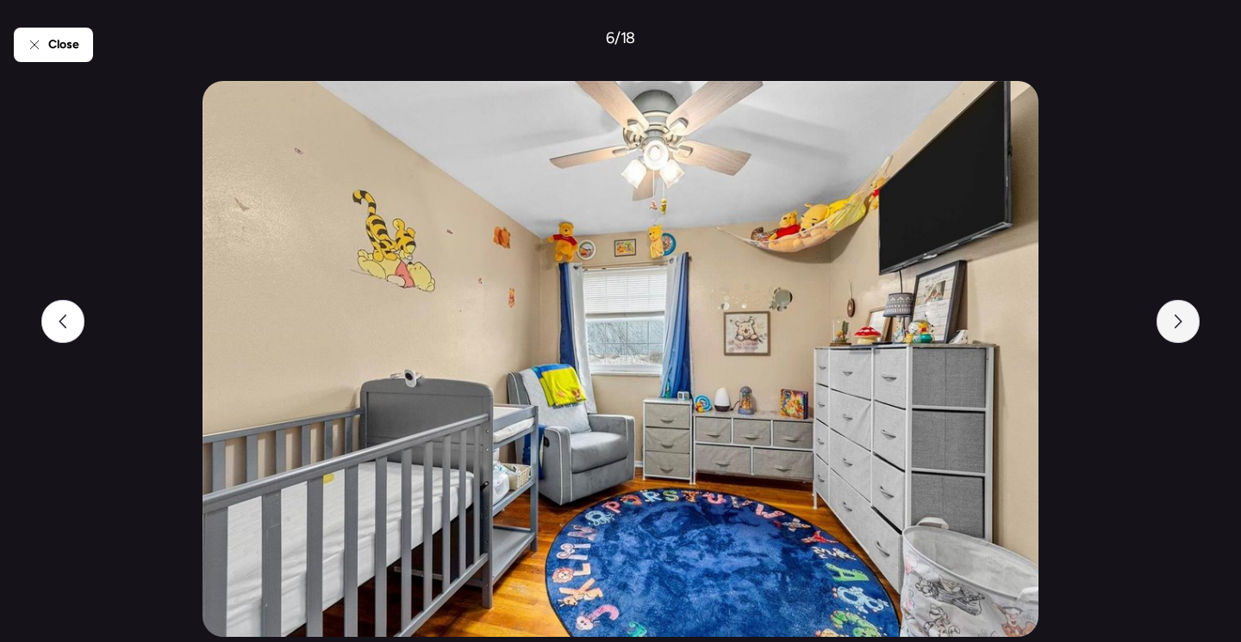
click at [1183, 336] on div at bounding box center [1178, 321] width 43 height 43
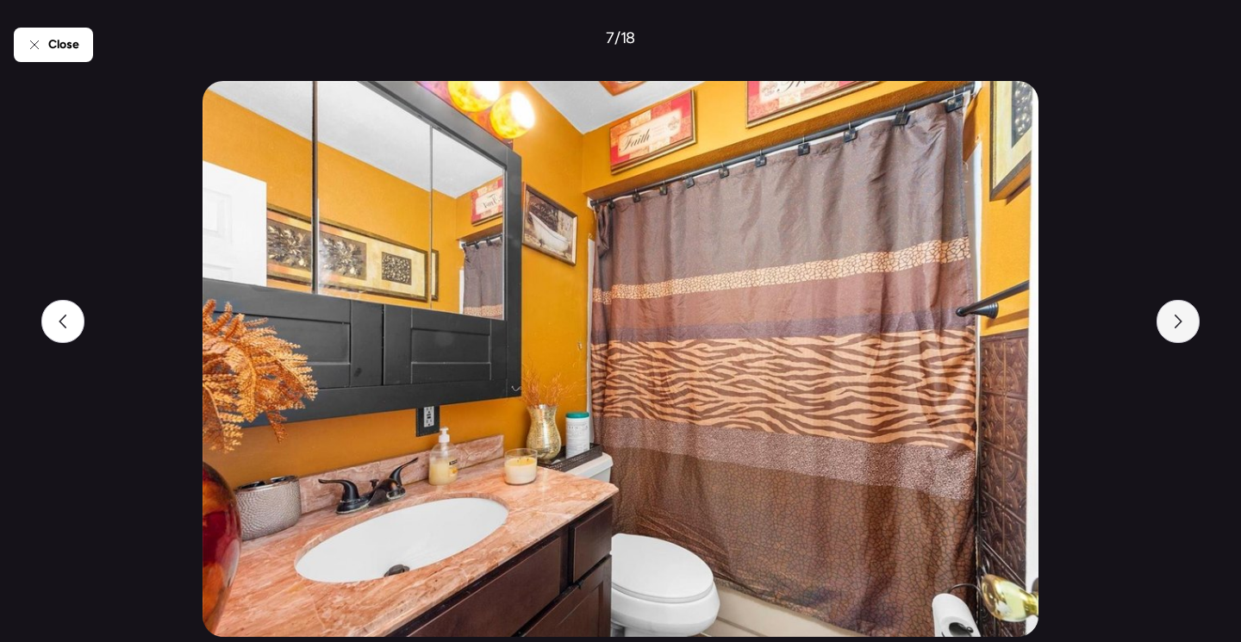
click at [1183, 336] on div at bounding box center [1178, 321] width 43 height 43
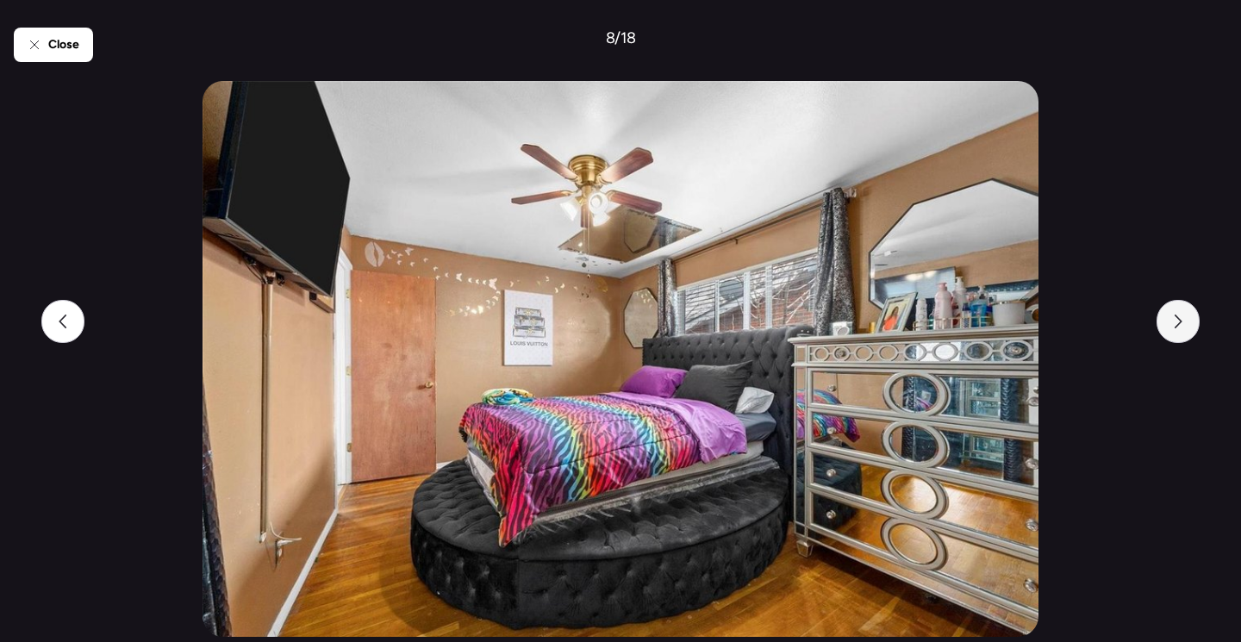
click at [1183, 336] on div at bounding box center [1178, 321] width 43 height 43
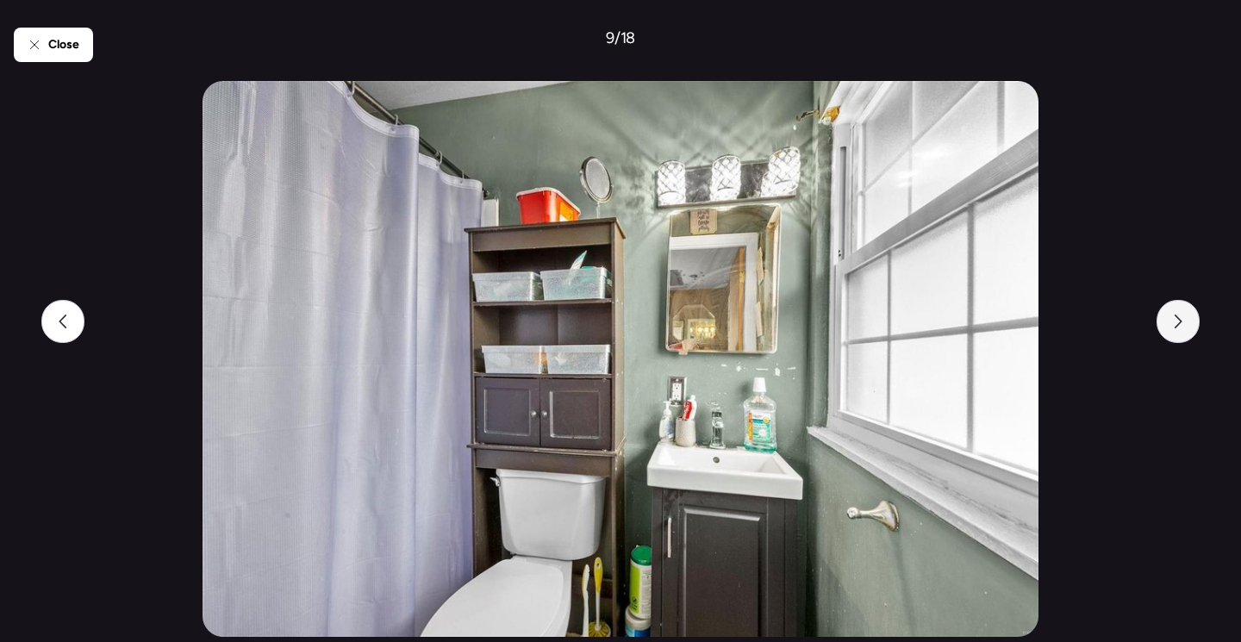
click at [1183, 336] on div at bounding box center [1178, 321] width 43 height 43
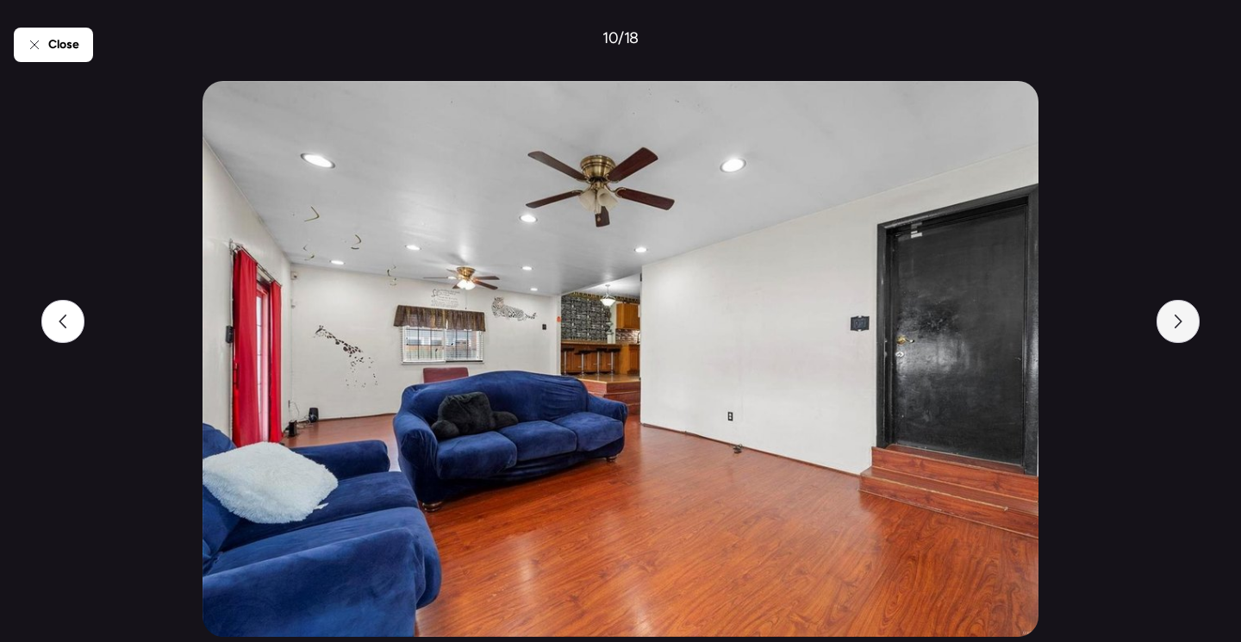
click at [1183, 336] on div at bounding box center [1178, 321] width 43 height 43
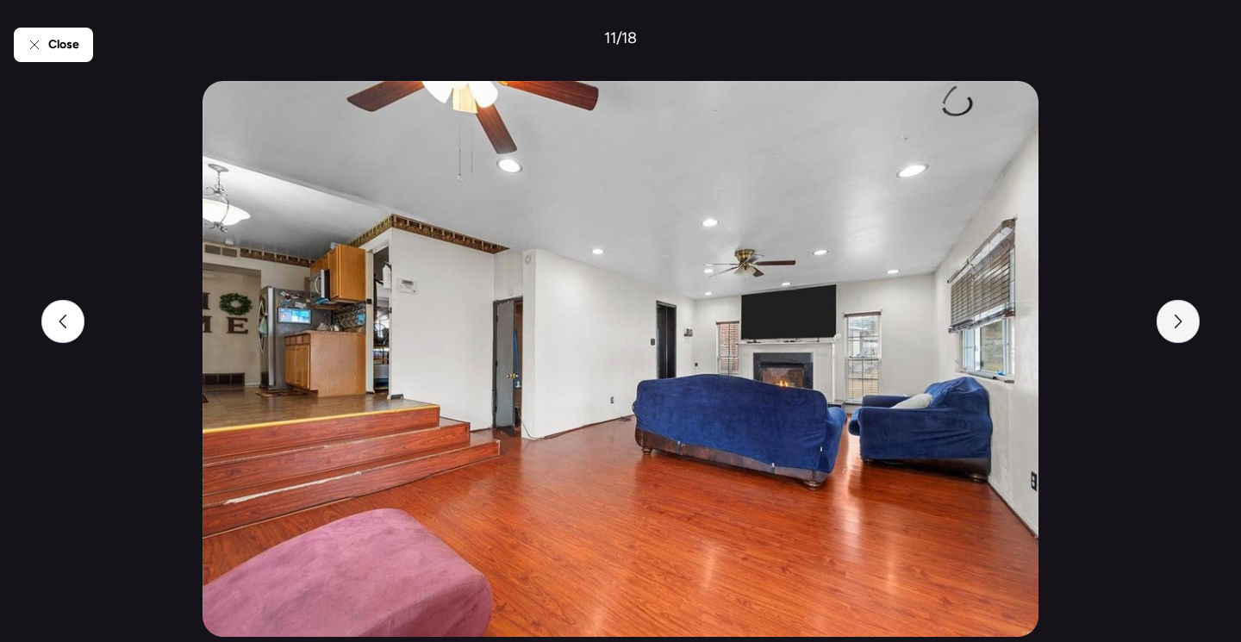
click at [1183, 336] on div at bounding box center [1178, 321] width 43 height 43
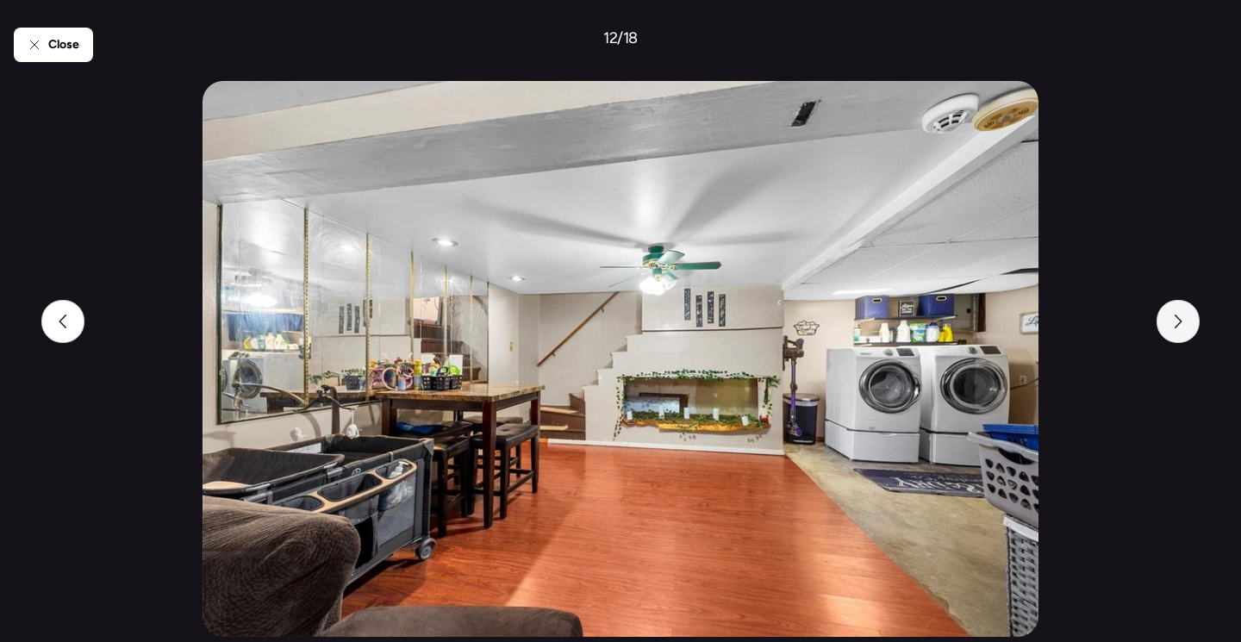
click at [1183, 336] on div at bounding box center [1178, 321] width 43 height 43
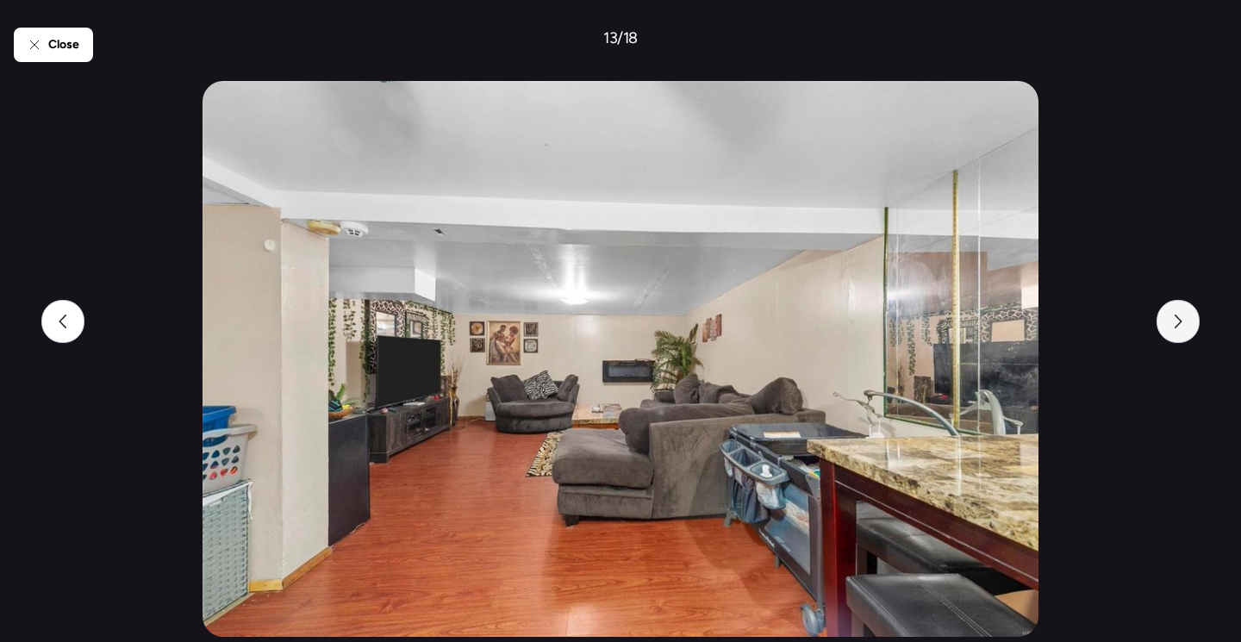
click at [1183, 336] on div at bounding box center [1178, 321] width 43 height 43
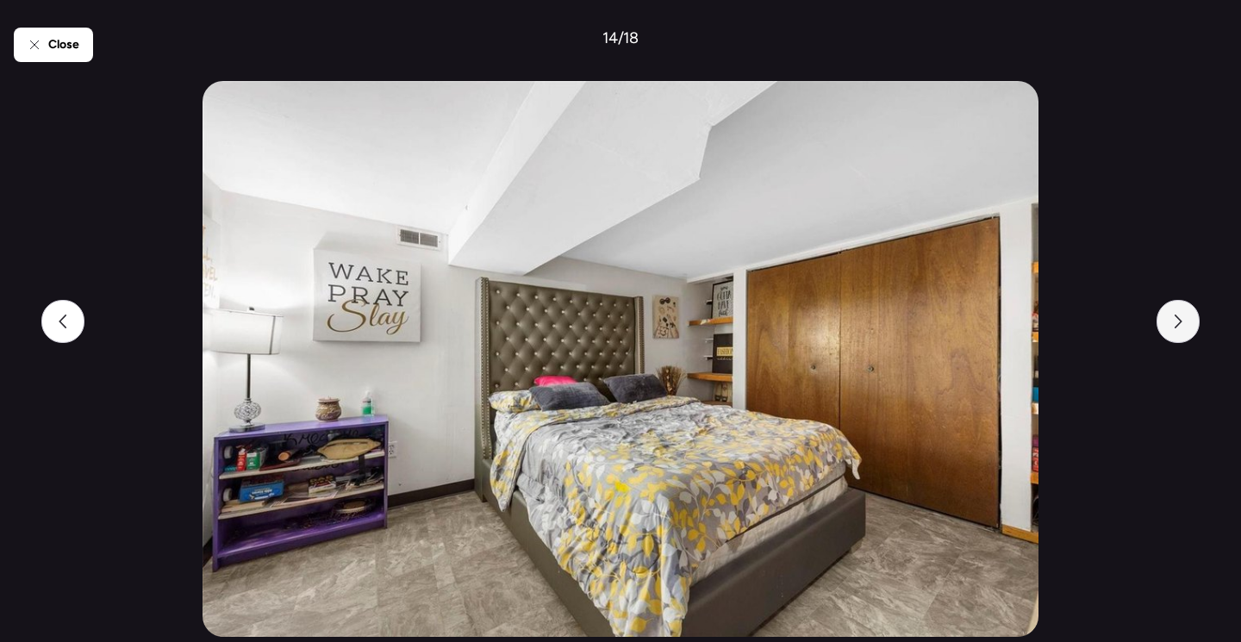
click at [1183, 336] on div at bounding box center [1178, 321] width 43 height 43
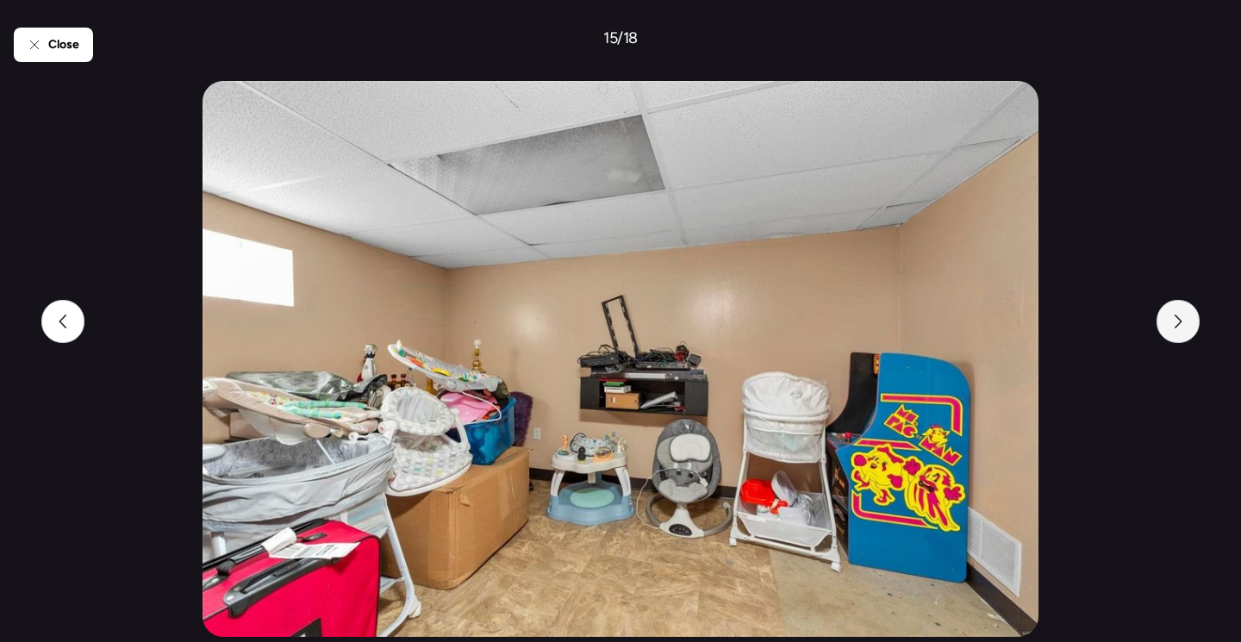
click at [1183, 336] on div at bounding box center [1178, 321] width 43 height 43
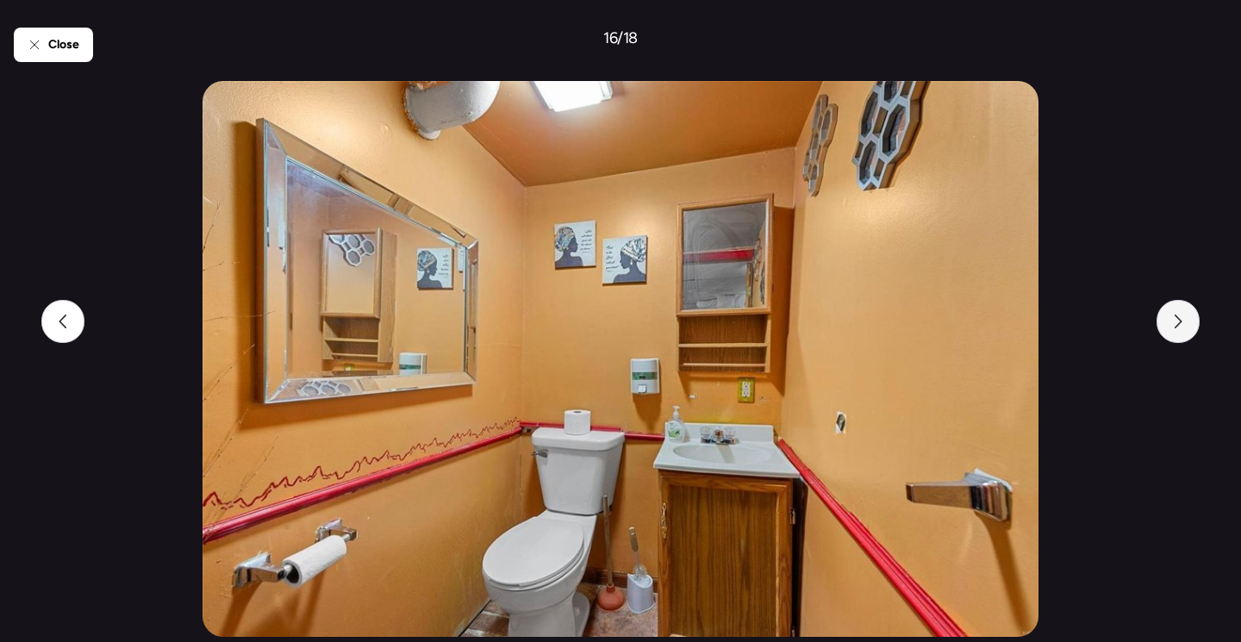
click at [1183, 336] on div at bounding box center [1178, 321] width 43 height 43
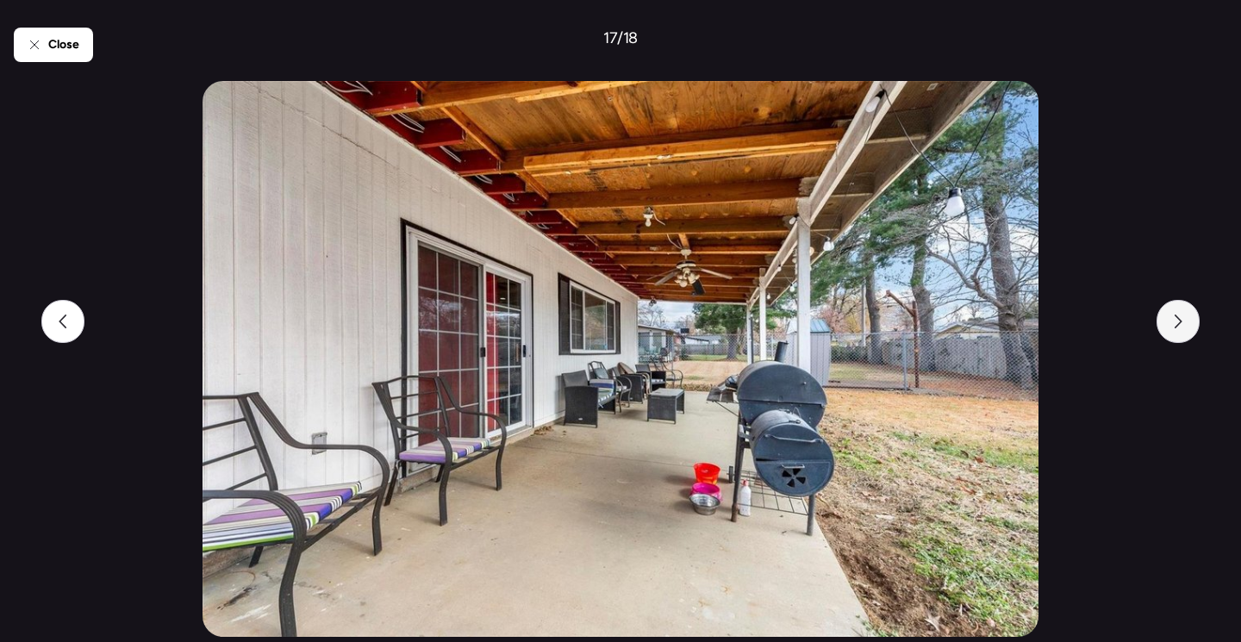
click at [1183, 336] on div at bounding box center [1178, 321] width 43 height 43
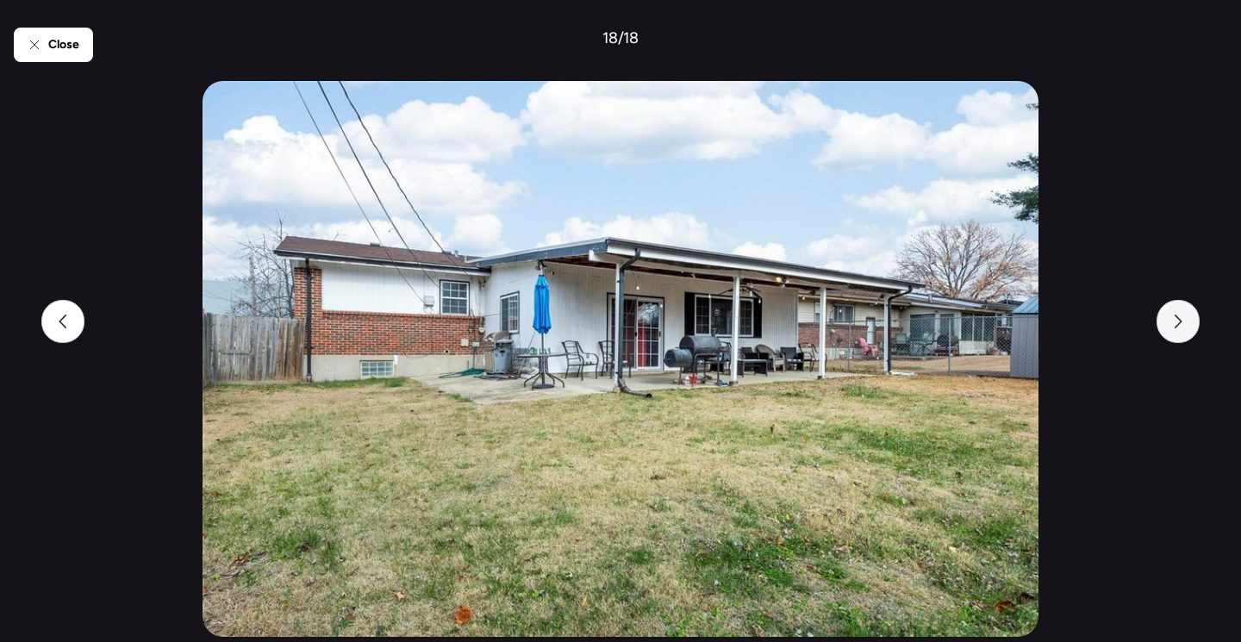
click at [1183, 336] on div at bounding box center [1178, 321] width 43 height 43
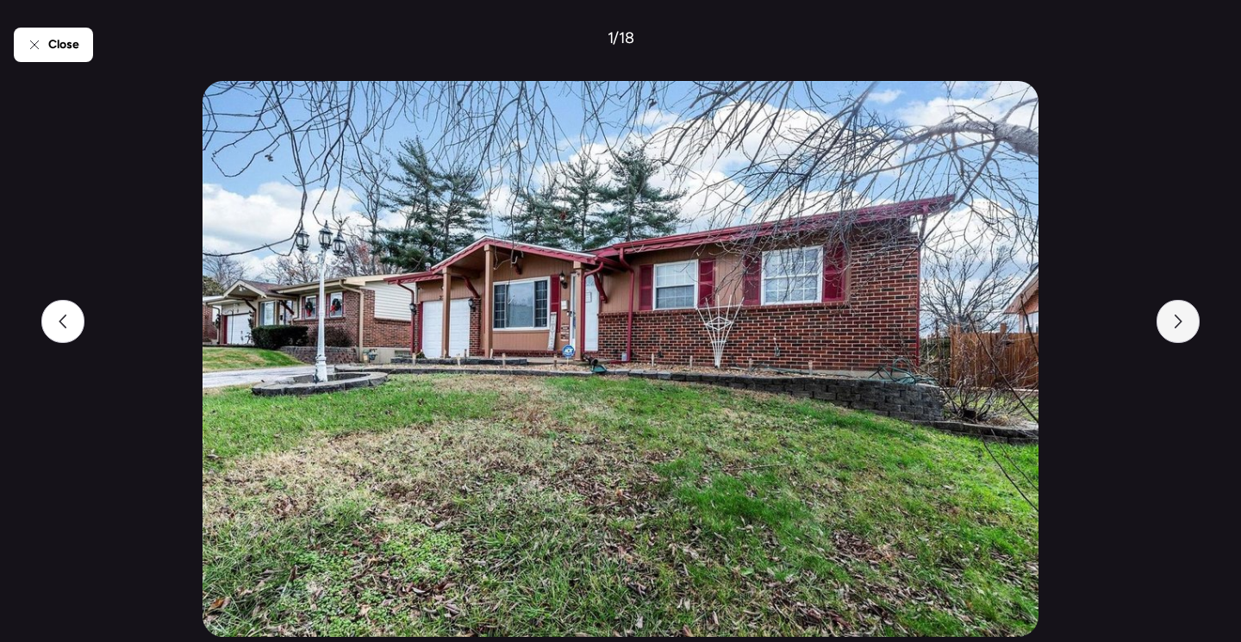
click at [1183, 336] on div at bounding box center [1178, 321] width 43 height 43
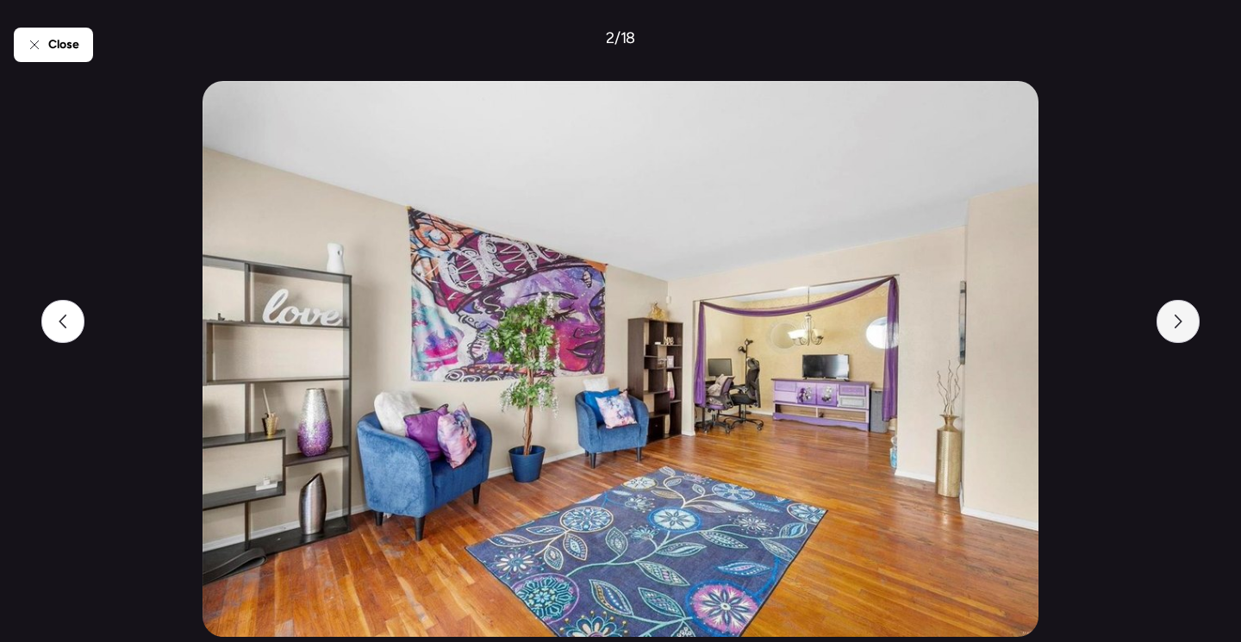
click at [1183, 336] on div at bounding box center [1178, 321] width 43 height 43
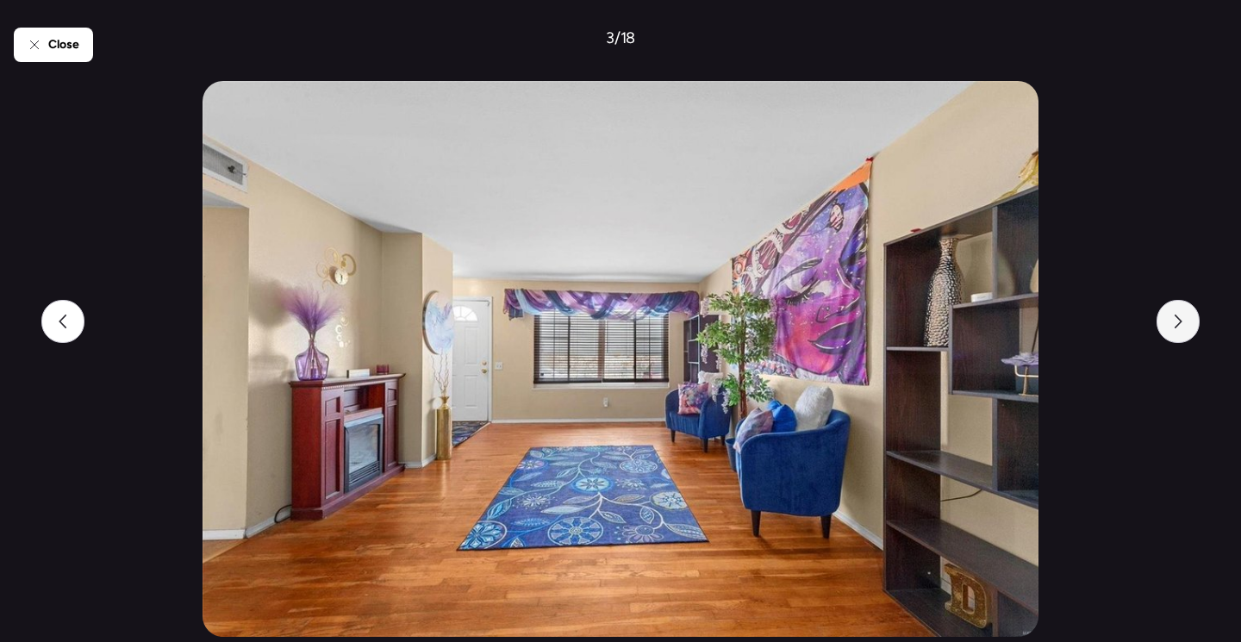
click at [1183, 336] on div at bounding box center [1178, 321] width 43 height 43
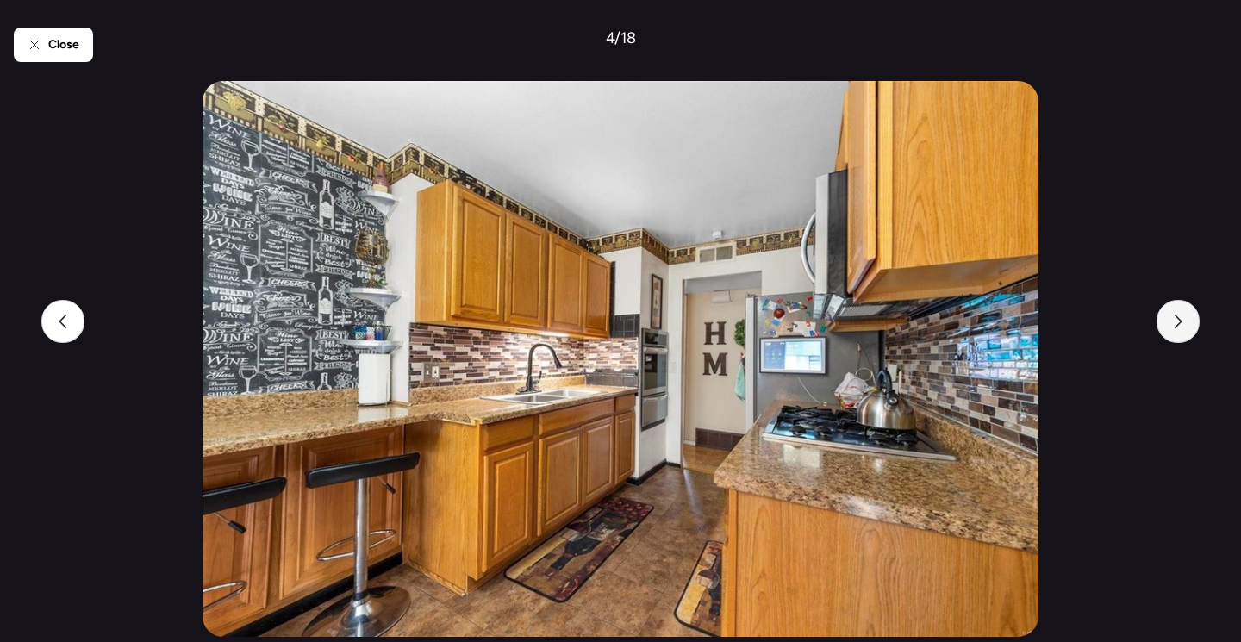
click at [1183, 336] on div at bounding box center [1178, 321] width 43 height 43
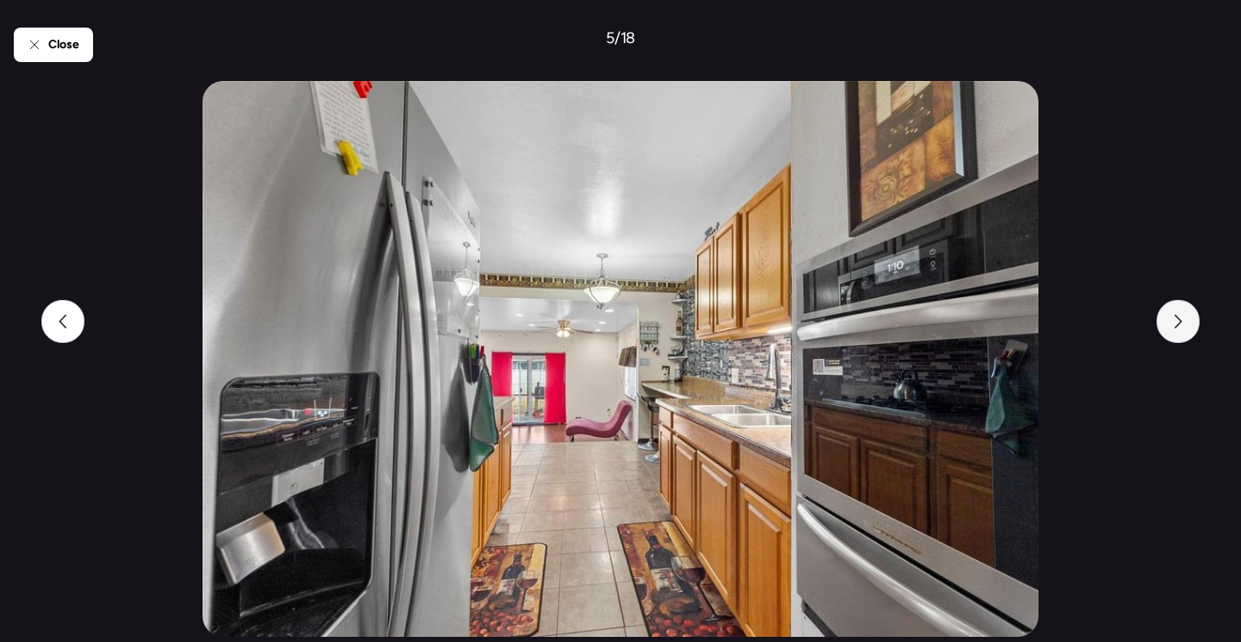
click at [1183, 336] on div at bounding box center [1178, 321] width 43 height 43
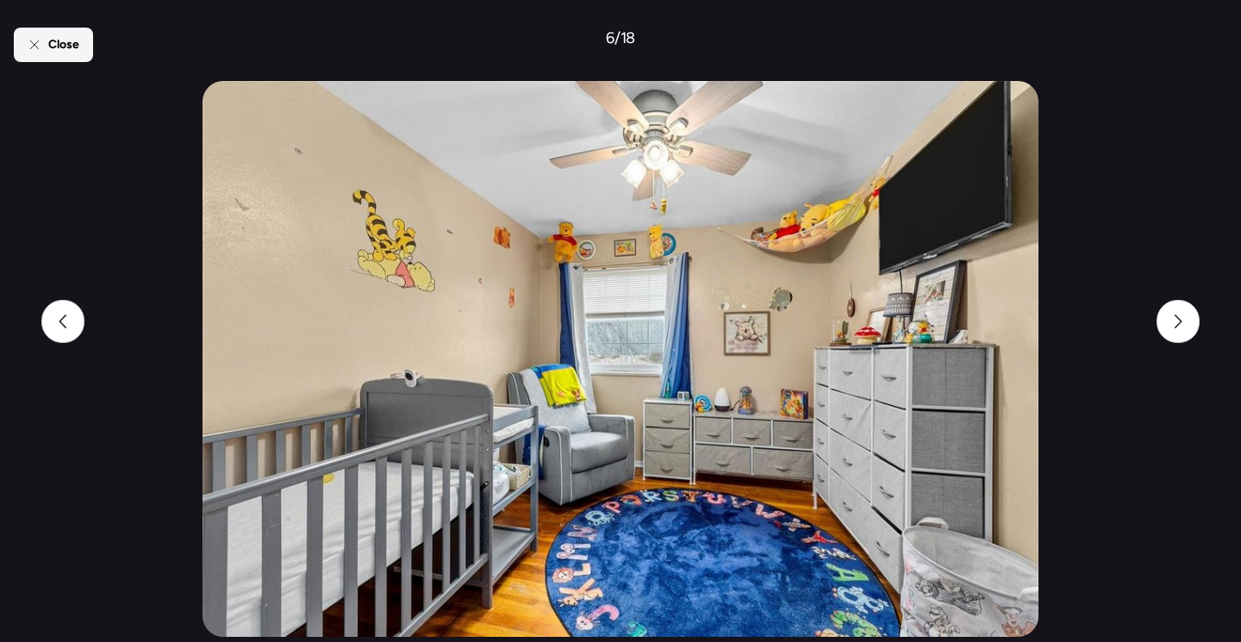
click at [71, 49] on span "Close" at bounding box center [63, 44] width 31 height 17
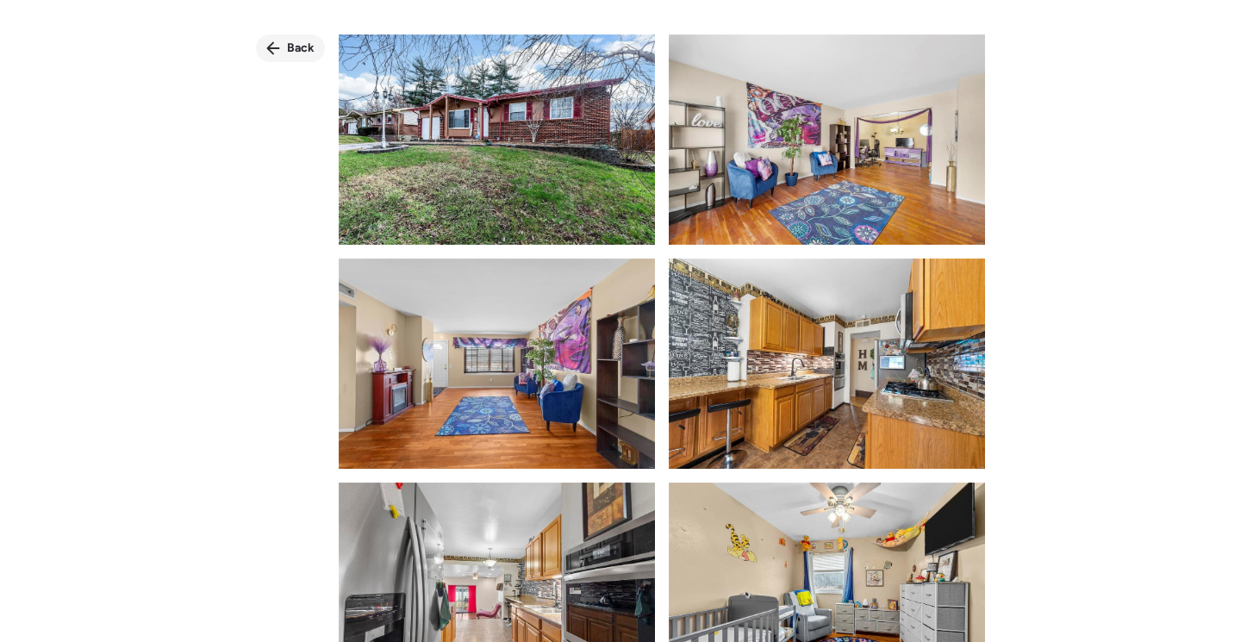
click at [290, 49] on span "Back" at bounding box center [301, 48] width 28 height 17
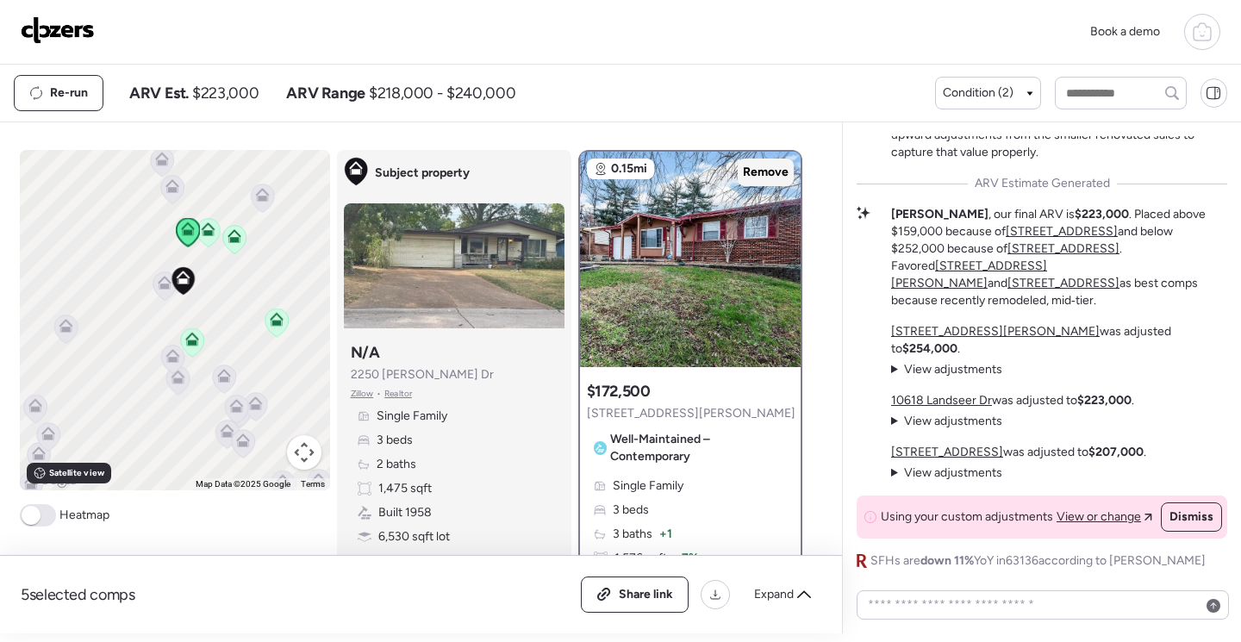
click at [766, 174] on span "Remove" at bounding box center [766, 172] width 46 height 17
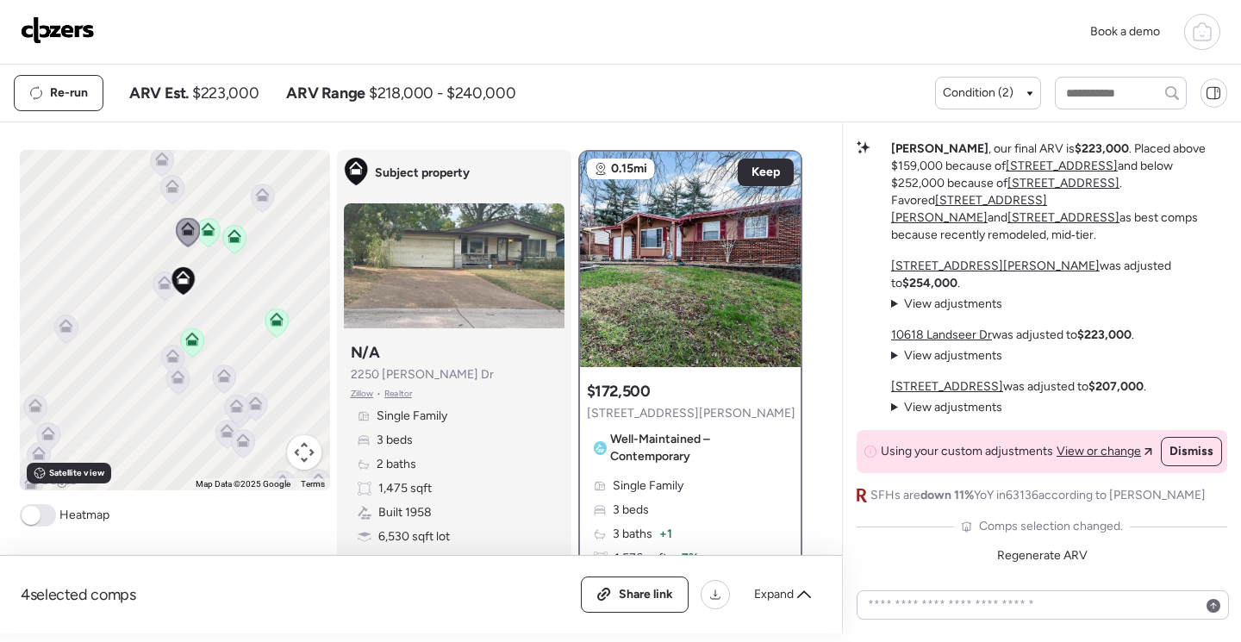
drag, startPoint x: 201, startPoint y: 229, endPoint x: 253, endPoint y: 244, distance: 54.6
click at [201, 230] on icon at bounding box center [208, 229] width 14 height 14
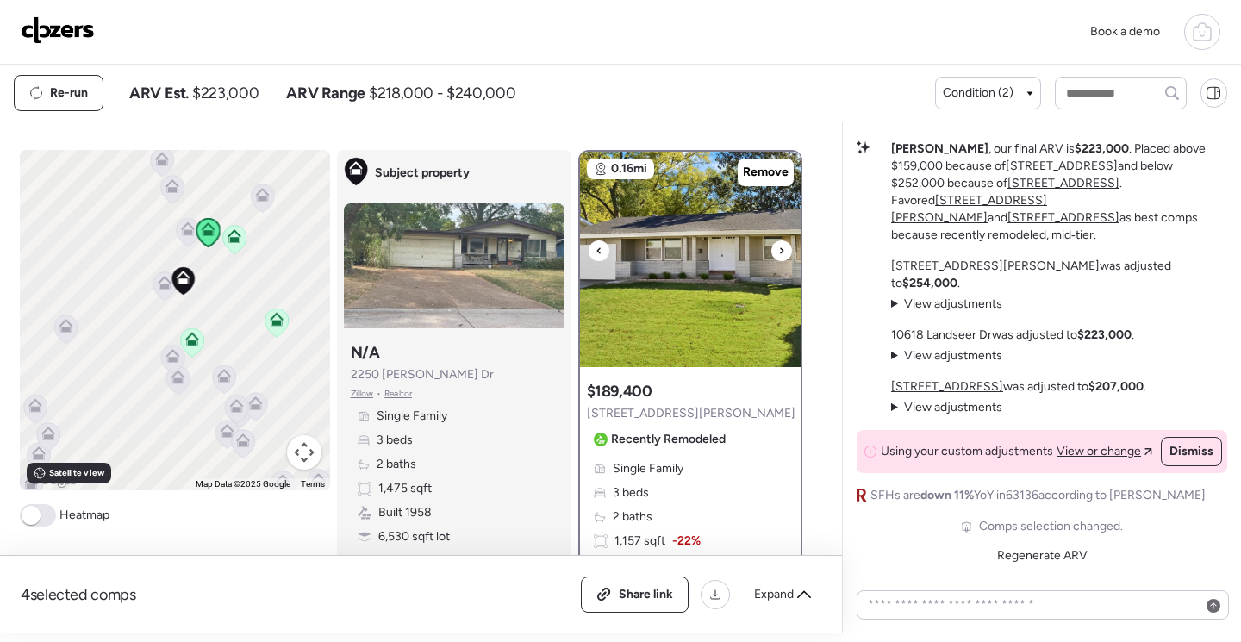
click at [703, 301] on img at bounding box center [690, 259] width 221 height 215
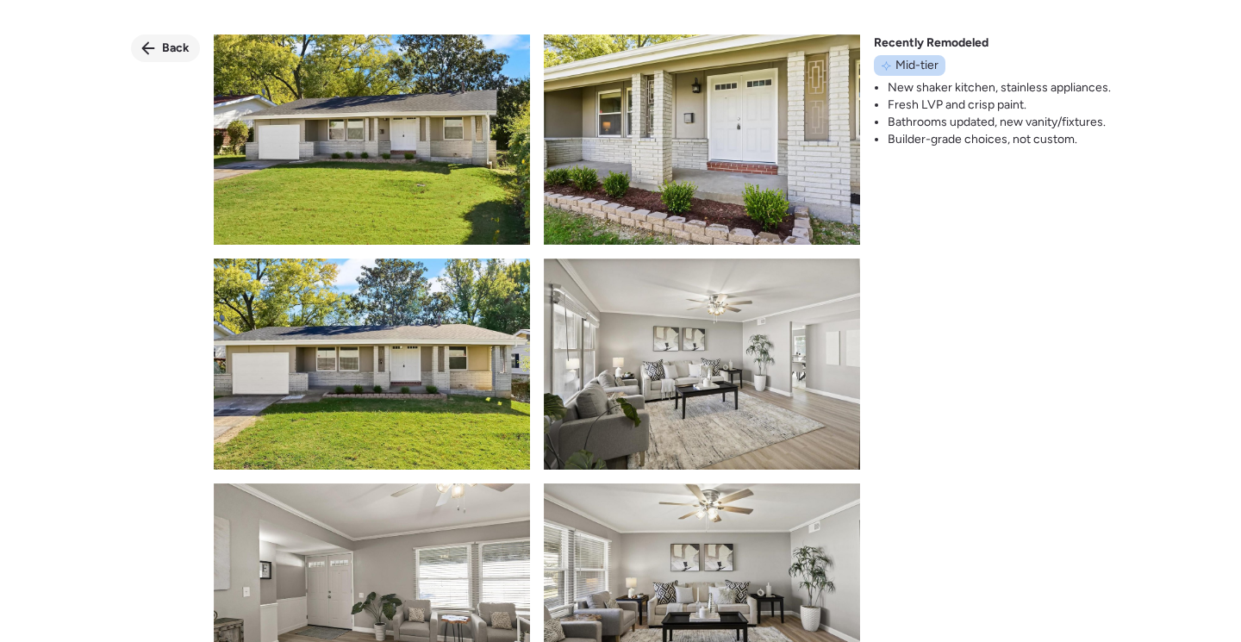
click at [148, 53] on icon at bounding box center [147, 48] width 13 height 13
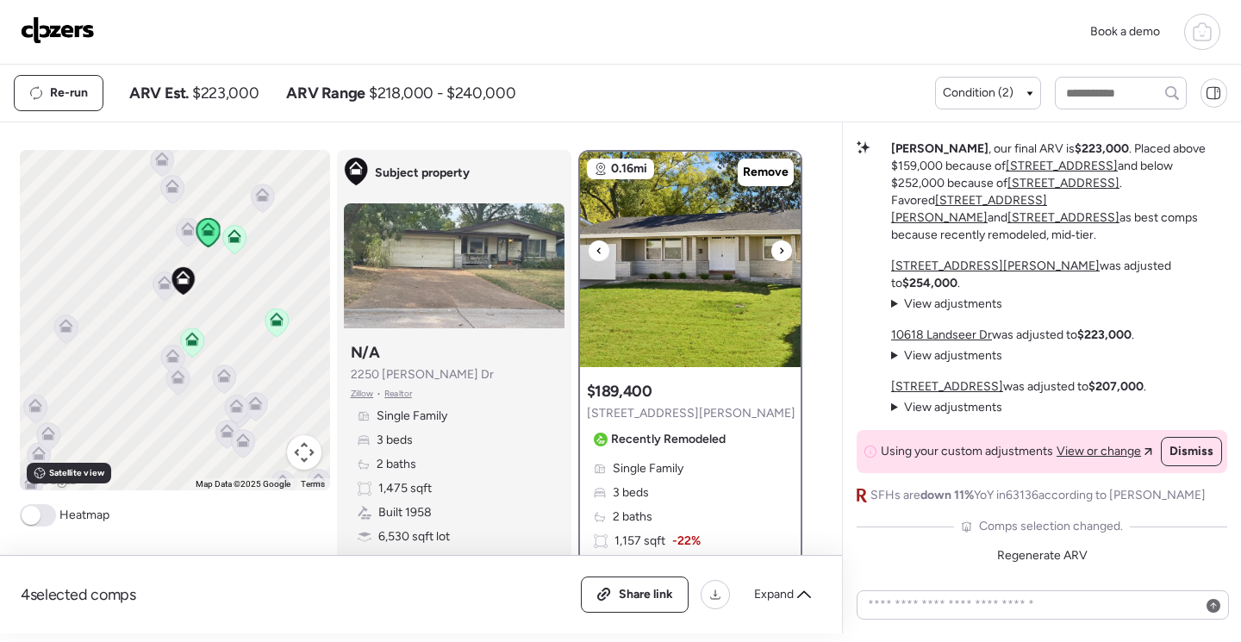
click at [733, 332] on img at bounding box center [690, 259] width 221 height 215
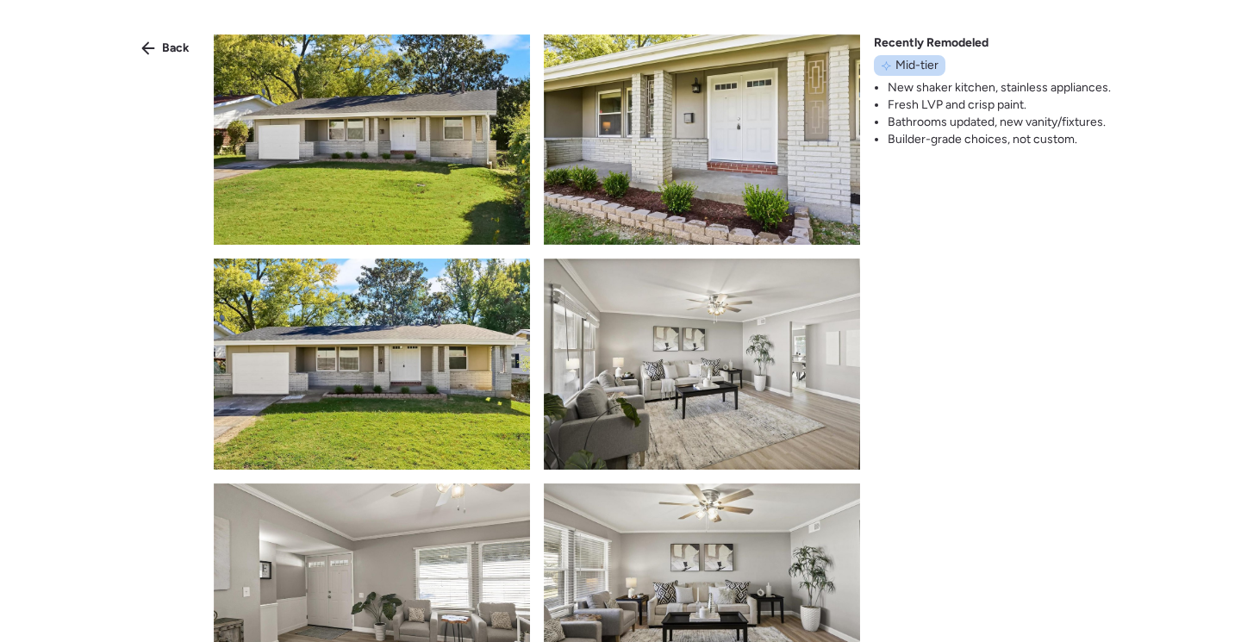
click at [403, 192] on img at bounding box center [372, 139] width 316 height 210
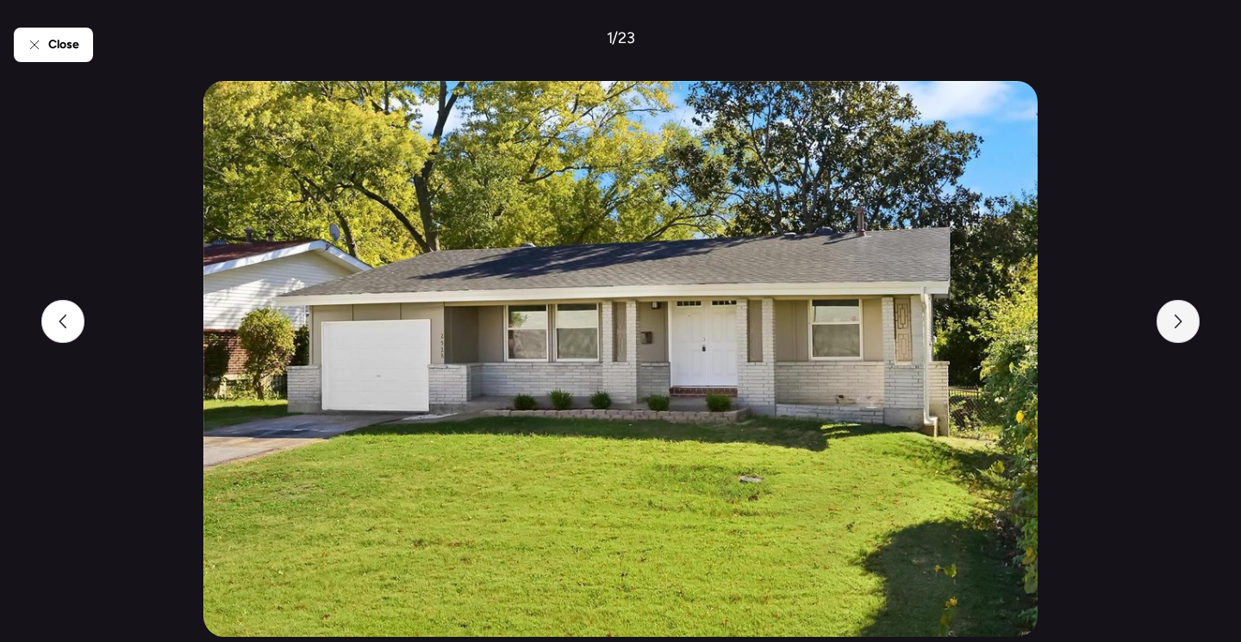
click at [1189, 338] on div at bounding box center [1178, 321] width 43 height 43
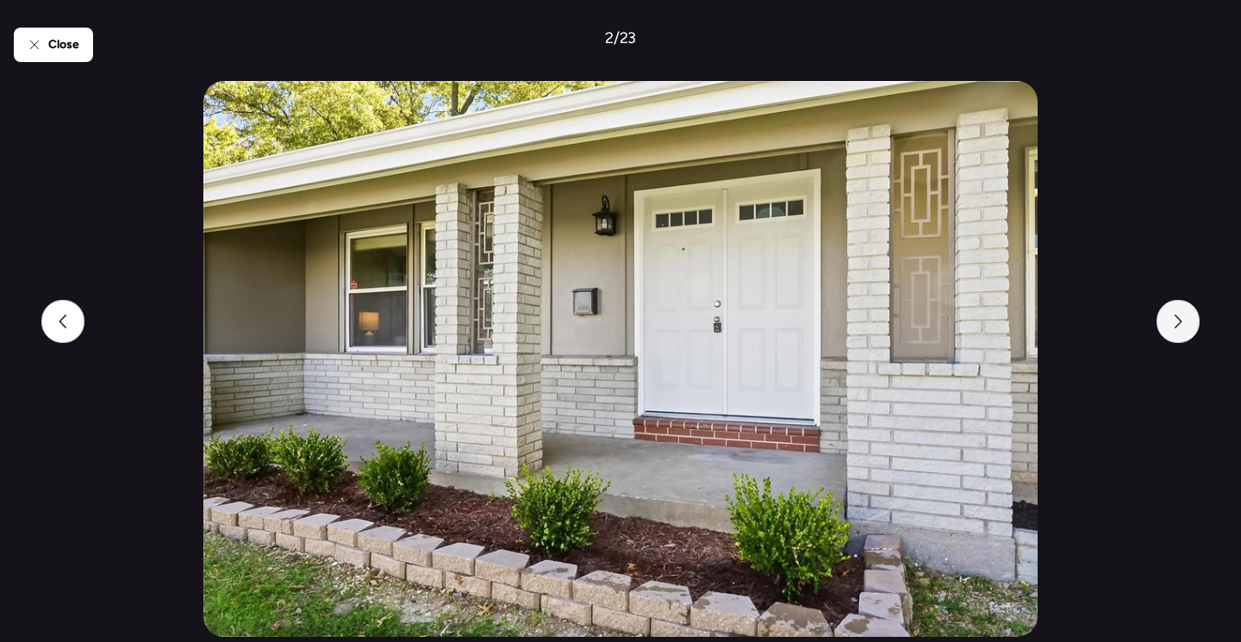
click at [1188, 335] on div at bounding box center [1178, 321] width 43 height 43
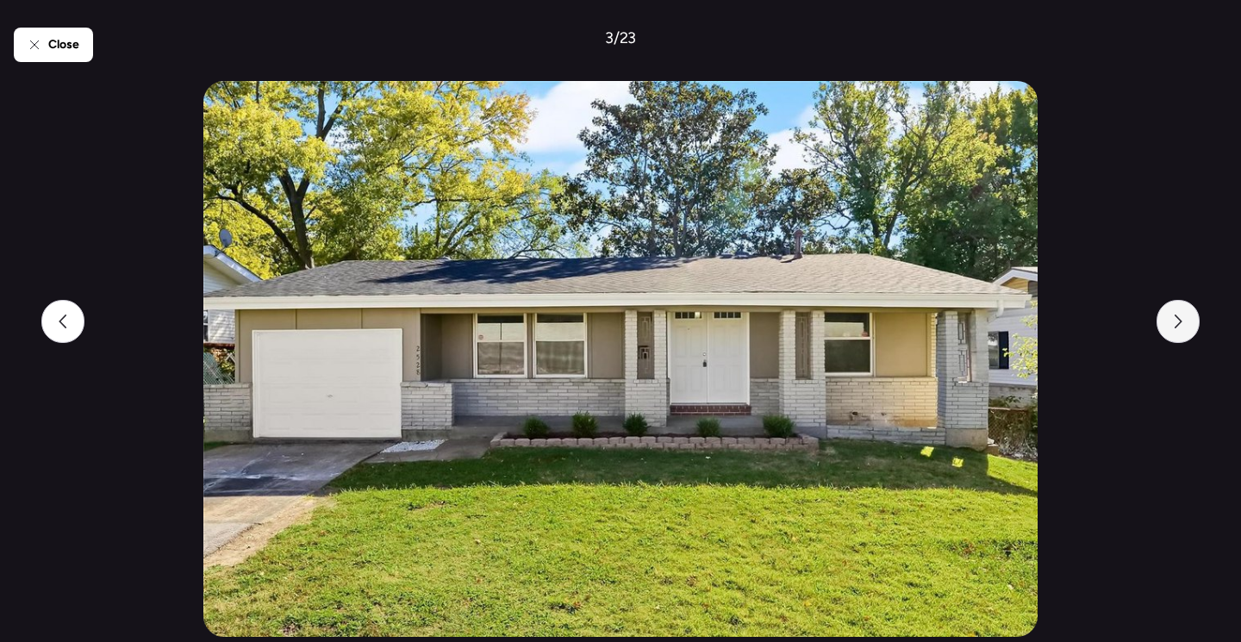
click at [1188, 335] on div at bounding box center [1178, 321] width 43 height 43
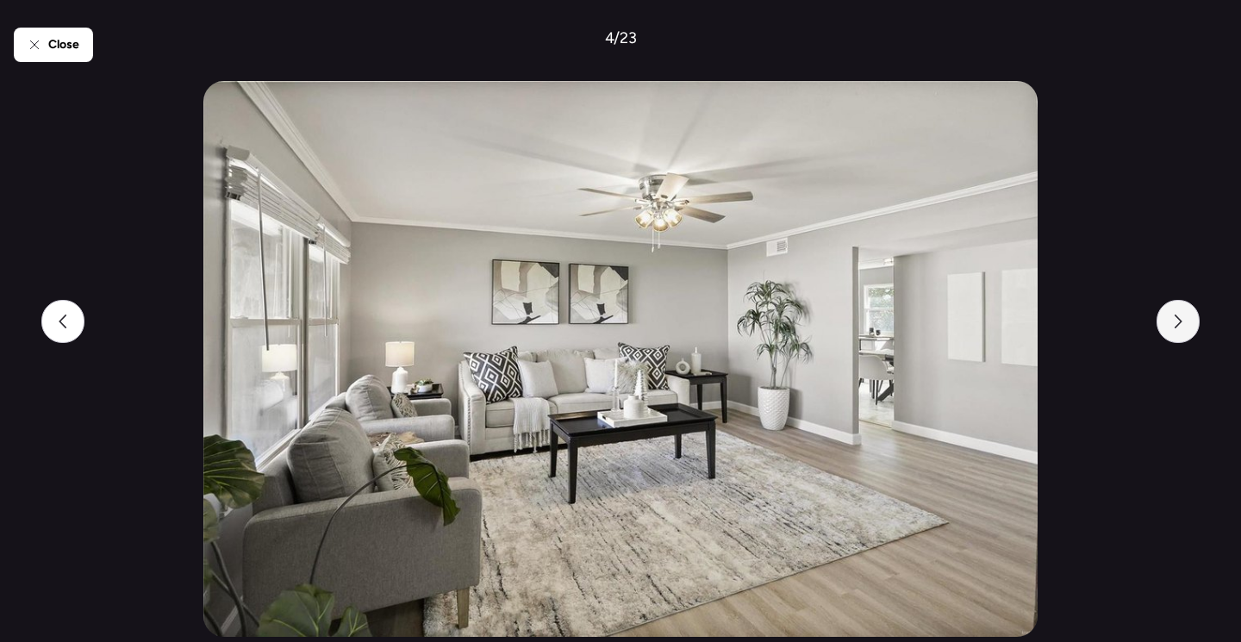
click at [1188, 335] on div at bounding box center [1178, 321] width 43 height 43
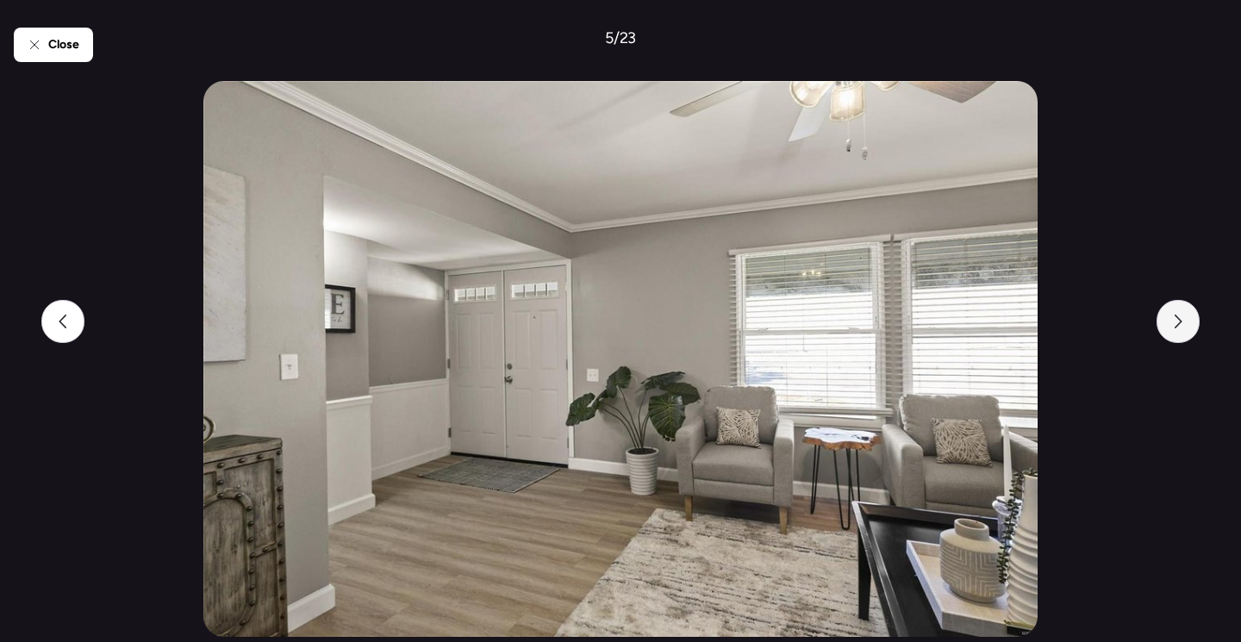
click at [1188, 335] on div at bounding box center [1178, 321] width 43 height 43
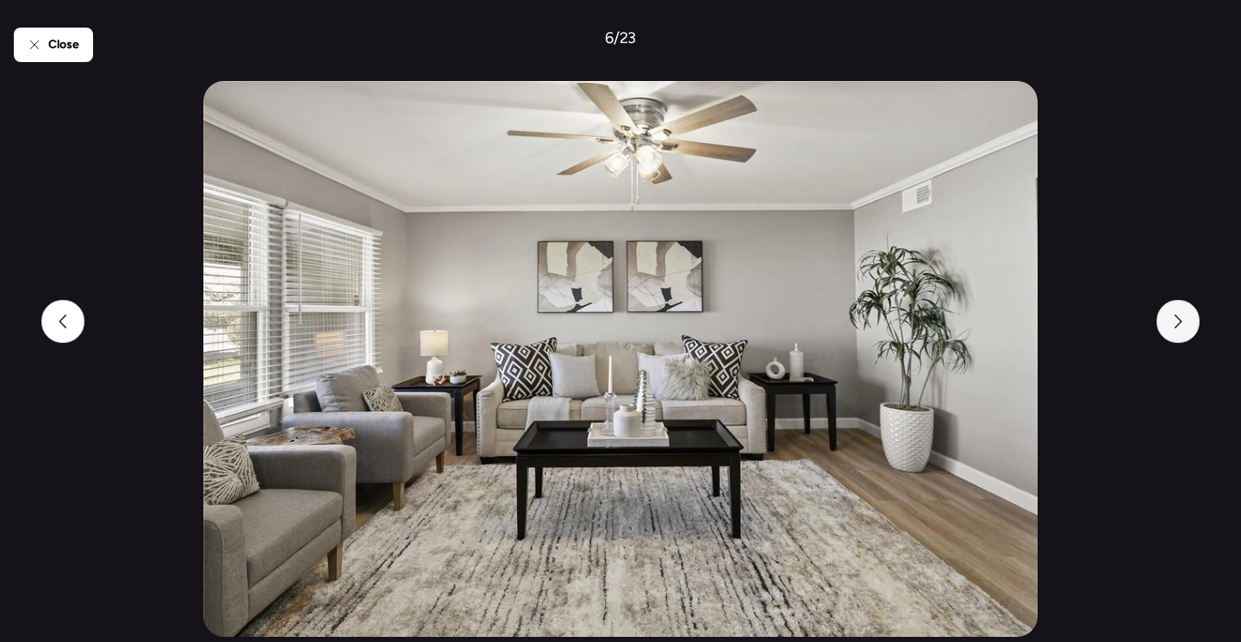
click at [1188, 335] on div at bounding box center [1178, 321] width 43 height 43
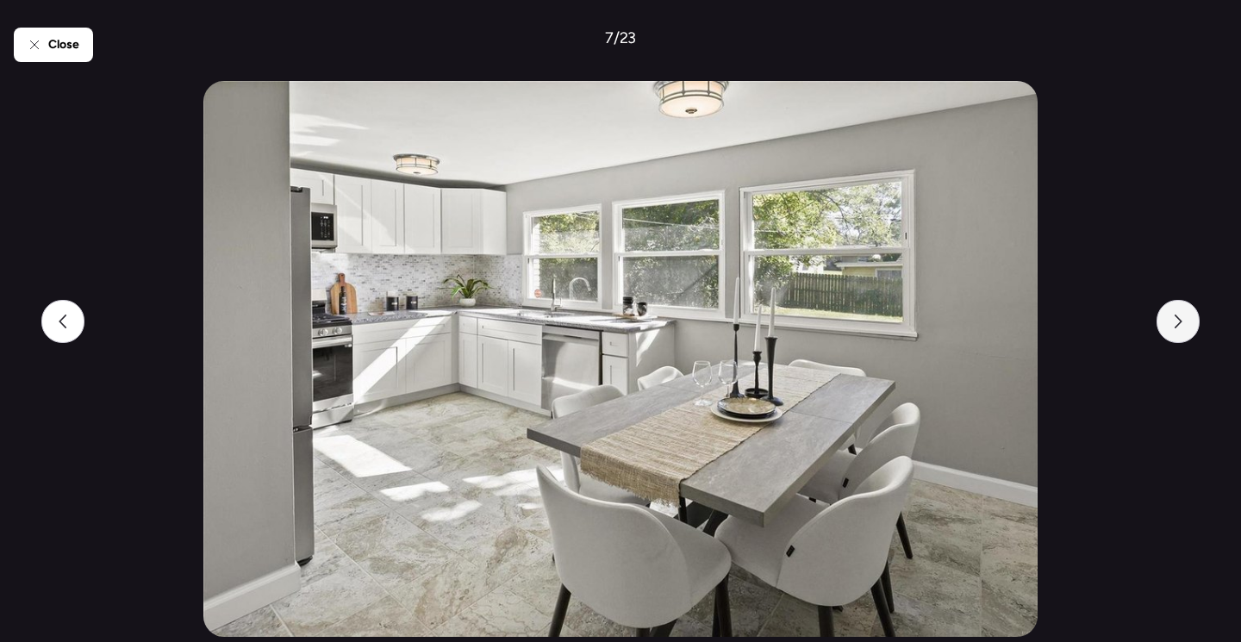
click at [1188, 335] on div at bounding box center [1178, 321] width 43 height 43
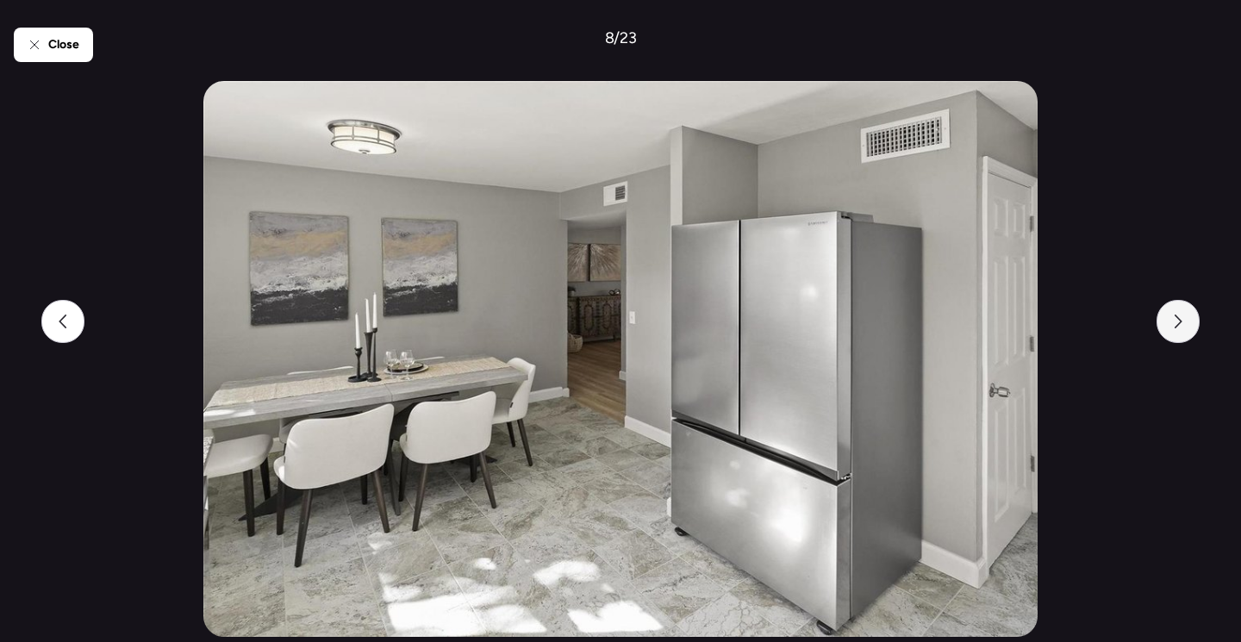
click at [1188, 335] on div at bounding box center [1178, 321] width 43 height 43
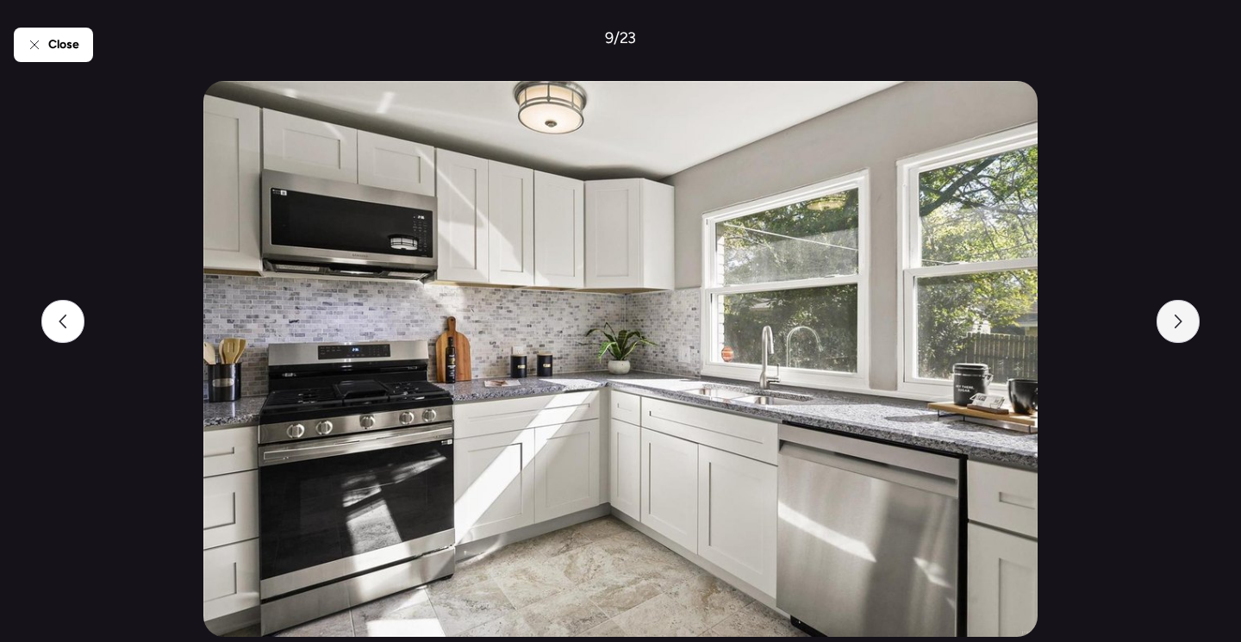
click at [1188, 335] on div at bounding box center [1178, 321] width 43 height 43
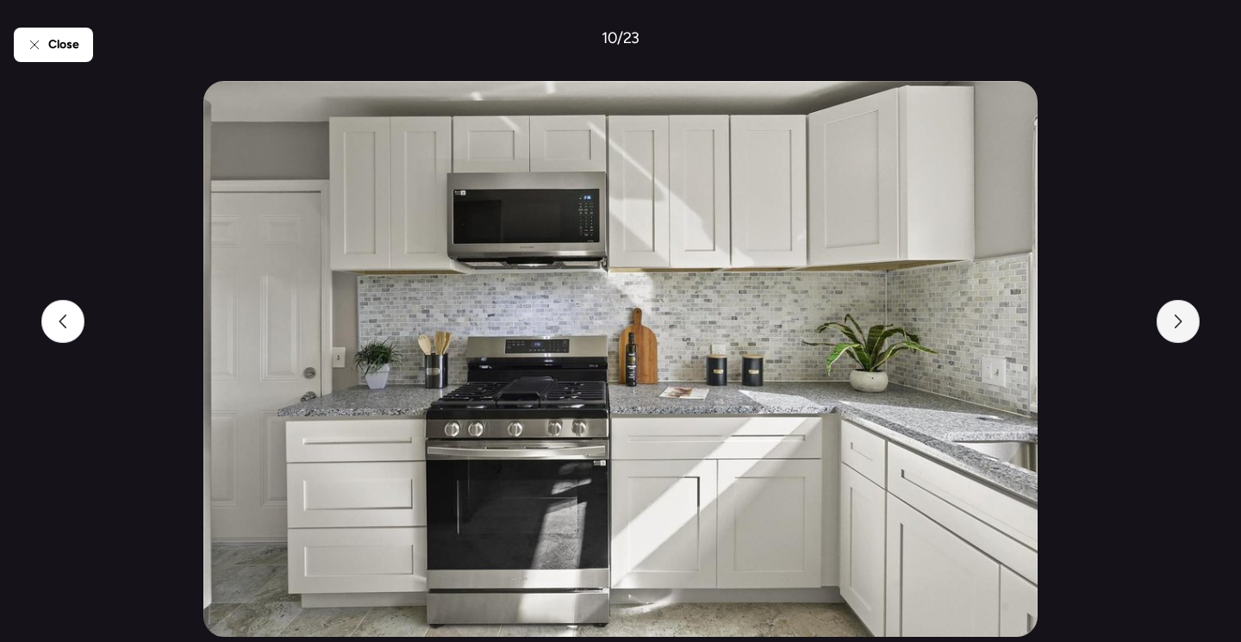
click at [1188, 338] on div at bounding box center [1178, 321] width 43 height 43
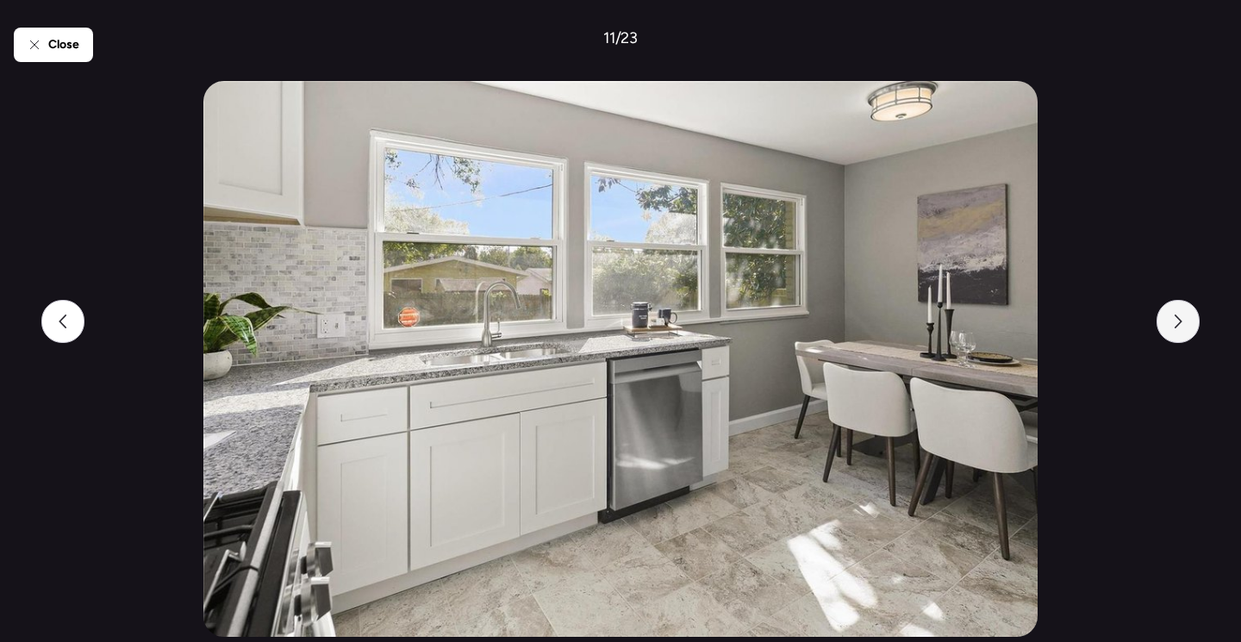
click at [1188, 338] on div at bounding box center [1178, 321] width 43 height 43
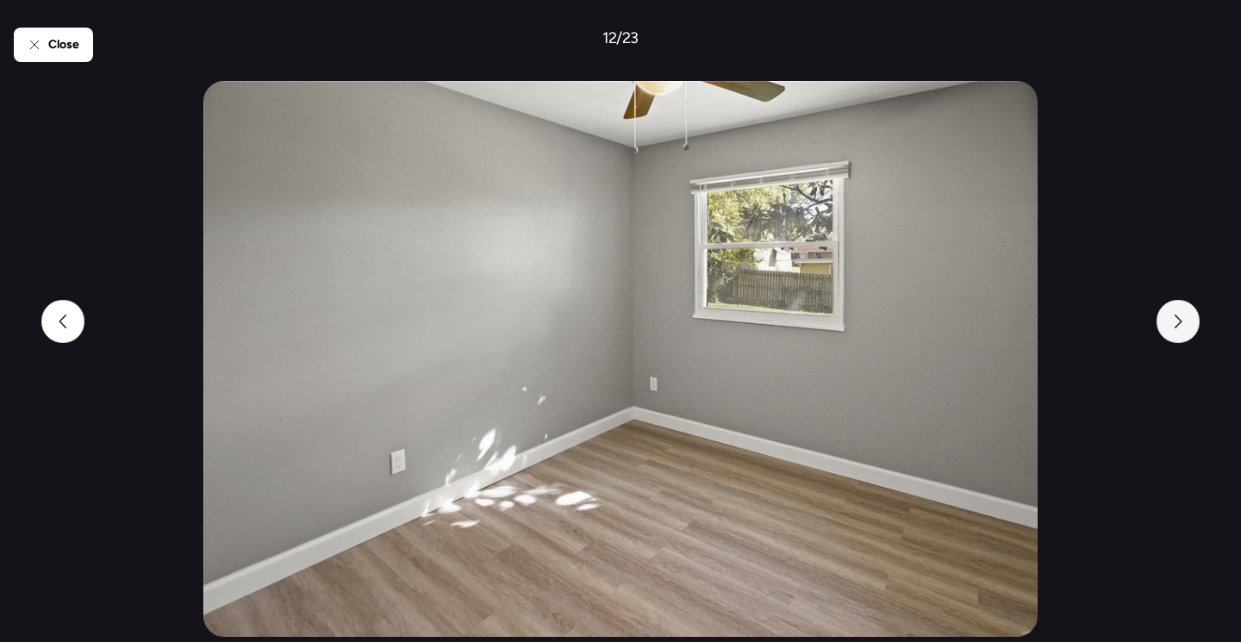
click at [1188, 338] on div at bounding box center [1178, 321] width 43 height 43
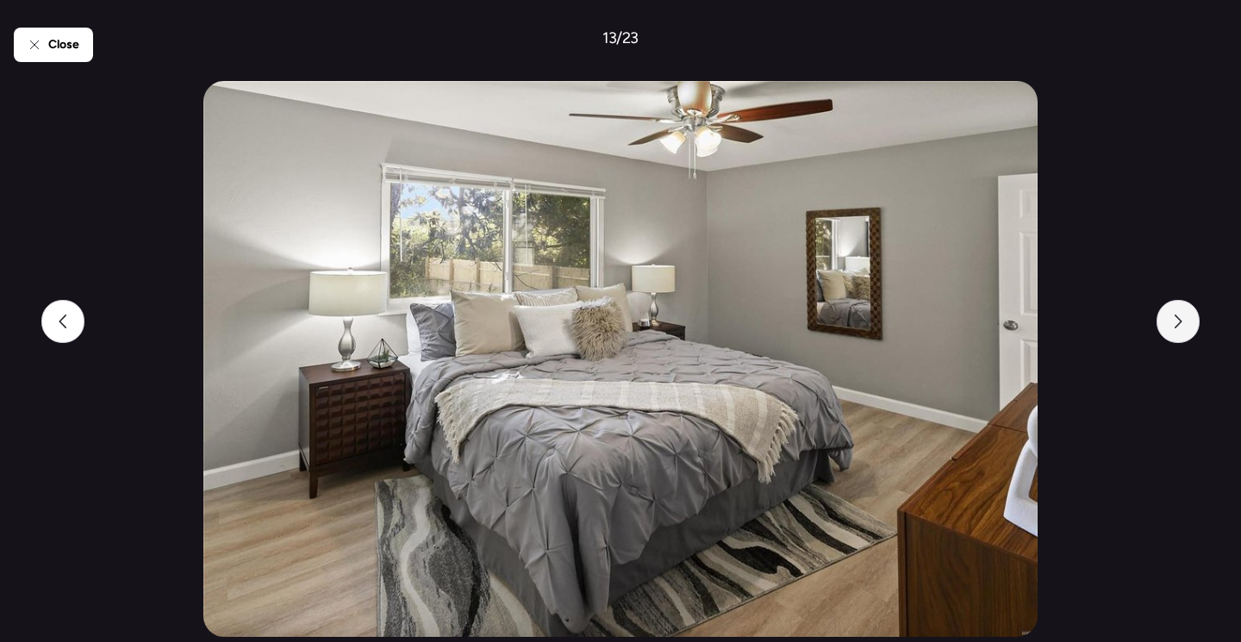
click at [1188, 338] on div at bounding box center [1178, 321] width 43 height 43
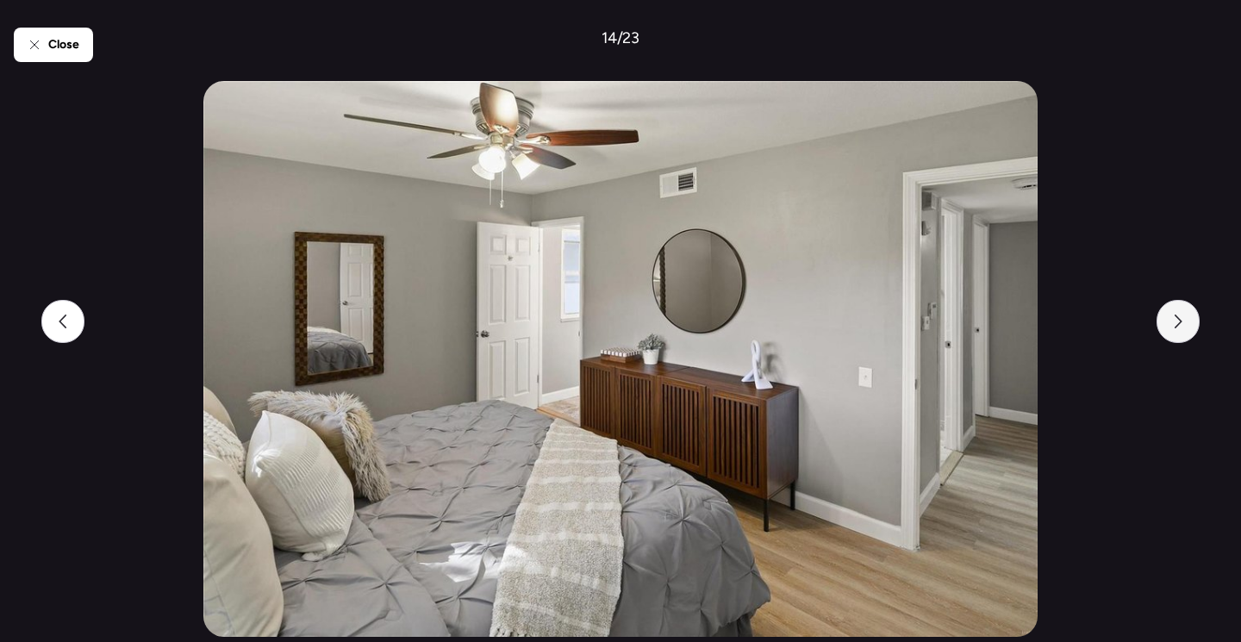
click at [1188, 338] on div at bounding box center [1178, 321] width 43 height 43
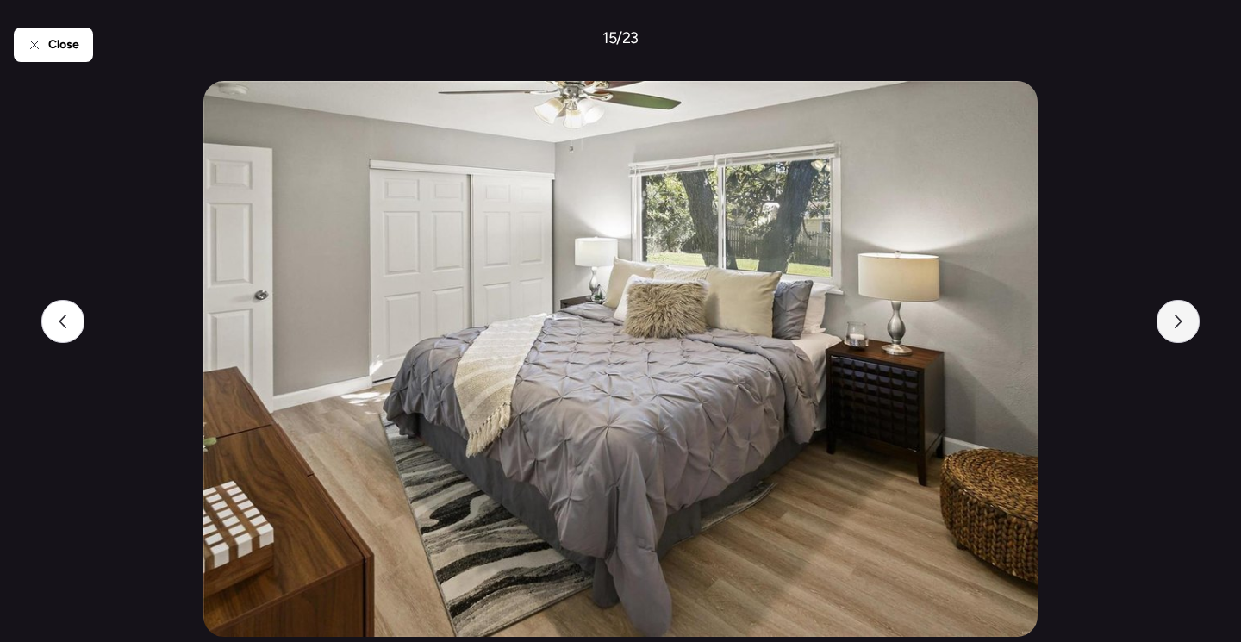
click at [1188, 338] on div at bounding box center [1178, 321] width 43 height 43
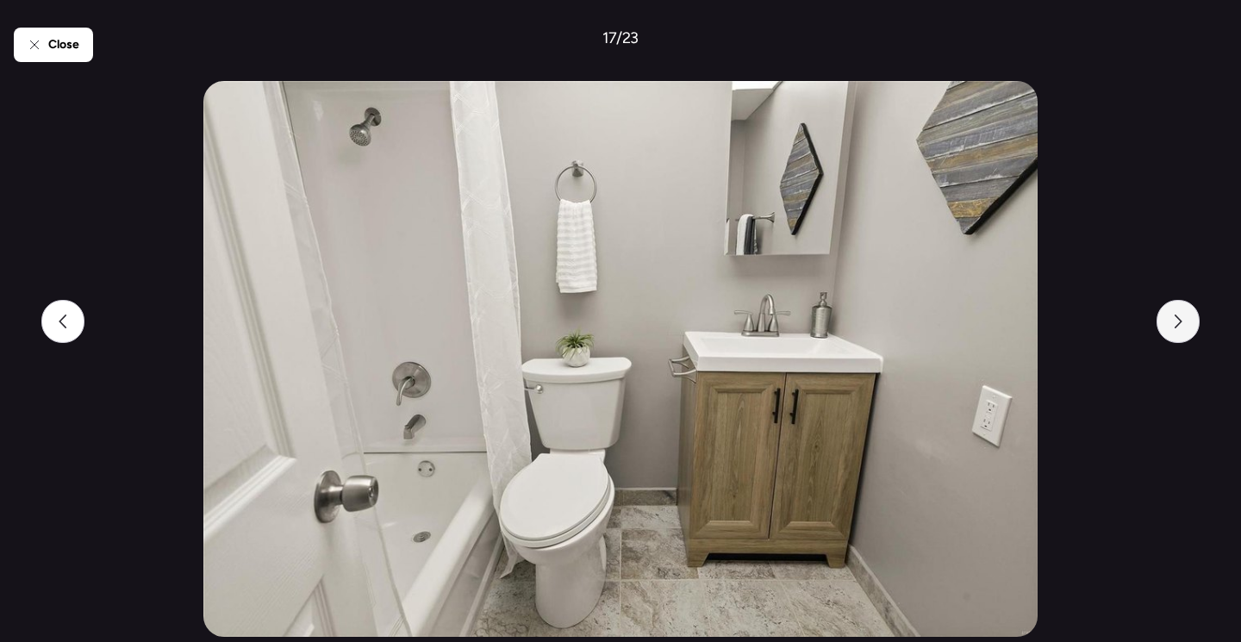
click at [1188, 338] on div at bounding box center [1178, 321] width 43 height 43
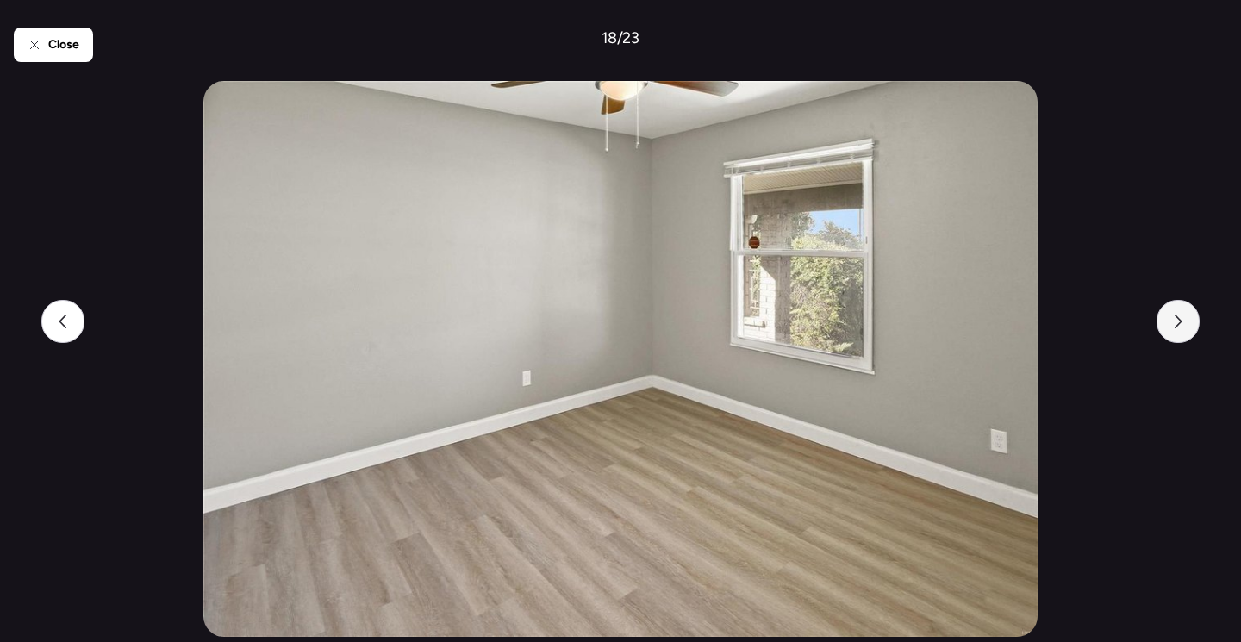
click at [1188, 338] on div at bounding box center [1178, 321] width 43 height 43
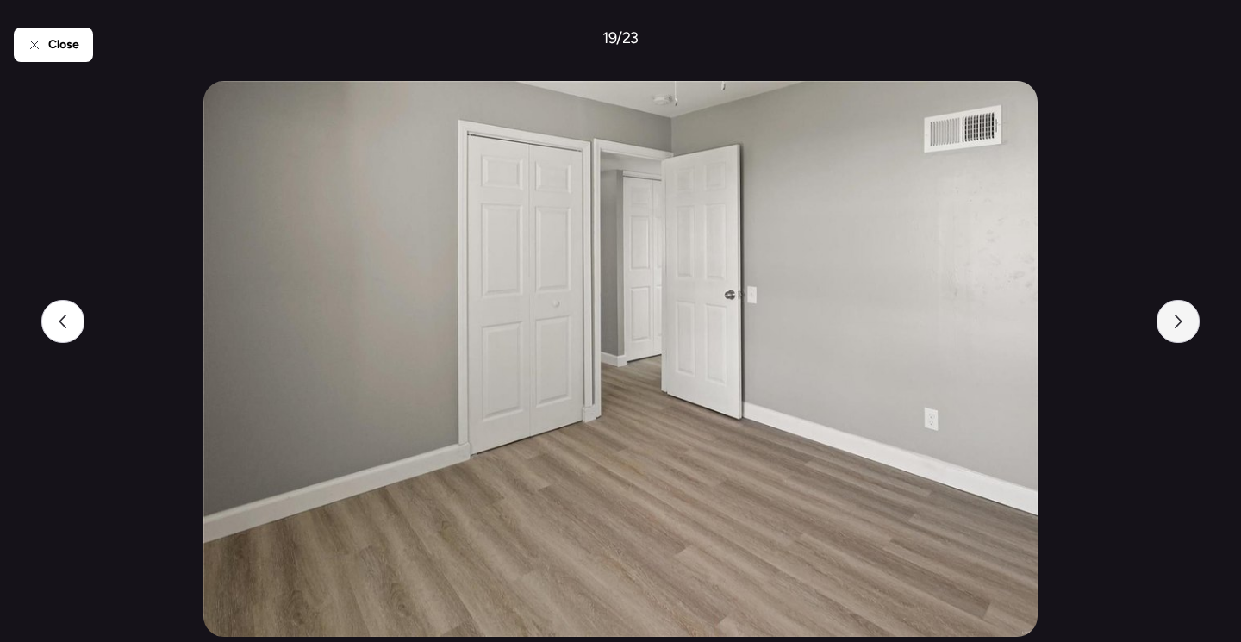
click at [1188, 338] on div at bounding box center [1178, 321] width 43 height 43
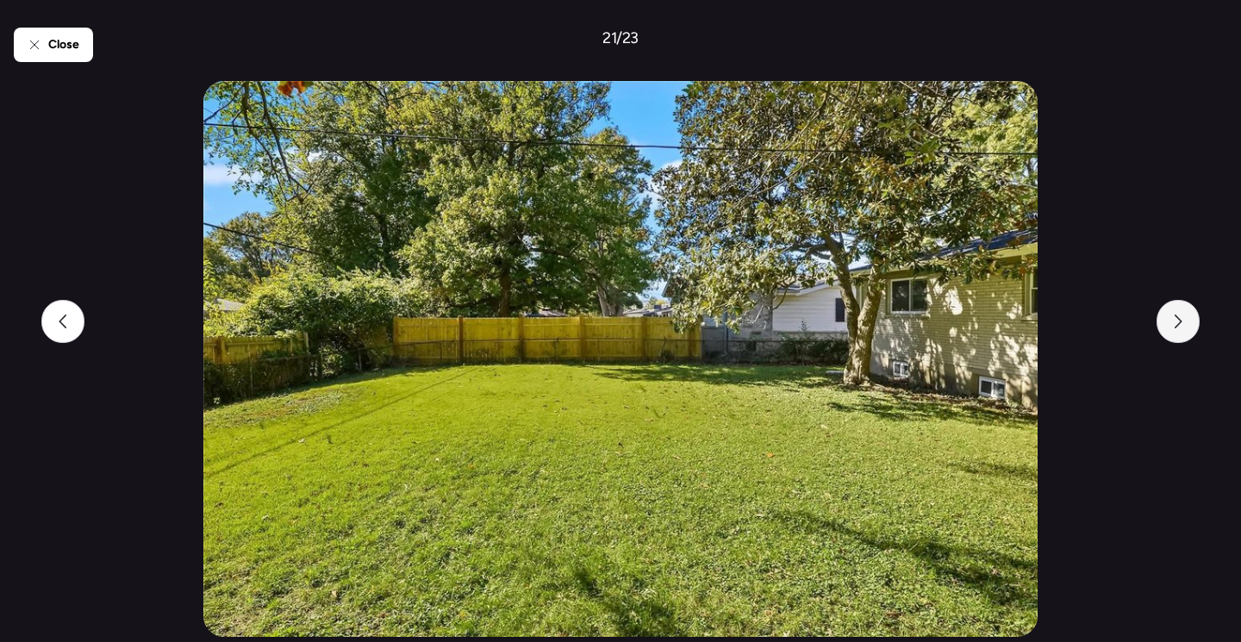
click at [1188, 338] on div at bounding box center [1178, 321] width 43 height 43
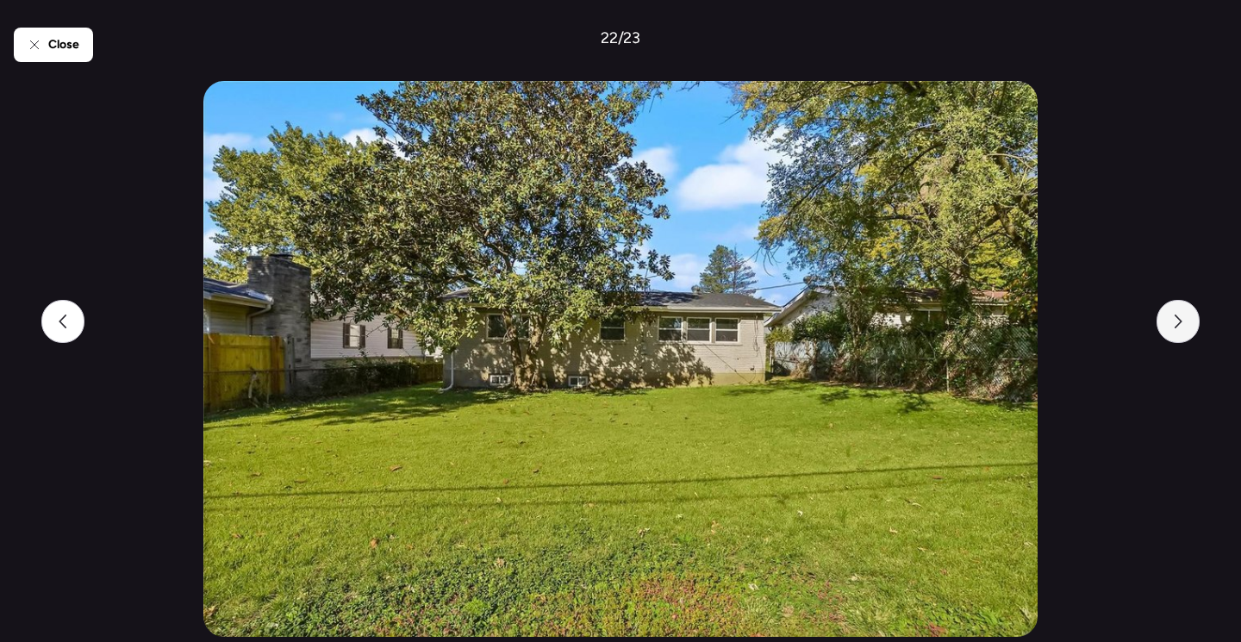
click at [1188, 338] on div at bounding box center [1178, 321] width 43 height 43
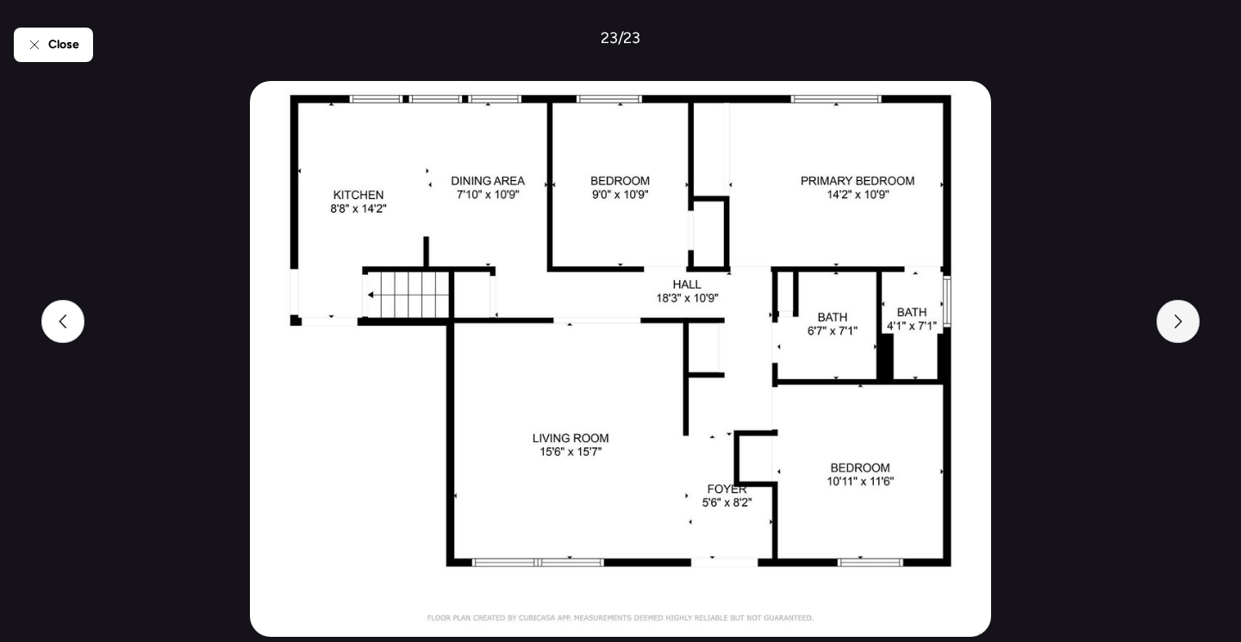
click at [1188, 338] on div at bounding box center [1178, 321] width 43 height 43
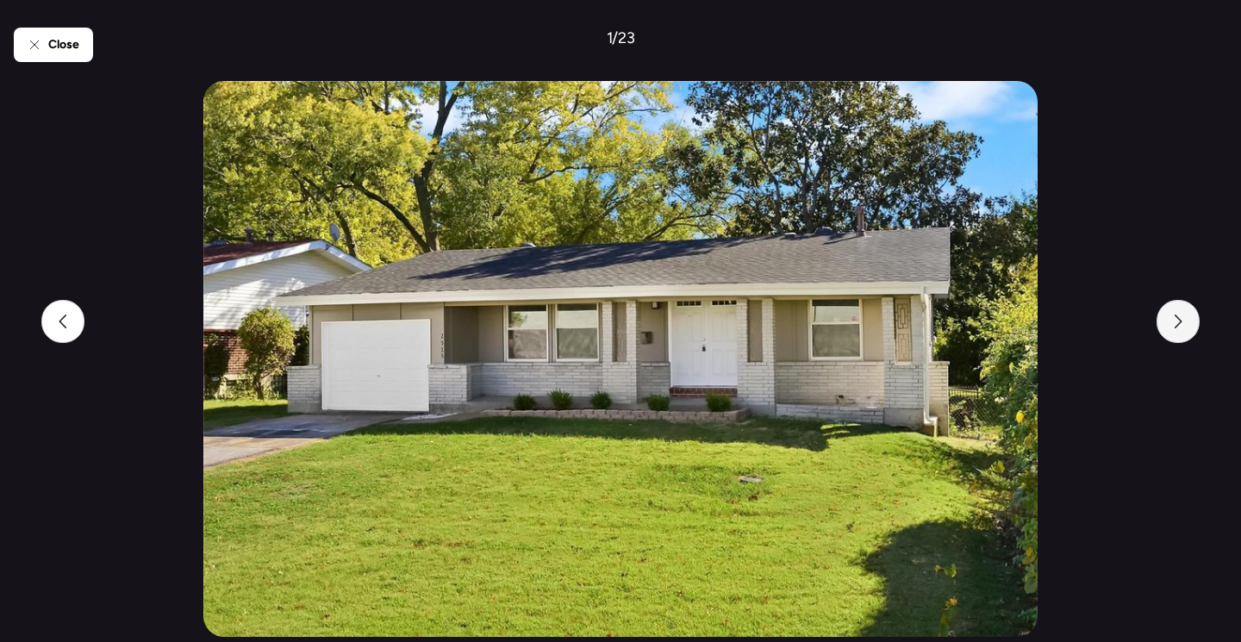
click at [1188, 338] on div at bounding box center [1178, 321] width 43 height 43
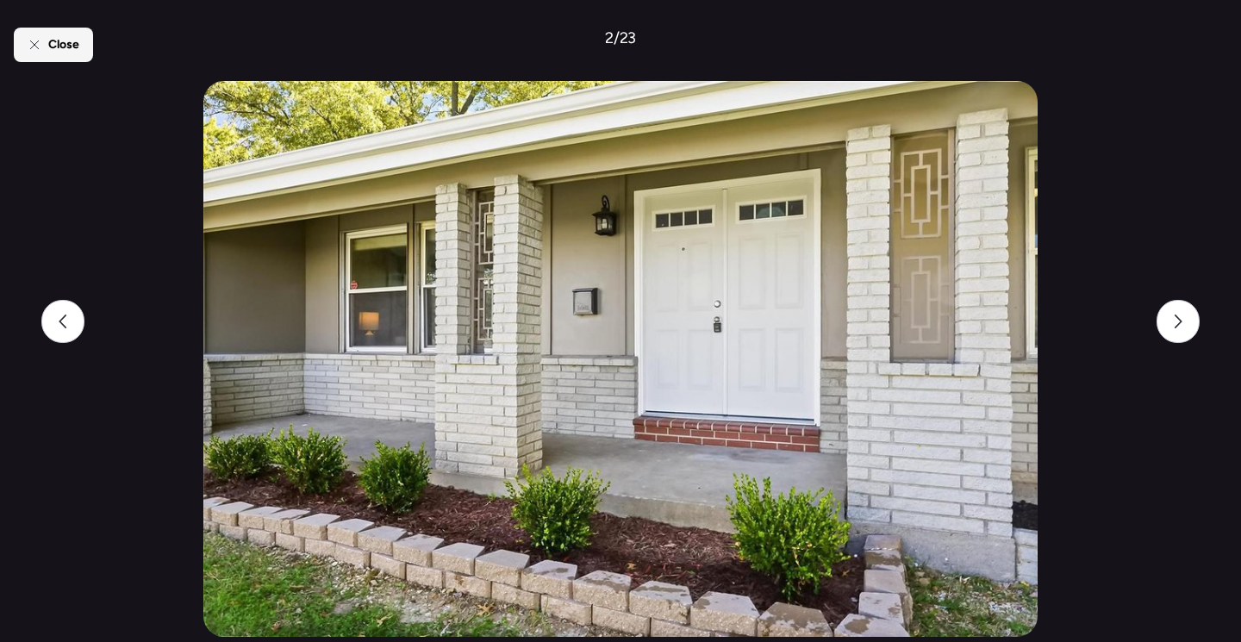
click at [56, 41] on span "Close" at bounding box center [63, 44] width 31 height 17
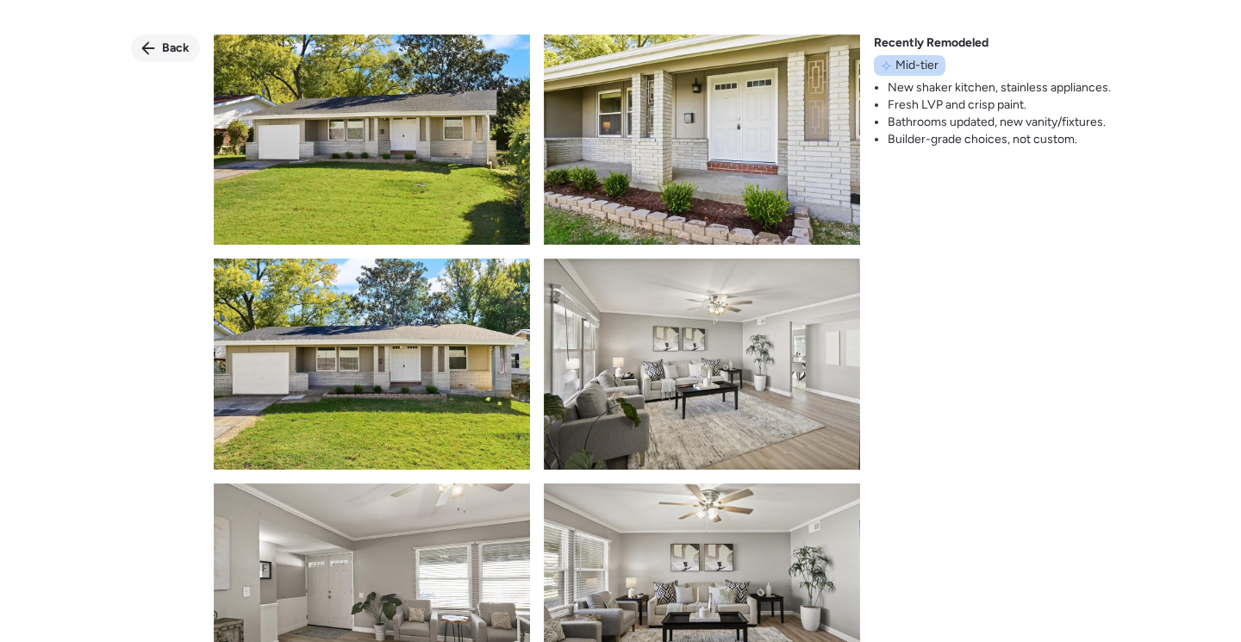
click at [158, 43] on div "Back" at bounding box center [165, 48] width 69 height 28
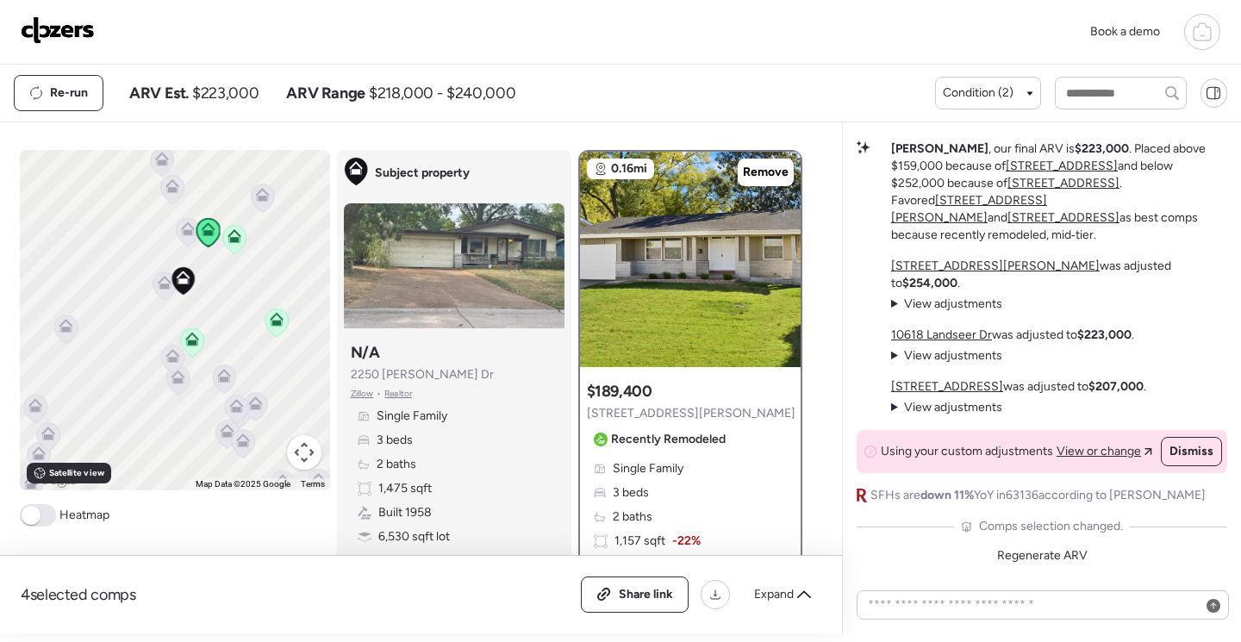
click at [228, 235] on icon at bounding box center [235, 236] width 14 height 14
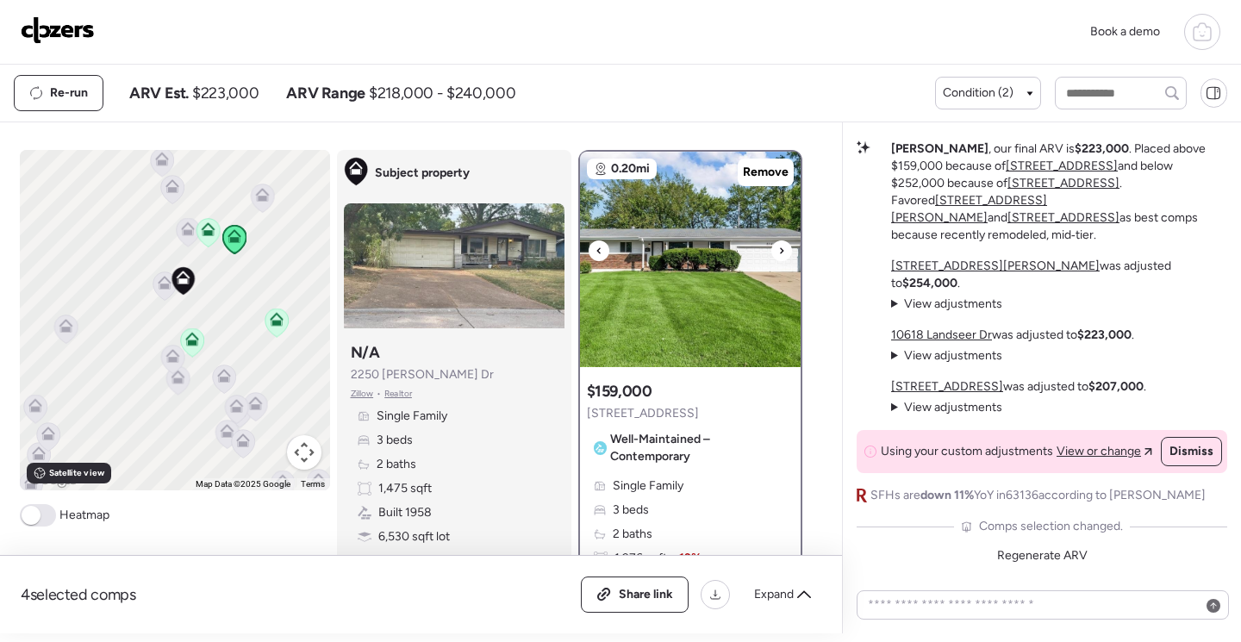
click at [678, 259] on img at bounding box center [690, 259] width 221 height 215
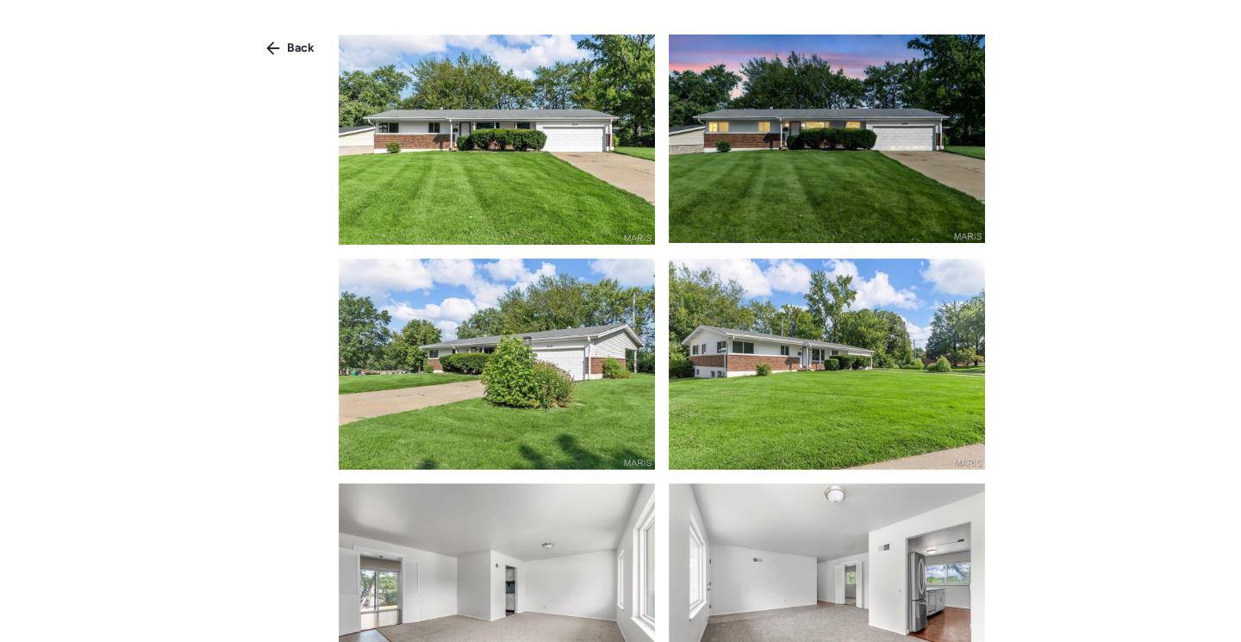
click at [531, 196] on img at bounding box center [497, 139] width 316 height 210
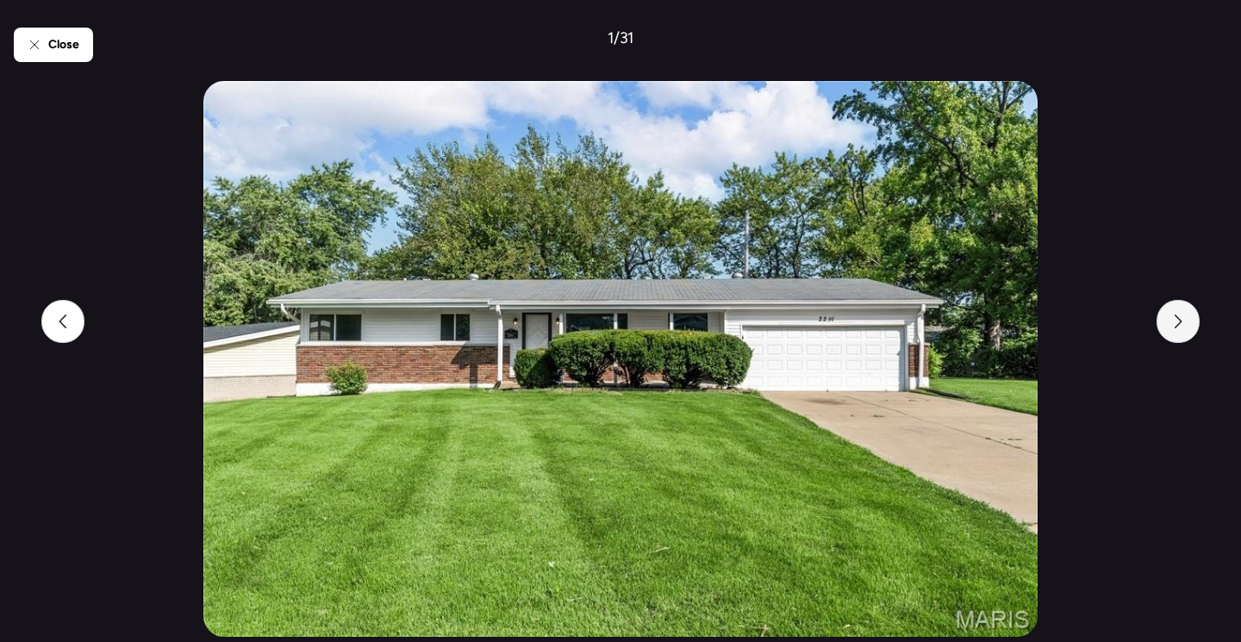
click at [1165, 330] on div at bounding box center [1178, 321] width 43 height 43
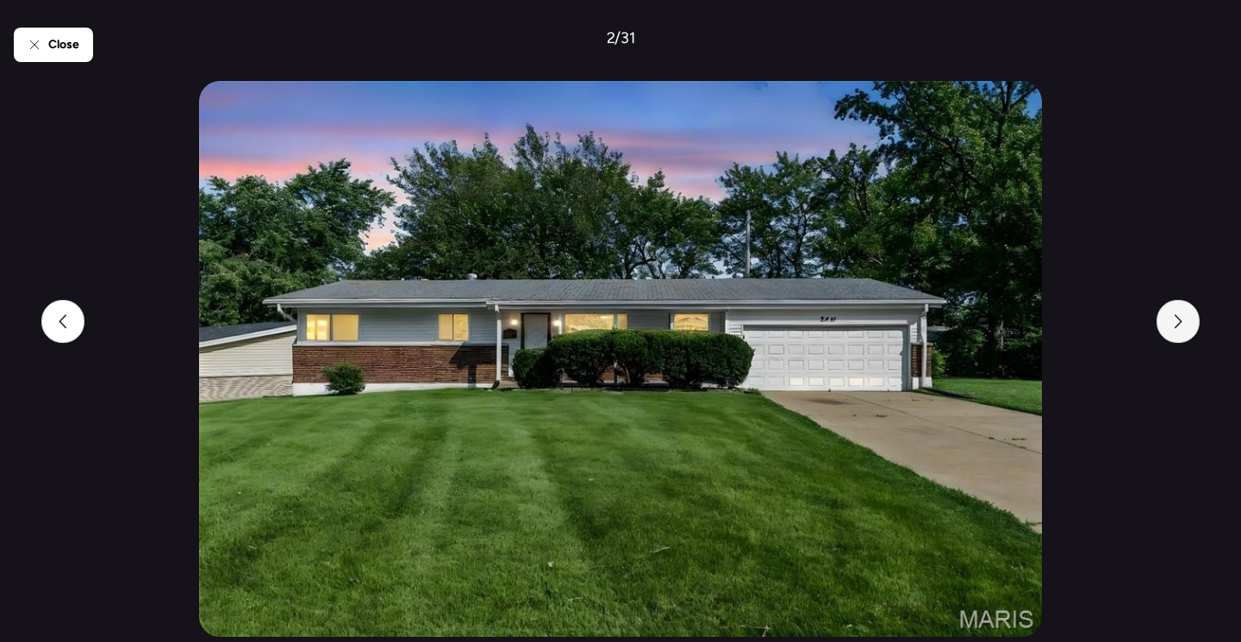
click at [1165, 330] on div at bounding box center [1178, 321] width 43 height 43
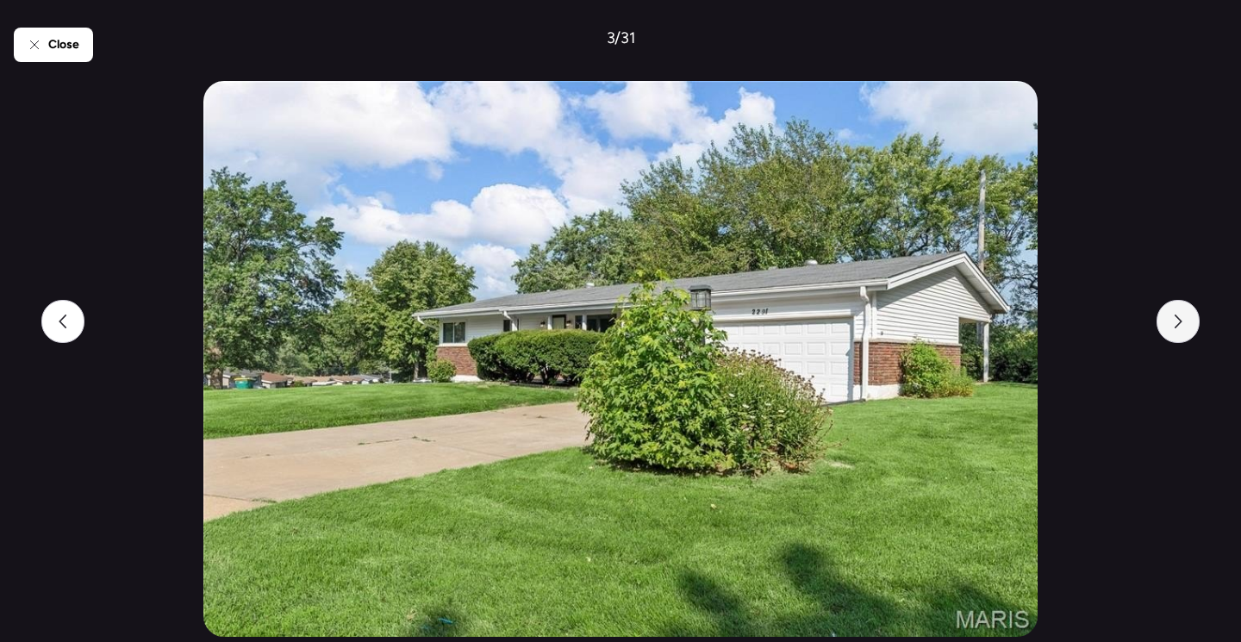
click at [1165, 330] on div at bounding box center [1178, 321] width 43 height 43
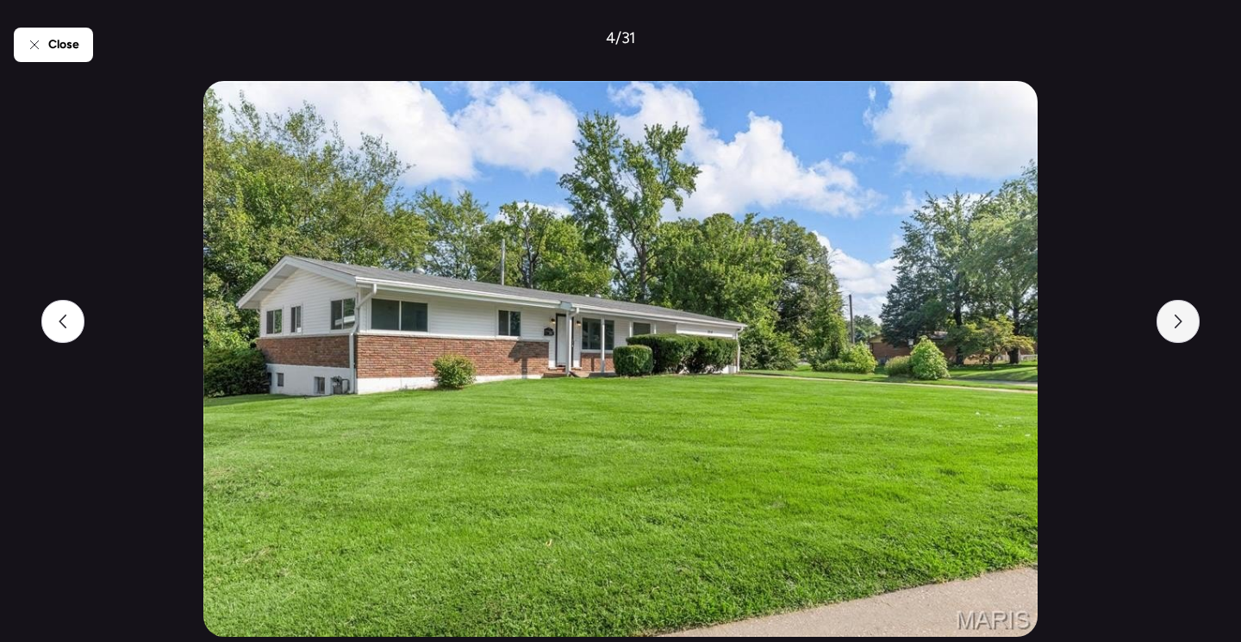
click at [1165, 330] on div at bounding box center [1178, 321] width 43 height 43
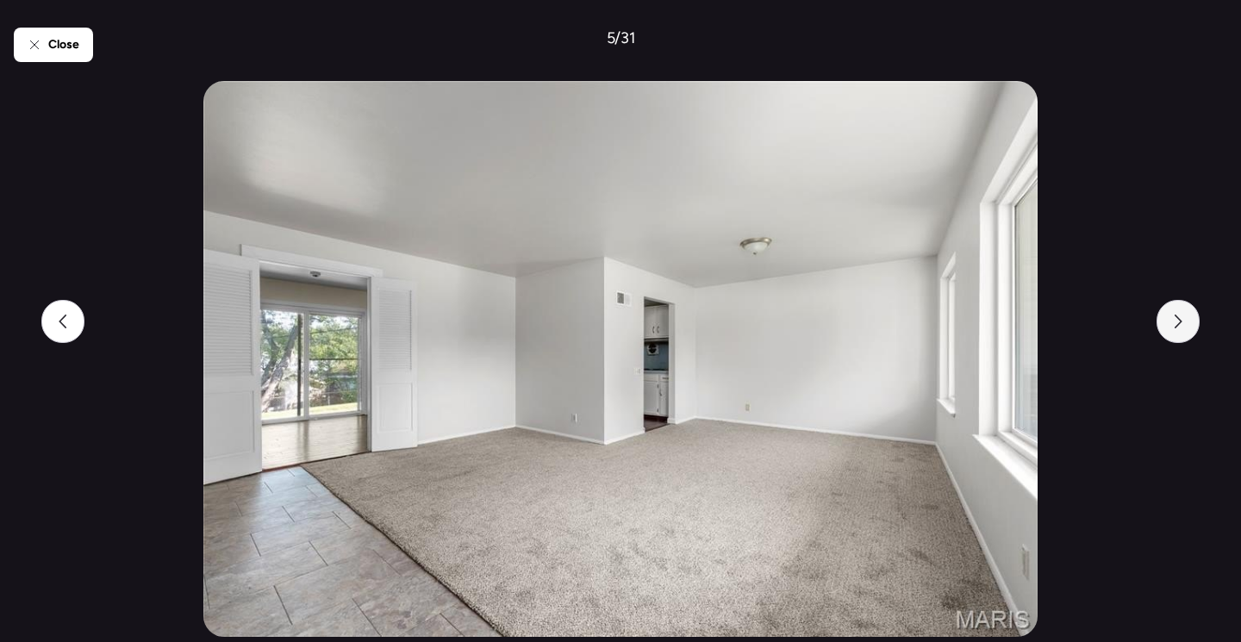
click at [1165, 330] on div at bounding box center [1178, 321] width 43 height 43
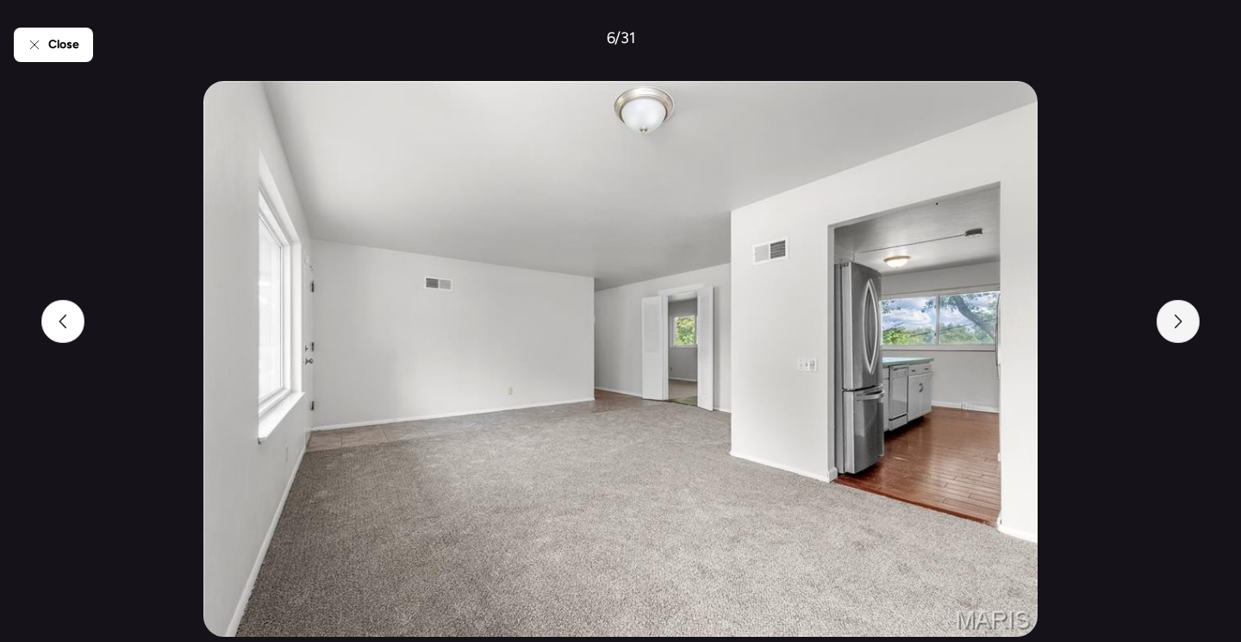
click at [1165, 330] on div at bounding box center [1178, 321] width 43 height 43
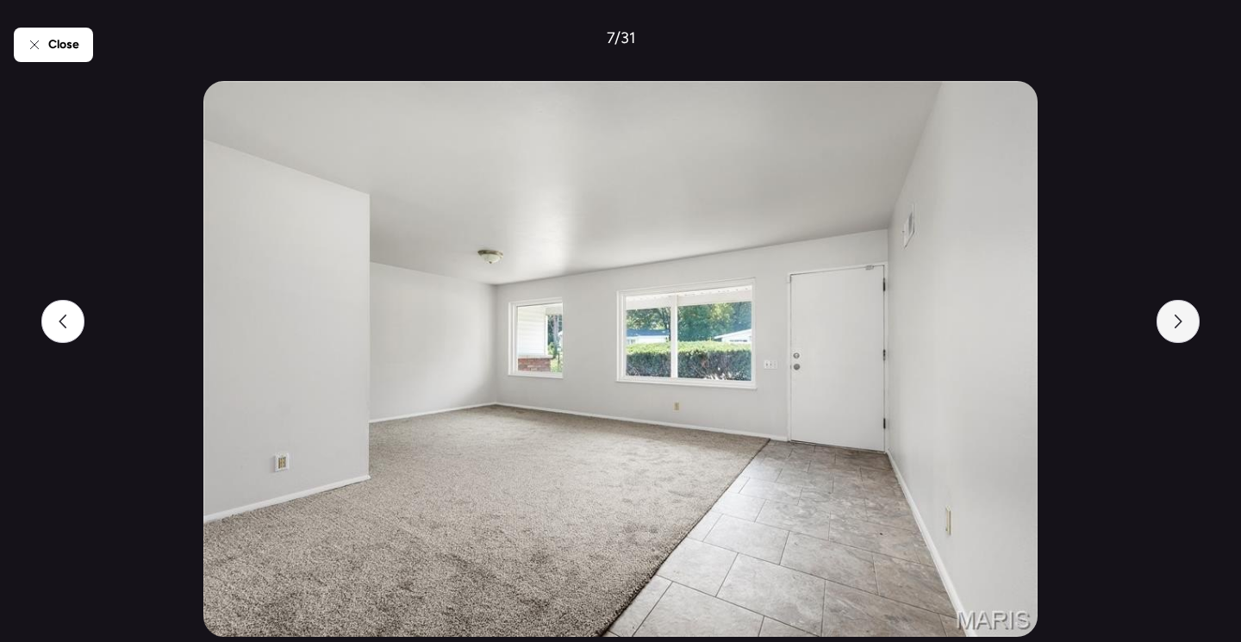
click at [1165, 330] on div at bounding box center [1178, 321] width 43 height 43
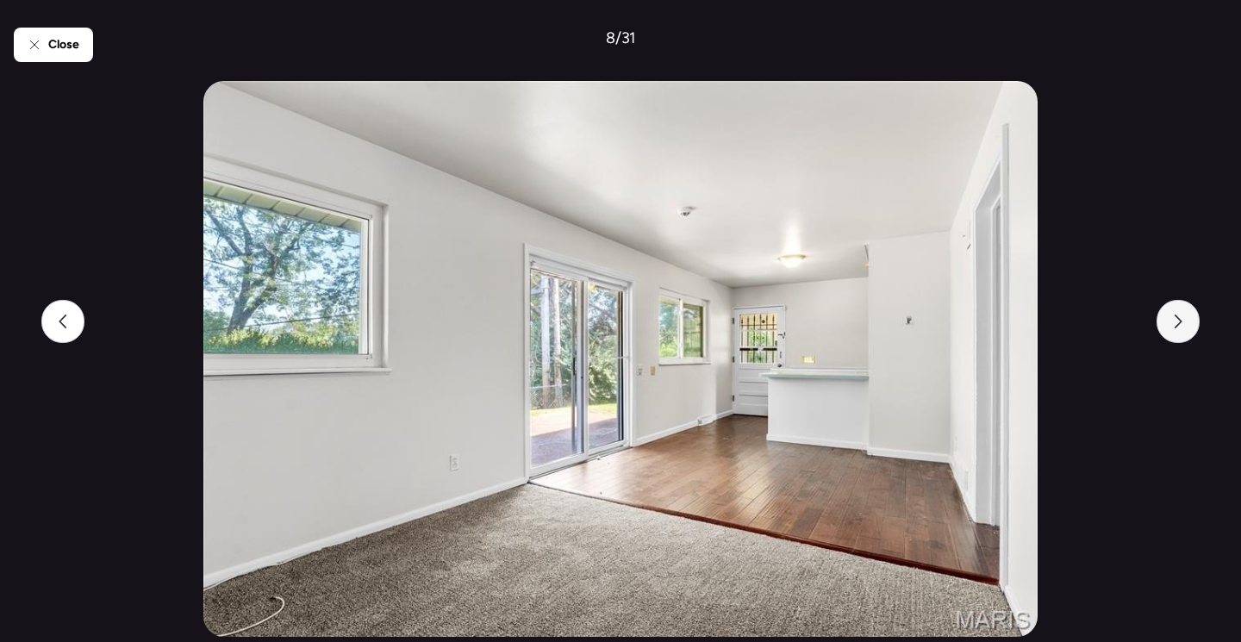
click at [1165, 330] on div at bounding box center [1178, 321] width 43 height 43
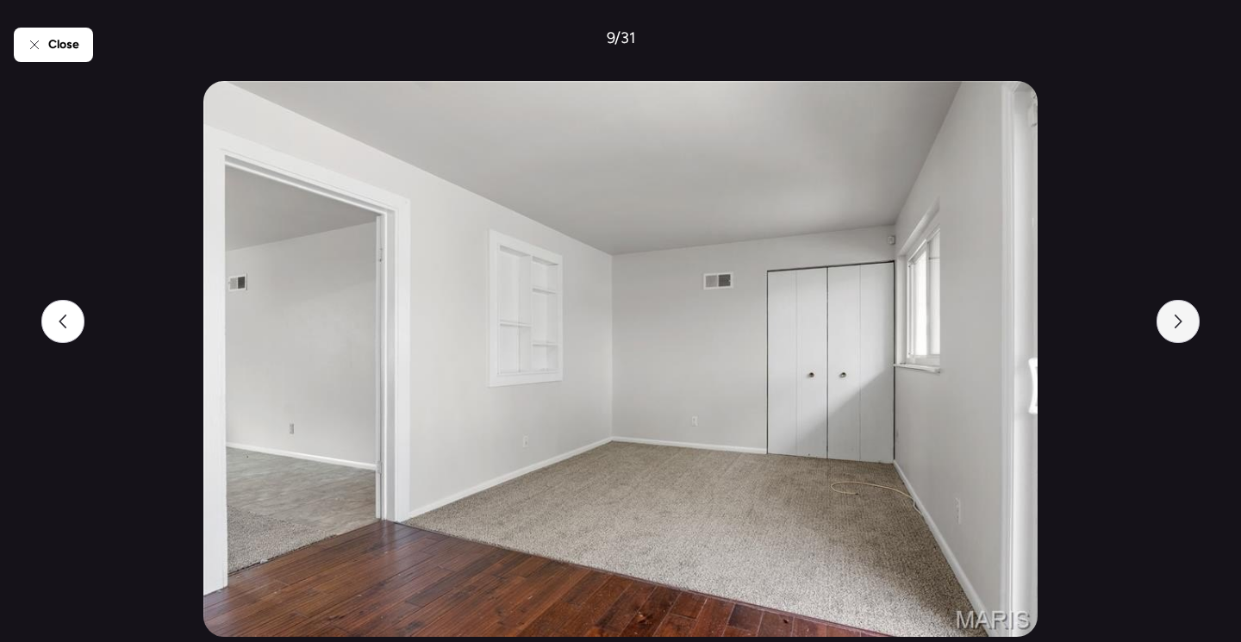
click at [1165, 330] on div at bounding box center [1178, 321] width 43 height 43
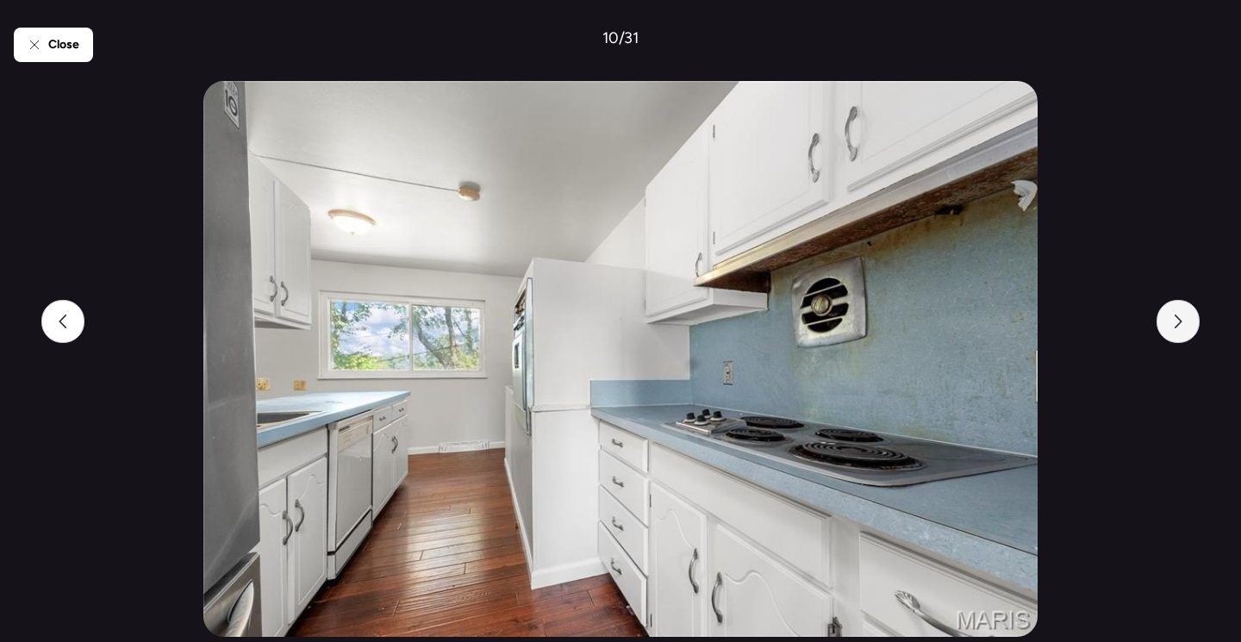
click at [1165, 329] on div at bounding box center [1178, 321] width 43 height 43
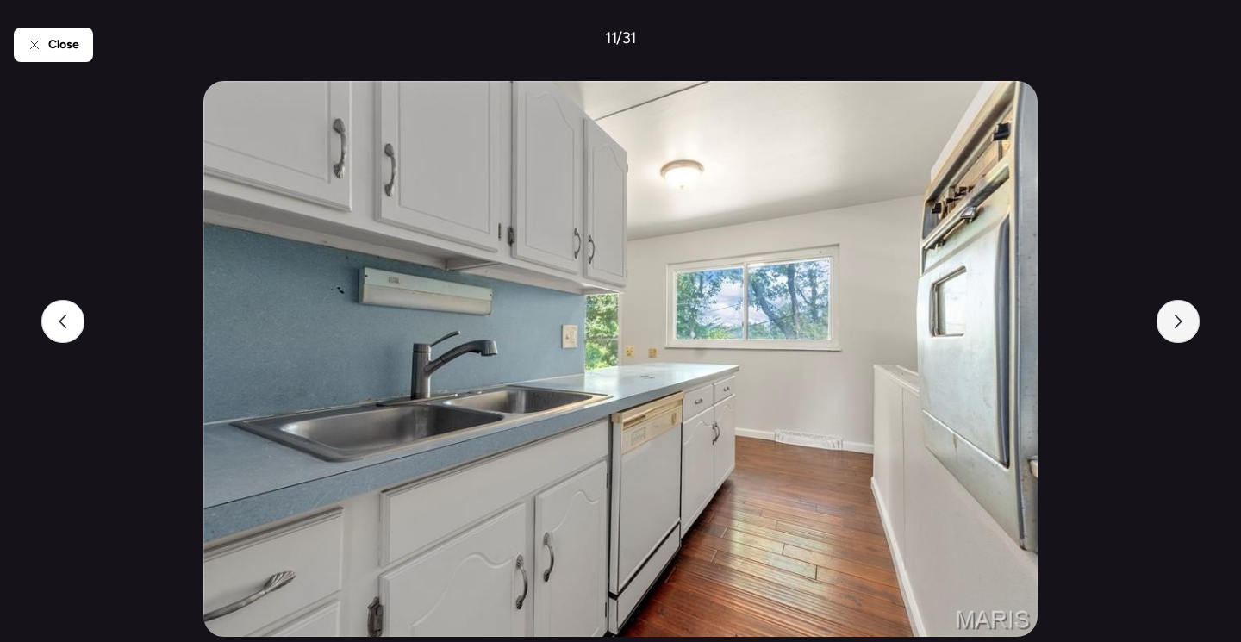
click at [1165, 329] on div at bounding box center [1178, 321] width 43 height 43
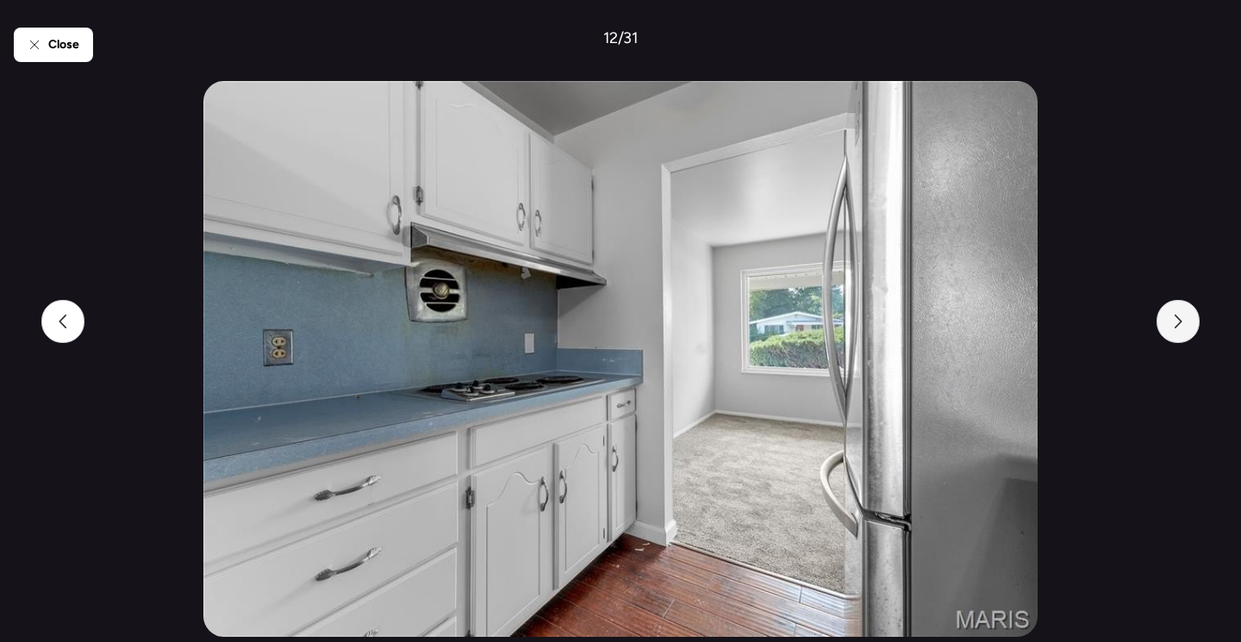
click at [1165, 329] on div at bounding box center [1178, 321] width 43 height 43
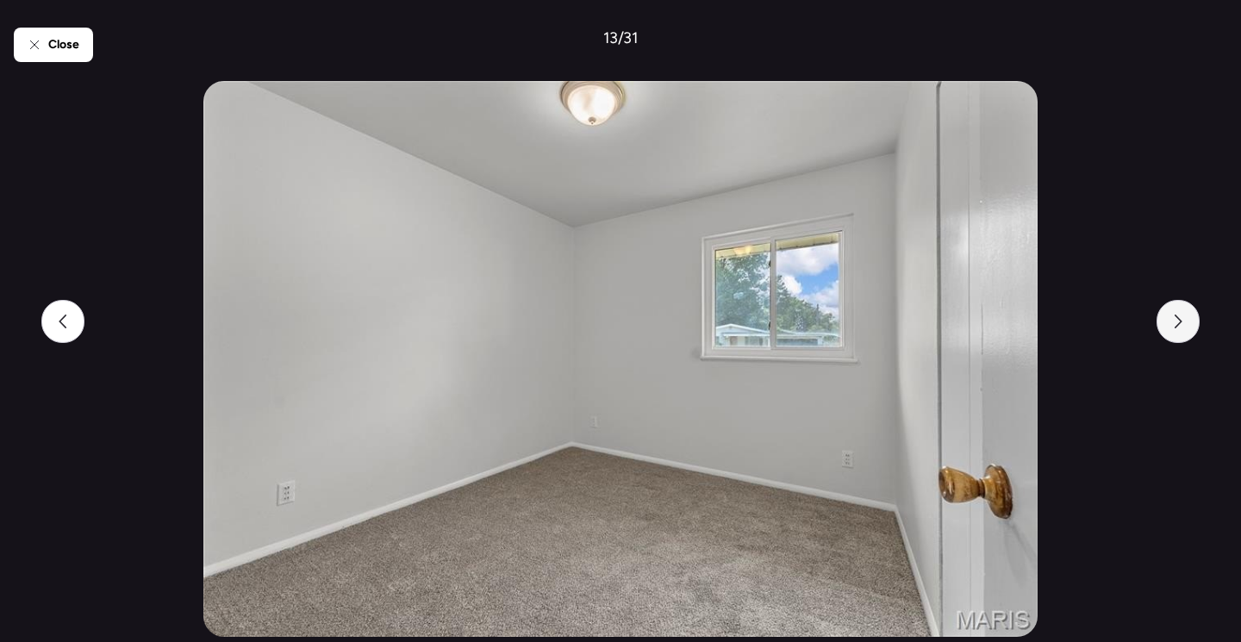
click at [1165, 329] on div at bounding box center [1178, 321] width 43 height 43
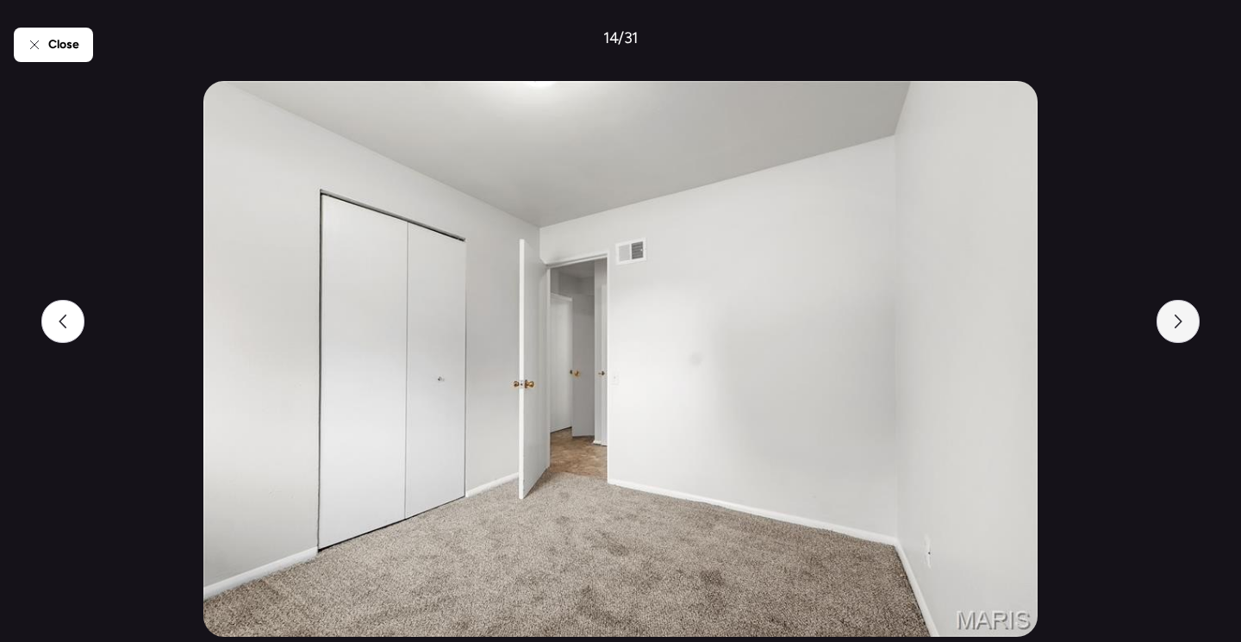
click at [1165, 329] on div at bounding box center [1178, 321] width 43 height 43
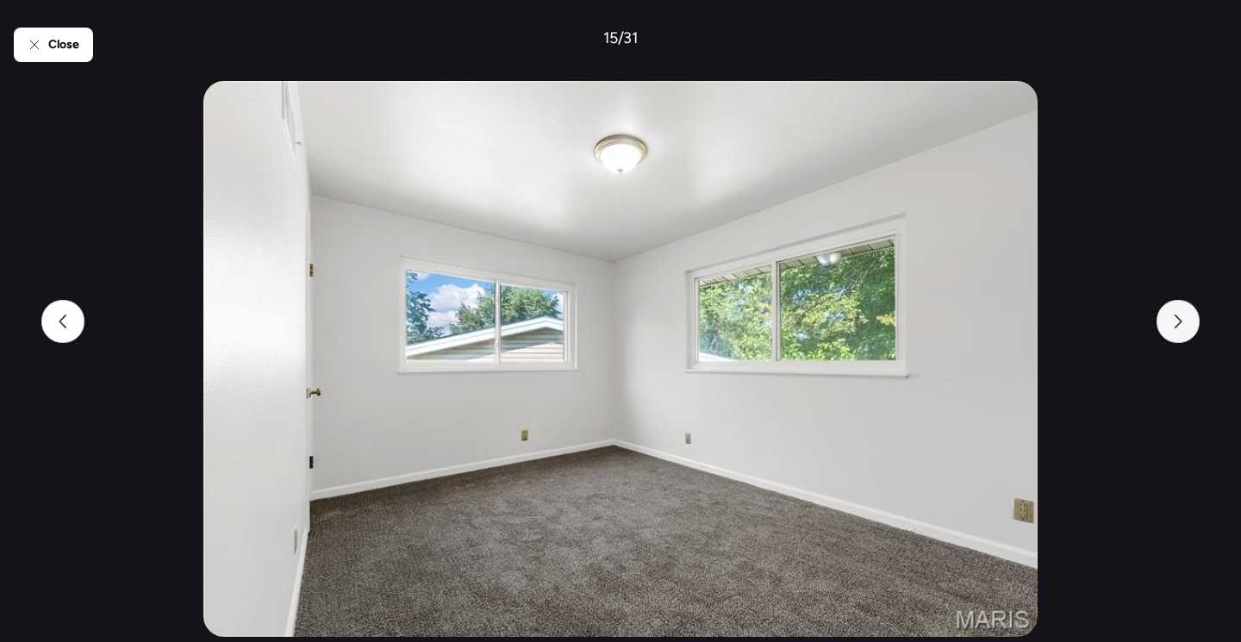
click at [1165, 329] on div at bounding box center [1178, 321] width 43 height 43
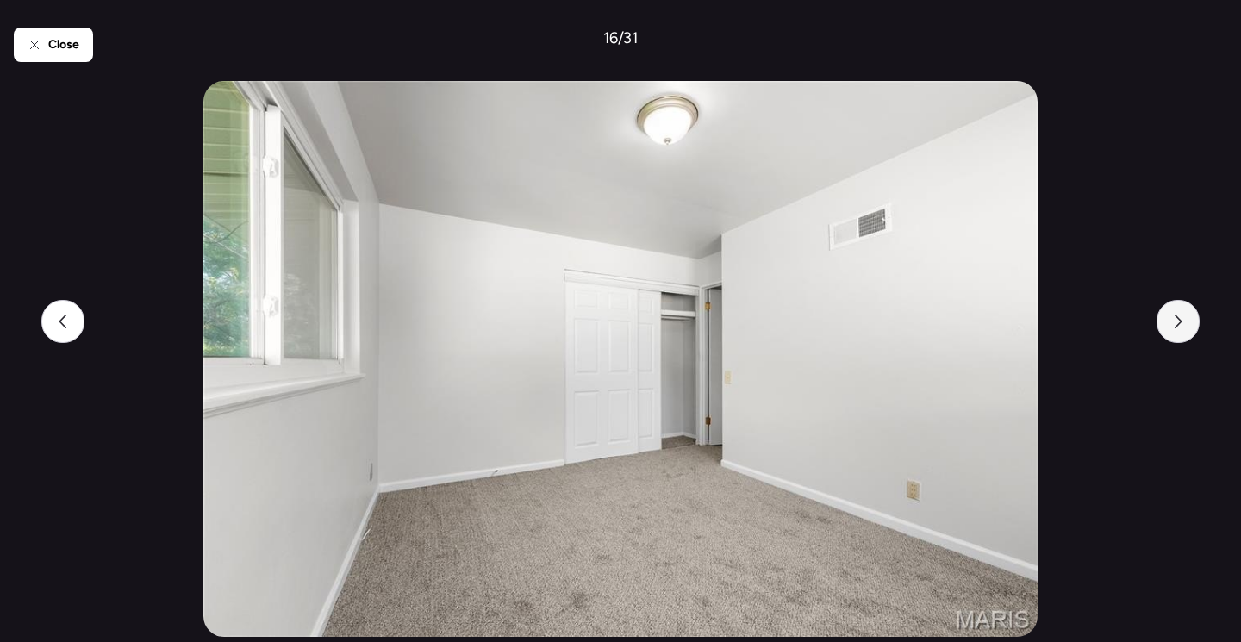
click at [1165, 329] on div at bounding box center [1178, 321] width 43 height 43
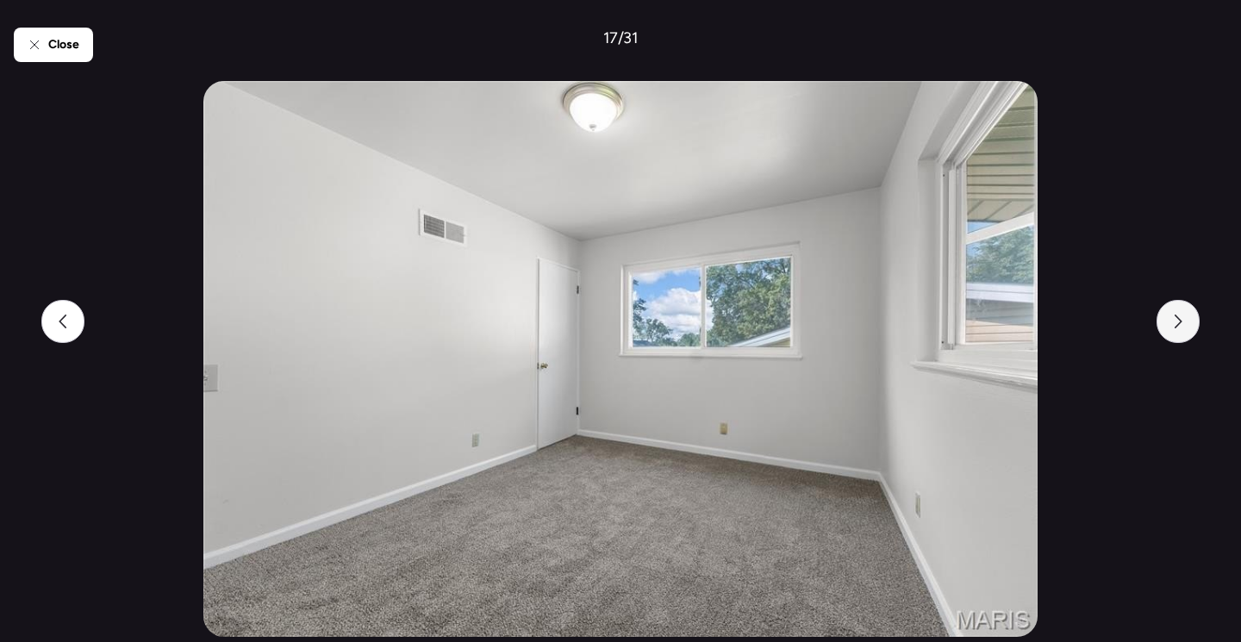
click at [1165, 329] on div at bounding box center [1178, 321] width 43 height 43
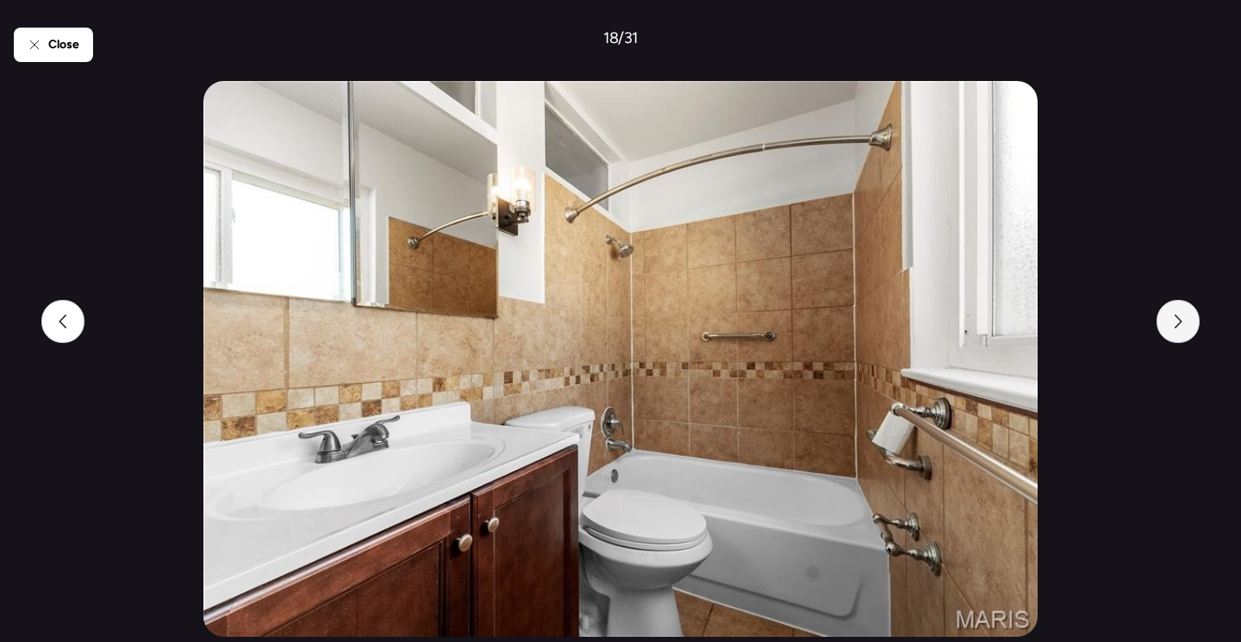
click at [1165, 329] on div at bounding box center [1178, 321] width 43 height 43
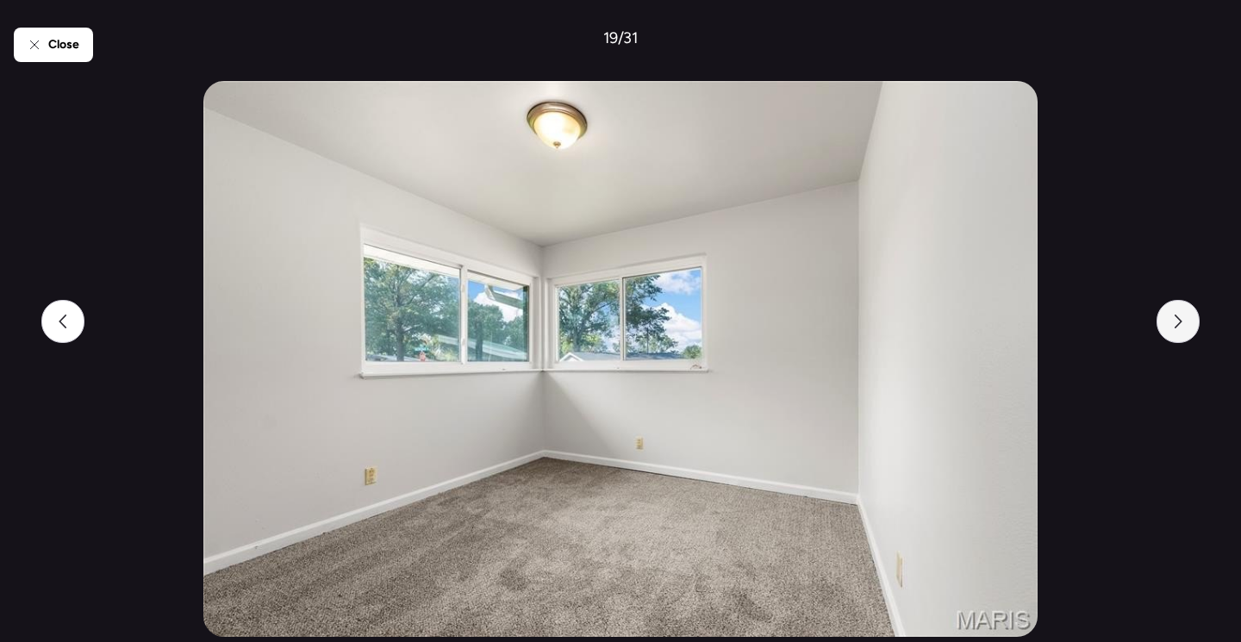
click at [1165, 329] on div at bounding box center [1178, 321] width 43 height 43
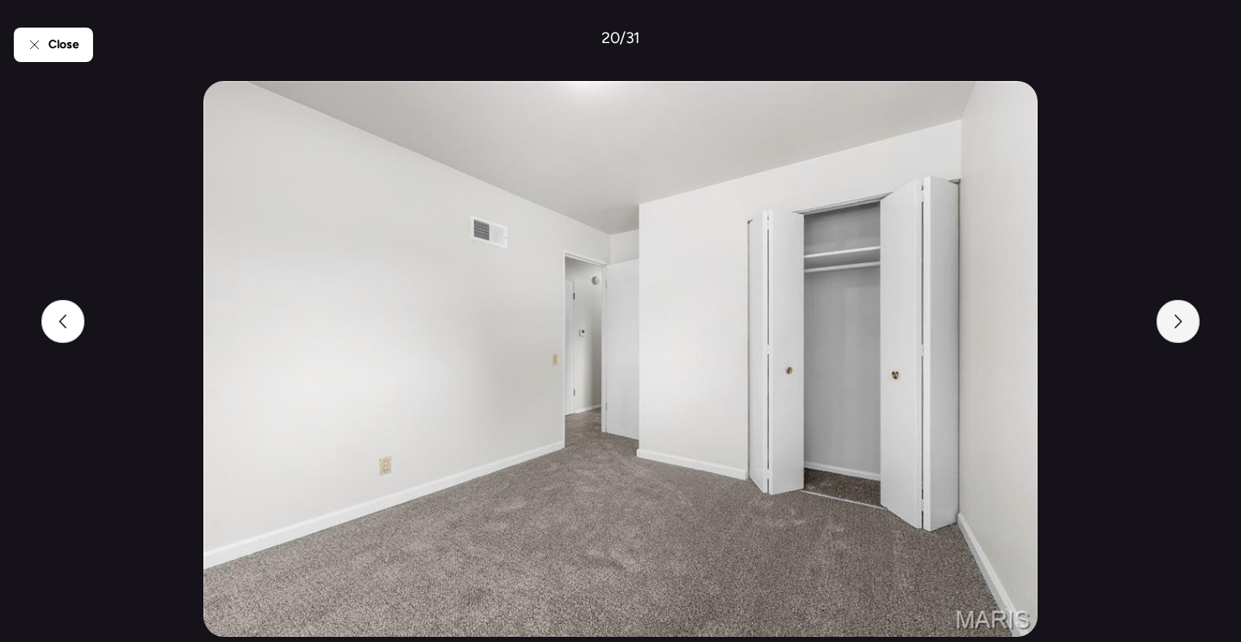
click at [1165, 329] on div at bounding box center [1178, 321] width 43 height 43
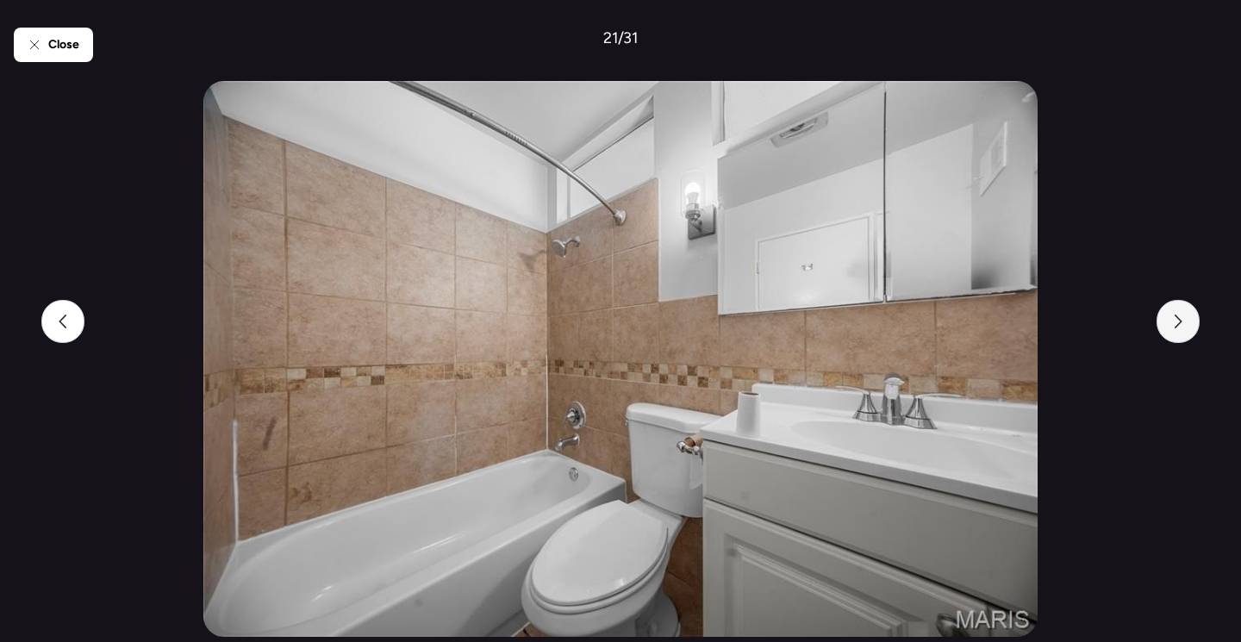
click at [1165, 329] on div at bounding box center [1178, 321] width 43 height 43
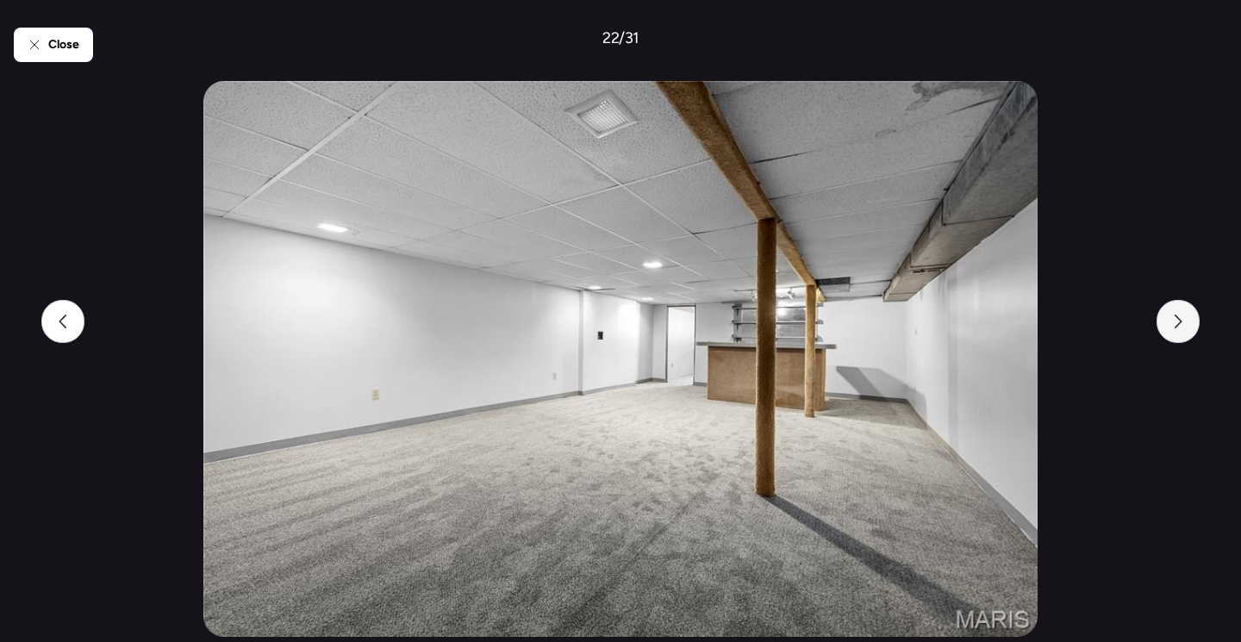
click at [1165, 329] on div at bounding box center [1178, 321] width 43 height 43
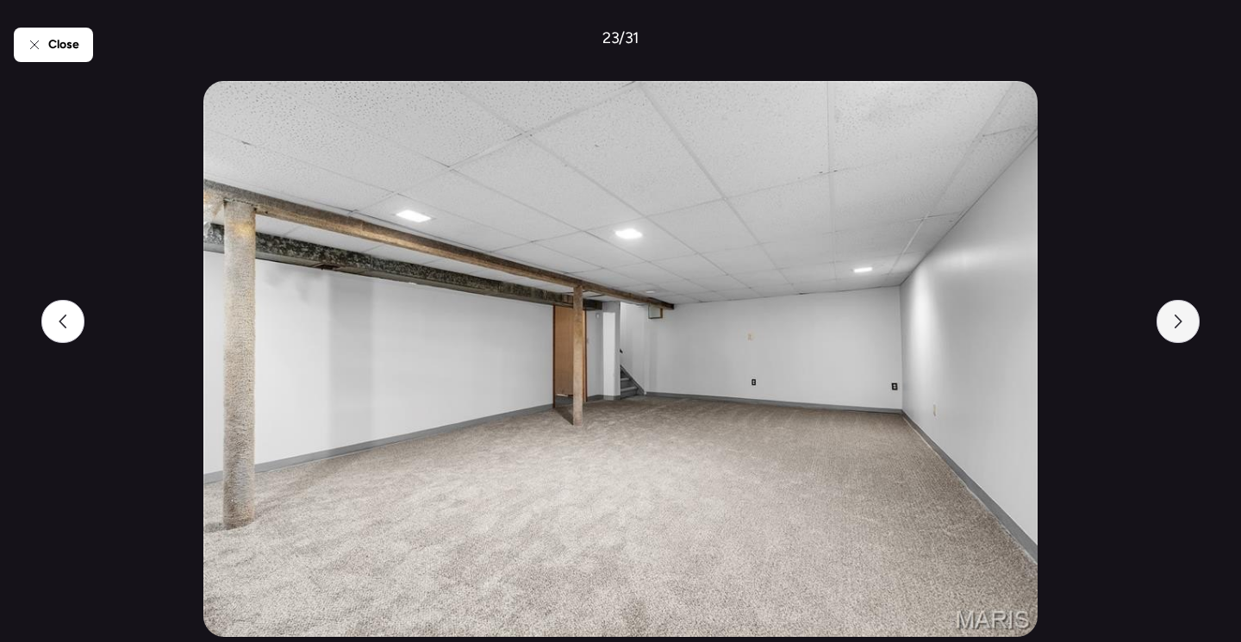
click at [1165, 329] on div at bounding box center [1178, 321] width 43 height 43
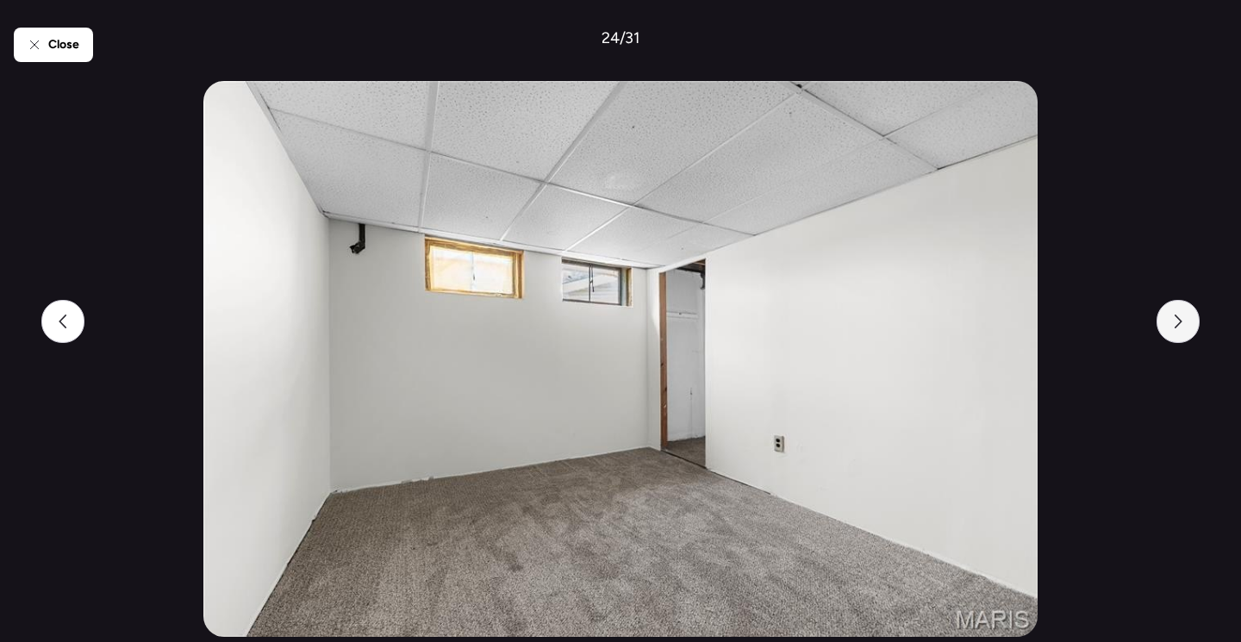
click at [1165, 329] on div at bounding box center [1178, 321] width 43 height 43
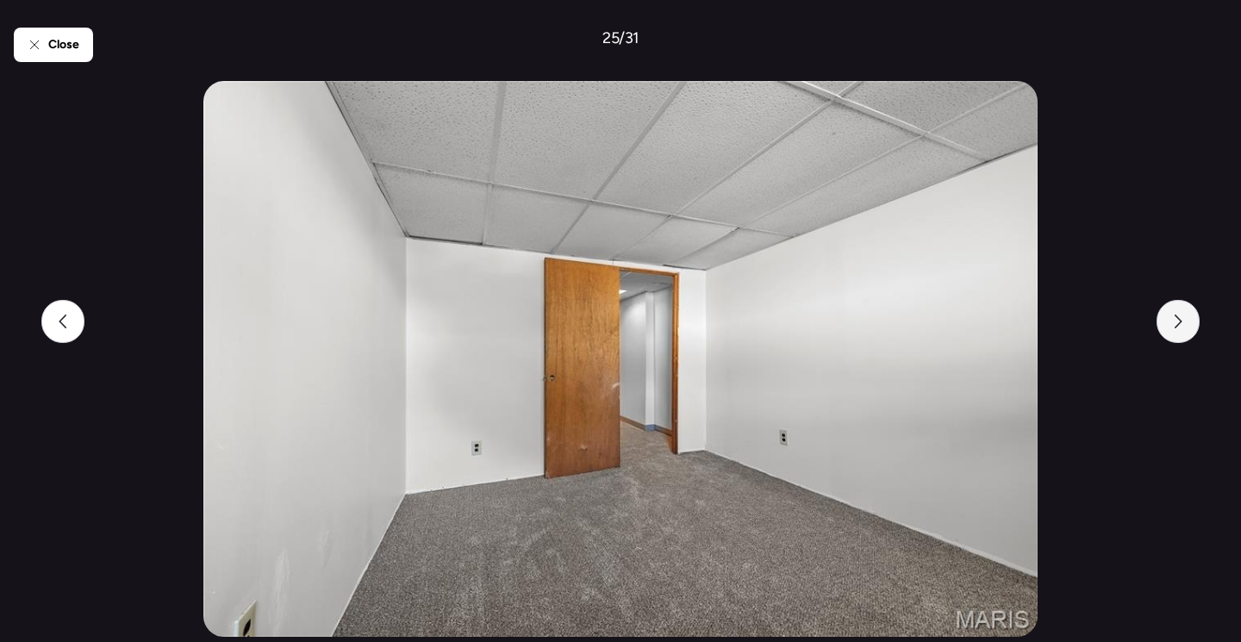
click at [1165, 329] on div at bounding box center [1178, 321] width 43 height 43
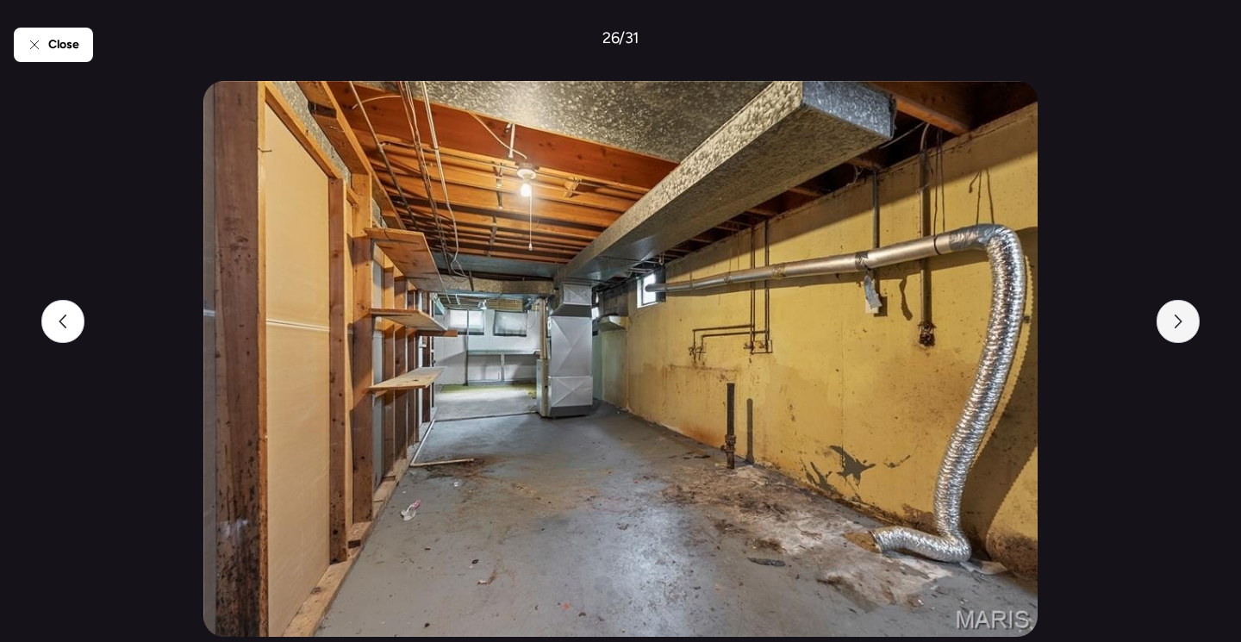
click at [1165, 329] on div at bounding box center [1178, 321] width 43 height 43
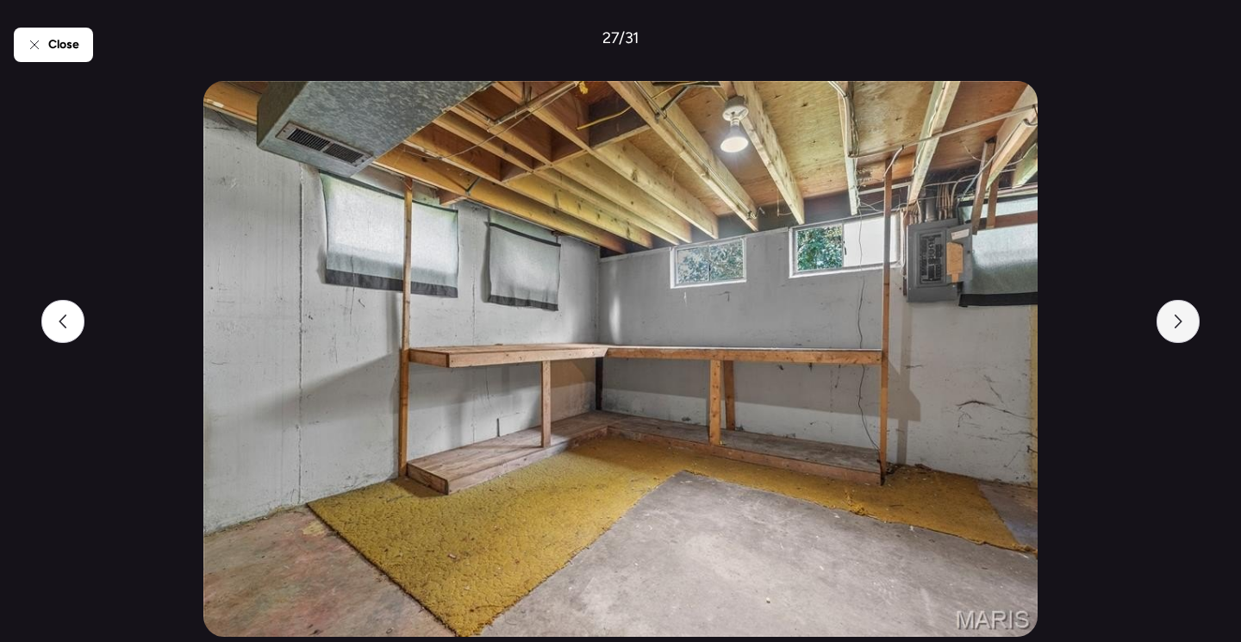
click at [1165, 328] on div at bounding box center [1178, 321] width 43 height 43
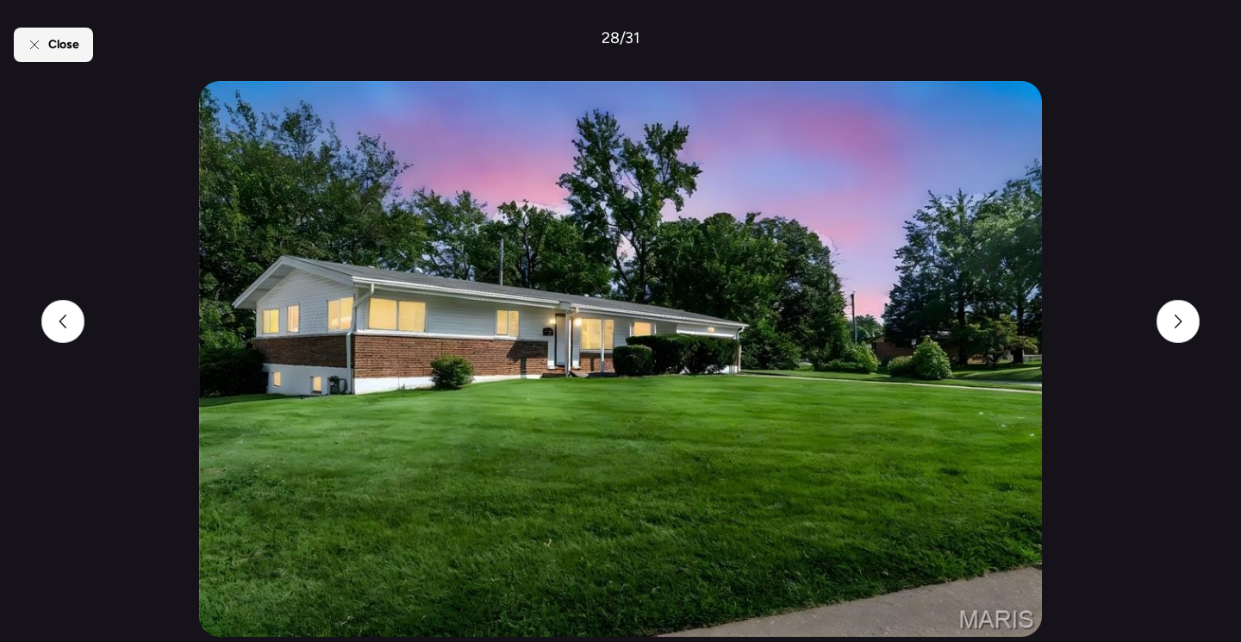
click at [57, 52] on span "Close" at bounding box center [63, 44] width 31 height 17
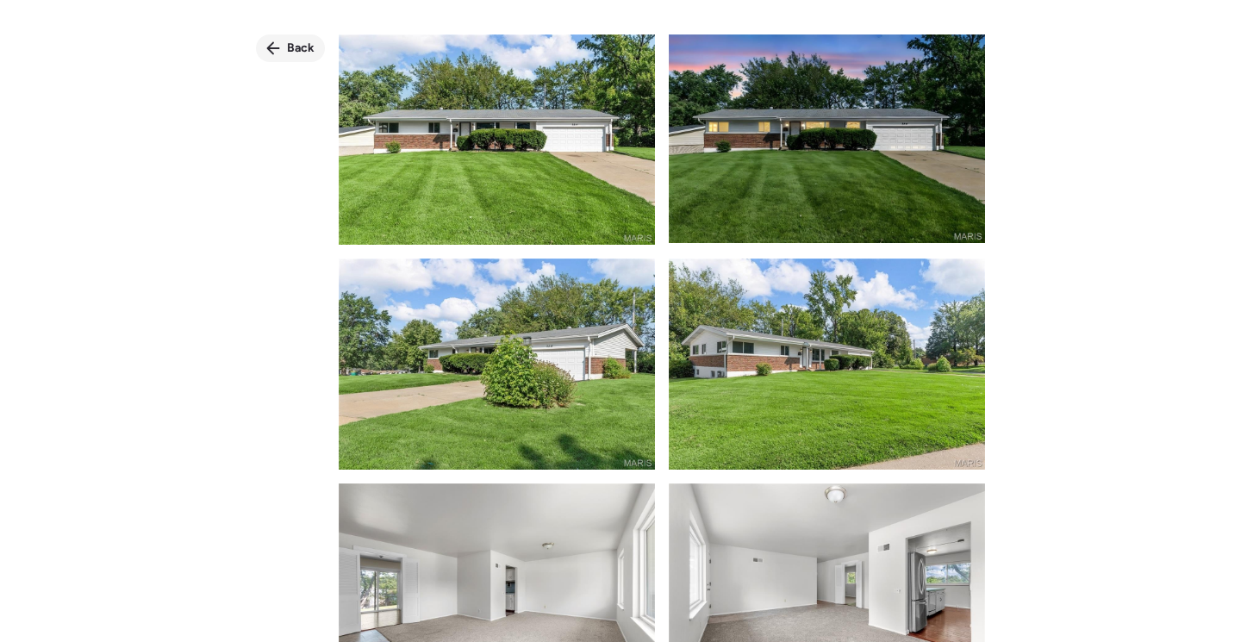
click at [280, 44] on icon at bounding box center [273, 48] width 14 height 14
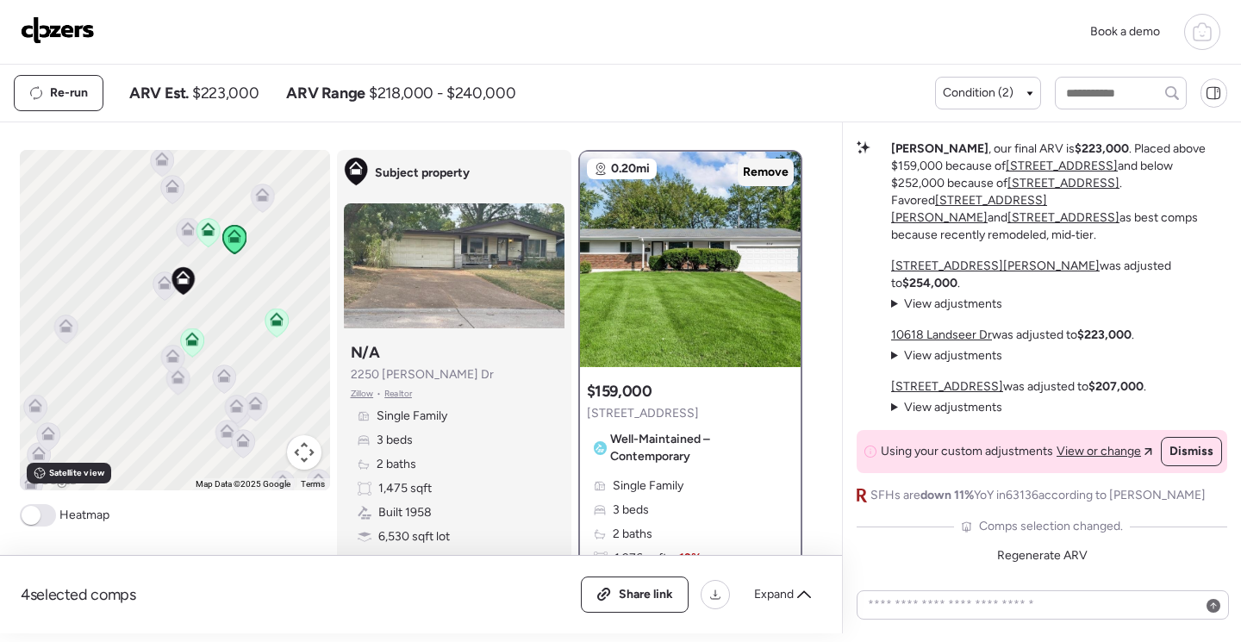
click at [776, 176] on span "Remove" at bounding box center [766, 172] width 46 height 17
click at [293, 264] on div "To activate drag with keyboard, press Alt + Enter. Once in keyboard drag state,…" at bounding box center [175, 320] width 310 height 340
click at [809, 597] on icon at bounding box center [804, 594] width 14 height 8
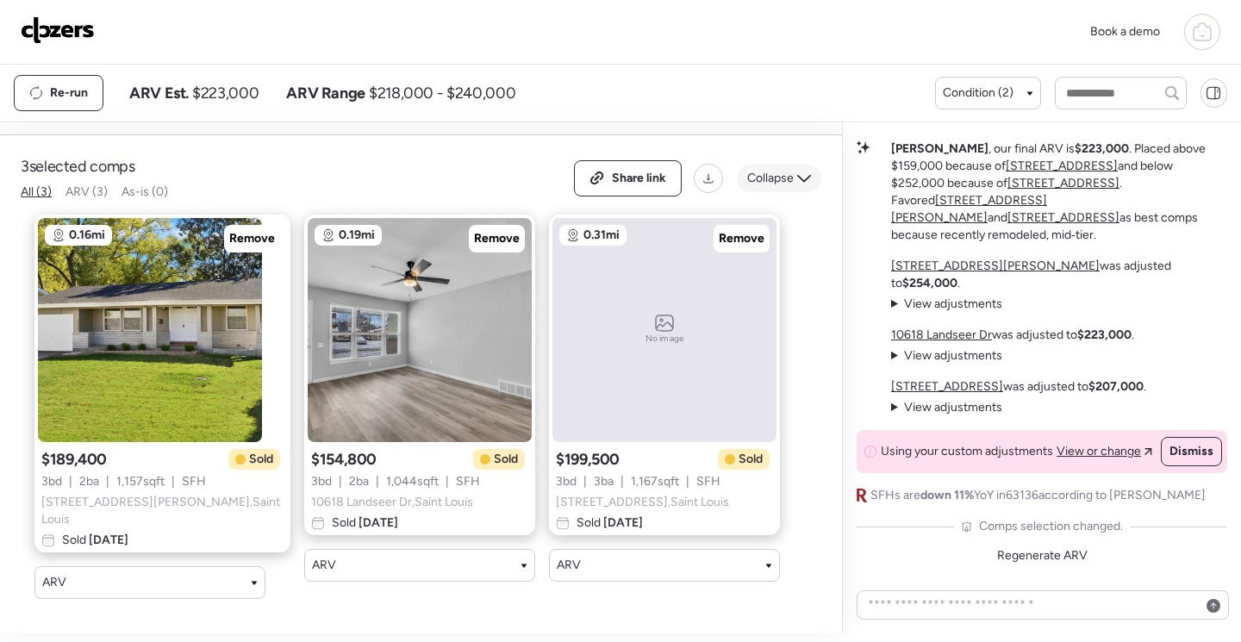
click at [809, 185] on icon at bounding box center [804, 179] width 14 height 14
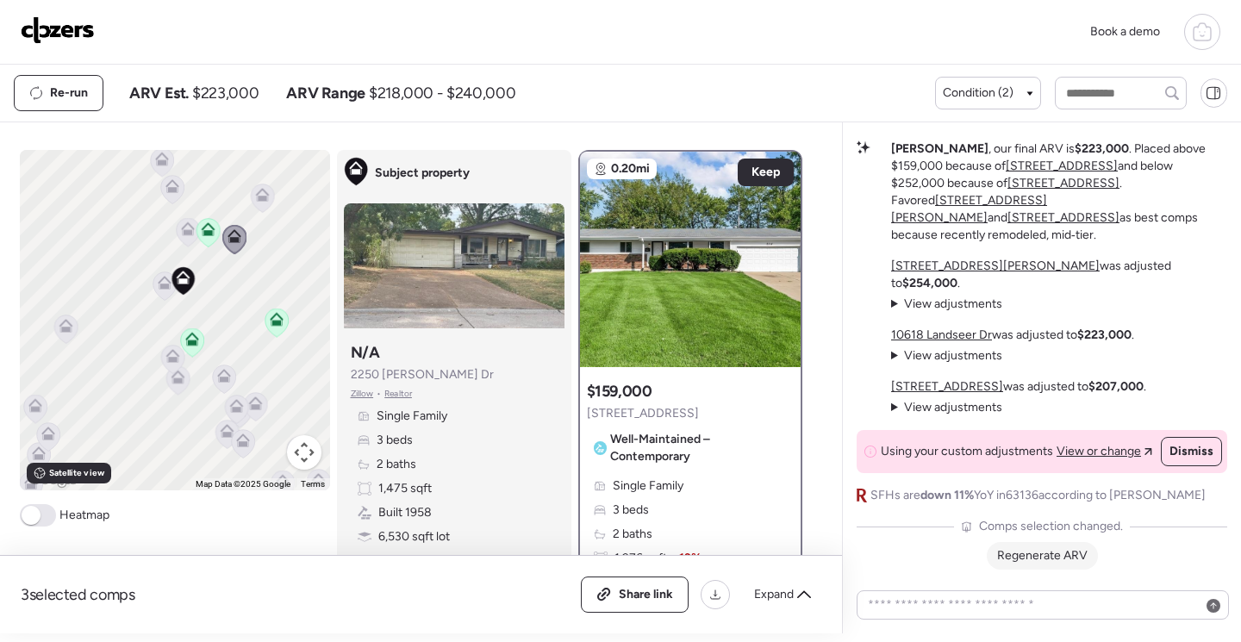
click at [1048, 557] on span "Regenerate ARV" at bounding box center [1042, 555] width 91 height 15
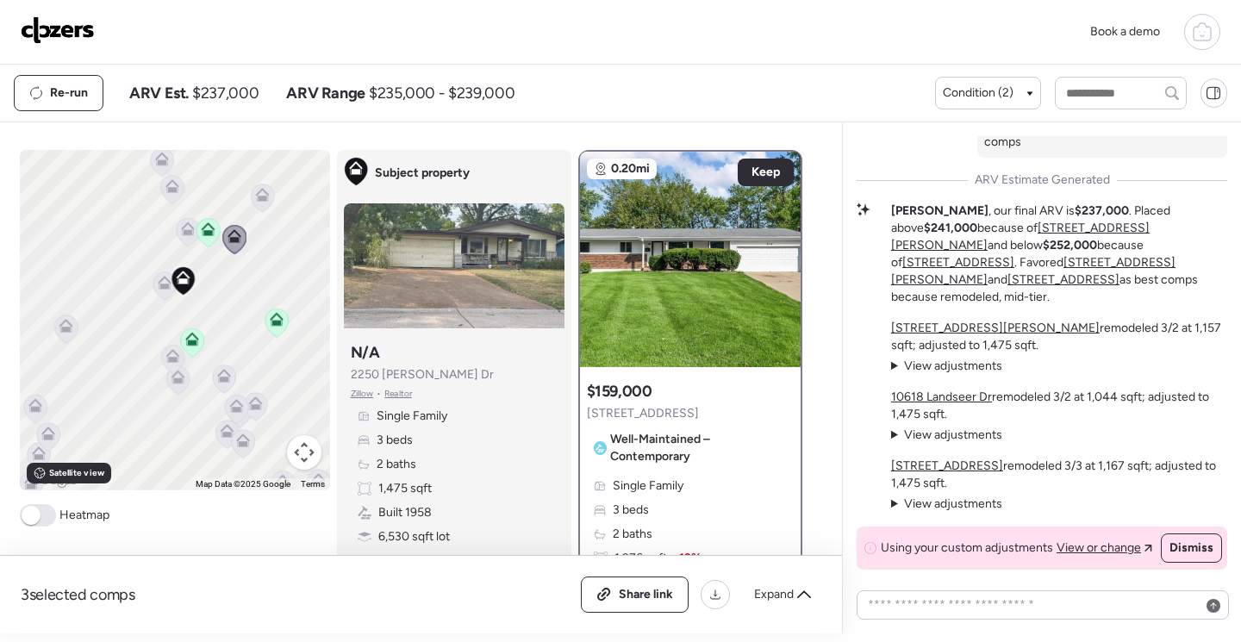
click at [947, 366] on span "View adjustments" at bounding box center [953, 366] width 98 height 15
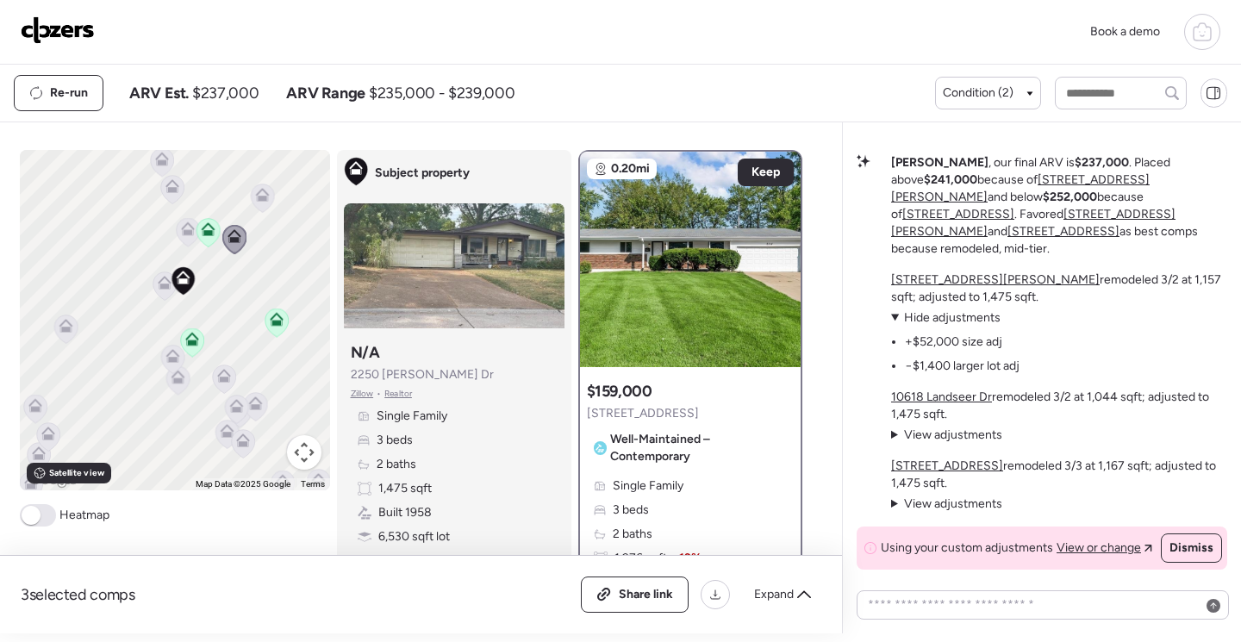
click at [960, 311] on span "Hide adjustments" at bounding box center [952, 317] width 97 height 15
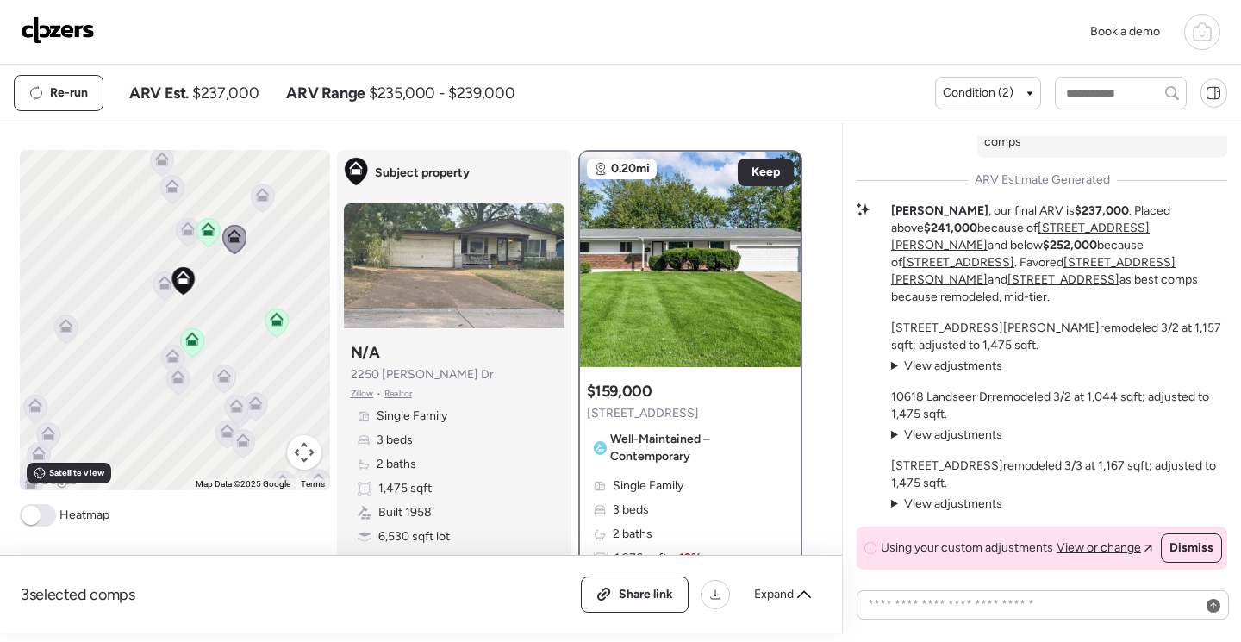
click at [1013, 253] on u "[STREET_ADDRESS][PERSON_NAME]" at bounding box center [1020, 237] width 259 height 32
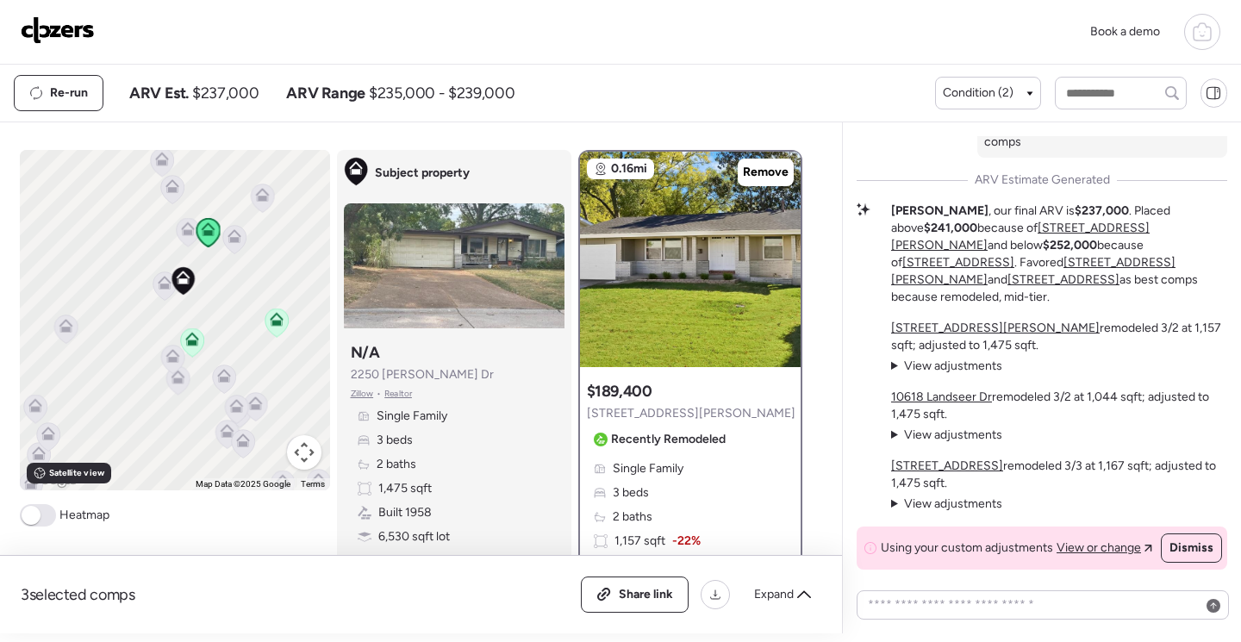
click at [965, 270] on u "[STREET_ADDRESS]" at bounding box center [958, 262] width 112 height 15
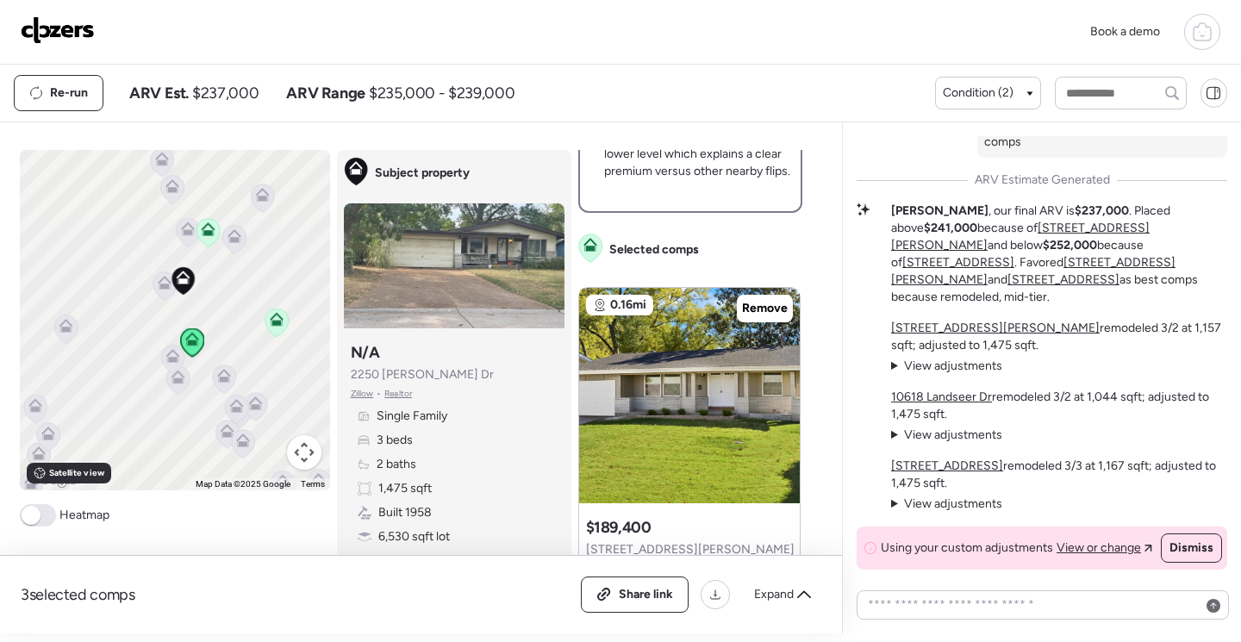
scroll to position [948, 0]
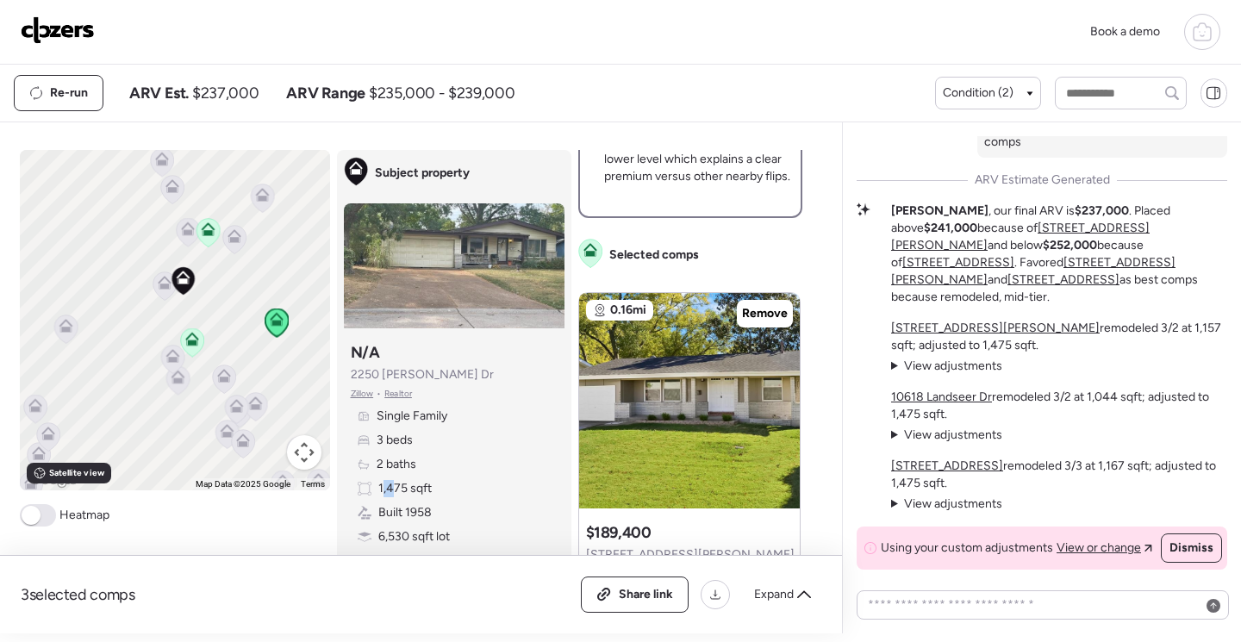
drag, startPoint x: 374, startPoint y: 486, endPoint x: 389, endPoint y: 489, distance: 14.9
click at [389, 489] on span "1,475 sqft" at bounding box center [404, 488] width 53 height 17
drag, startPoint x: 389, startPoint y: 489, endPoint x: 371, endPoint y: 493, distance: 18.6
click at [371, 493] on div "1,475 sqft" at bounding box center [395, 488] width 74 height 17
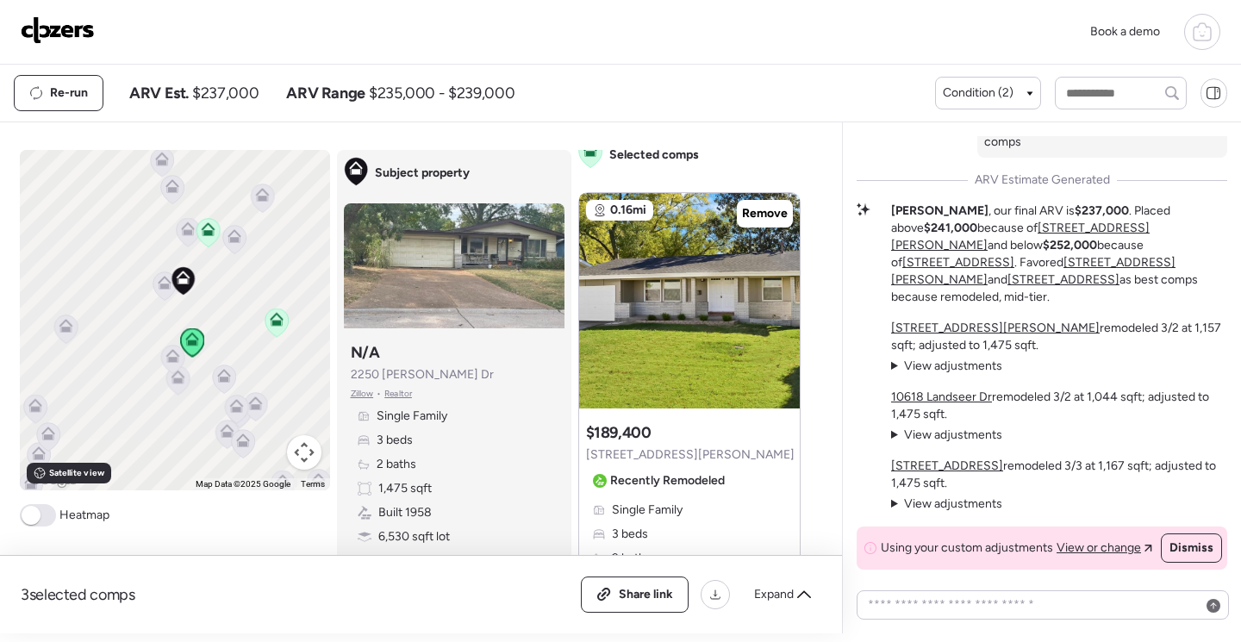
scroll to position [690, 0]
